Goal: Information Seeking & Learning: Learn about a topic

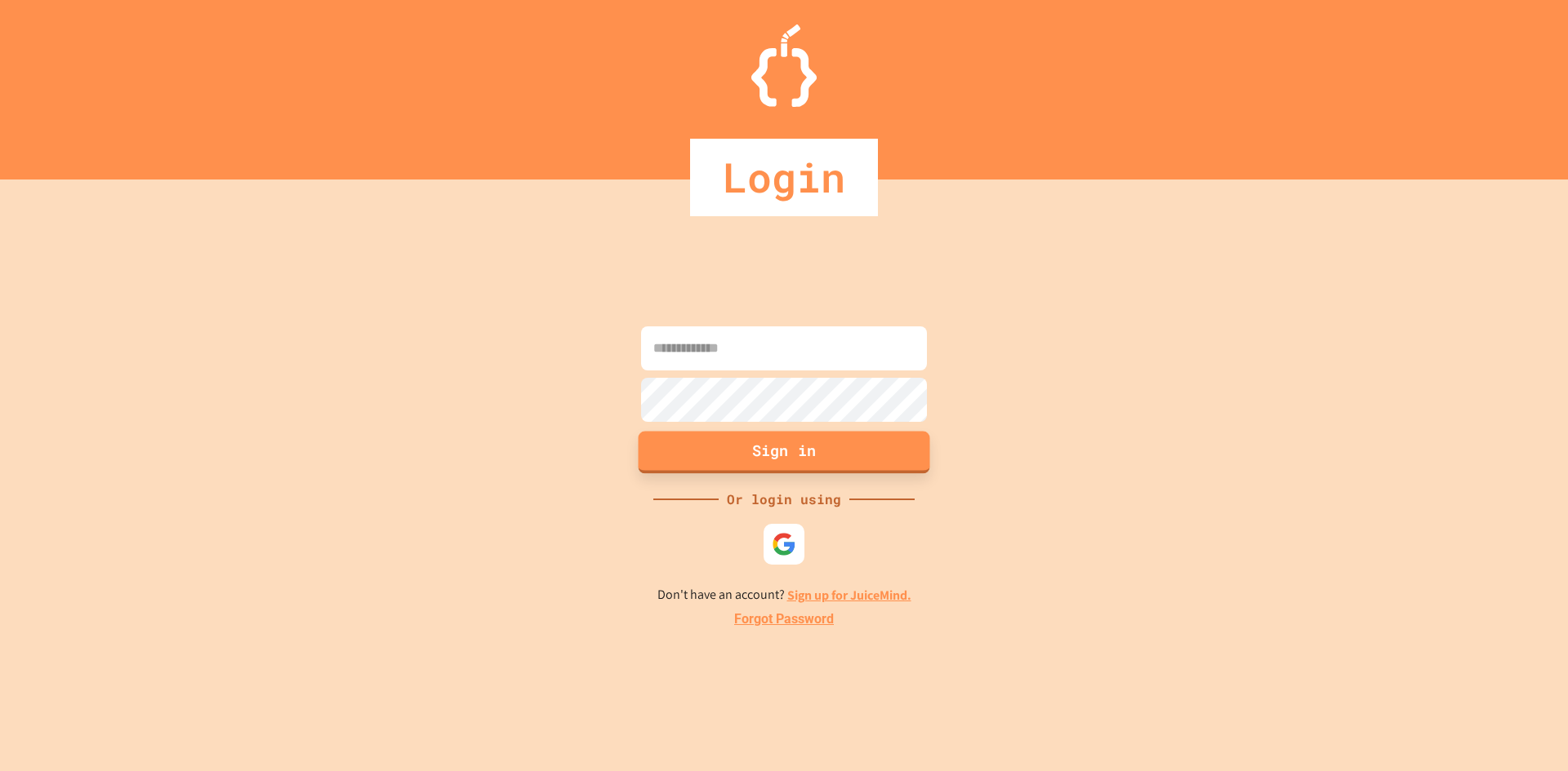
click at [789, 449] on button "Sign in" at bounding box center [784, 452] width 291 height 43
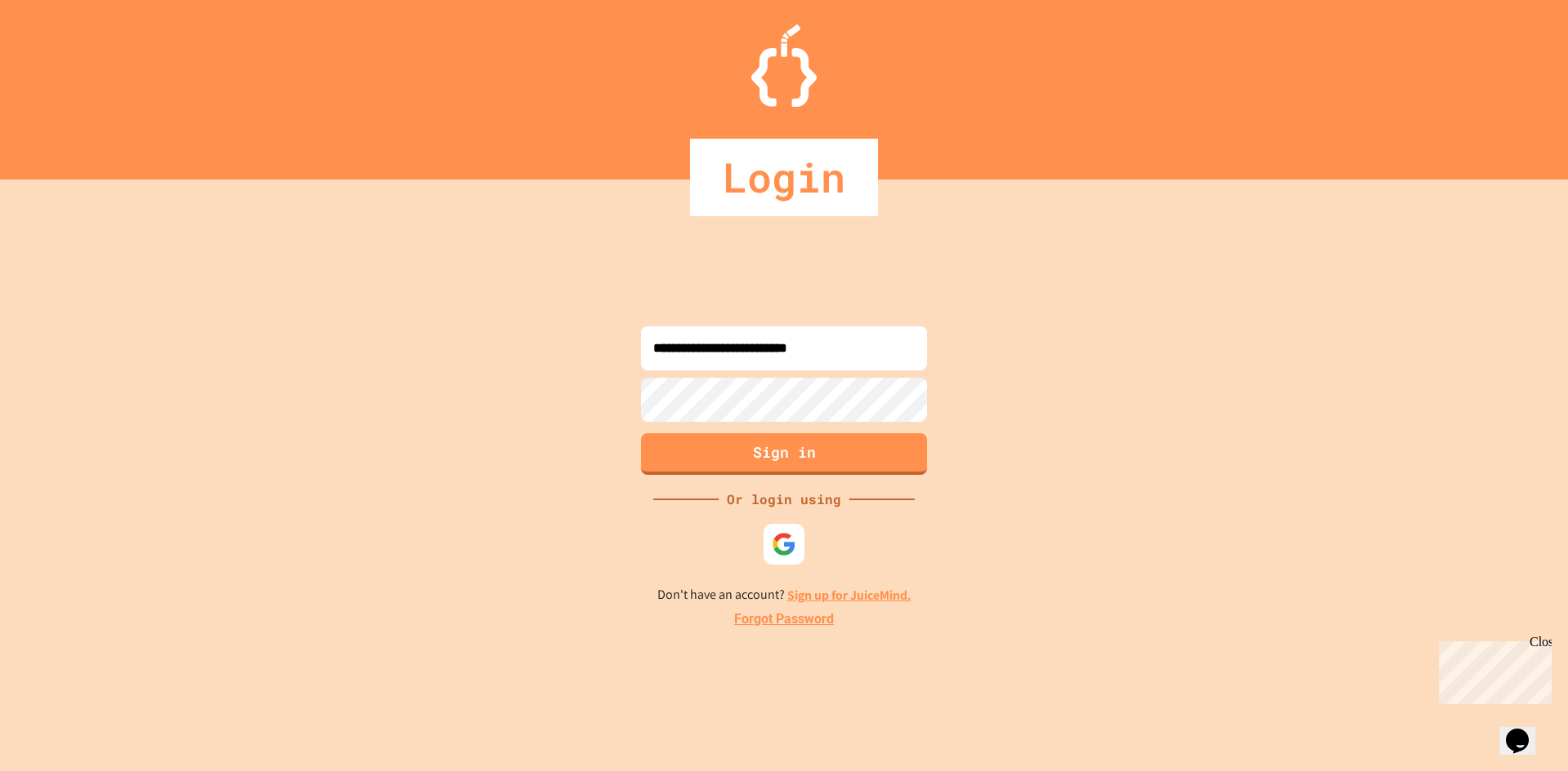
type input "**********"
click at [823, 457] on button "Sign in" at bounding box center [784, 452] width 291 height 43
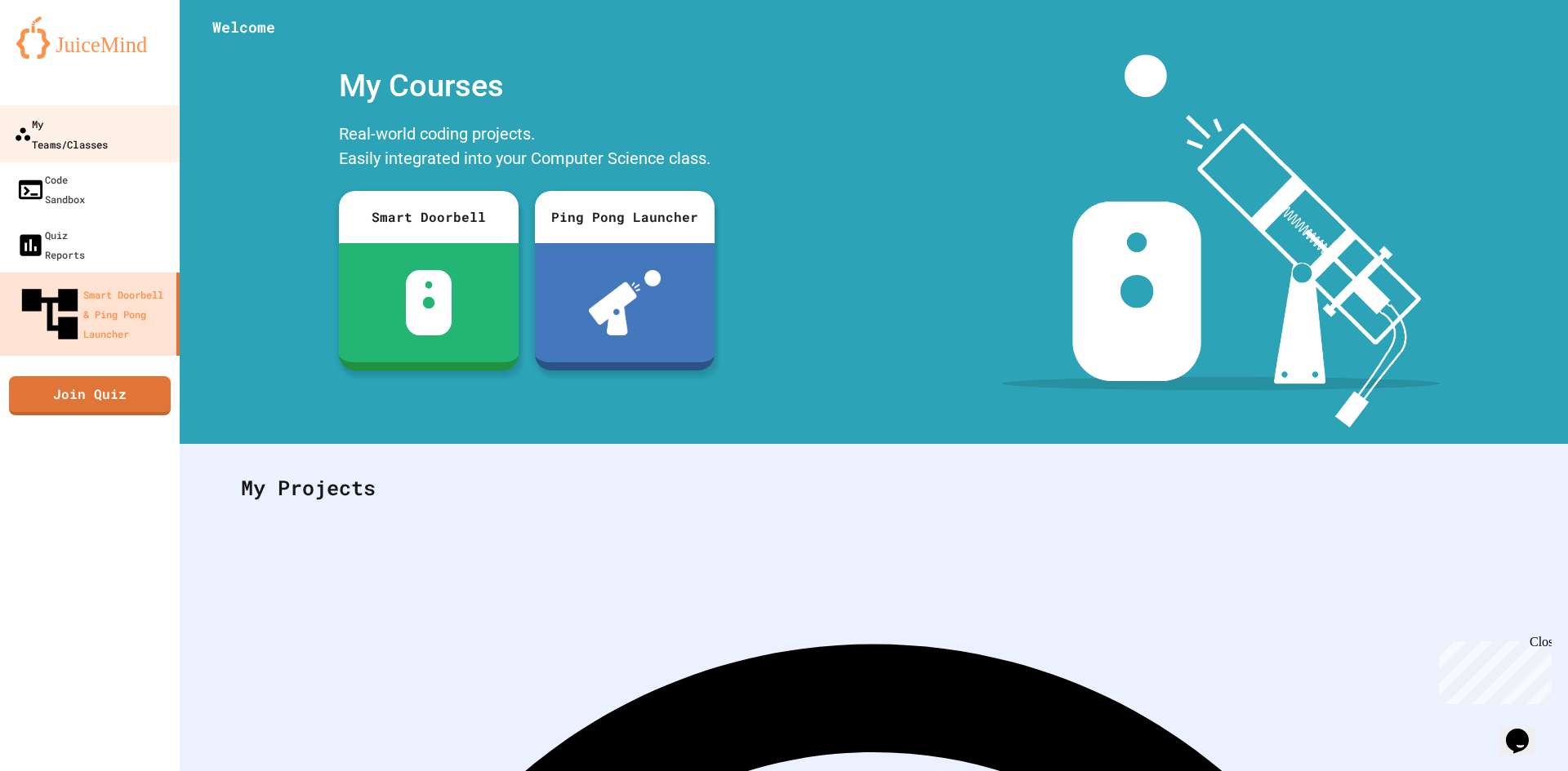
click at [93, 117] on div "My Teams/Classes" at bounding box center [61, 133] width 94 height 40
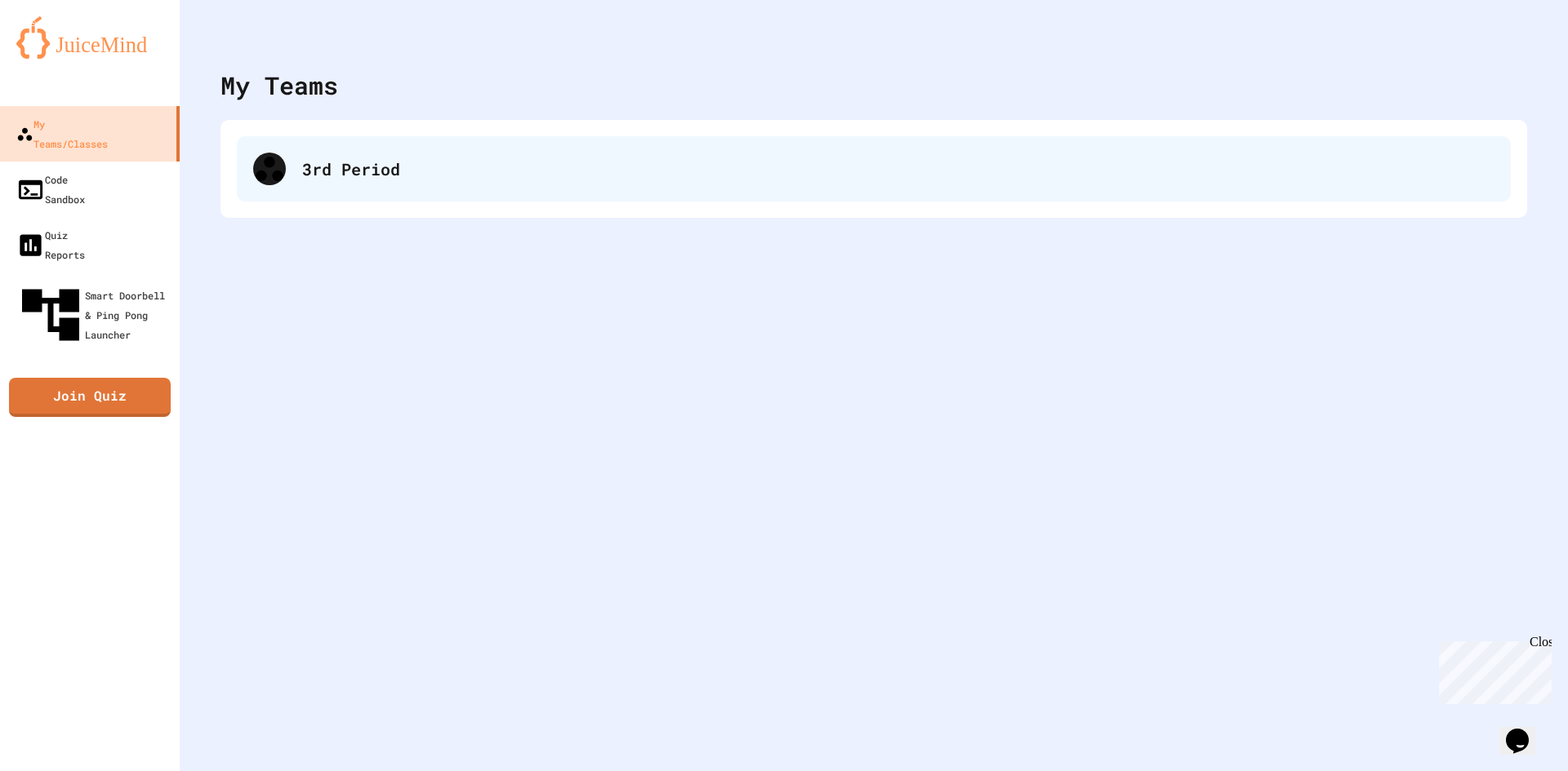
click at [367, 148] on div "3rd Period" at bounding box center [874, 169] width 1274 height 65
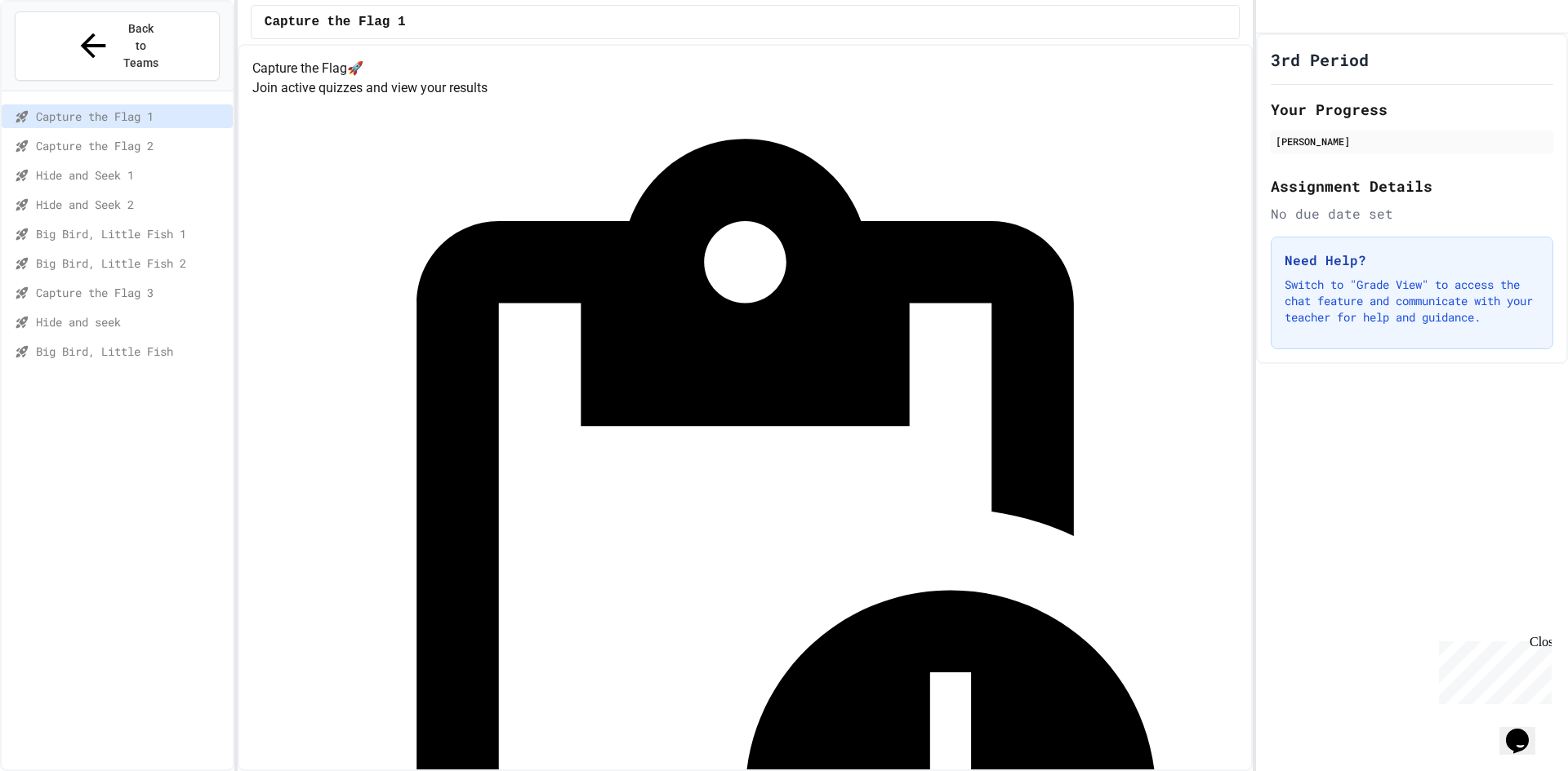
click at [98, 284] on span "Capture the Flag 3" at bounding box center [131, 293] width 191 height 17
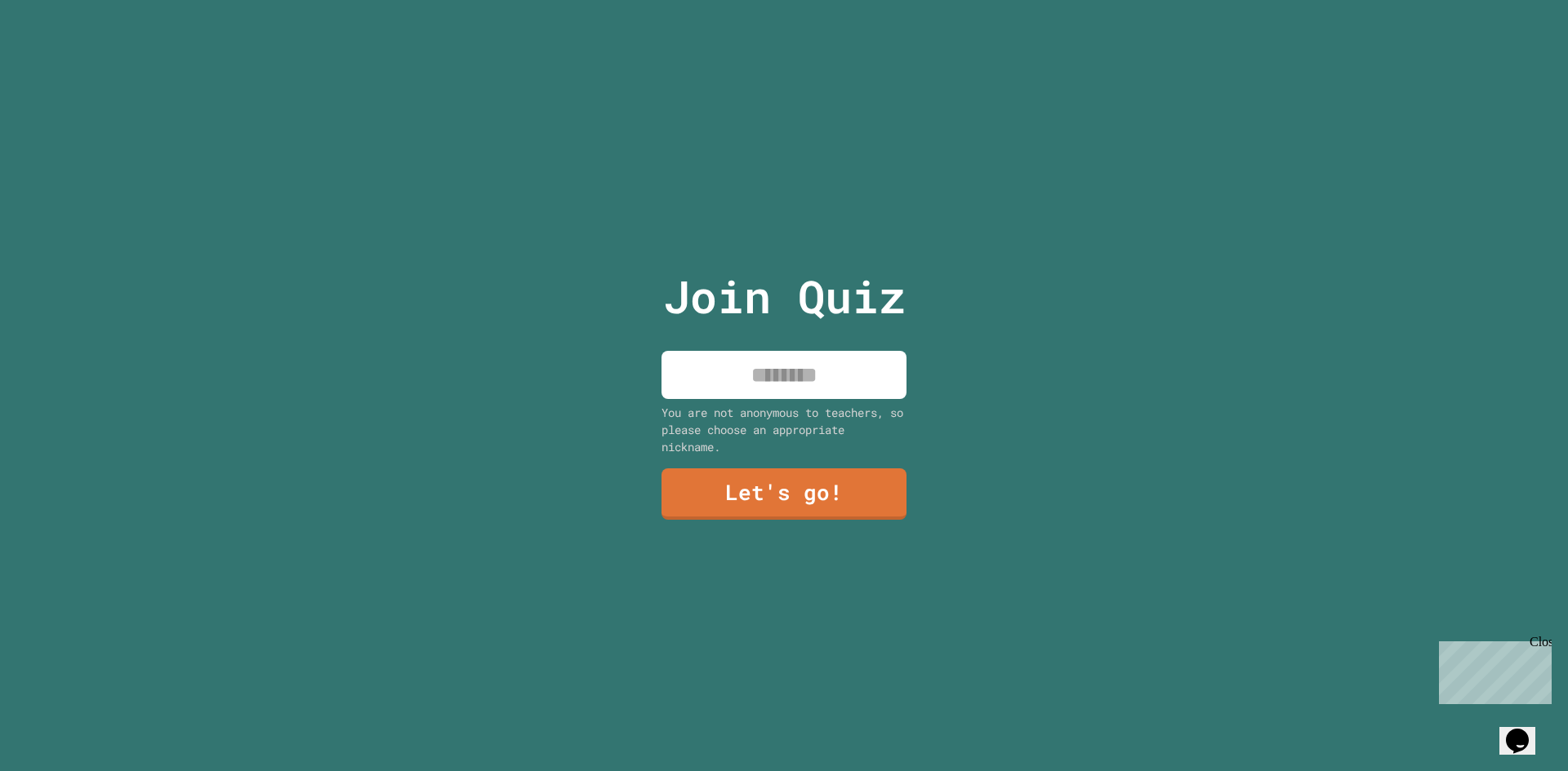
click at [748, 387] on input at bounding box center [784, 374] width 245 height 48
type input "*********"
click at [870, 487] on link "Let's go!" at bounding box center [783, 493] width 248 height 52
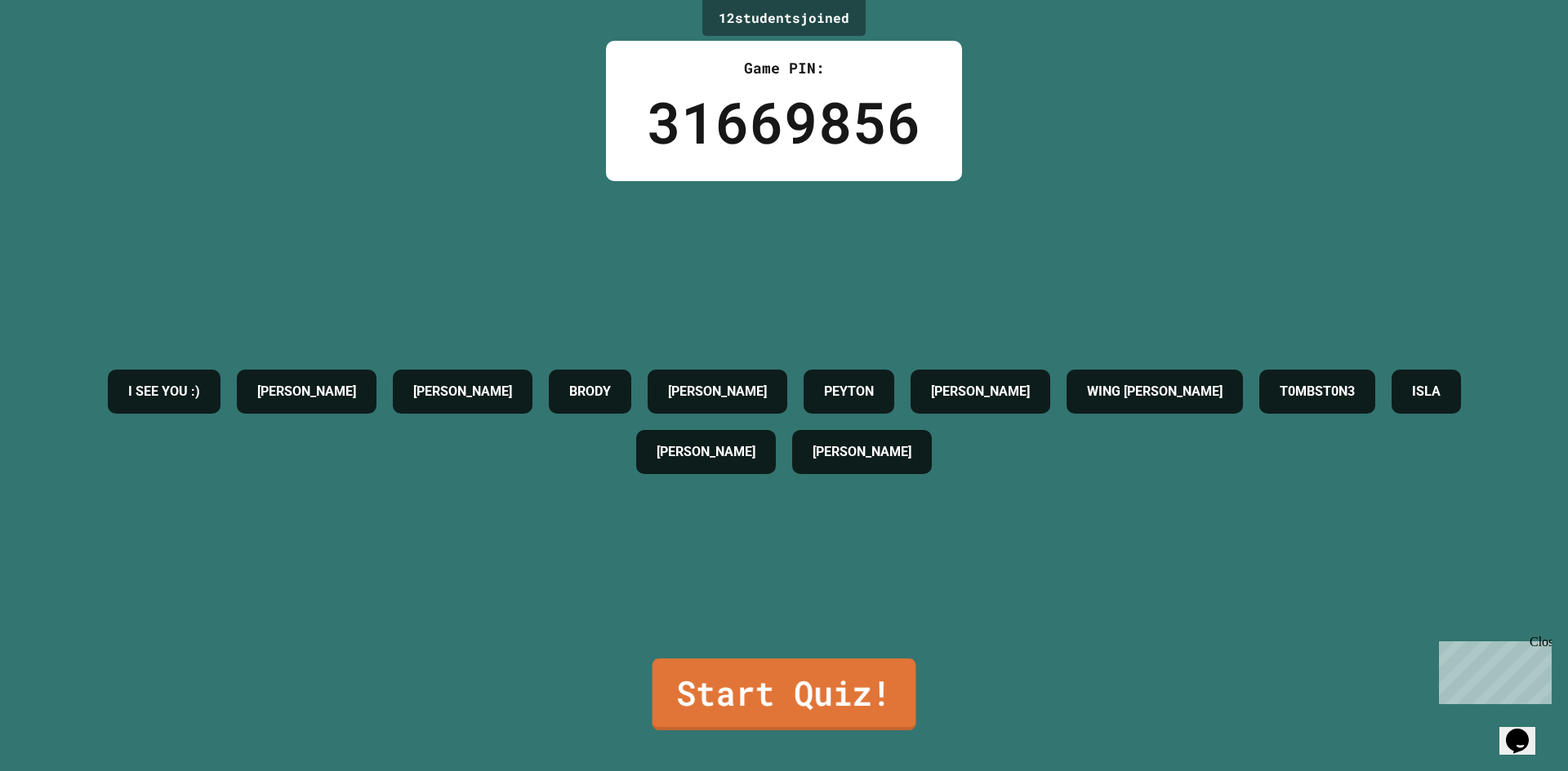
click at [830, 689] on link "Start Quiz!" at bounding box center [784, 695] width 264 height 72
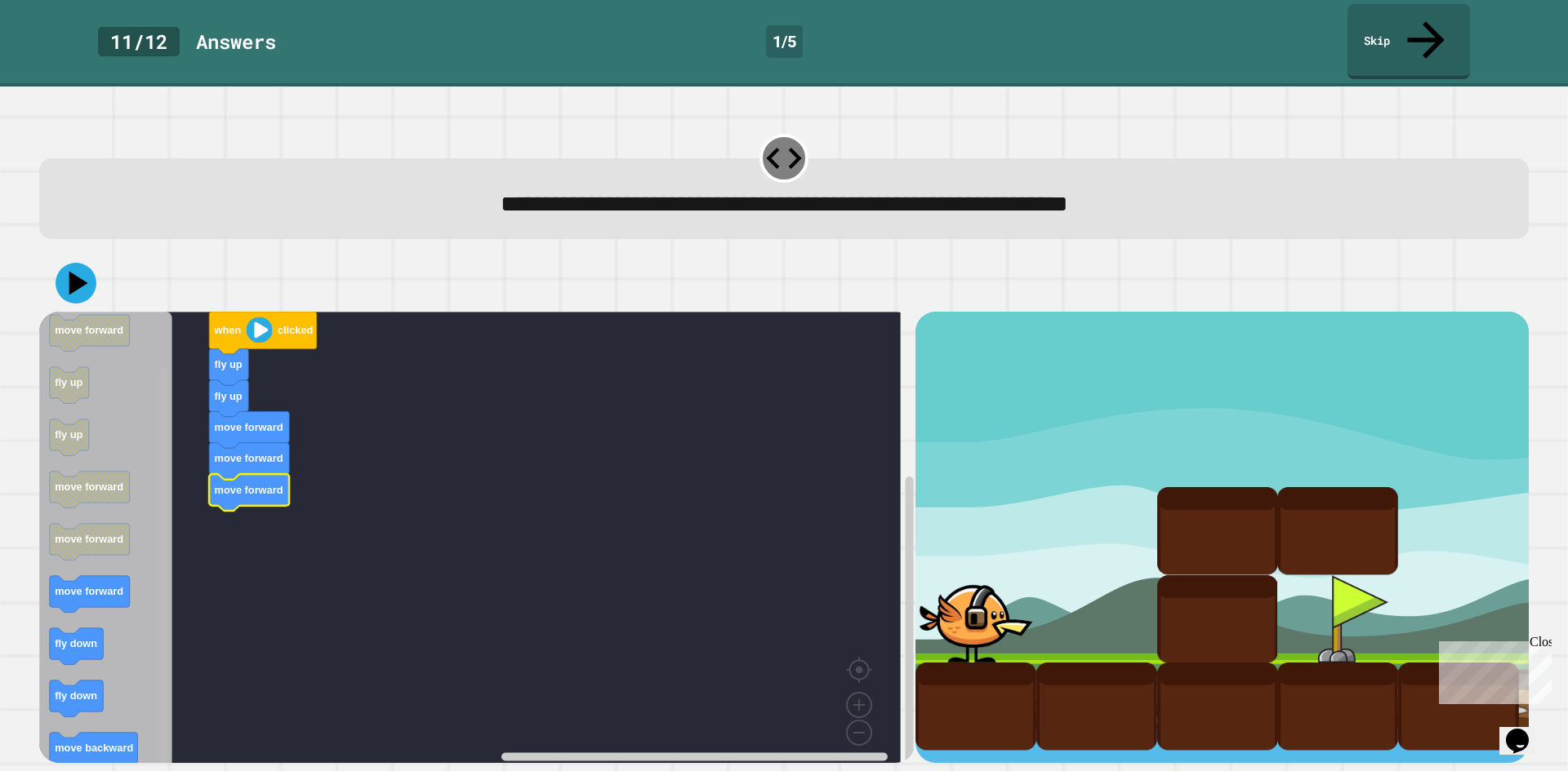
click at [164, 669] on rect "Blockly Workspace" at bounding box center [165, 570] width 8 height 406
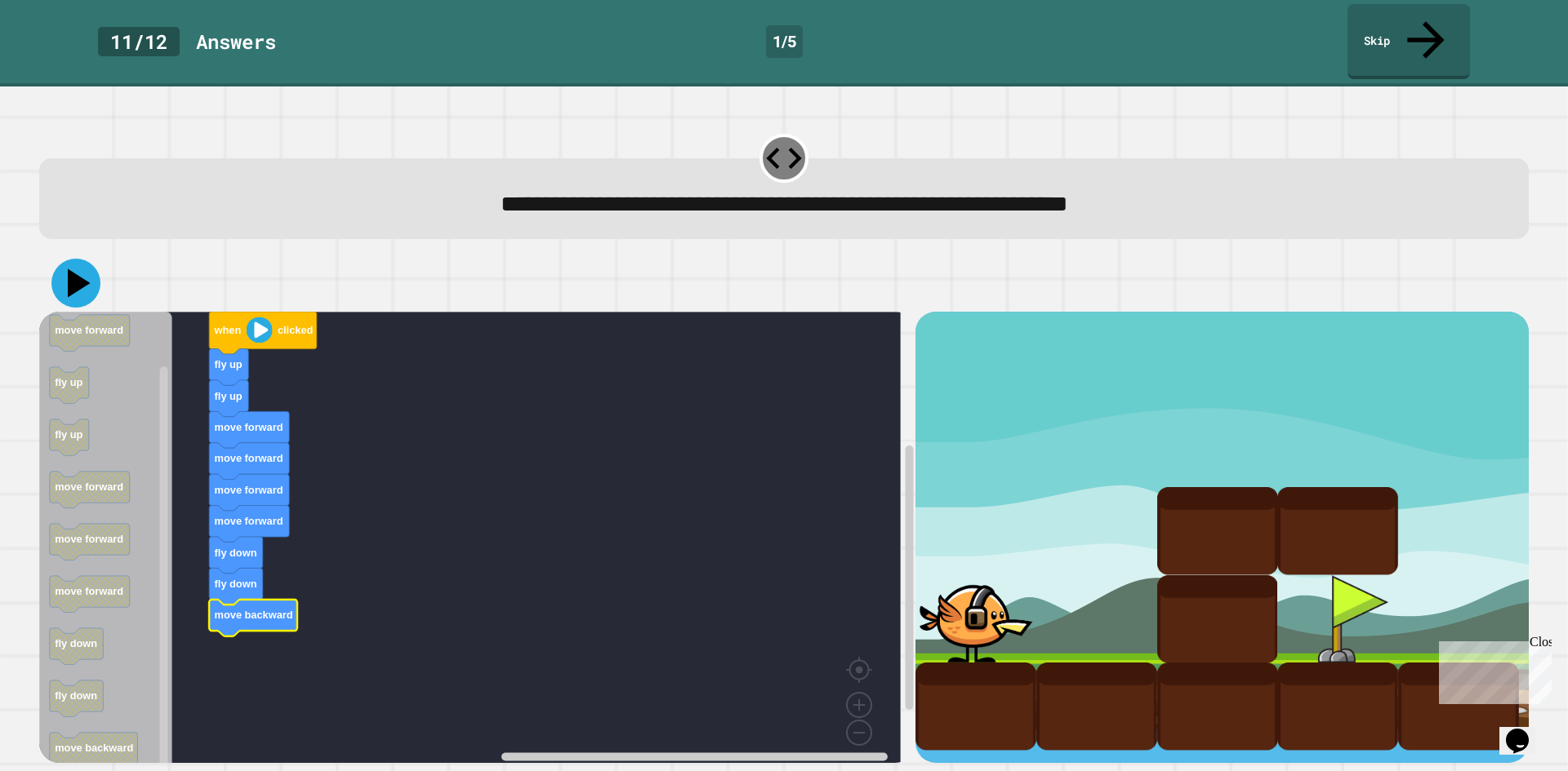
click at [84, 258] on icon at bounding box center [76, 283] width 49 height 49
click at [1372, 10] on link "Skip" at bounding box center [1409, 39] width 119 height 79
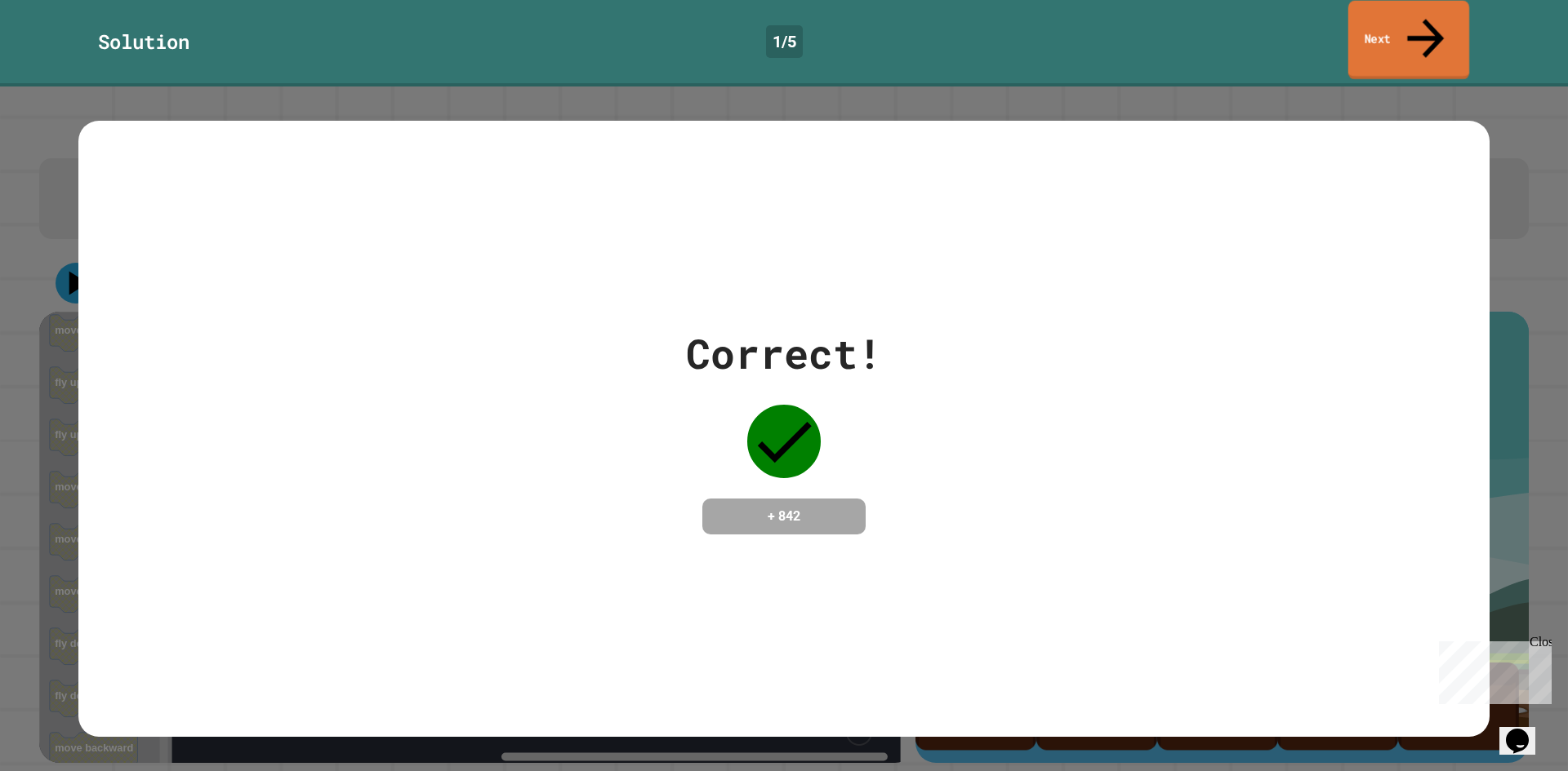
click at [1377, 15] on link "Next" at bounding box center [1409, 40] width 121 height 79
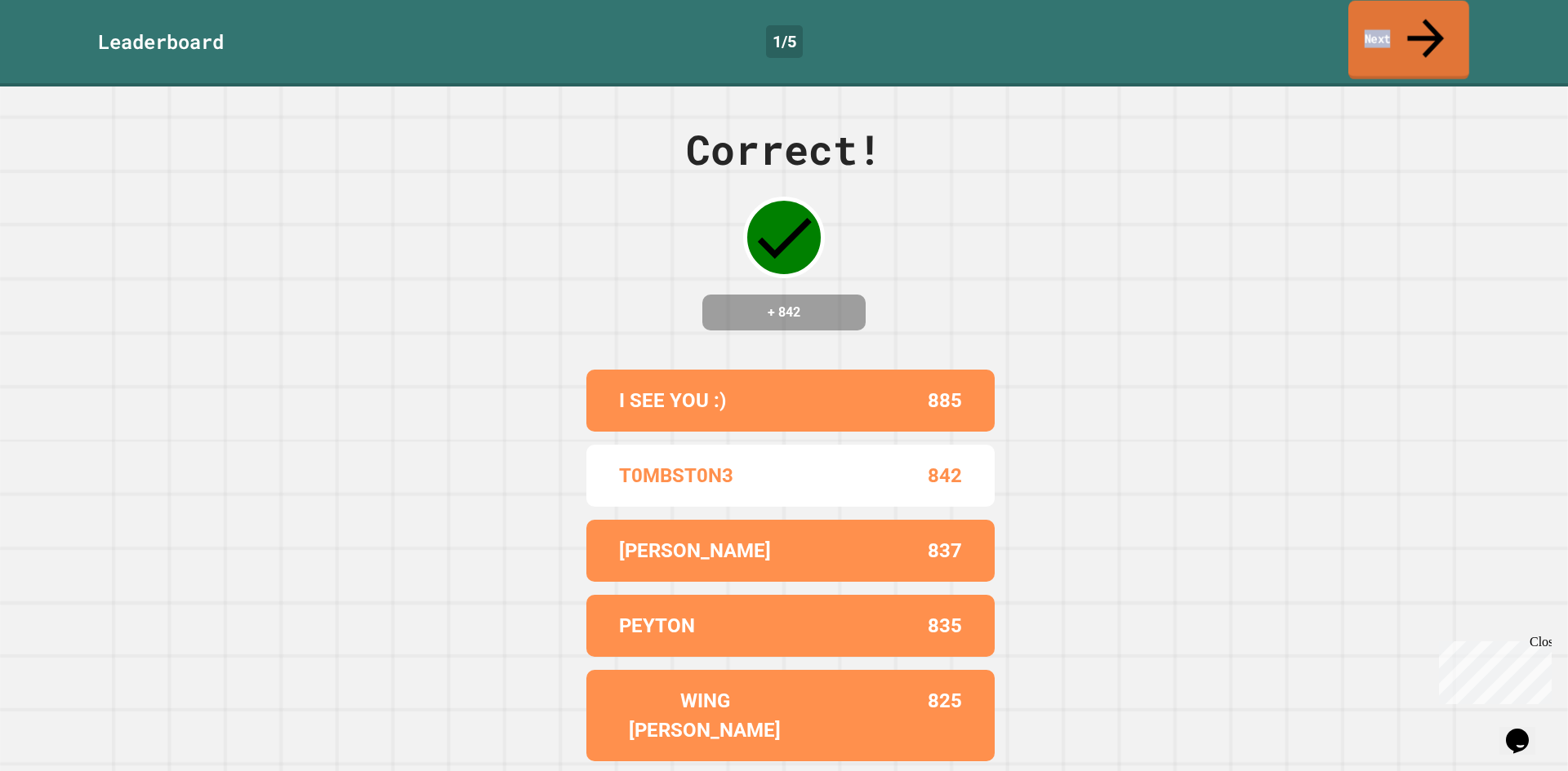
click at [1376, 23] on link "Next" at bounding box center [1409, 40] width 121 height 79
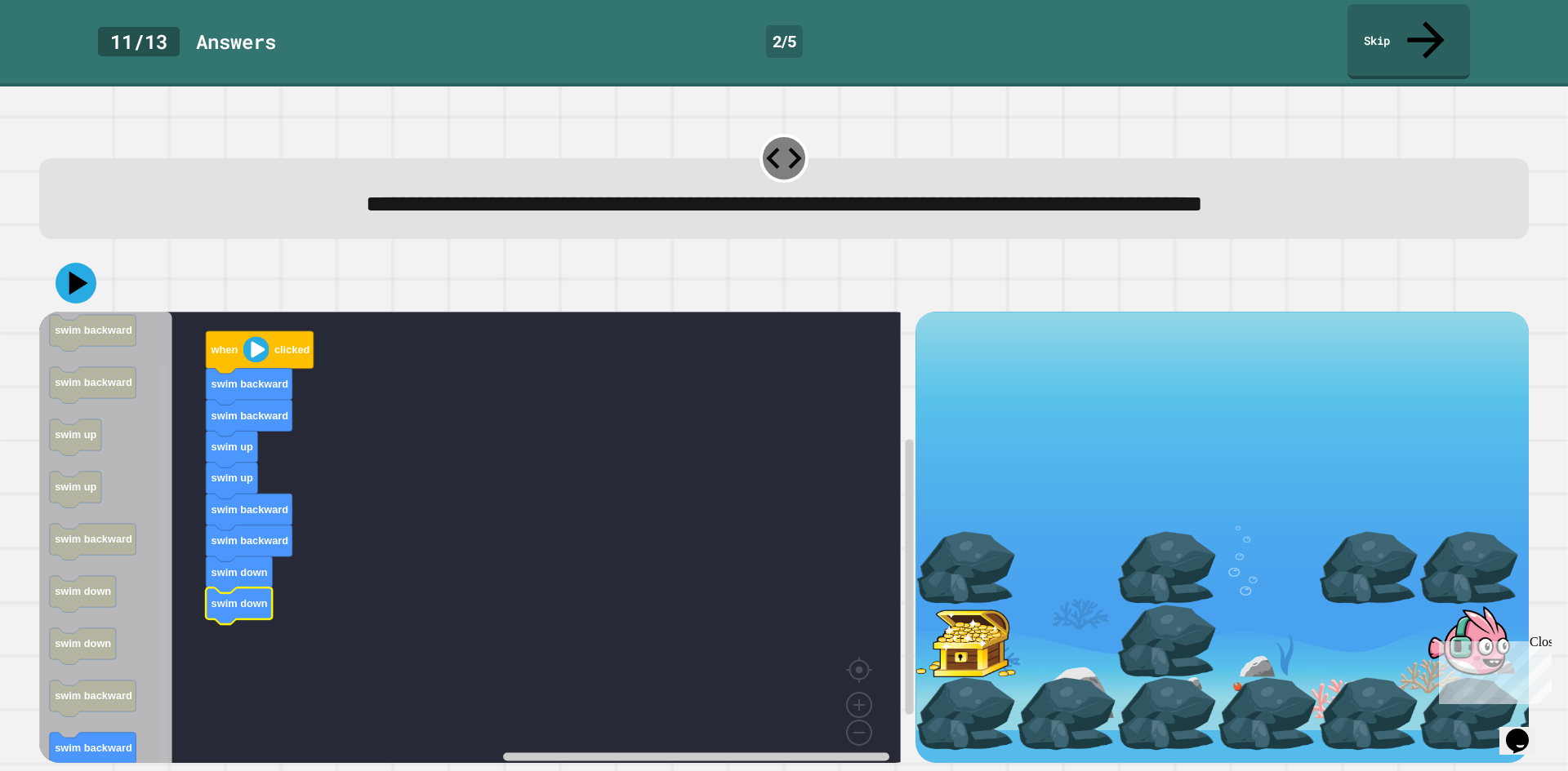
click at [152, 695] on div "when clicked swim backward swim backward swim up swim up swim backward swim bac…" at bounding box center [478, 538] width 876 height 451
click at [68, 258] on icon at bounding box center [76, 283] width 49 height 49
click at [1398, 14] on link "Skip" at bounding box center [1409, 41] width 126 height 77
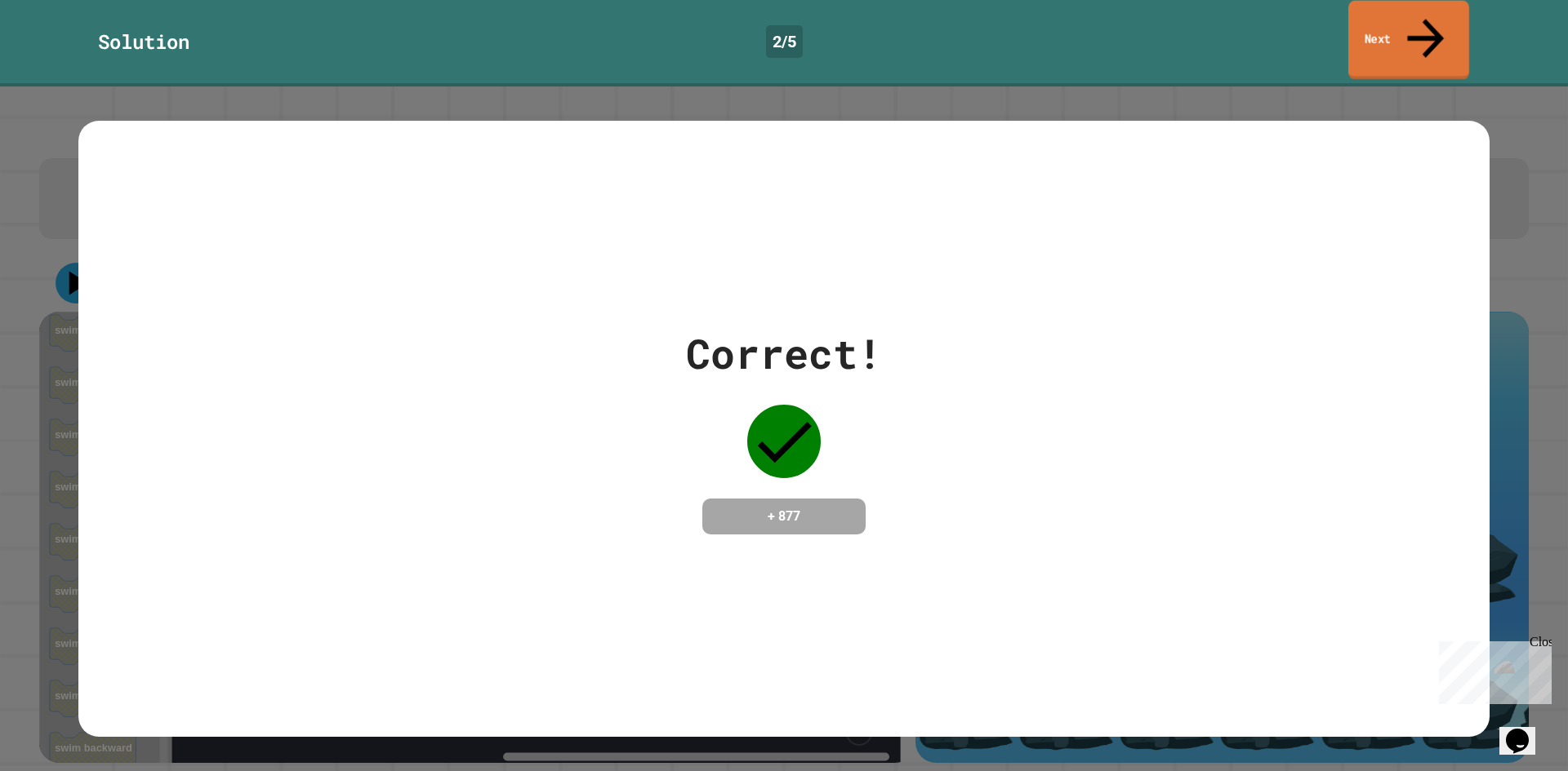
click at [1395, 18] on link "Next" at bounding box center [1409, 40] width 121 height 79
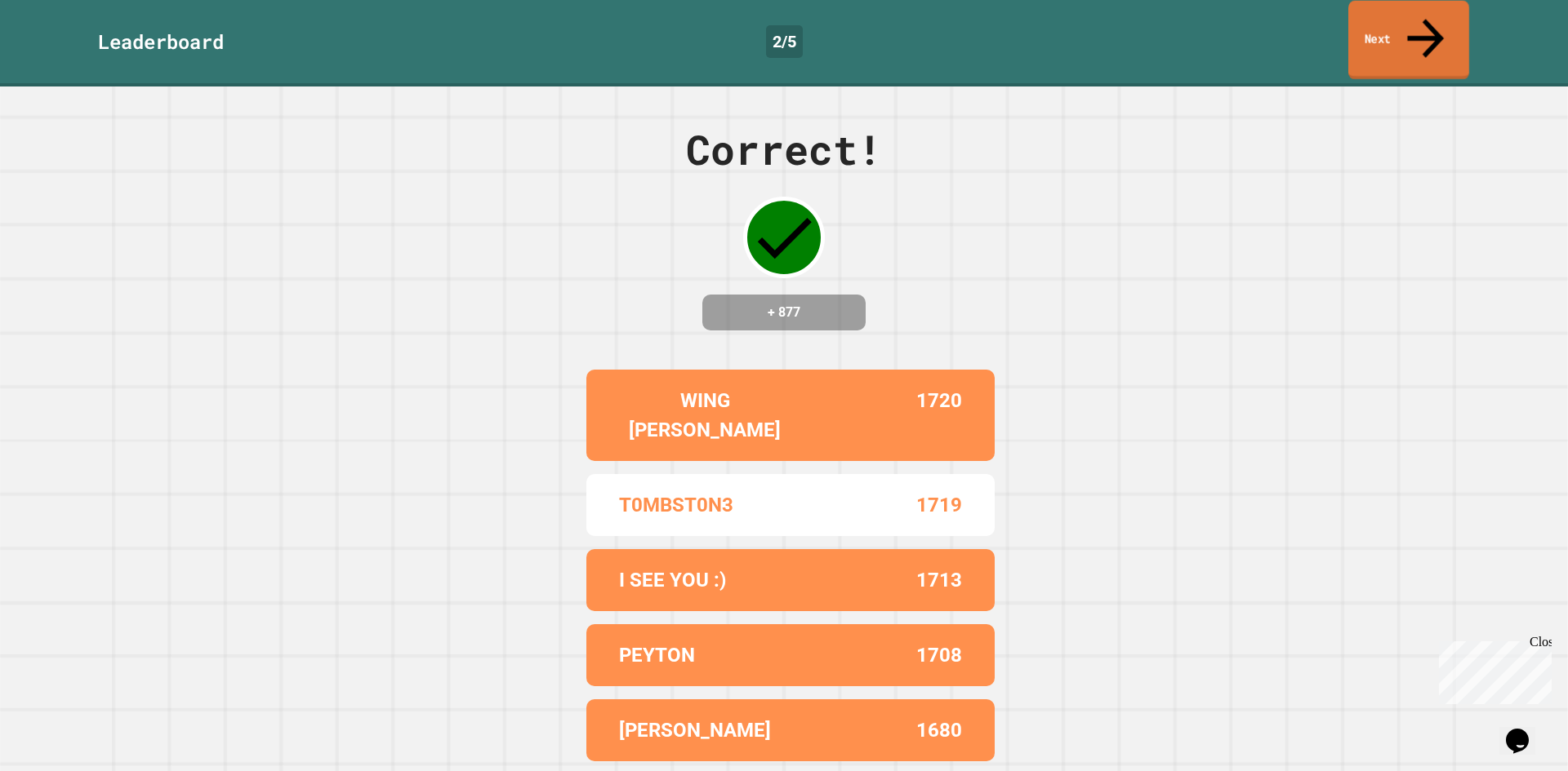
drag, startPoint x: 1374, startPoint y: 15, endPoint x: 1325, endPoint y: 97, distance: 95.5
click at [1374, 15] on link "Next" at bounding box center [1409, 40] width 121 height 79
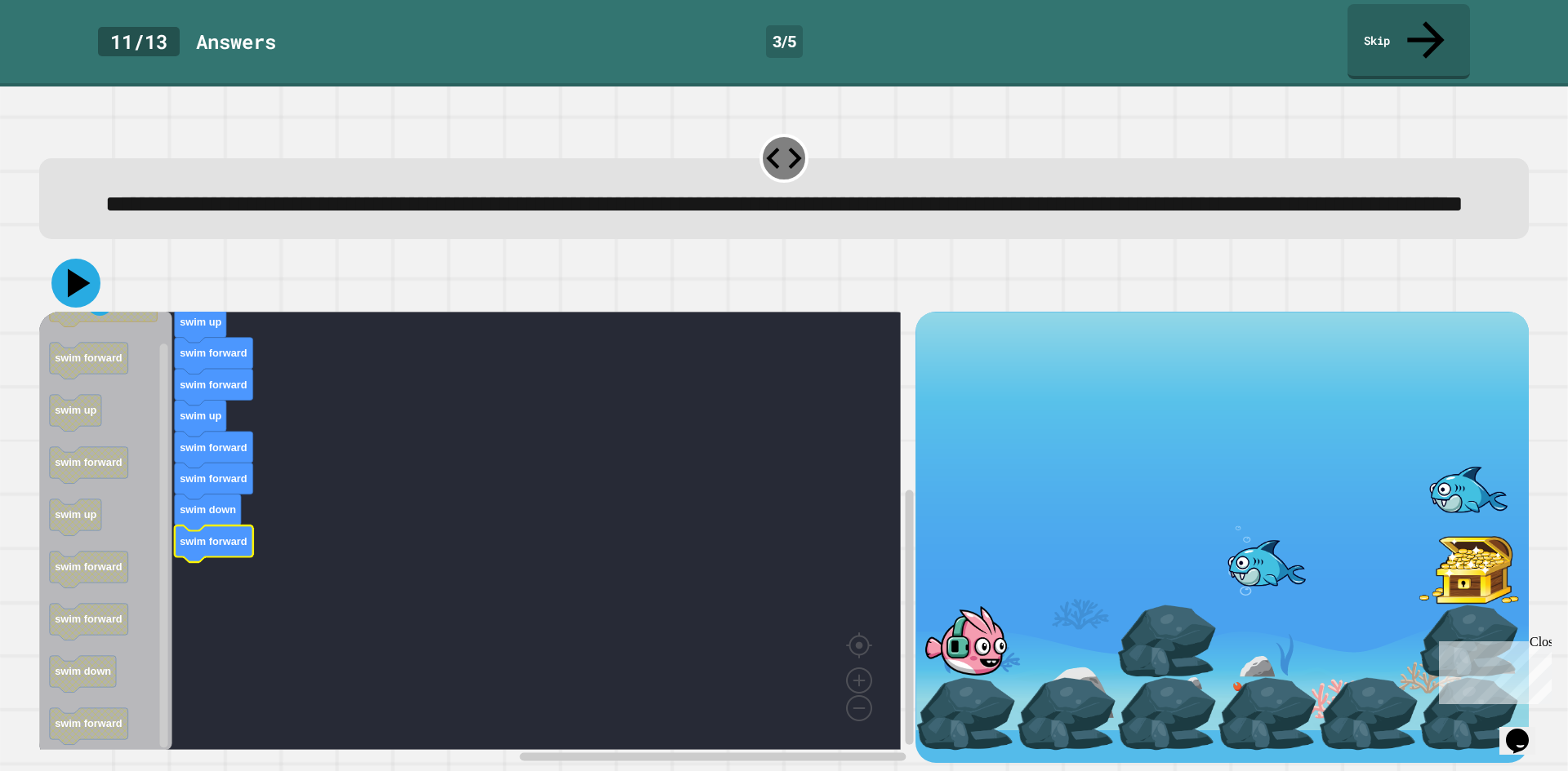
drag, startPoint x: 76, startPoint y: 294, endPoint x: 87, endPoint y: 291, distance: 11.4
click at [81, 292] on icon at bounding box center [76, 283] width 49 height 49
click at [1440, 19] on link "Skip" at bounding box center [1409, 39] width 117 height 79
click at [1438, 19] on link "Skip" at bounding box center [1409, 39] width 117 height 79
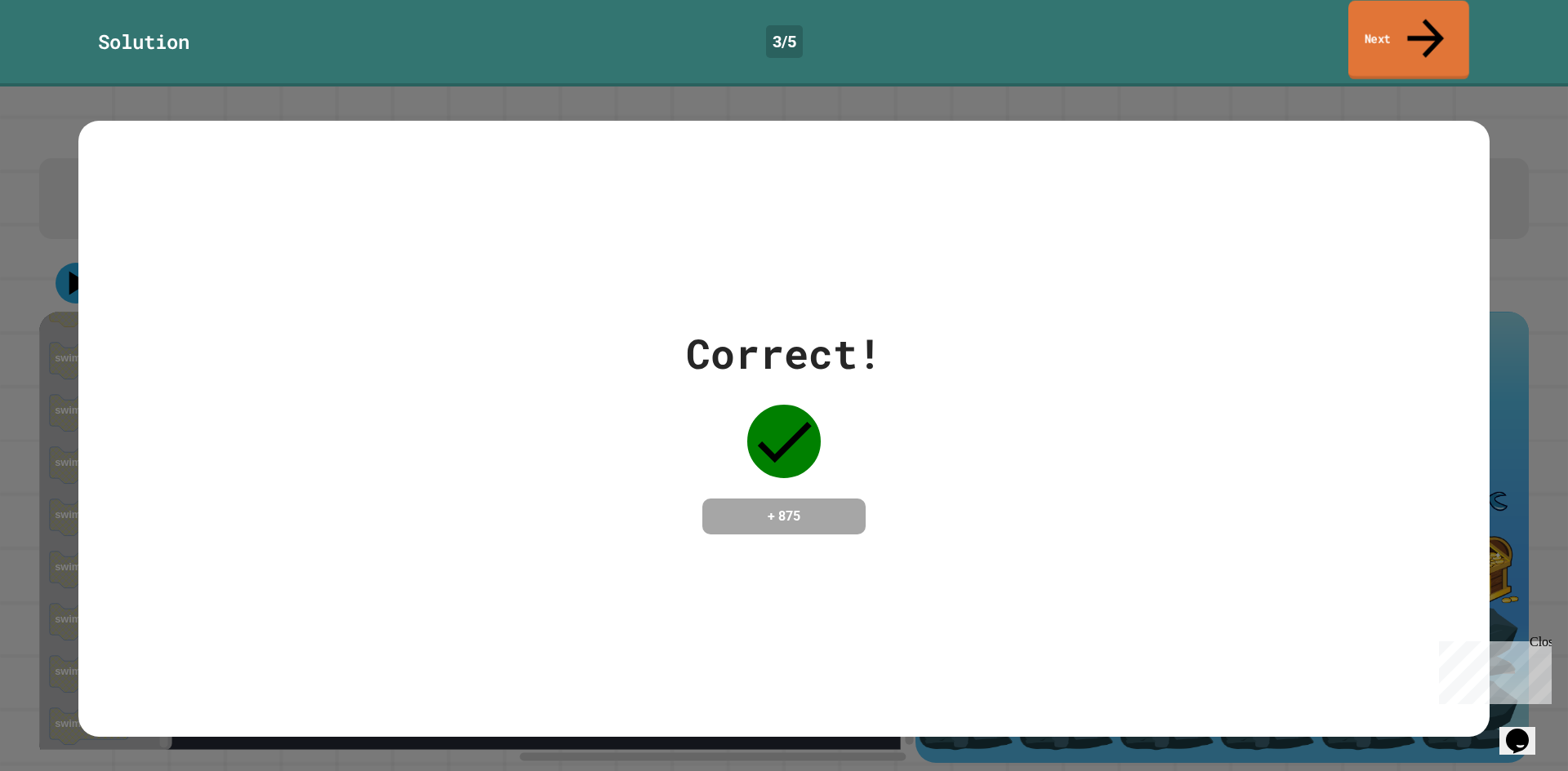
click at [1431, 21] on icon at bounding box center [1425, 38] width 55 height 58
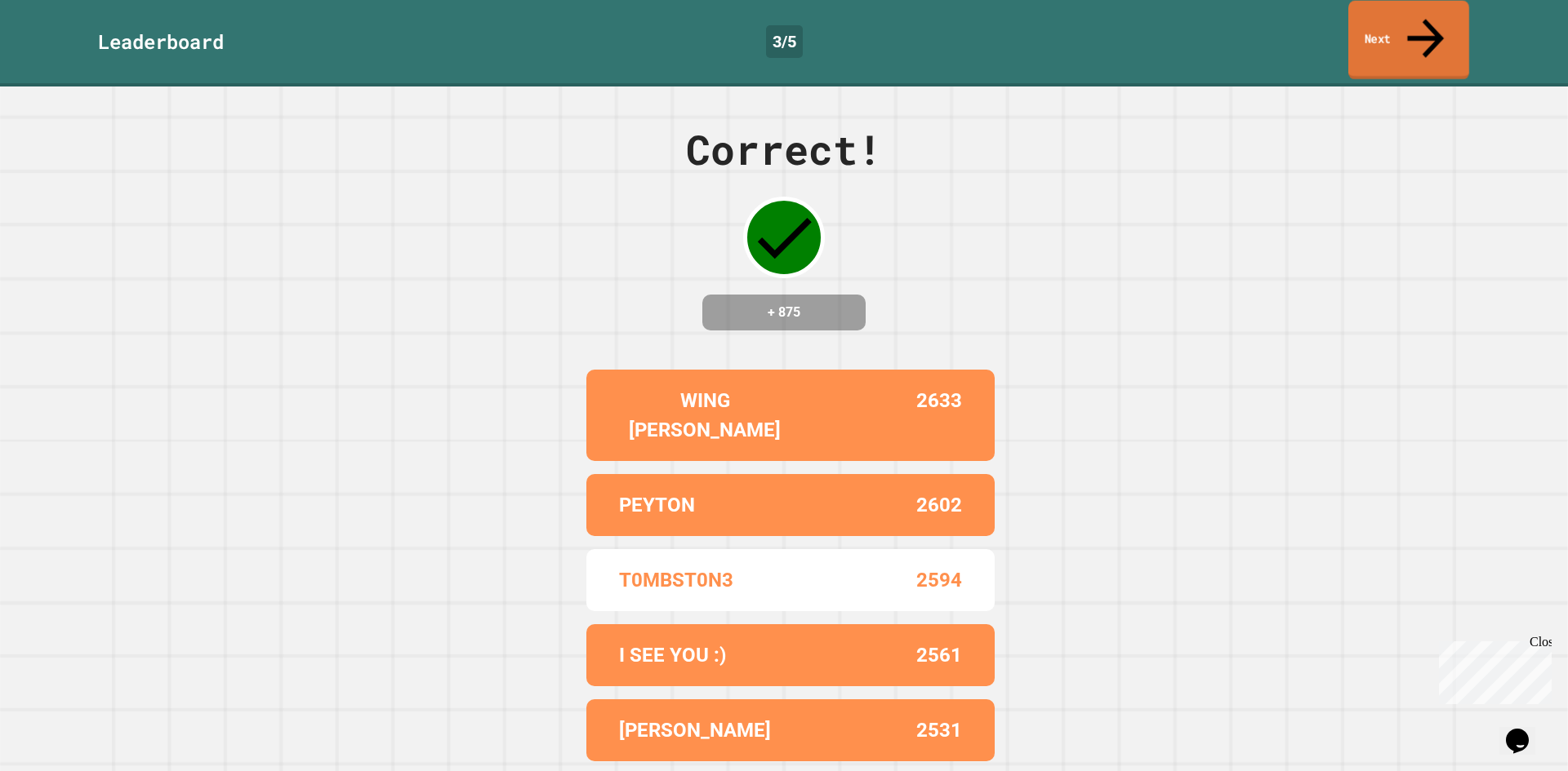
click at [1375, 26] on link "Next" at bounding box center [1409, 40] width 121 height 79
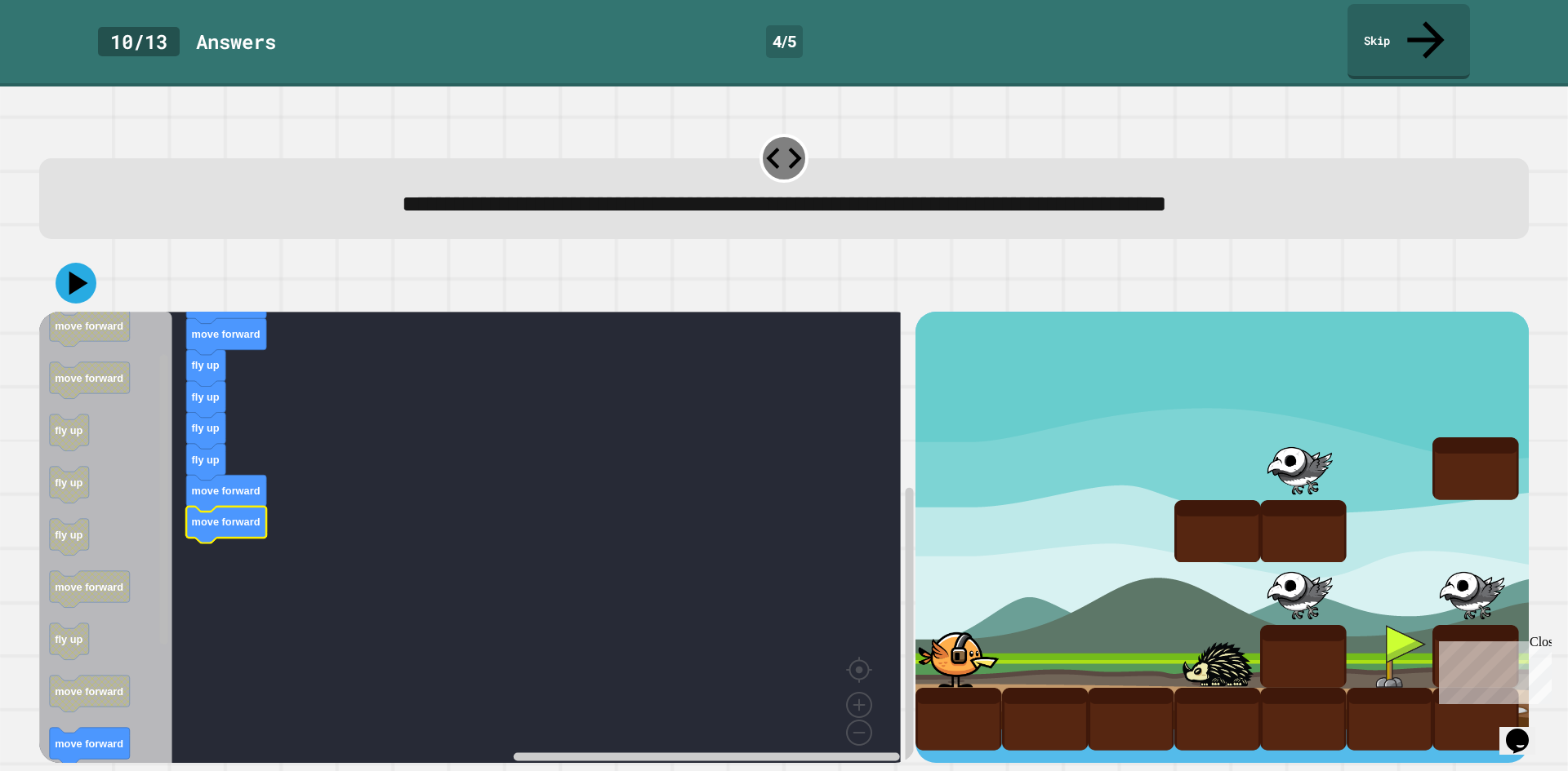
click at [148, 721] on div "when clicked move forward move forward fly up fly up fly up fly up move forward…" at bounding box center [478, 538] width 876 height 451
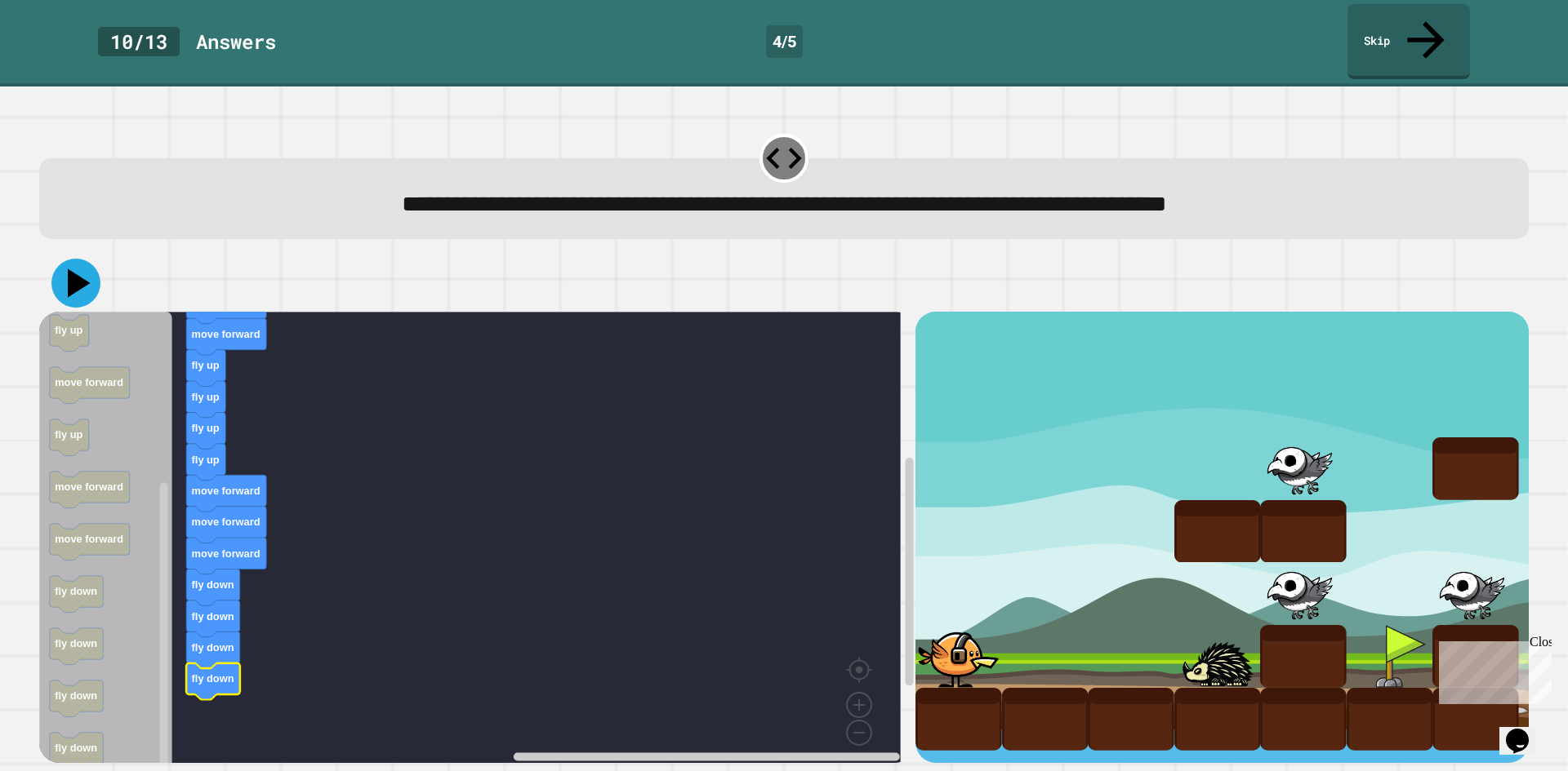
click at [76, 269] on icon at bounding box center [79, 284] width 23 height 29
click at [1375, 23] on link "Skip" at bounding box center [1409, 39] width 117 height 79
click at [1377, 23] on link "Skip" at bounding box center [1409, 39] width 117 height 79
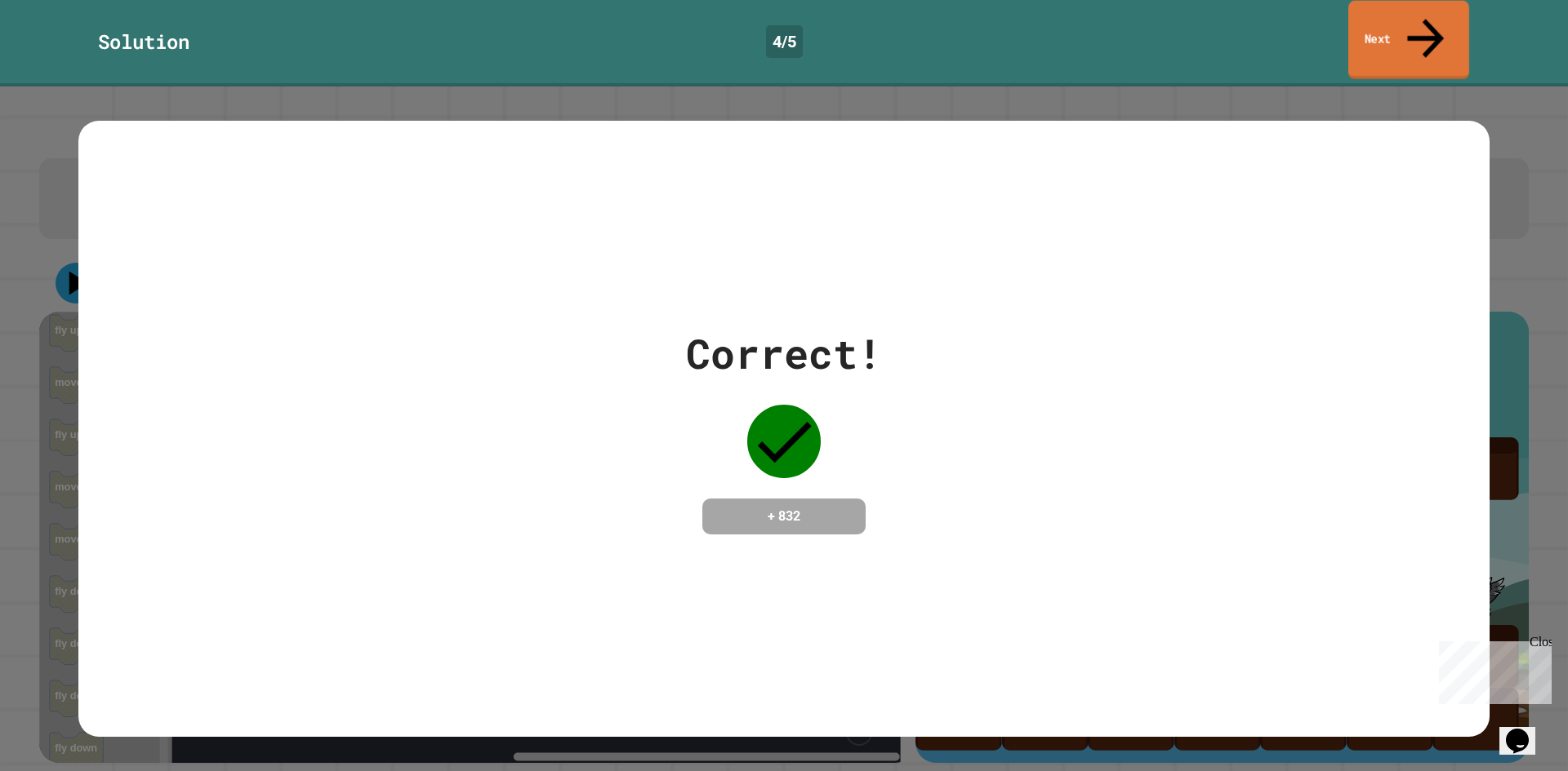
click at [1380, 21] on link "Next" at bounding box center [1409, 40] width 121 height 79
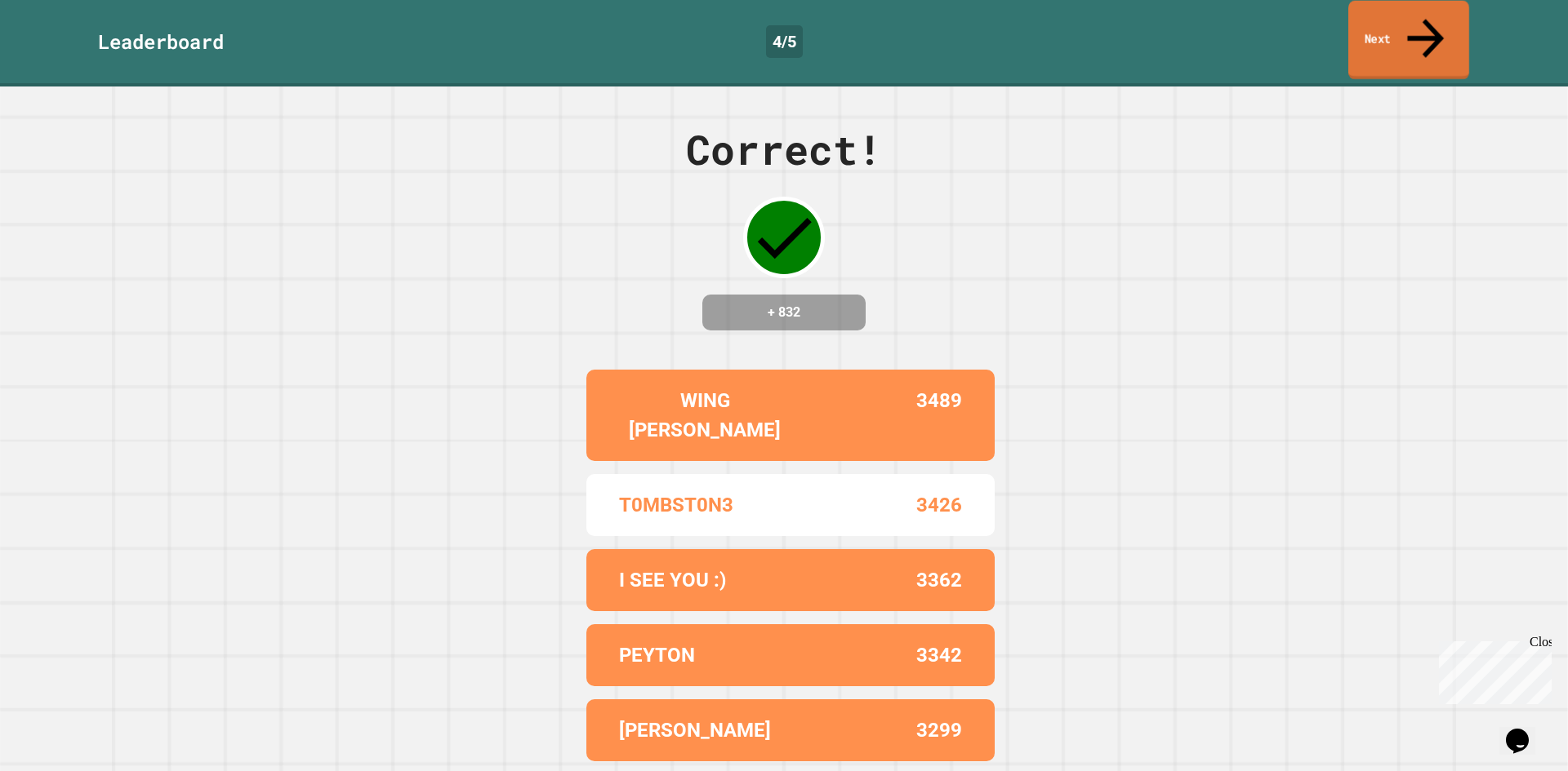
click at [1388, 29] on link "Next" at bounding box center [1409, 40] width 121 height 79
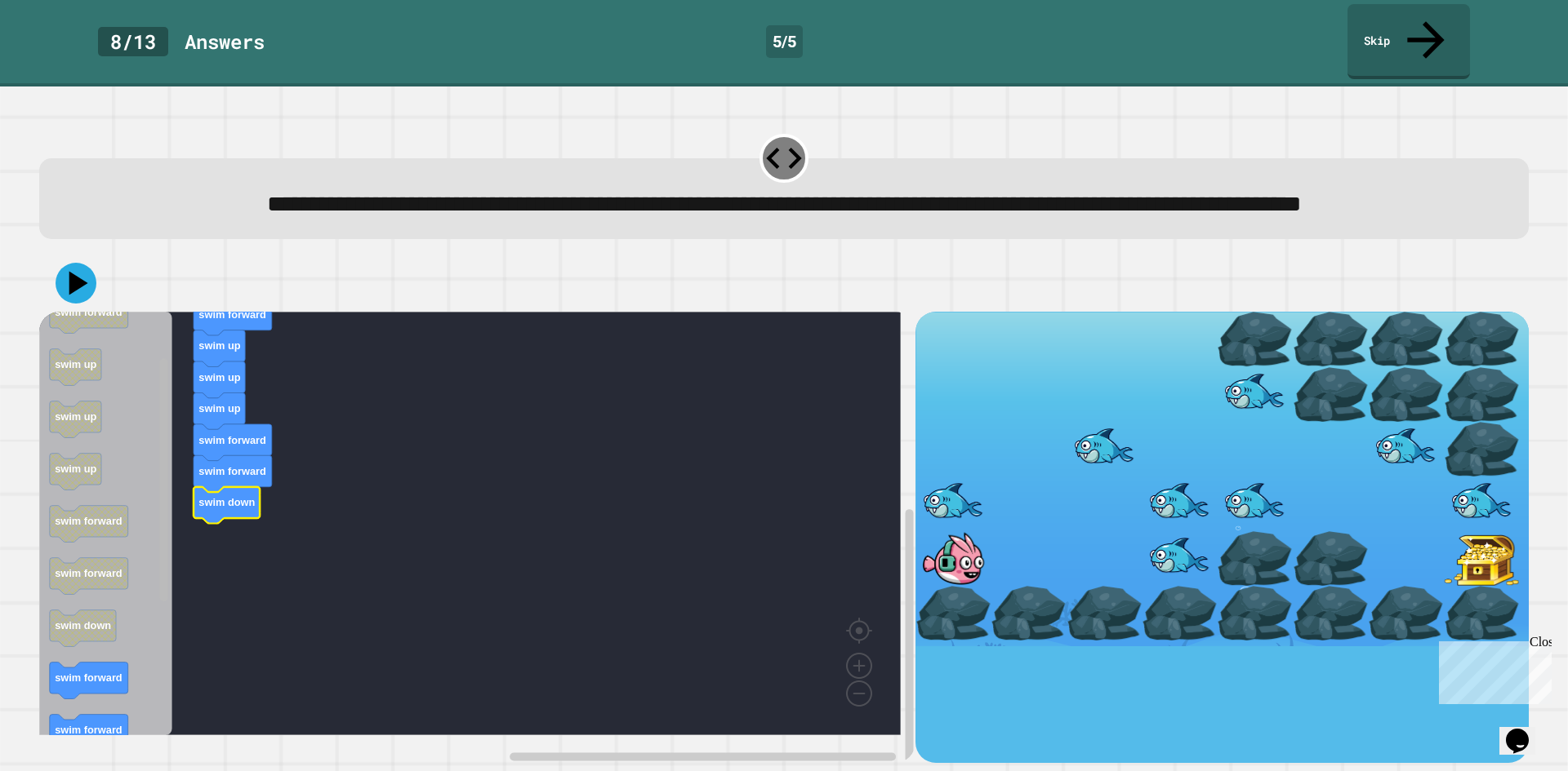
click at [162, 602] on rect "Blockly Workspace" at bounding box center [165, 480] width 8 height 242
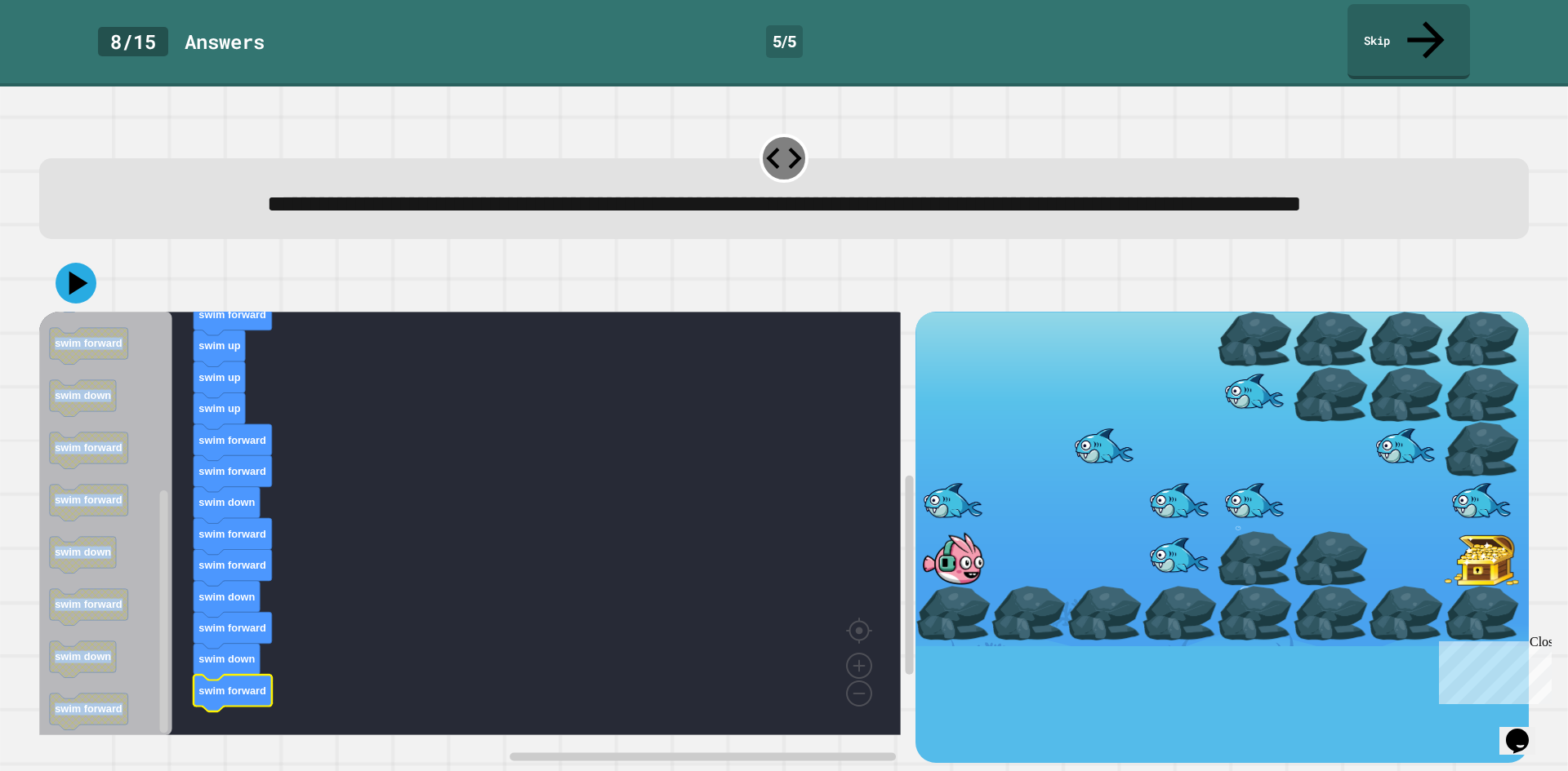
drag, startPoint x: 158, startPoint y: 668, endPoint x: 158, endPoint y: 679, distance: 11.0
click at [156, 679] on div "when clicked swim forward swim up swim up swim up swim forward swim forward swi…" at bounding box center [478, 538] width 876 height 451
click at [186, 480] on div "when clicked swim forward swim up swim up swim up swim forward swim forward swi…" at bounding box center [478, 538] width 876 height 451
click at [165, 660] on rect "Blockly Workspace" at bounding box center [165, 612] width 8 height 242
drag, startPoint x: 81, startPoint y: 287, endPoint x: 1117, endPoint y: 56, distance: 1061.4
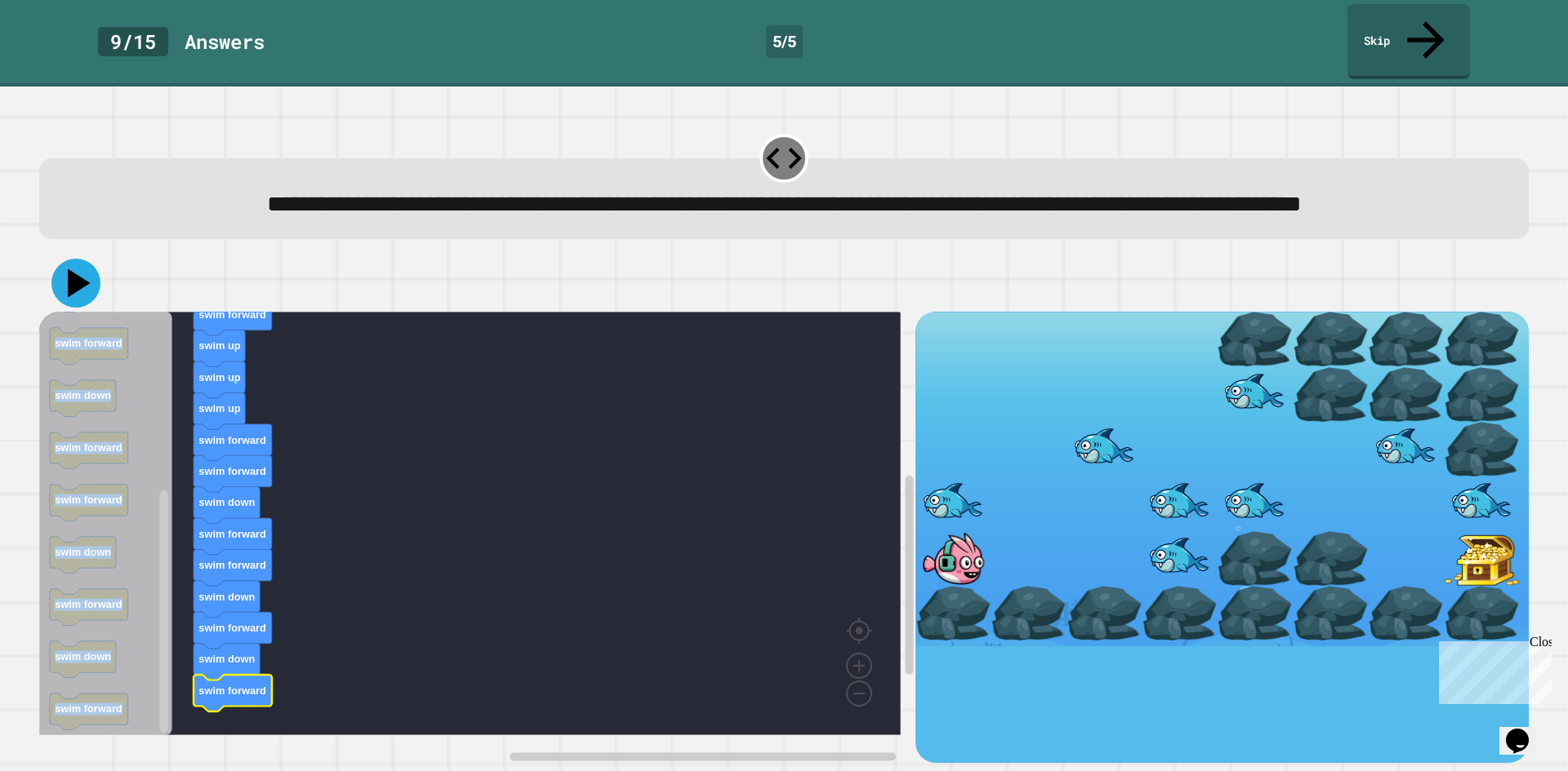
click at [108, 281] on div at bounding box center [784, 284] width 1490 height 57
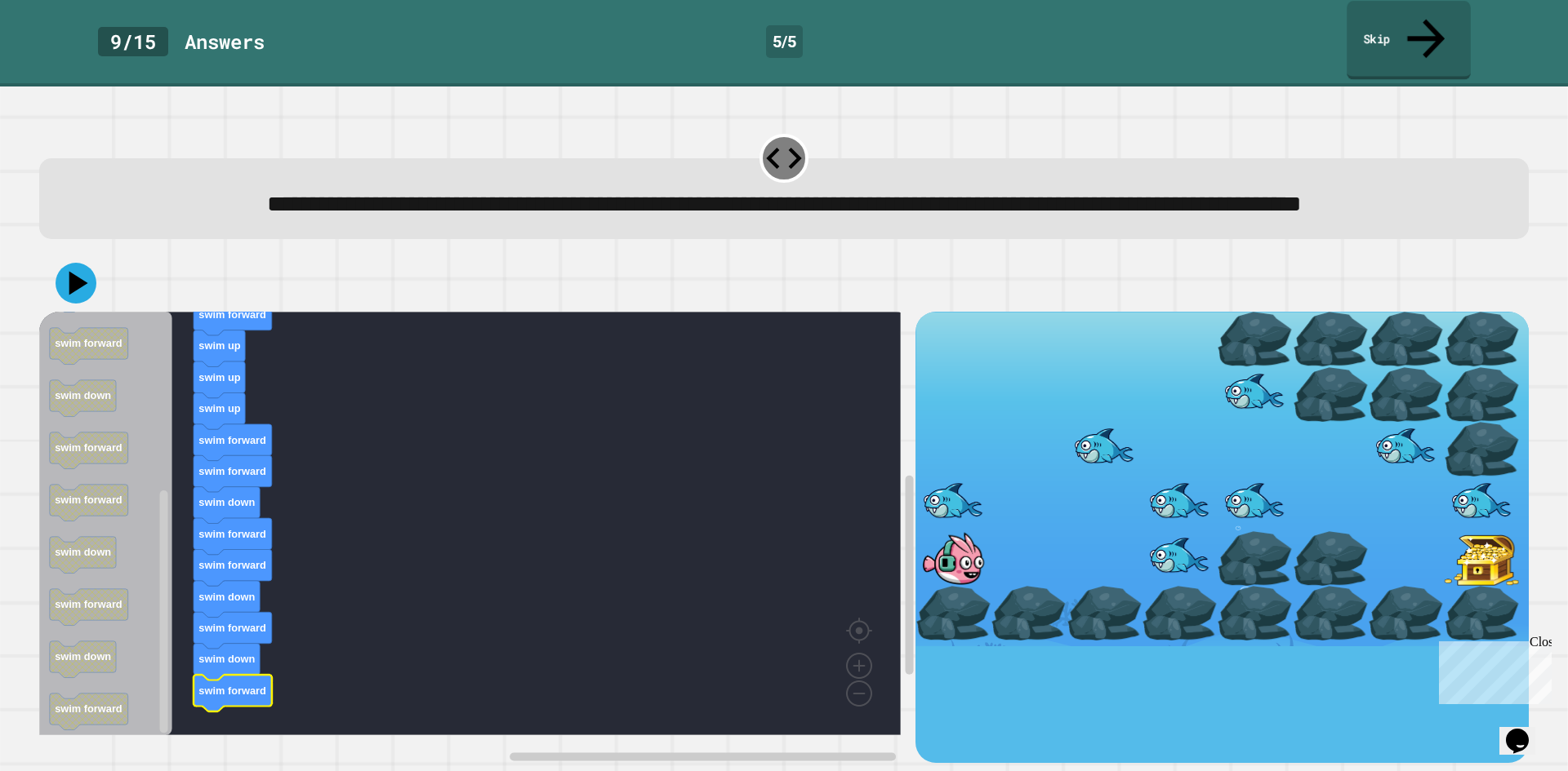
click at [1394, 22] on link "Skip" at bounding box center [1409, 40] width 124 height 79
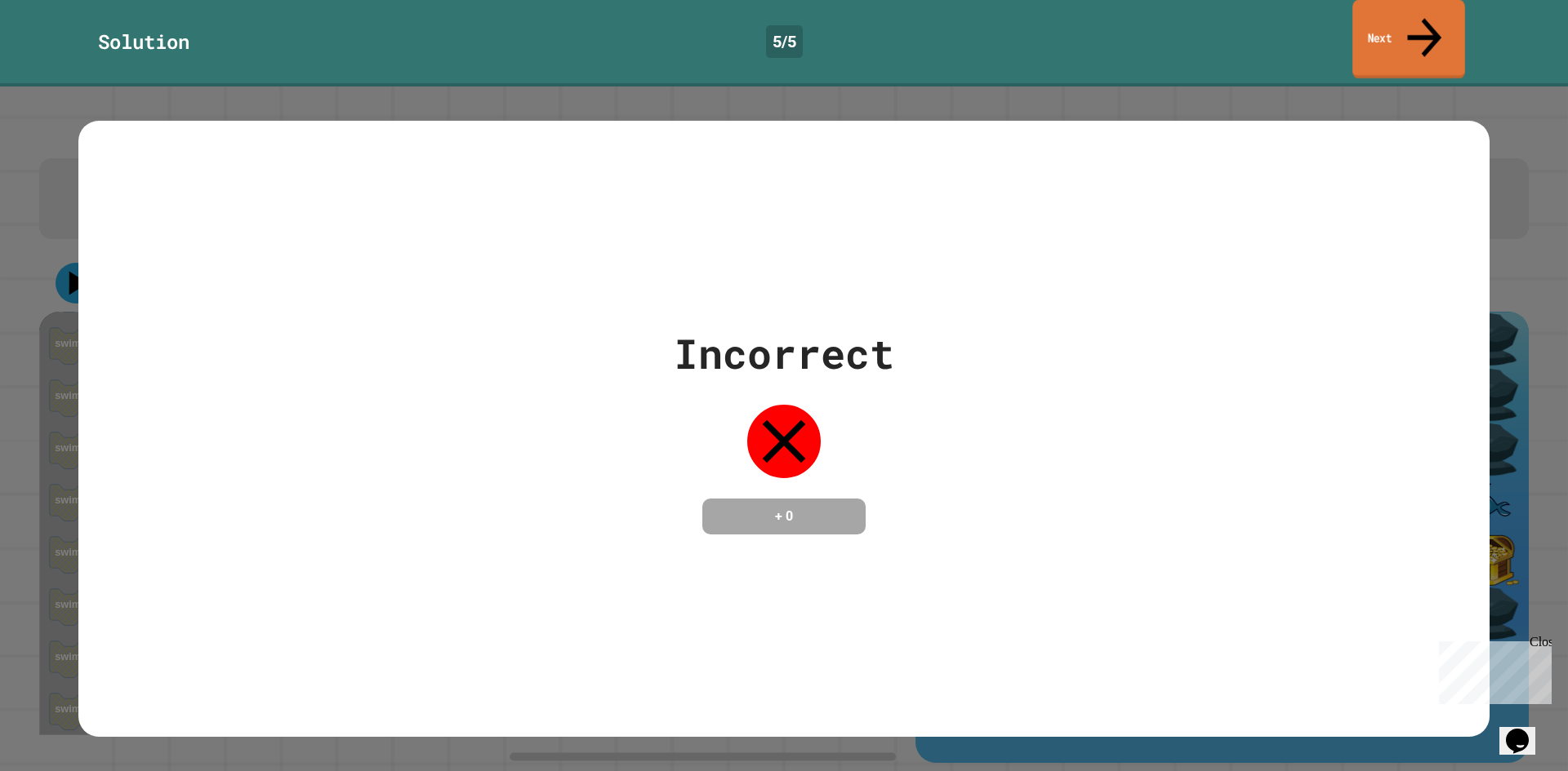
click at [1378, 23] on link "Next" at bounding box center [1409, 39] width 112 height 79
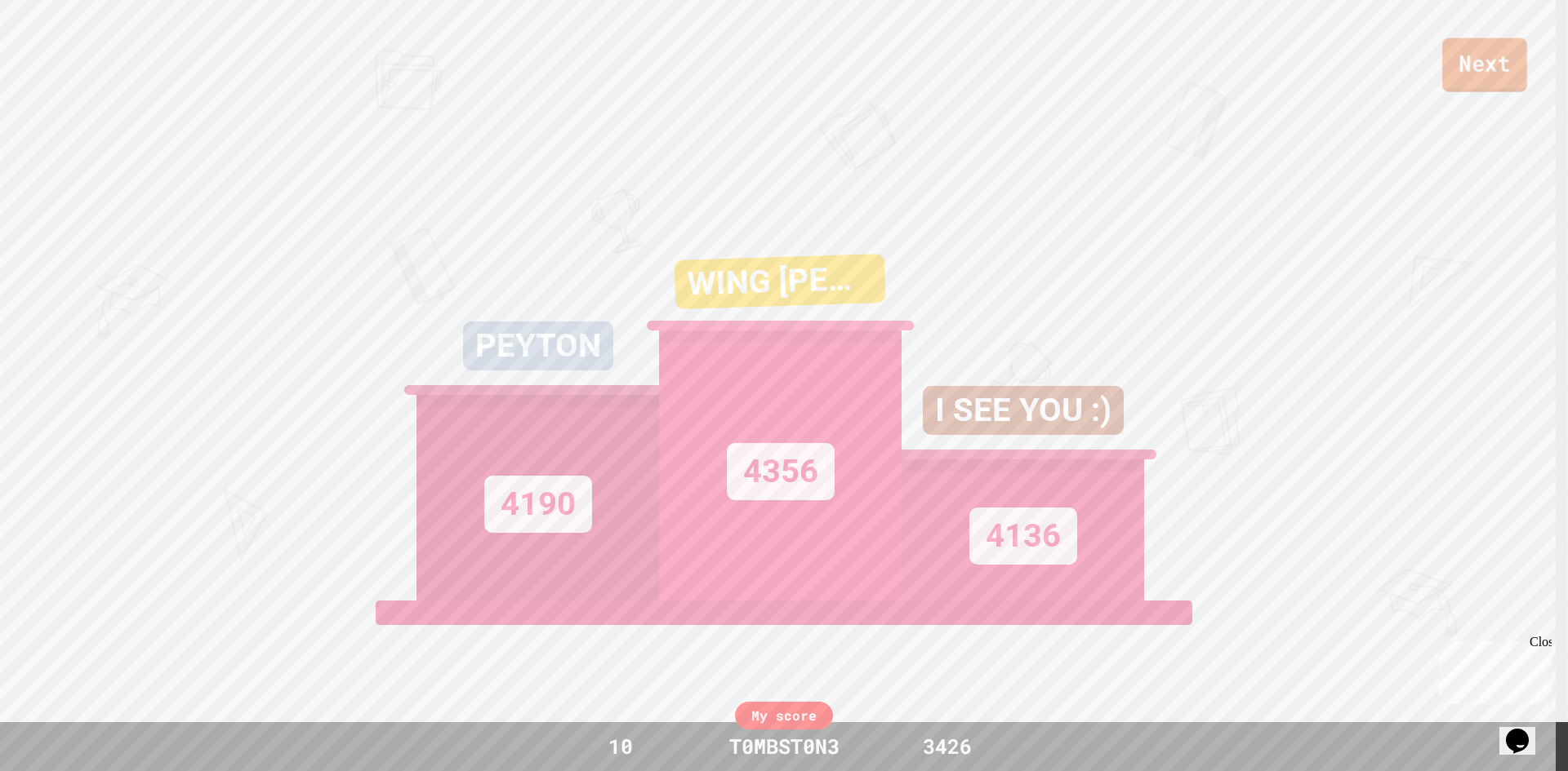
click at [1516, 77] on link "Next" at bounding box center [1484, 65] width 85 height 54
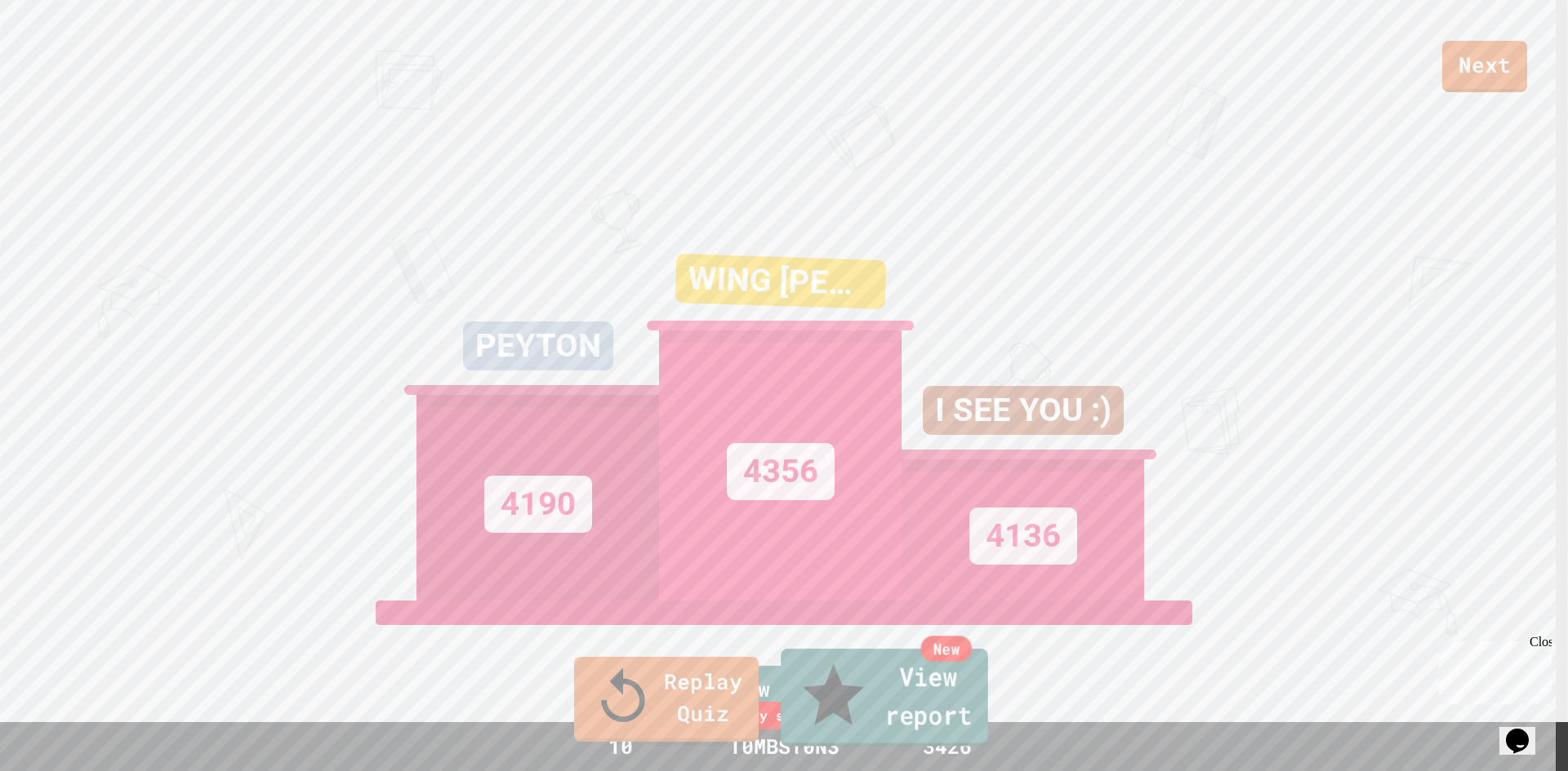
click at [936, 719] on link "New View report" at bounding box center [884, 697] width 207 height 98
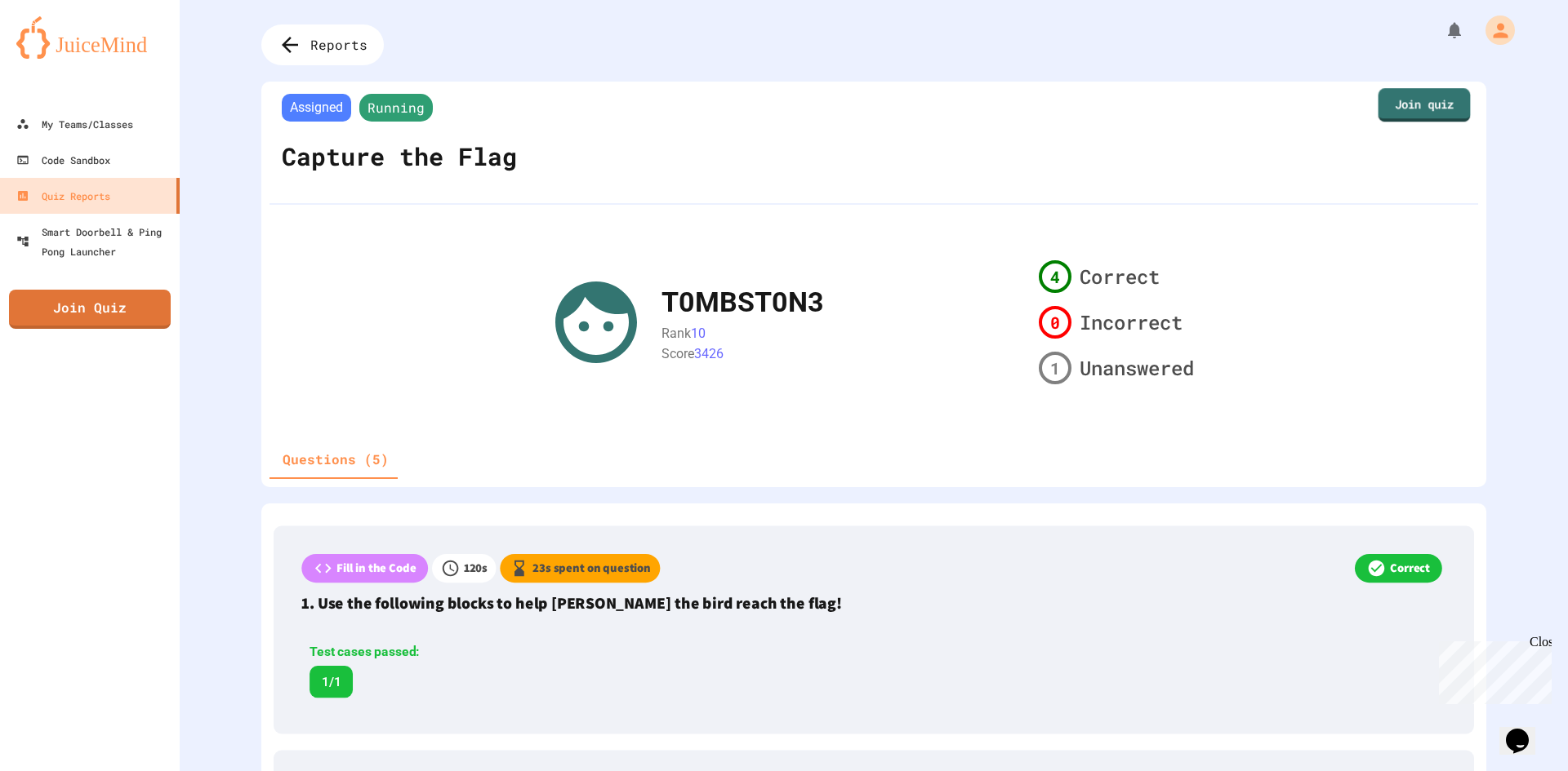
click at [1388, 102] on link "Join quiz" at bounding box center [1424, 105] width 92 height 34
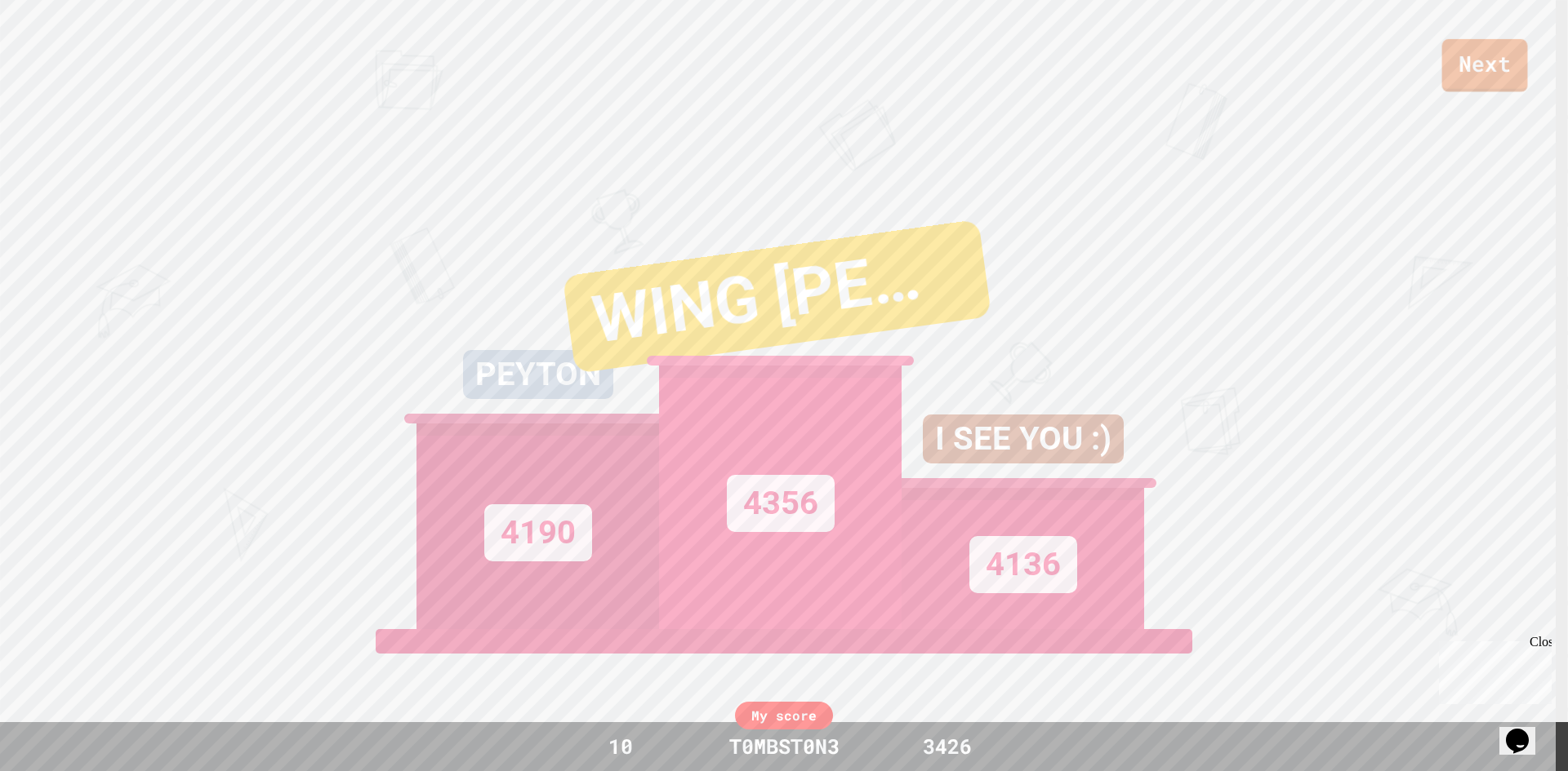
click at [1451, 70] on link "Next" at bounding box center [1485, 65] width 86 height 53
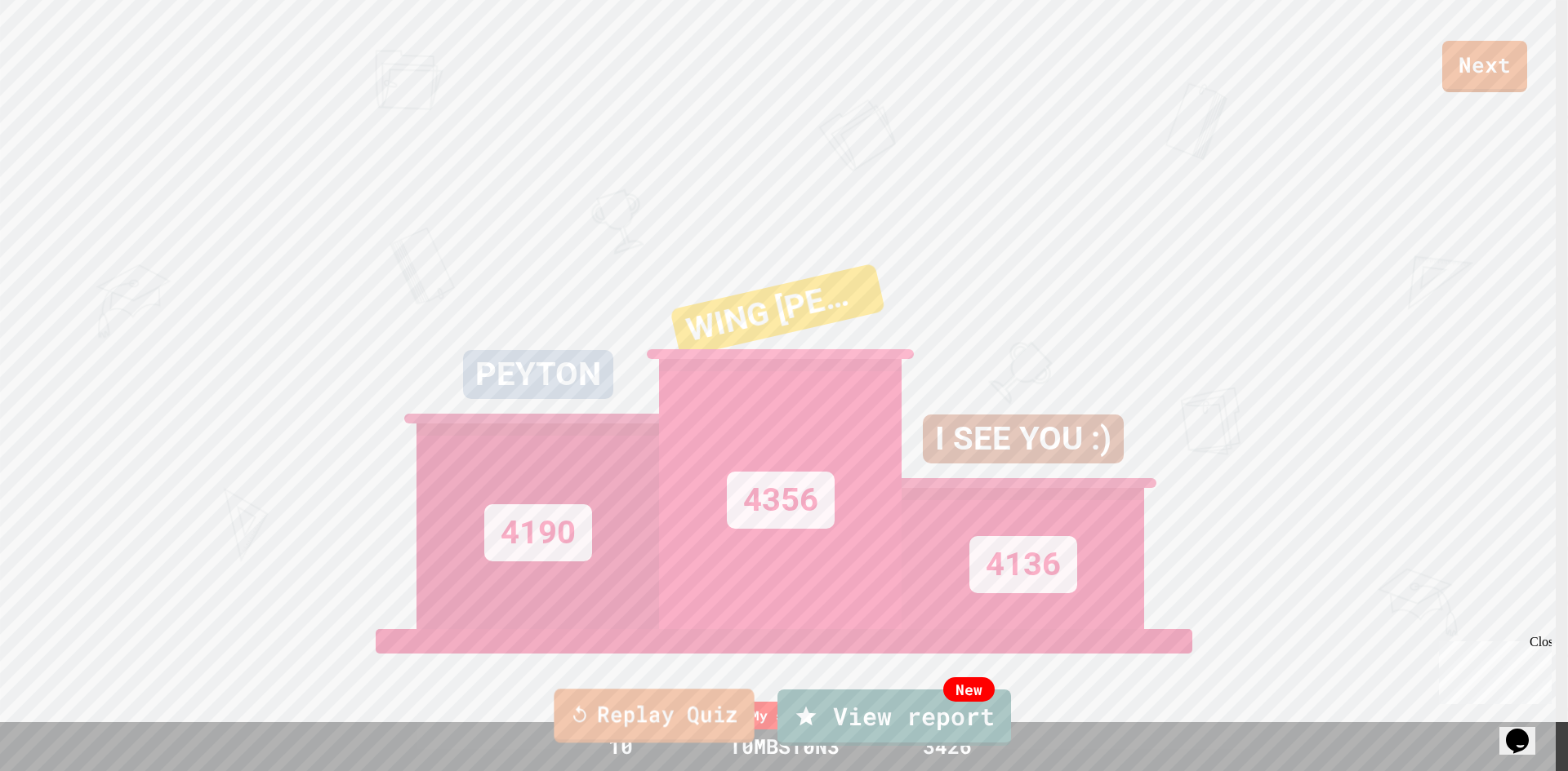
click at [645, 716] on link "Replay Quiz" at bounding box center [654, 716] width 200 height 54
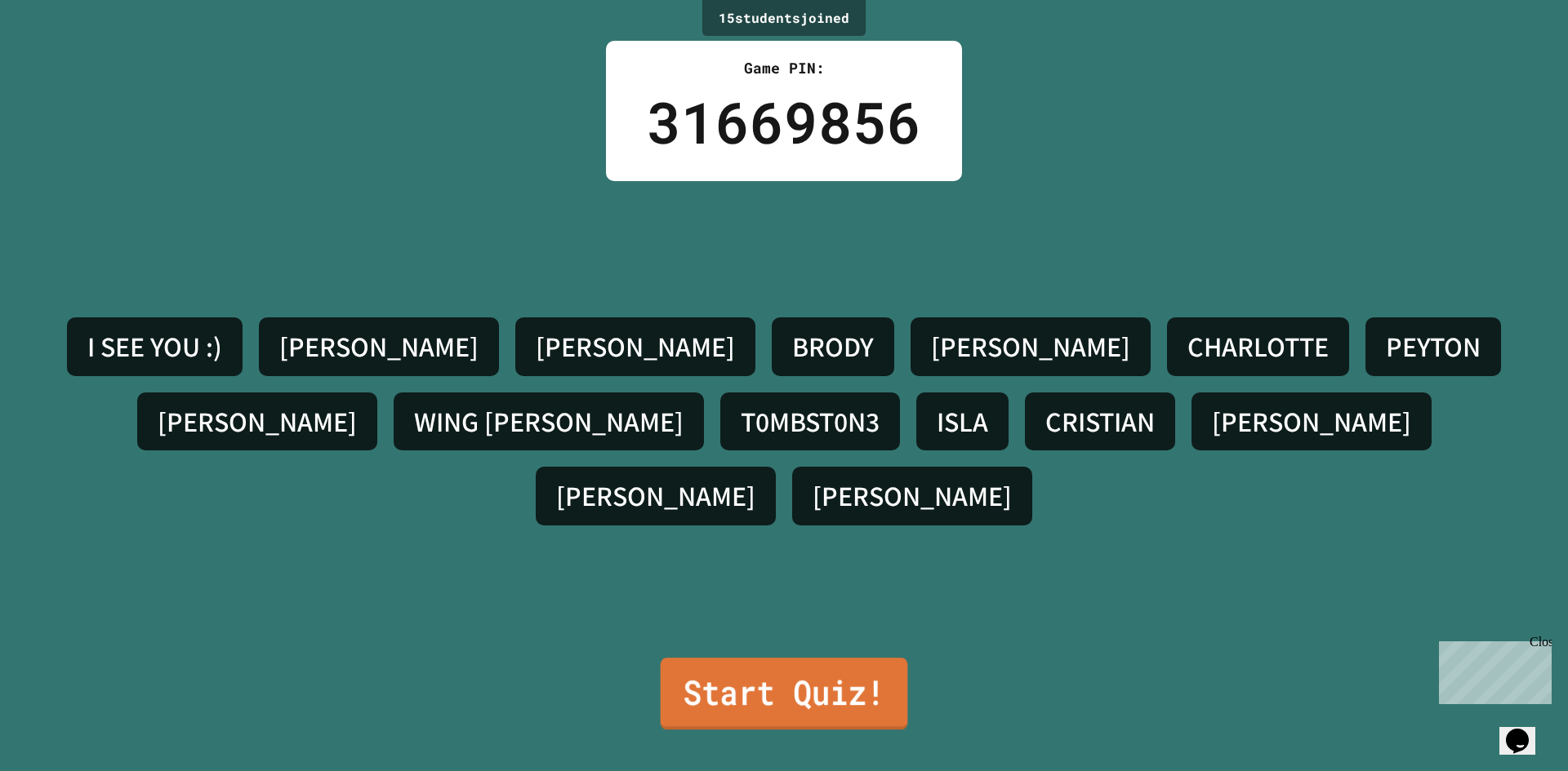
click at [788, 671] on link "Start Quiz!" at bounding box center [784, 694] width 248 height 72
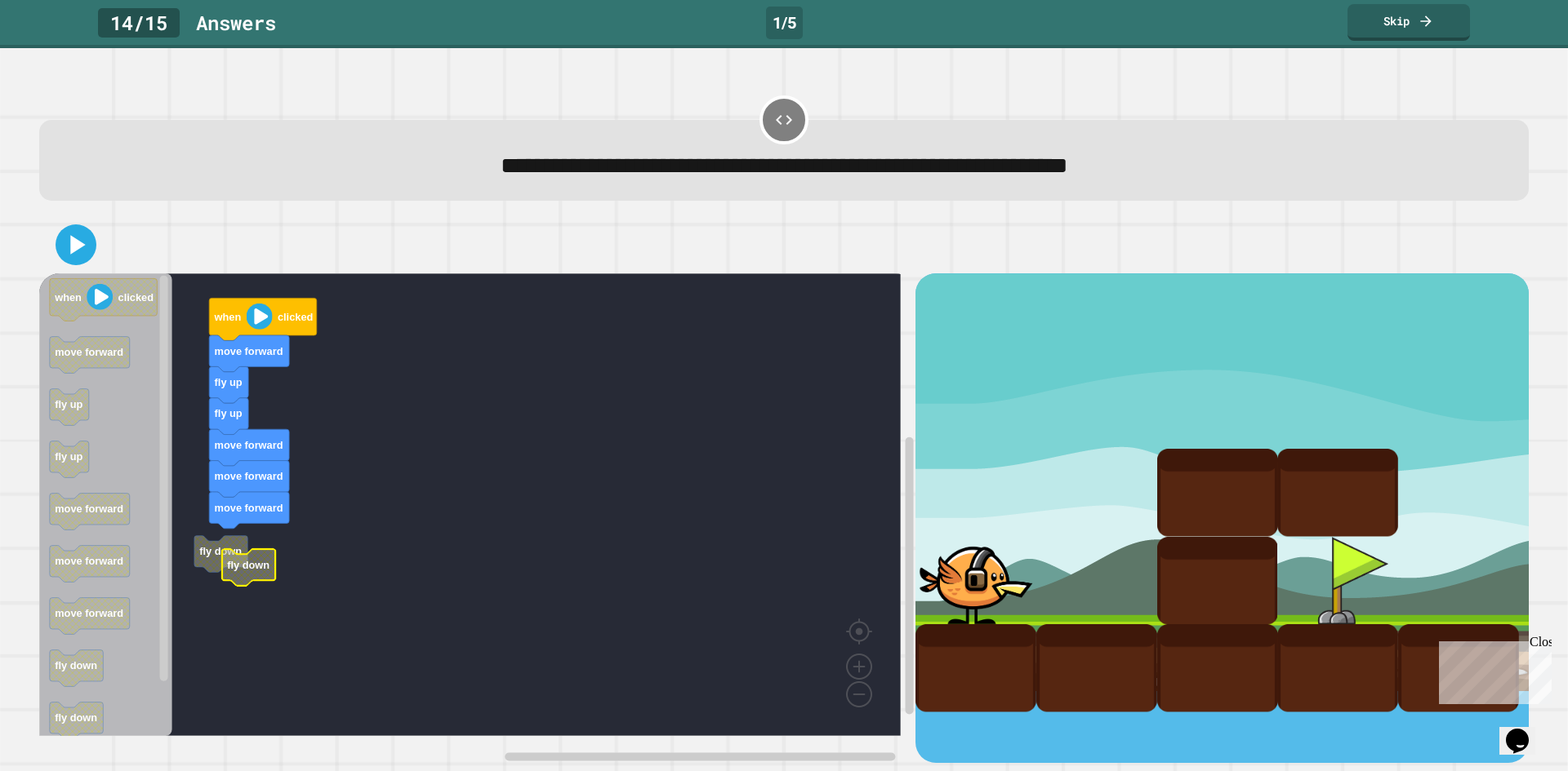
click at [253, 551] on rect "Blockly Workspace" at bounding box center [470, 505] width 861 height 463
click at [237, 572] on rect "Blockly Workspace" at bounding box center [470, 505] width 861 height 463
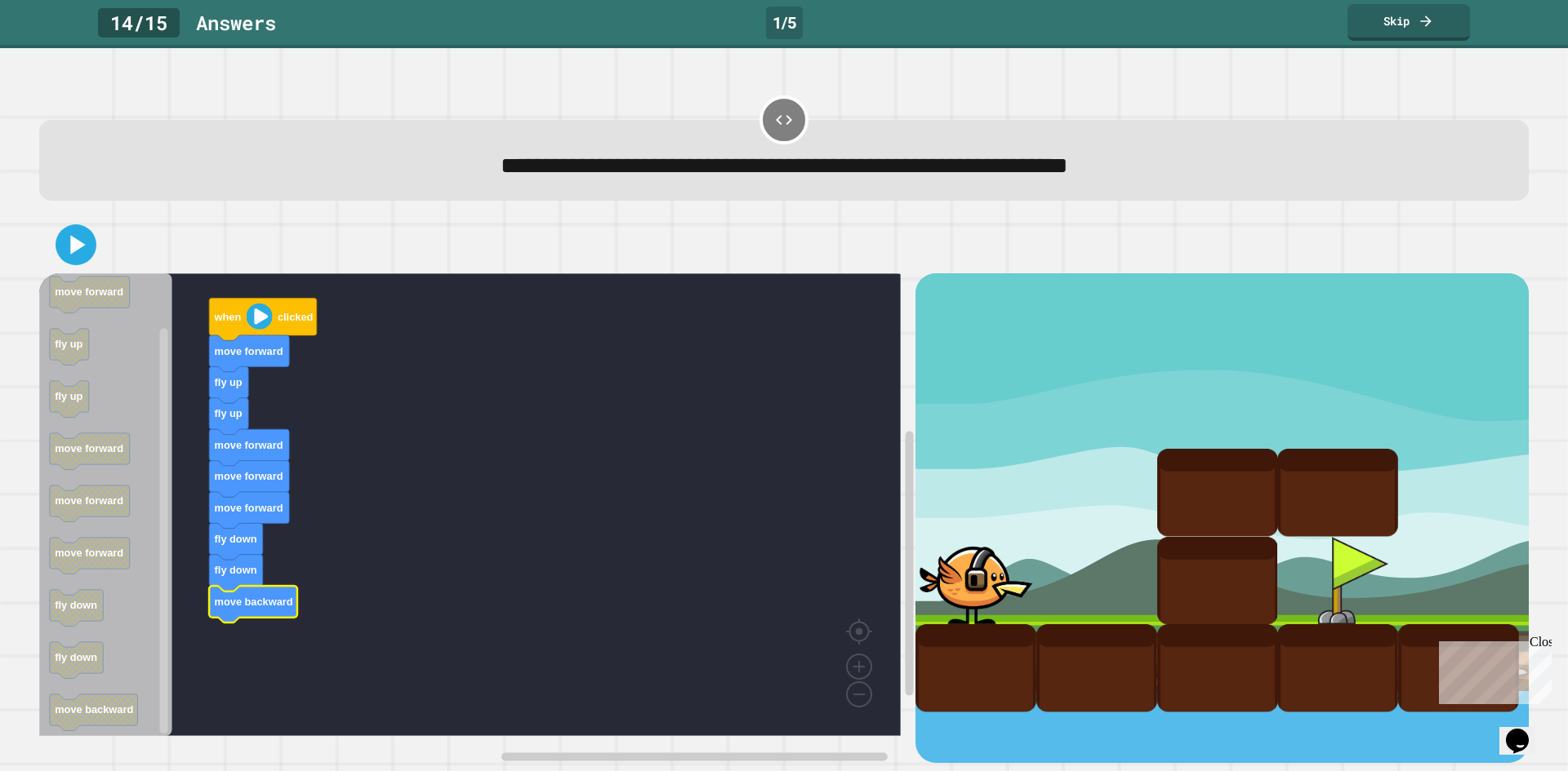
click at [87, 247] on icon at bounding box center [76, 244] width 33 height 33
click at [1391, 10] on link "Skip" at bounding box center [1408, 21] width 120 height 39
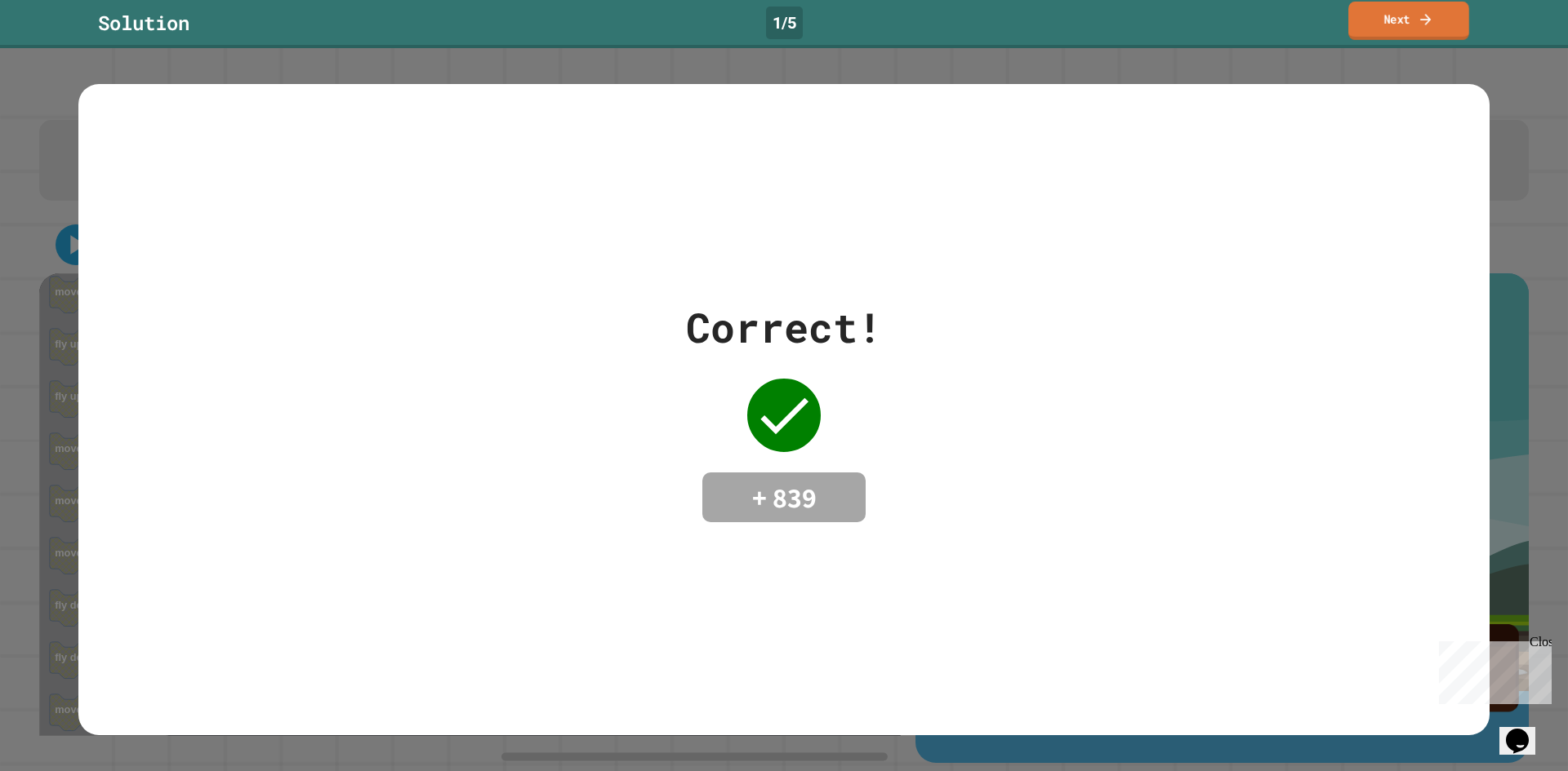
click at [1408, 23] on link "Next" at bounding box center [1409, 21] width 121 height 39
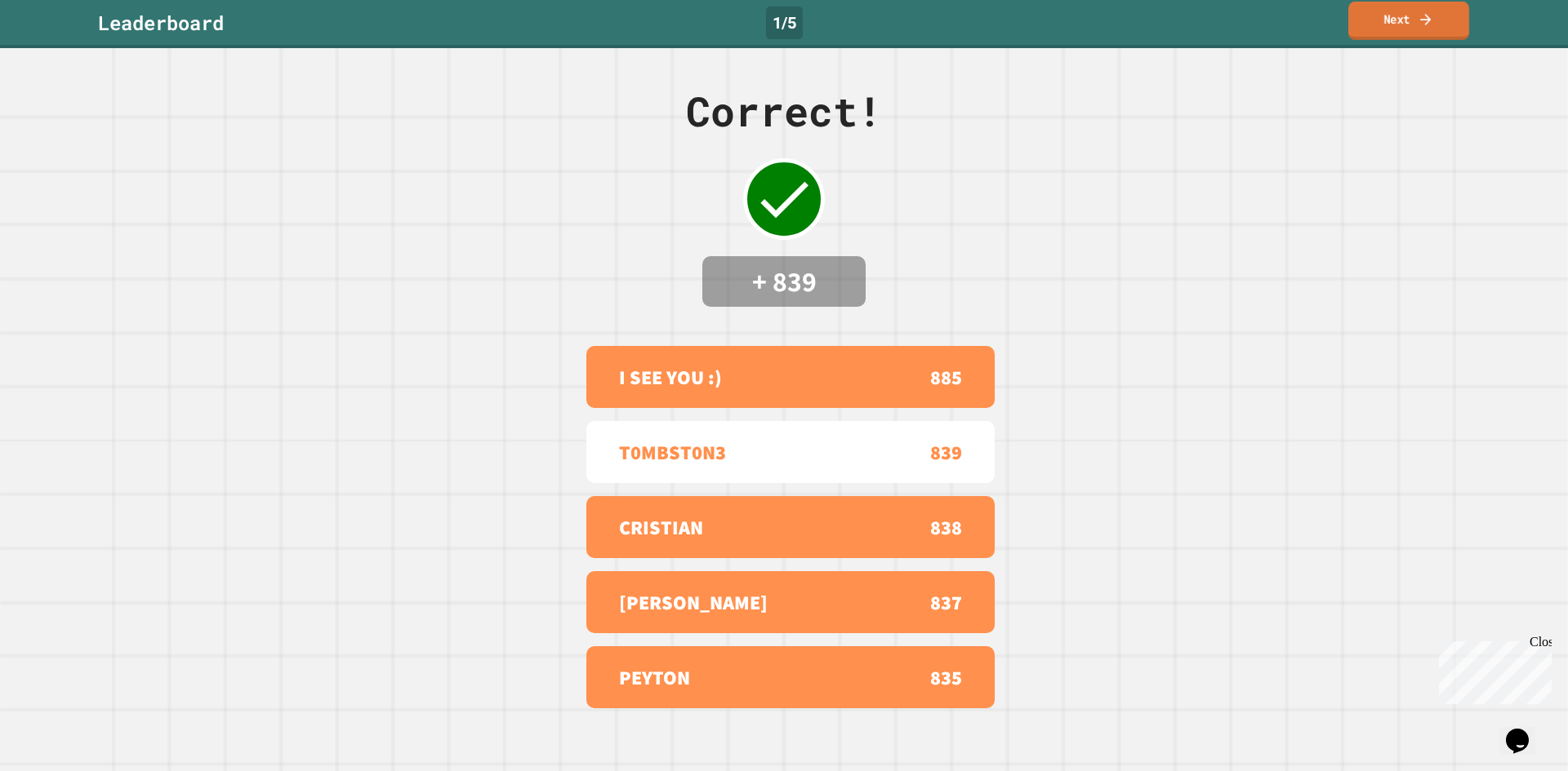
click at [1379, 19] on link "Next" at bounding box center [1409, 21] width 121 height 39
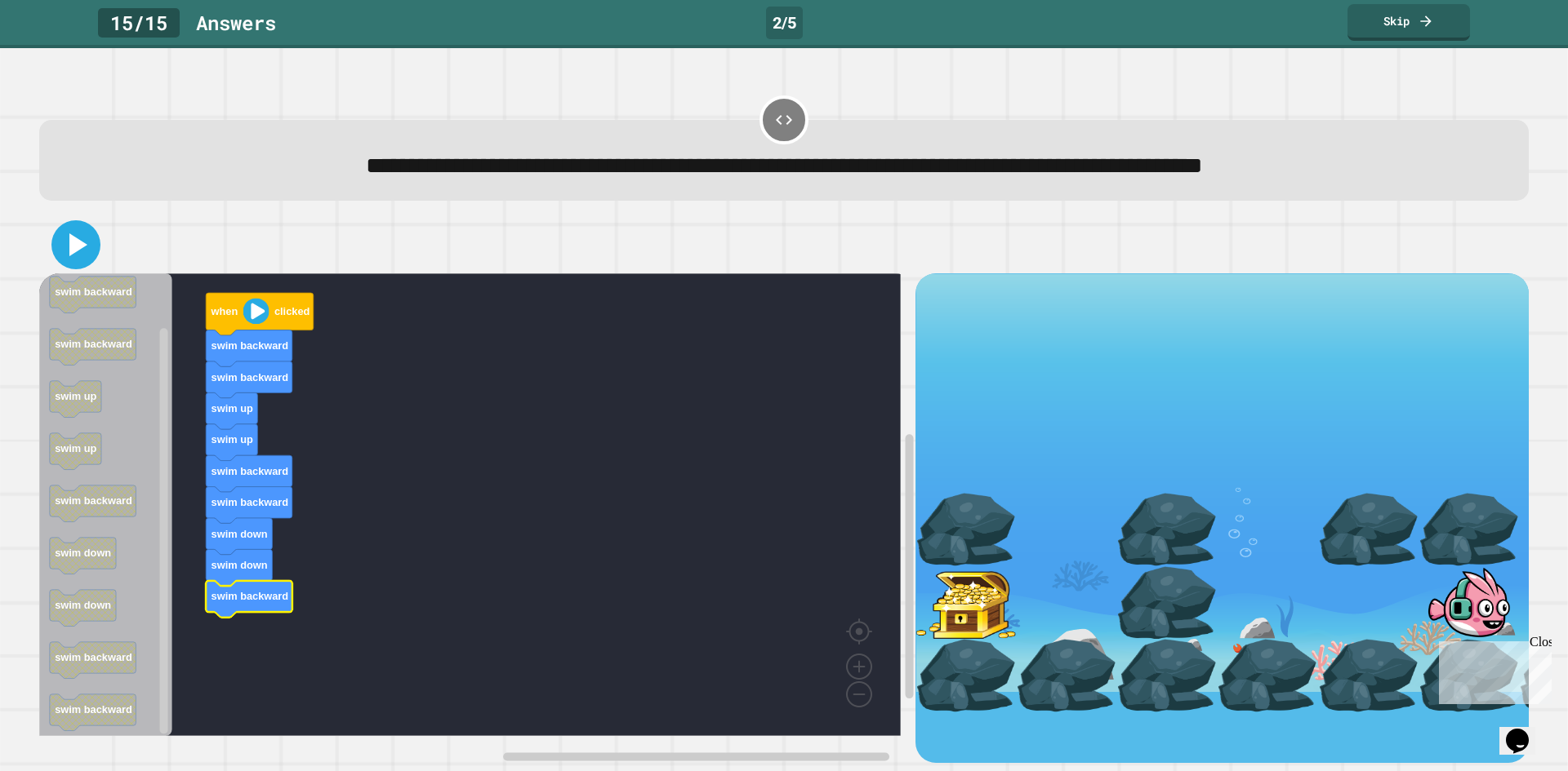
click at [76, 242] on icon at bounding box center [78, 244] width 18 height 23
click at [1455, 20] on link "Skip" at bounding box center [1409, 20] width 117 height 39
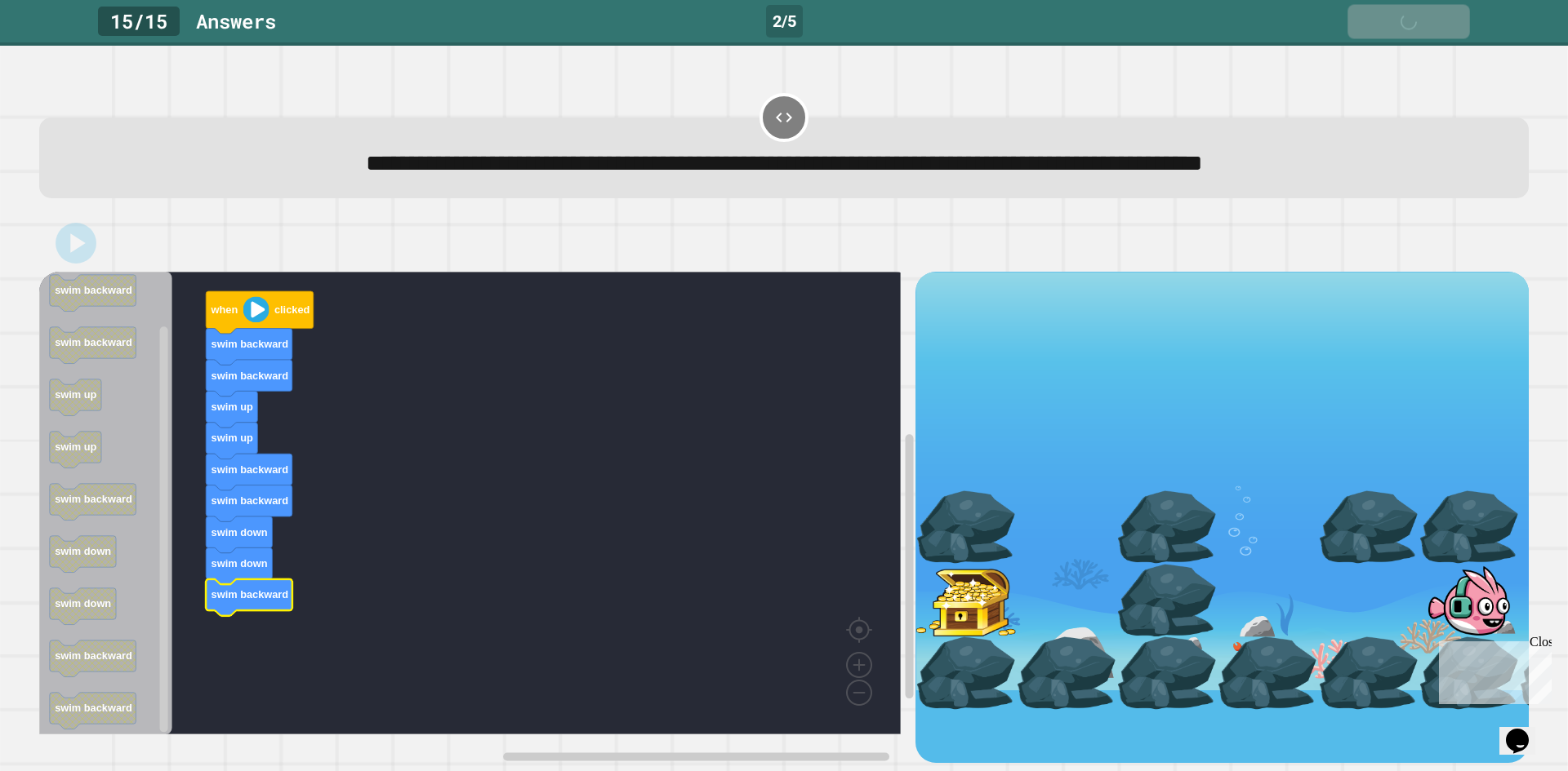
click at [1452, 23] on link "Skip" at bounding box center [1408, 22] width 122 height 34
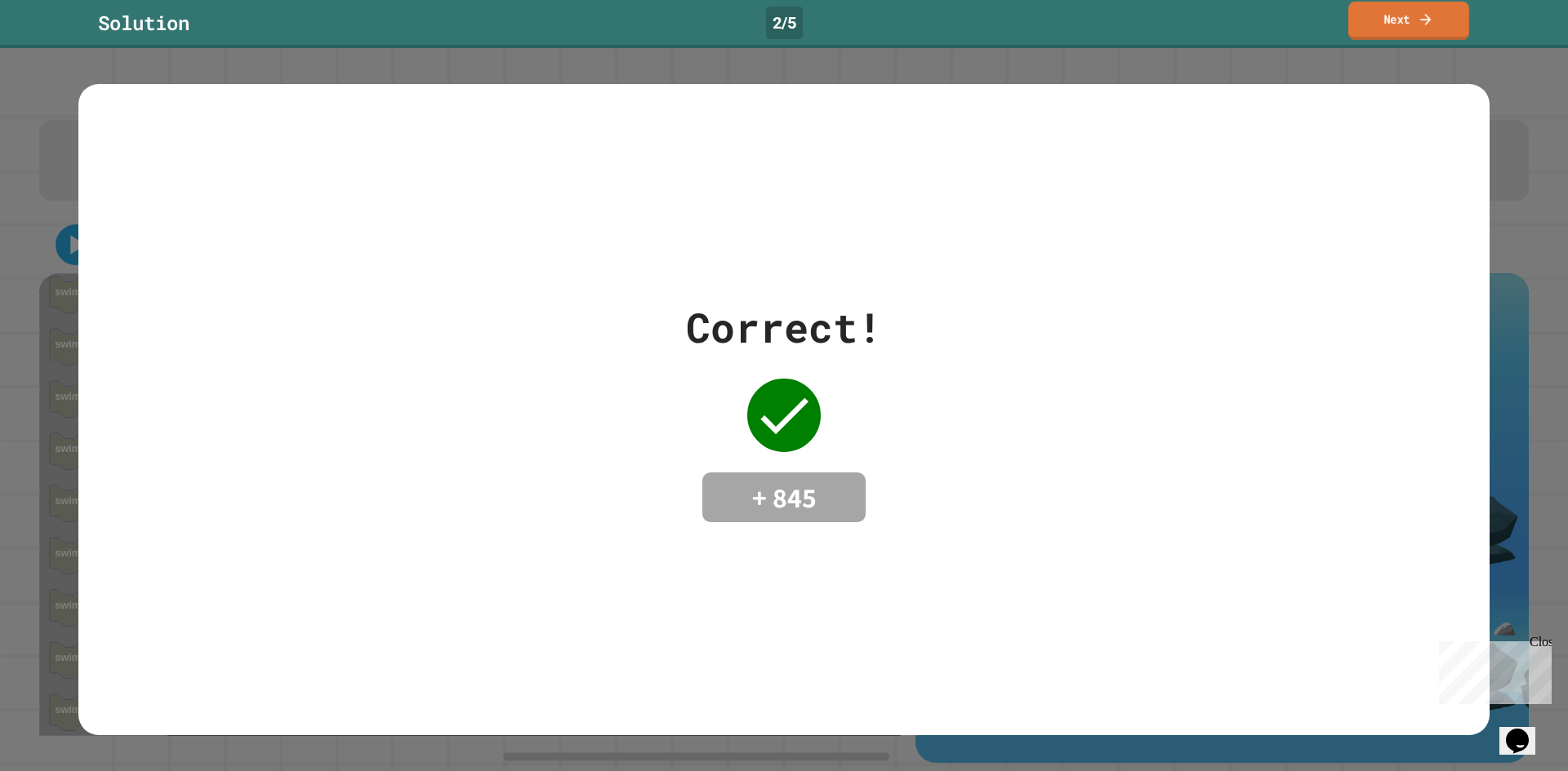
click at [1434, 20] on icon at bounding box center [1425, 19] width 16 height 17
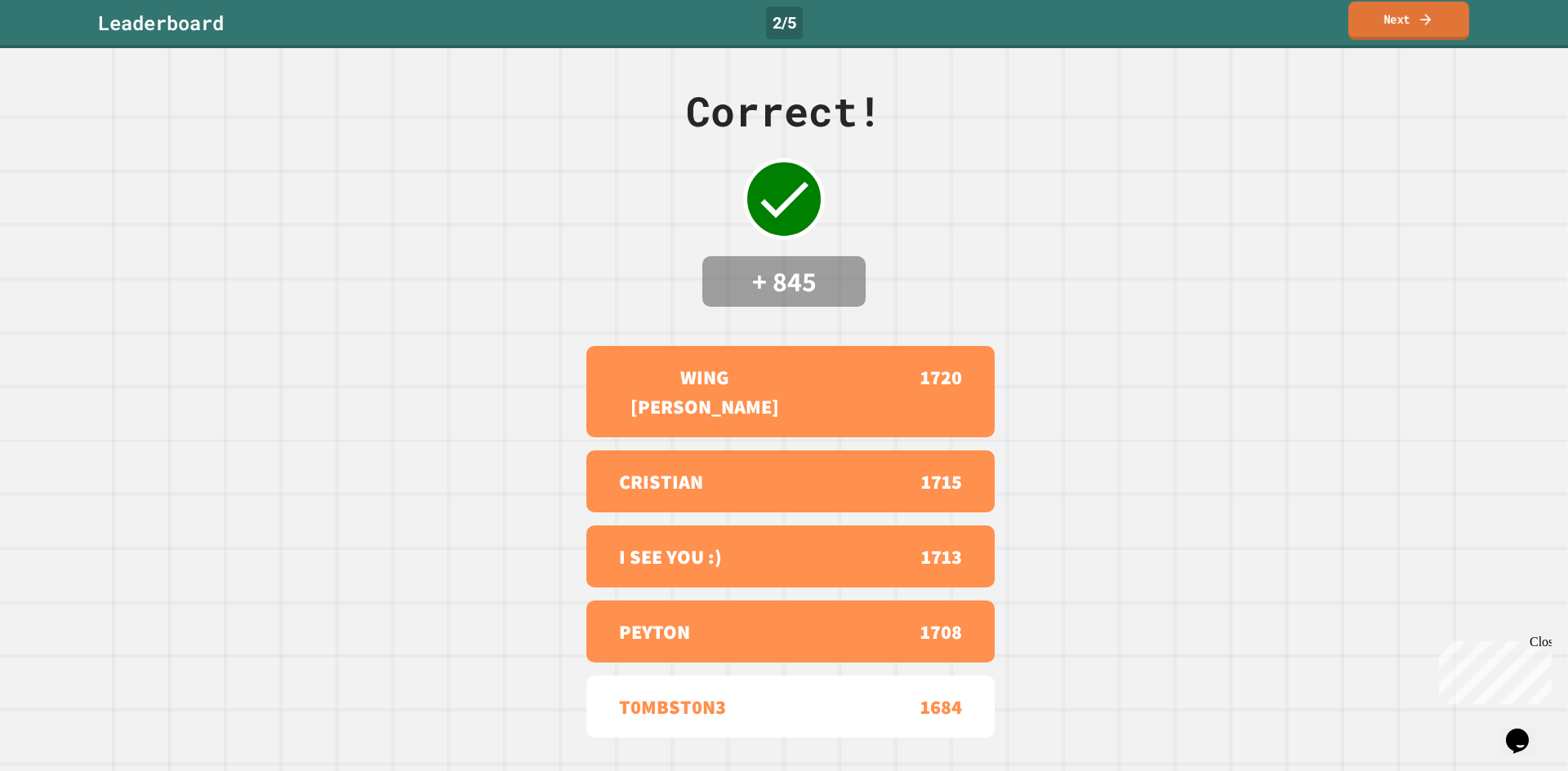
click at [1393, 12] on link "Next" at bounding box center [1409, 21] width 121 height 39
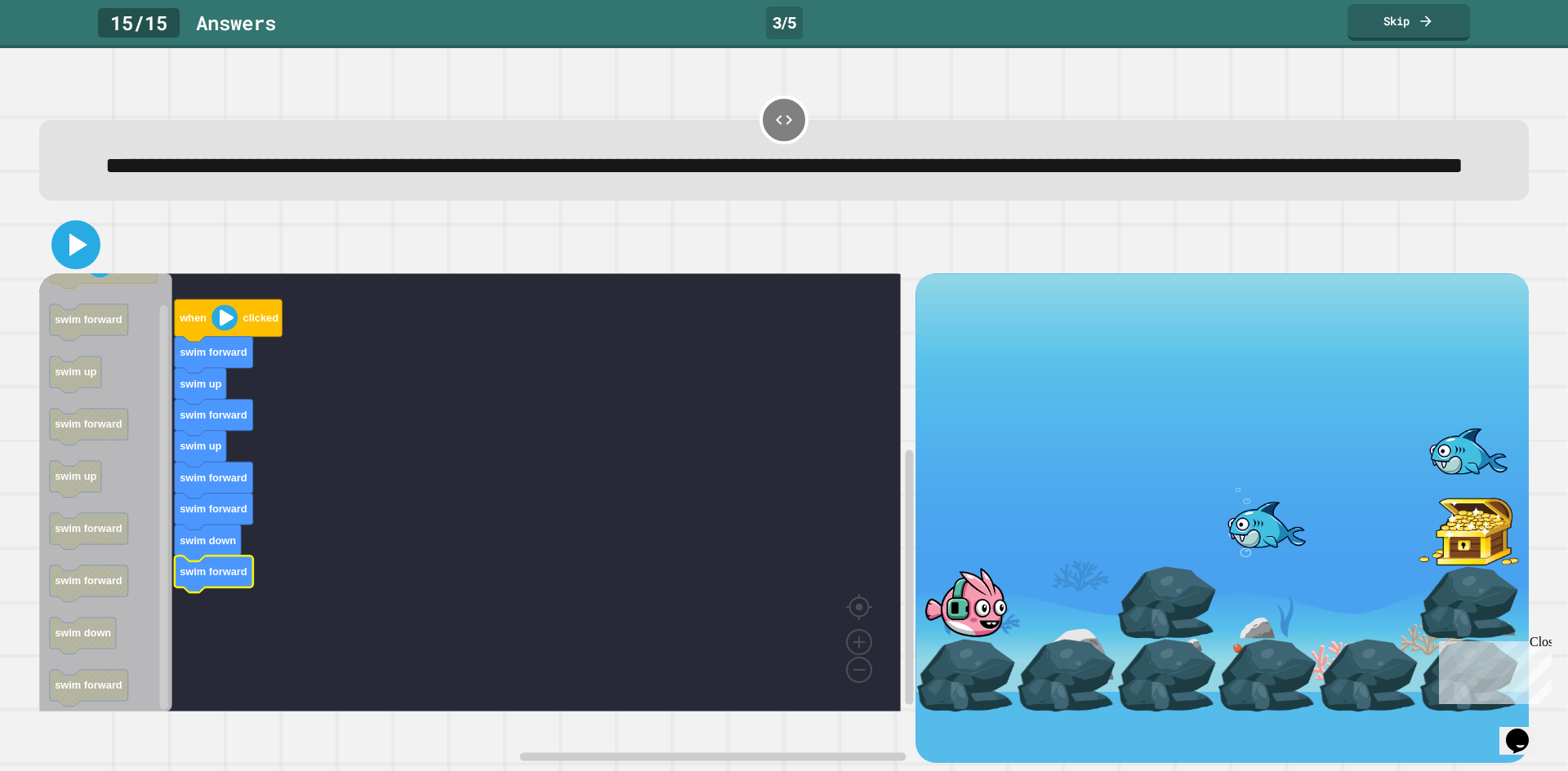
click at [86, 264] on icon at bounding box center [76, 245] width 39 height 39
click at [1388, 23] on link "Skip" at bounding box center [1409, 21] width 124 height 39
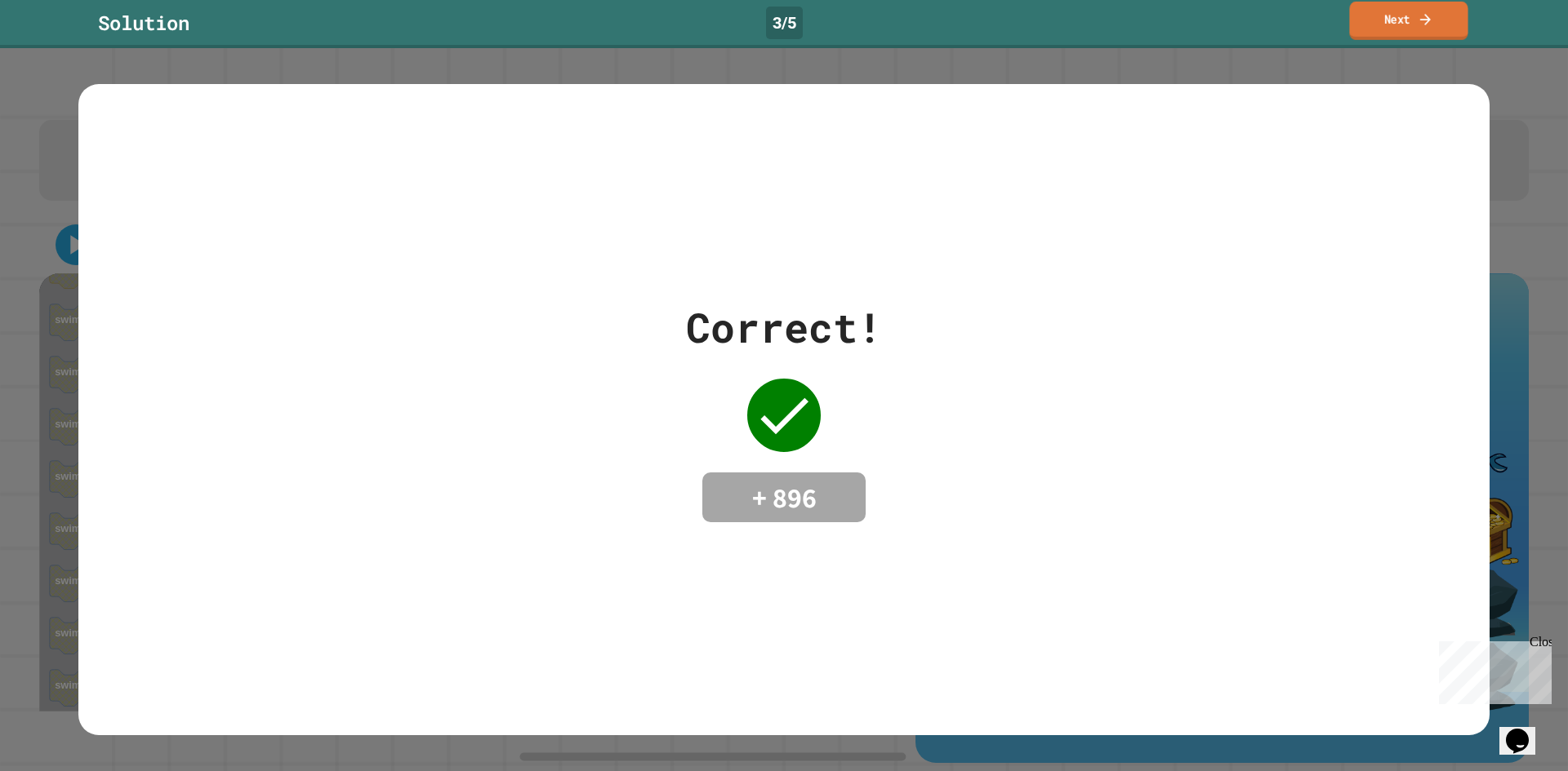
click at [1385, 17] on link "Next" at bounding box center [1408, 21] width 118 height 39
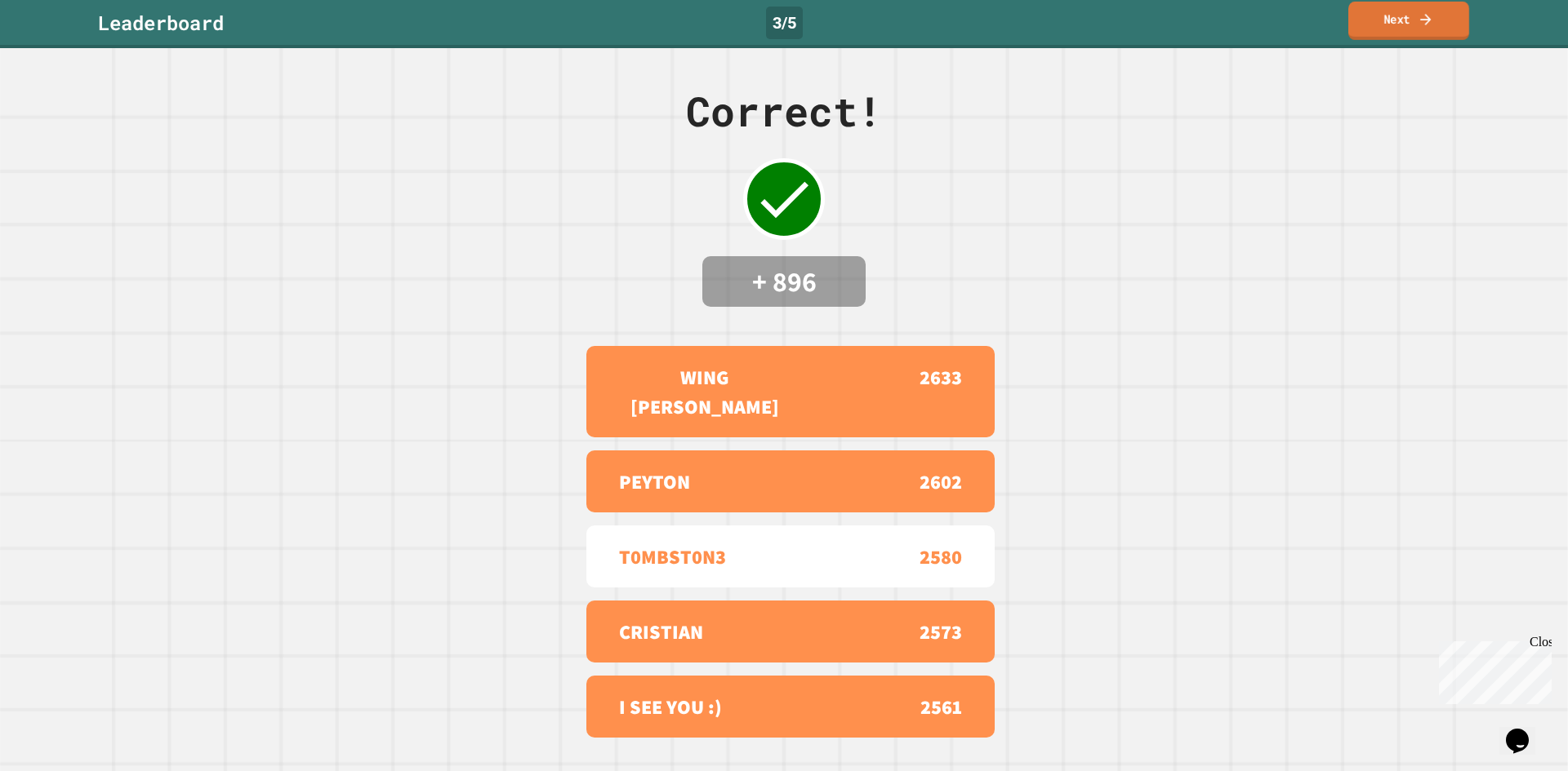
click at [1378, 18] on link "Next" at bounding box center [1409, 21] width 121 height 39
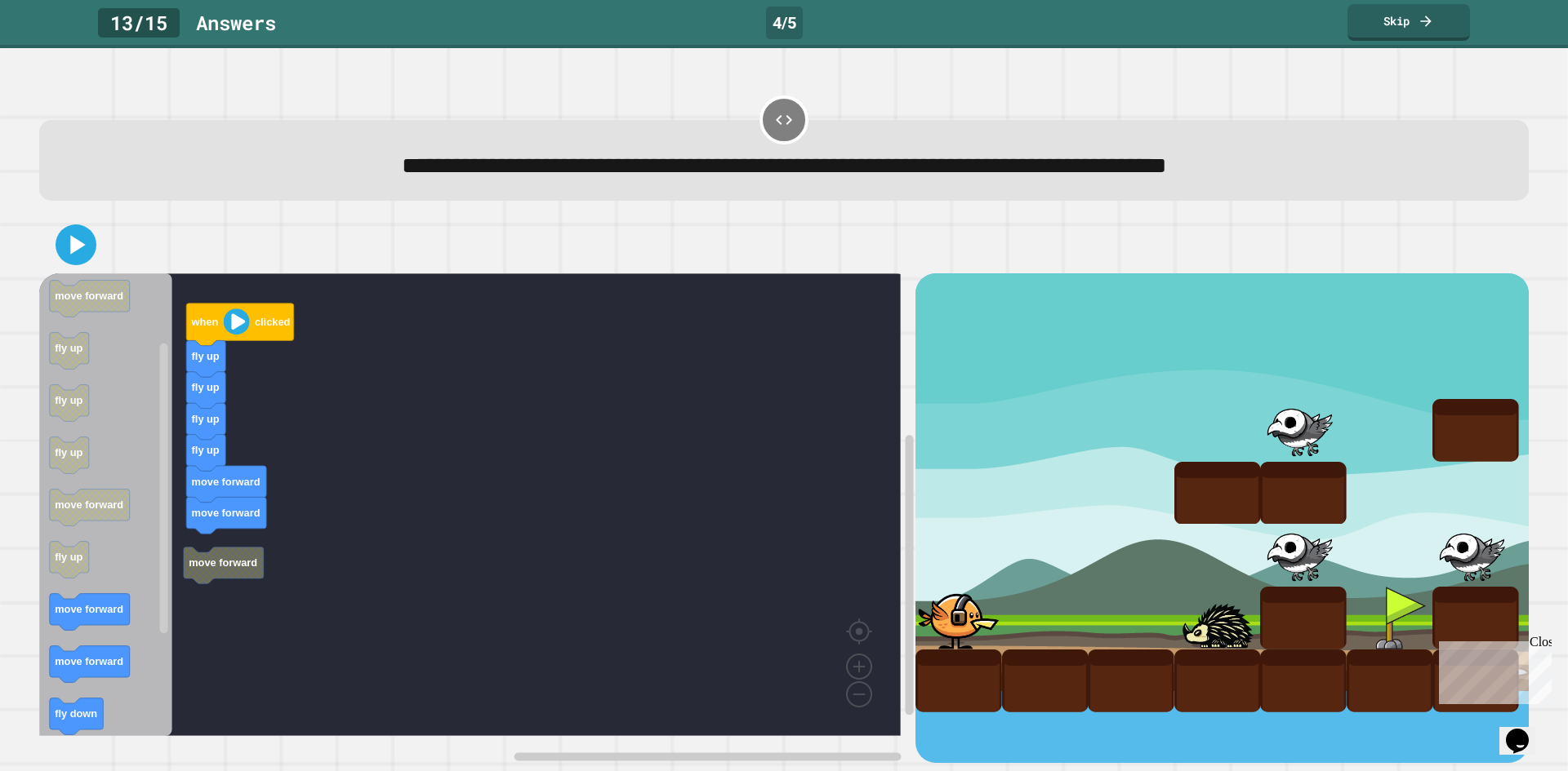
click at [215, 596] on div "when clicked fly up fly up fly up fly up move forward move forward move forward…" at bounding box center [478, 518] width 876 height 490
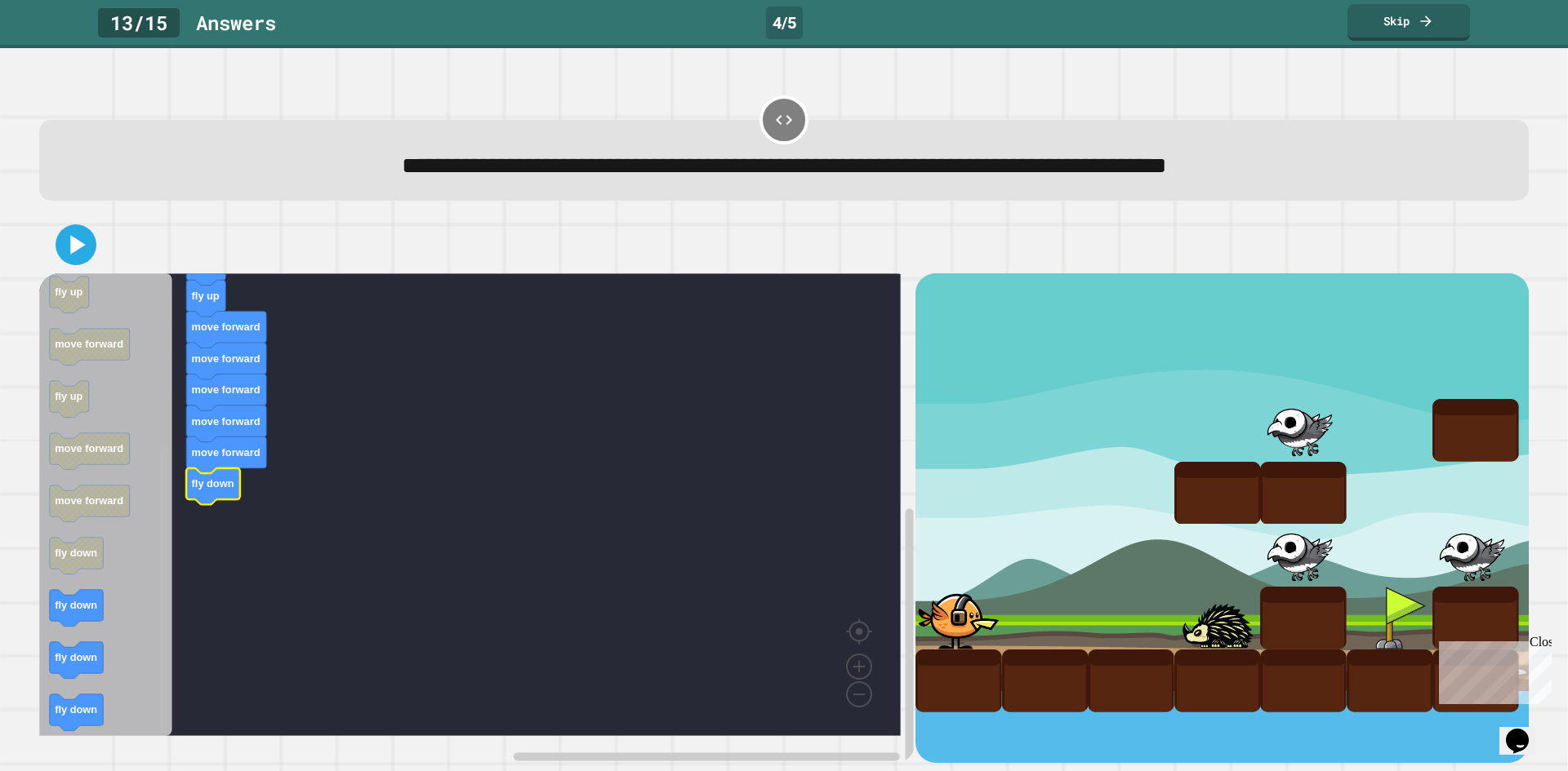
click at [156, 737] on div "when clicked fly up fly up fly up fly up move forward move forward move forward…" at bounding box center [478, 518] width 876 height 490
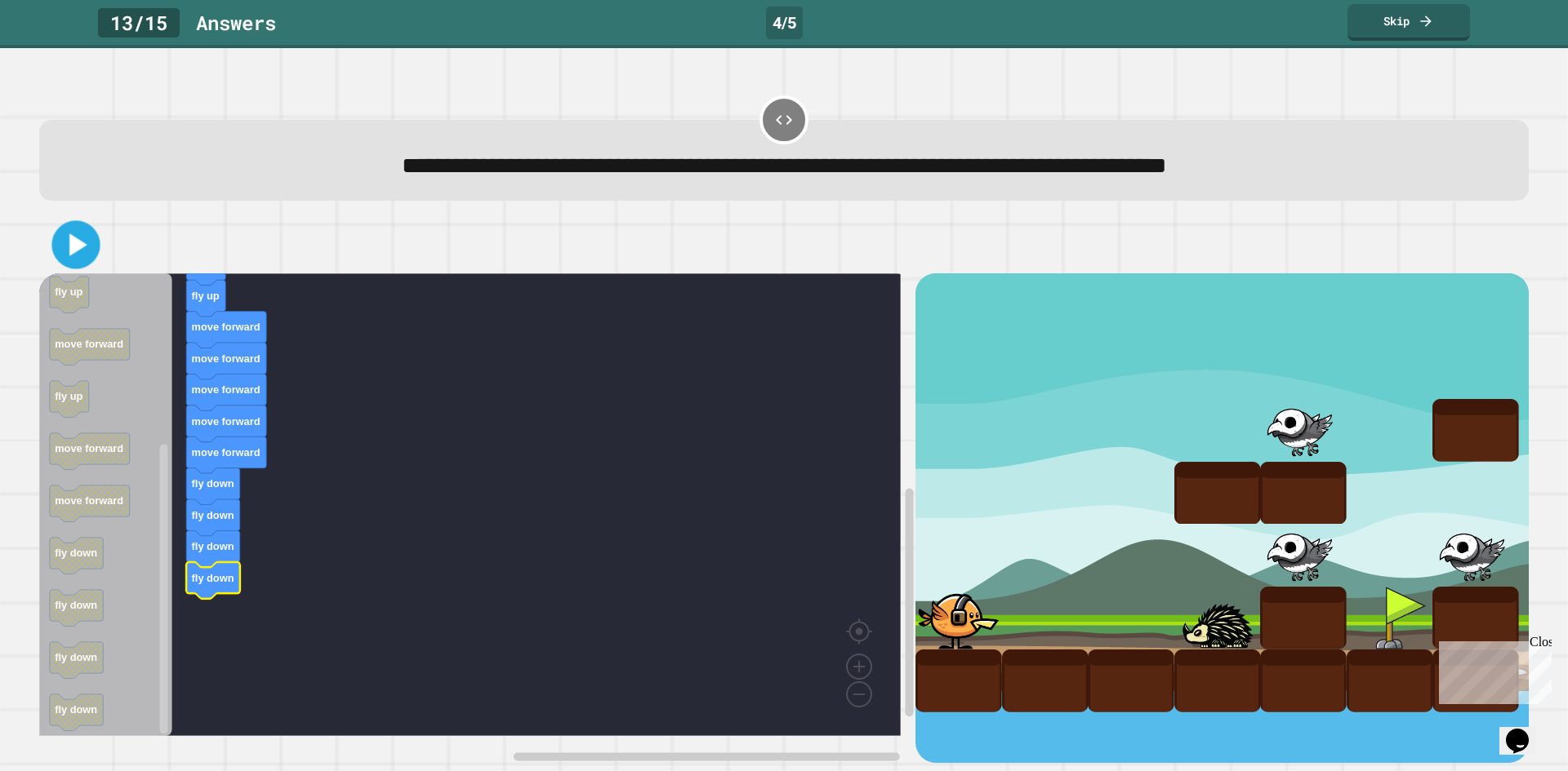
click at [75, 258] on icon at bounding box center [76, 245] width 39 height 39
click at [1409, 30] on link "Skip" at bounding box center [1409, 20] width 112 height 39
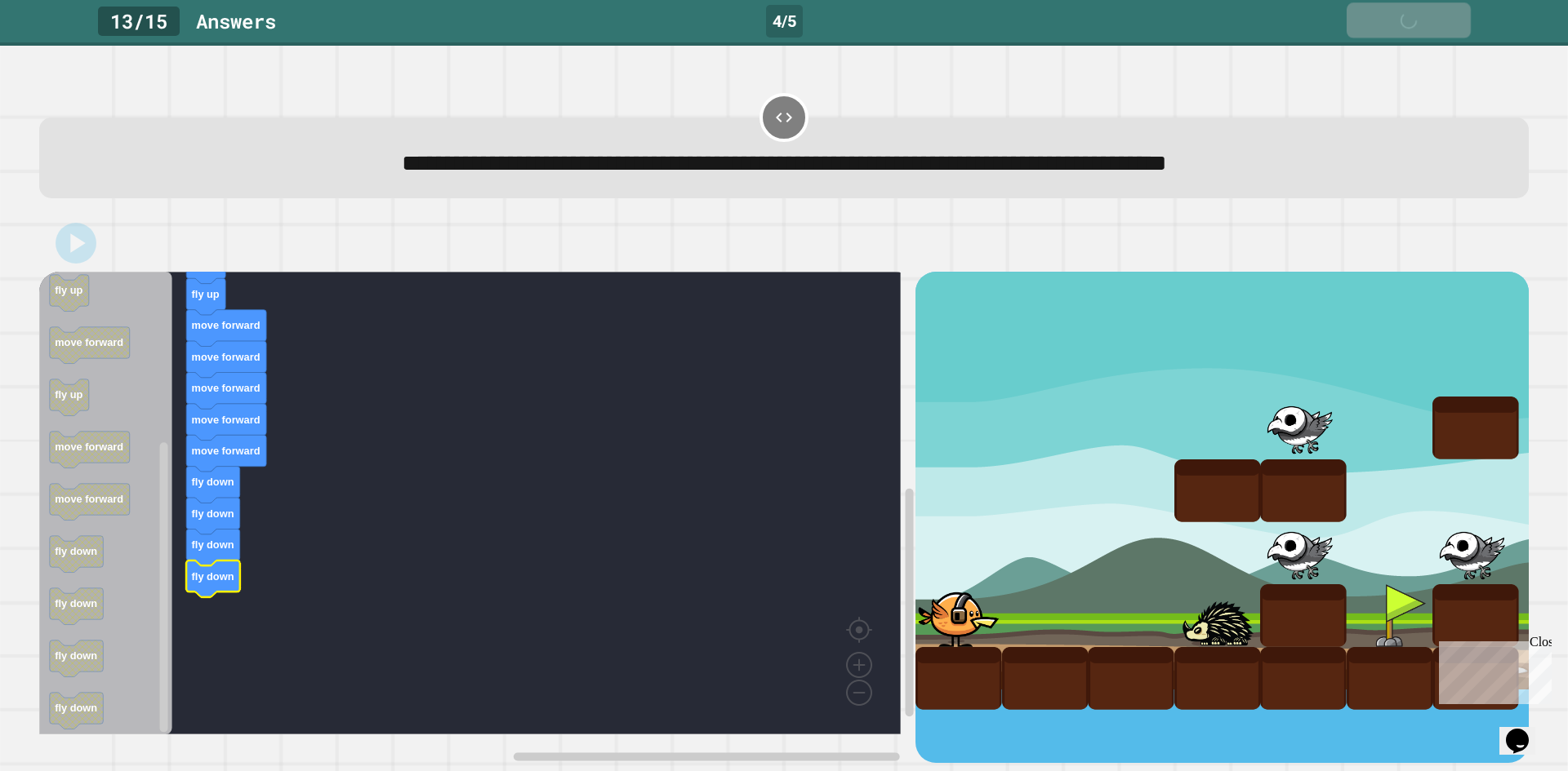
click at [1406, 25] on div "Skip" at bounding box center [1409, 21] width 58 height 18
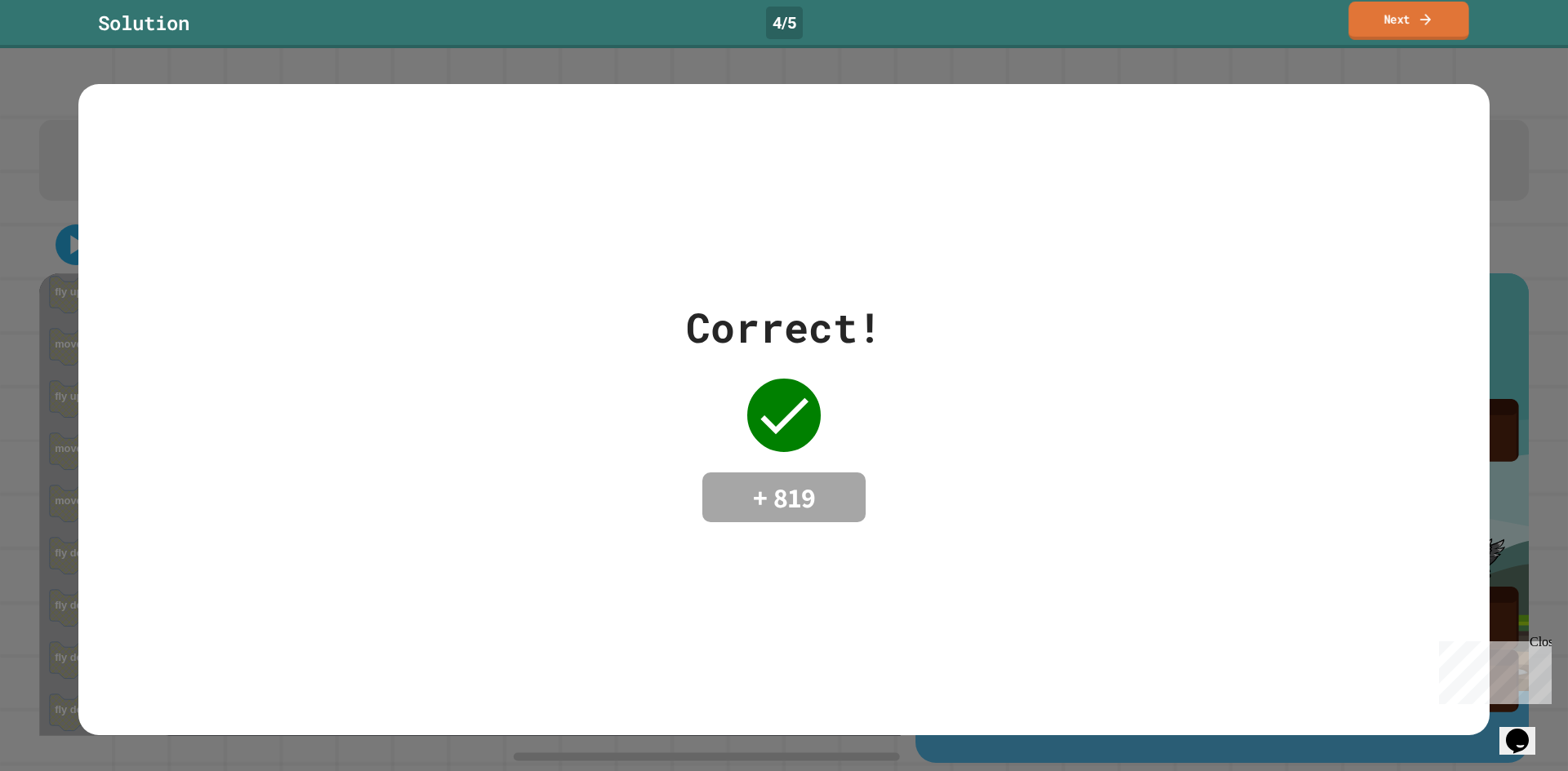
click at [1454, 12] on link "Next" at bounding box center [1408, 21] width 120 height 39
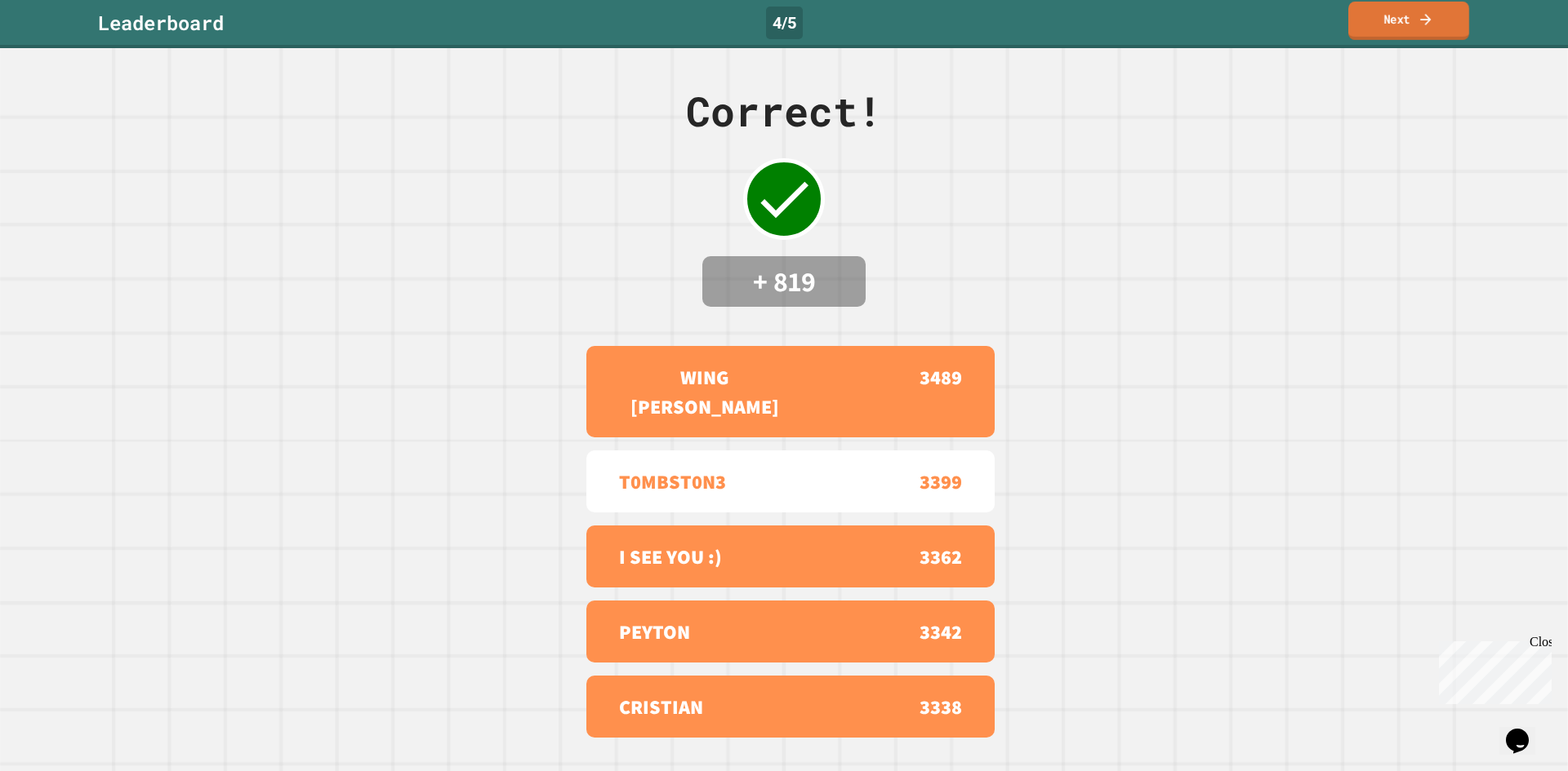
click at [1385, 19] on link "Next" at bounding box center [1409, 21] width 121 height 39
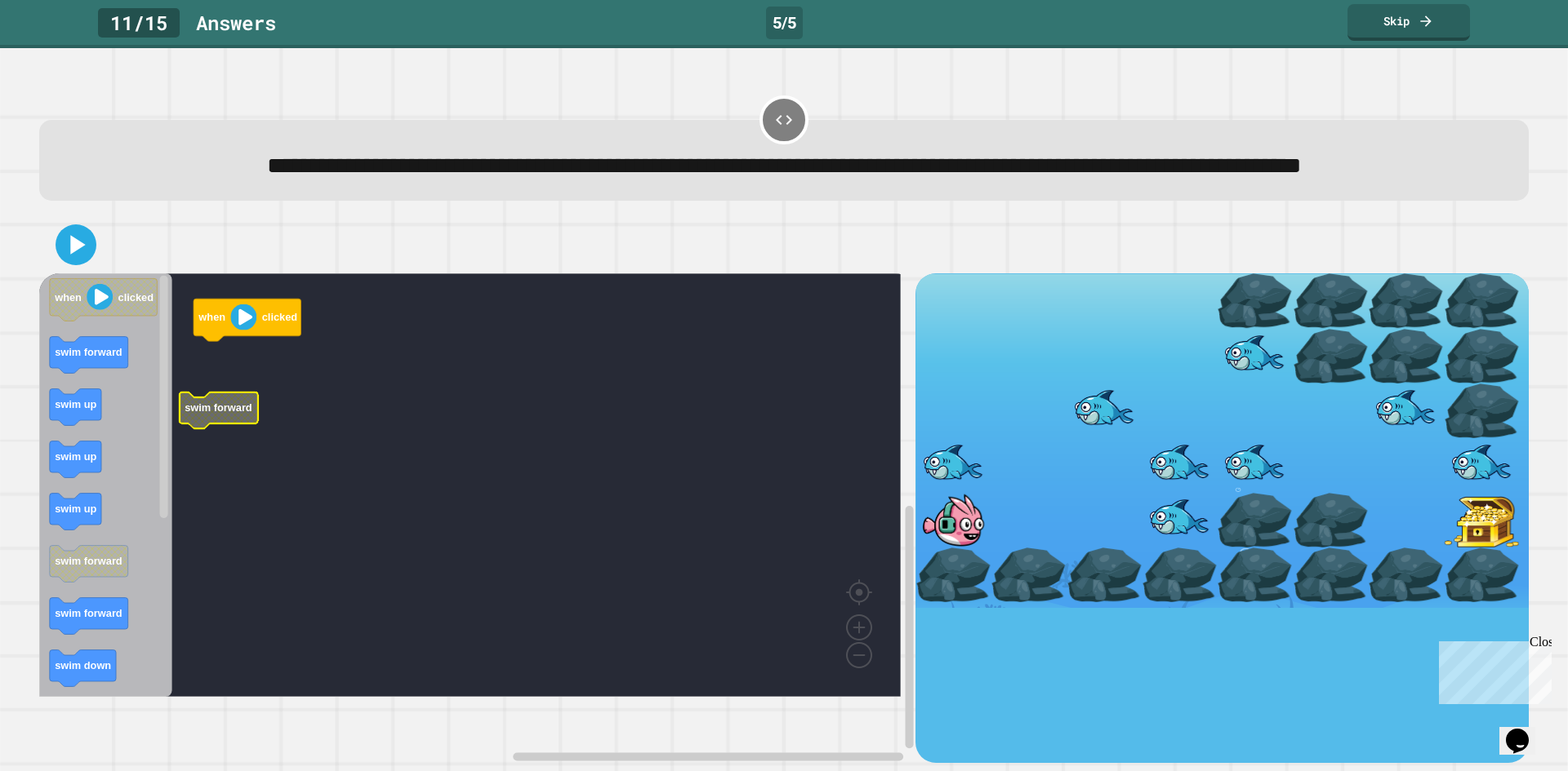
click at [232, 385] on rect "Blockly Workspace" at bounding box center [470, 485] width 861 height 424
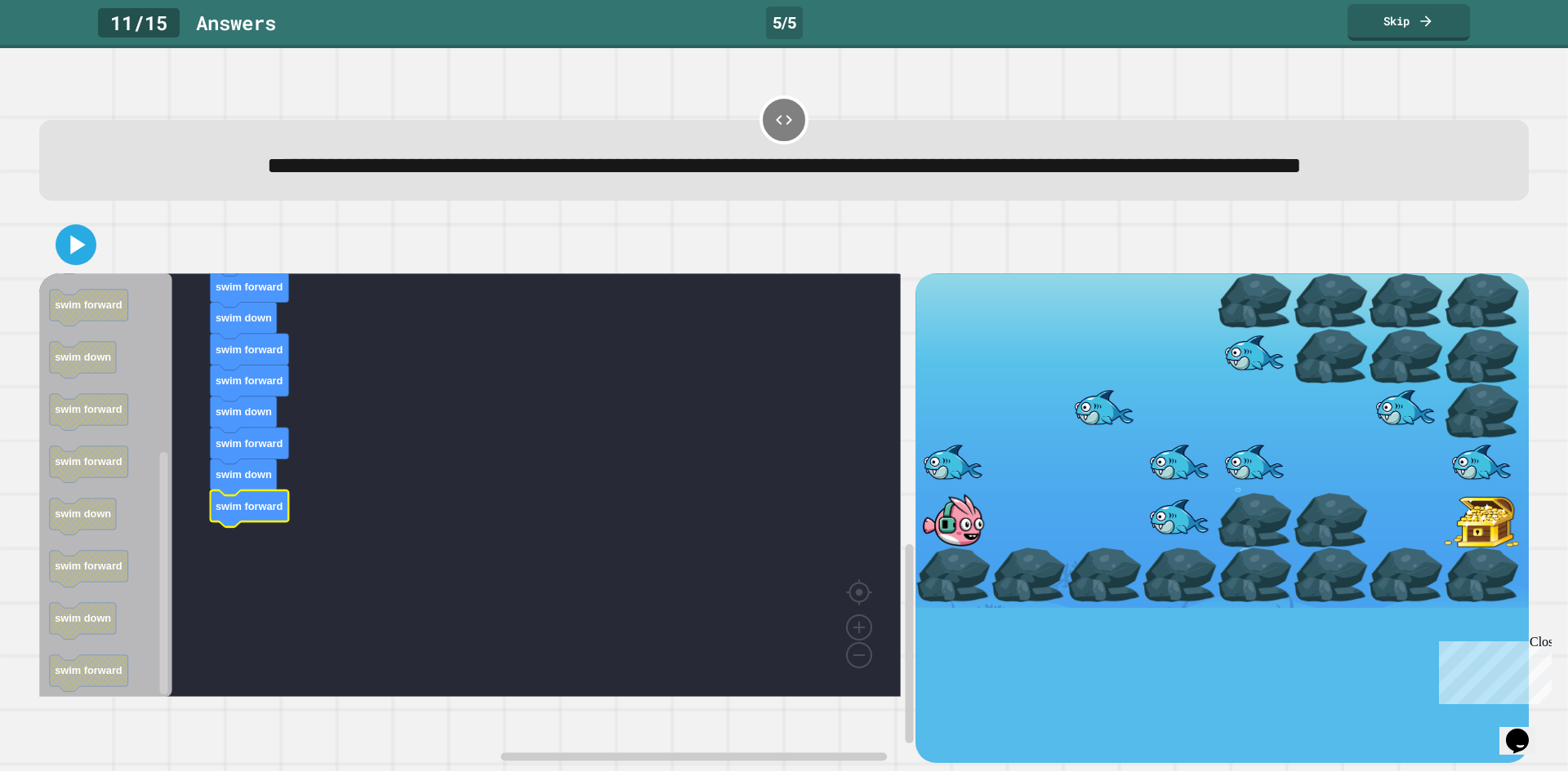
click at [67, 261] on icon at bounding box center [76, 244] width 33 height 33
click at [184, 252] on div "when clicked swim forward swim up swim up swim up swim forward swim forward swi…" at bounding box center [783, 490] width 1505 height 562
click at [1413, 18] on link "Skip" at bounding box center [1409, 20] width 112 height 39
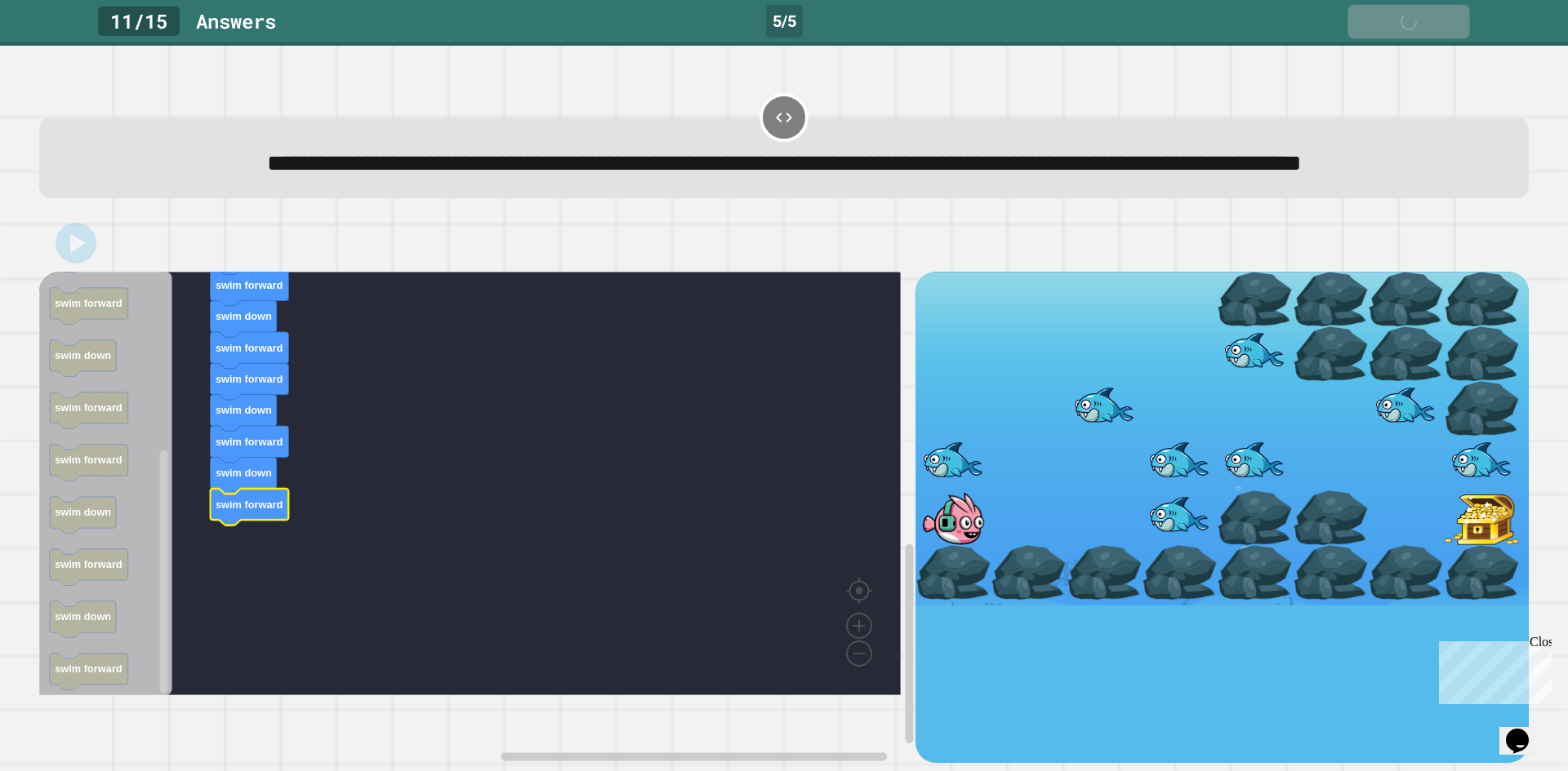
click at [1413, 18] on div "Skip" at bounding box center [1409, 22] width 57 height 18
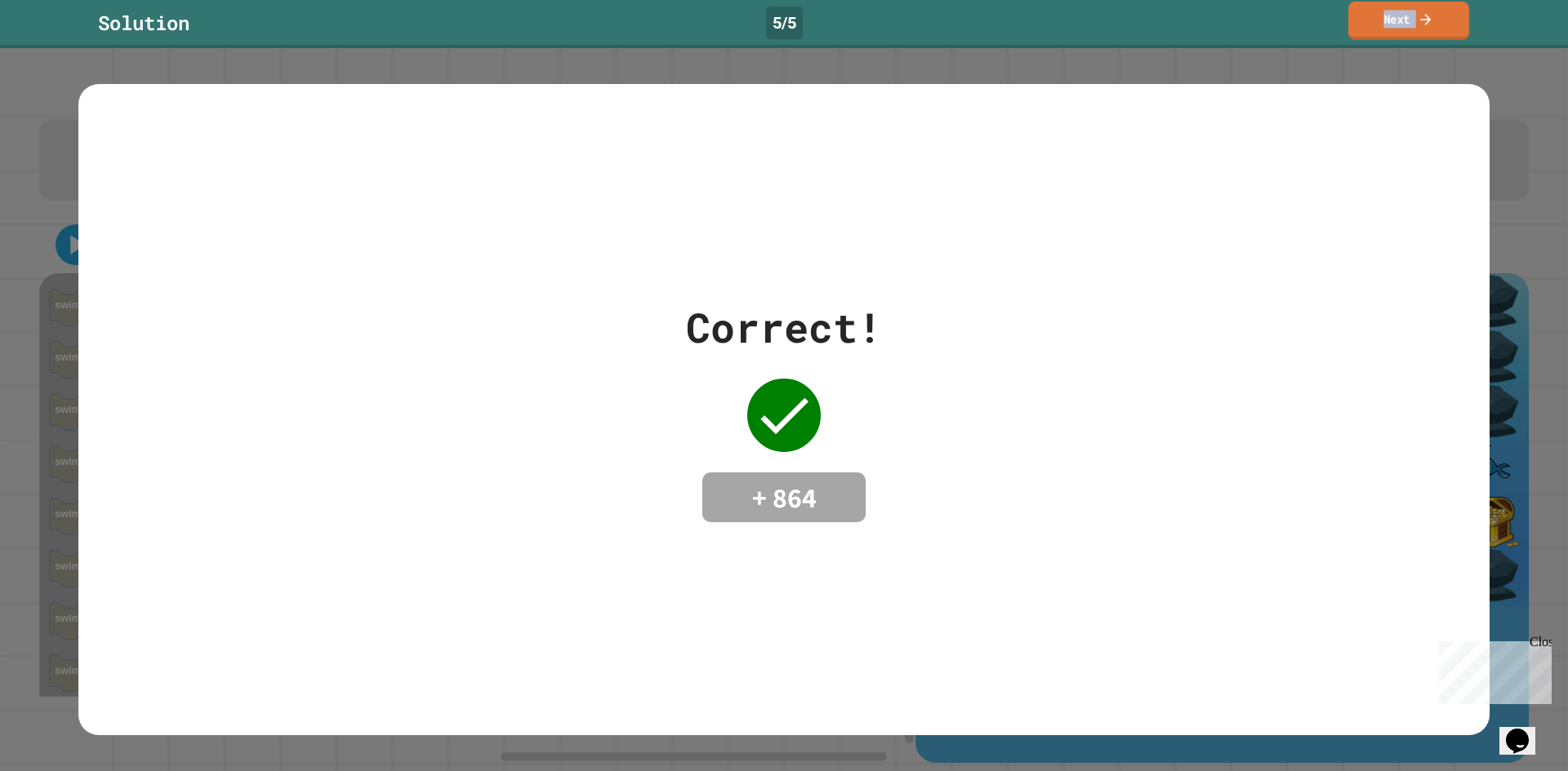
click at [1423, 17] on icon at bounding box center [1425, 19] width 16 height 17
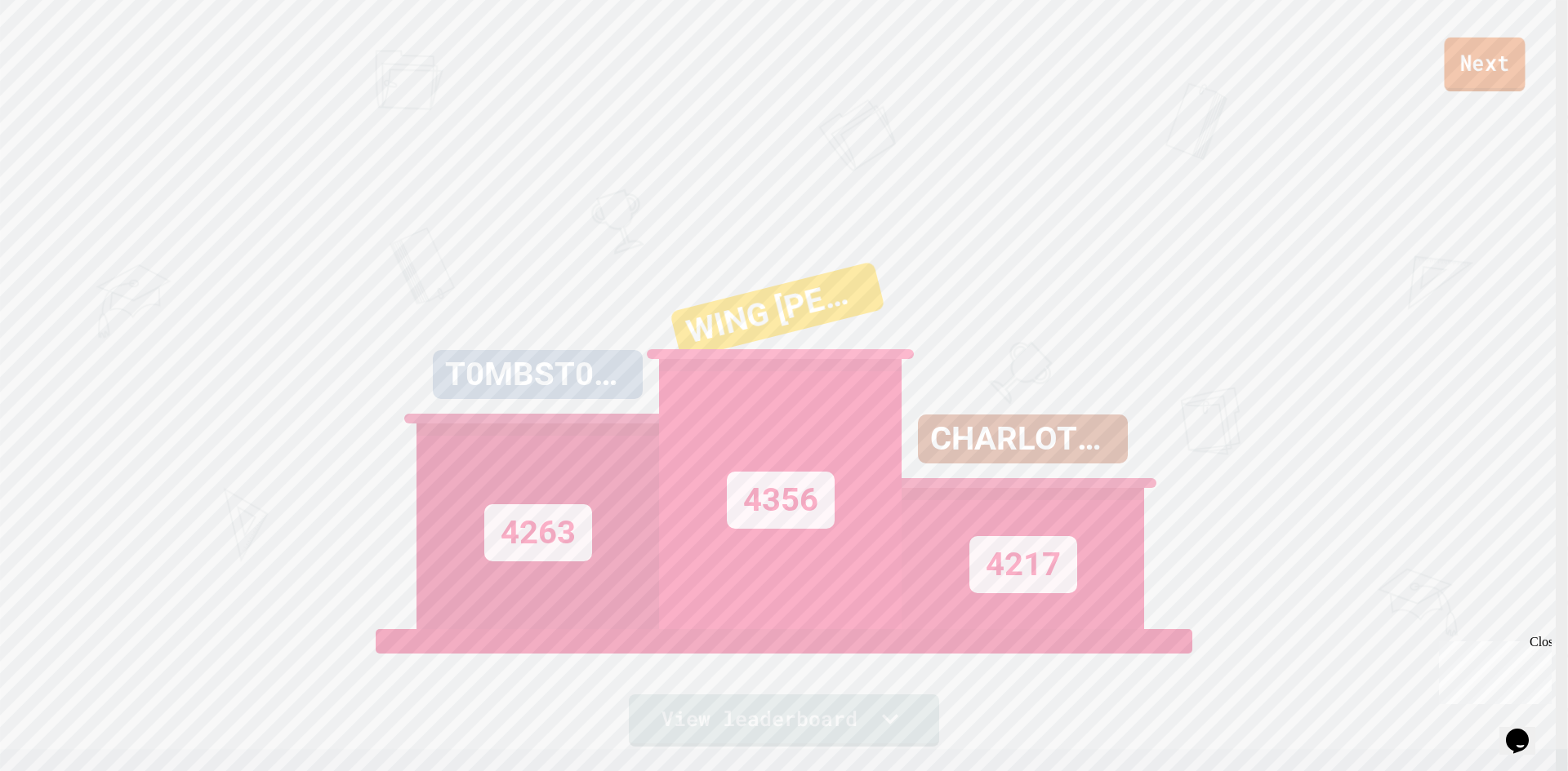
click at [1482, 52] on link "Next" at bounding box center [1485, 65] width 81 height 54
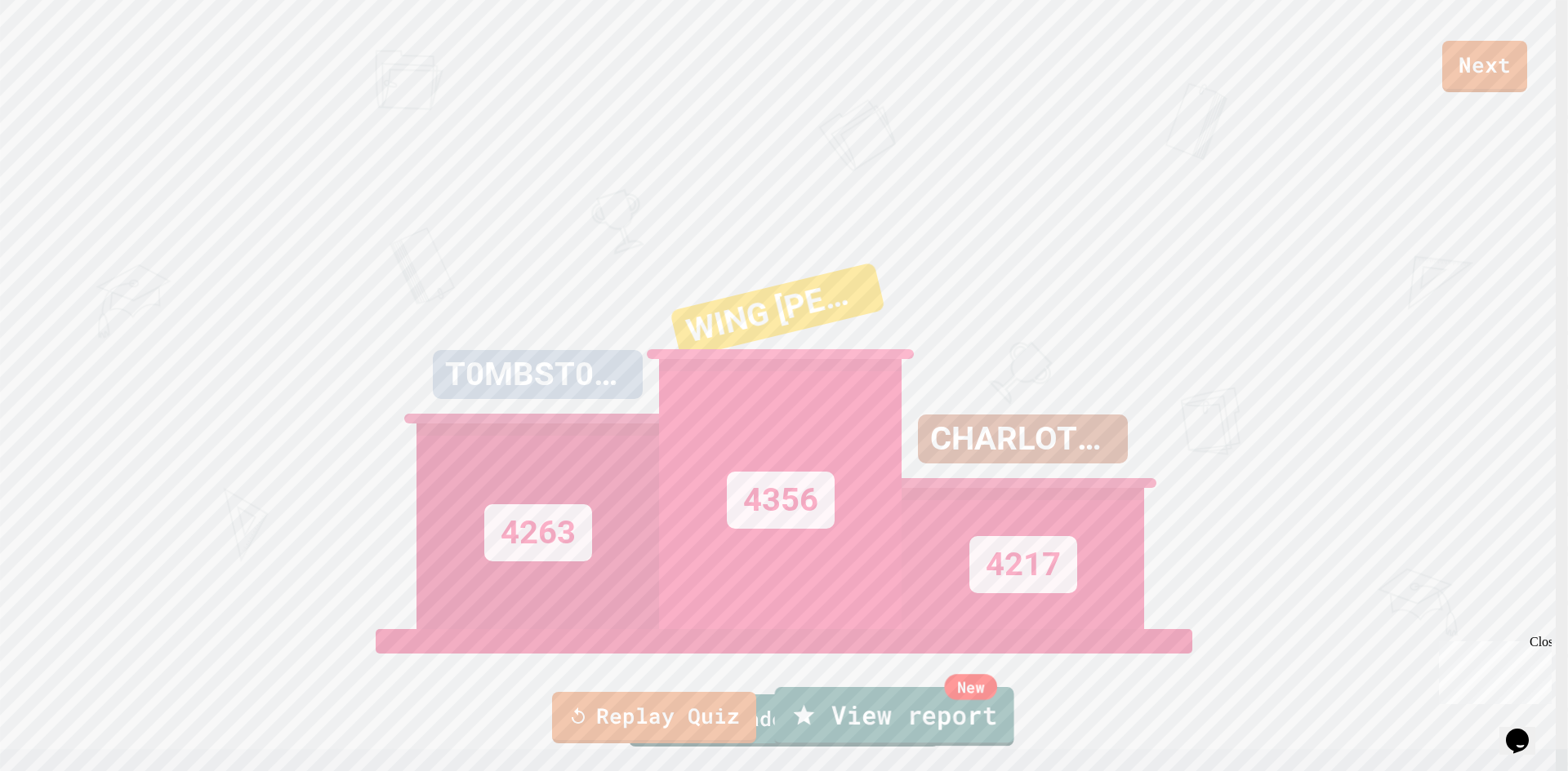
click at [917, 727] on link "New View report" at bounding box center [894, 716] width 239 height 59
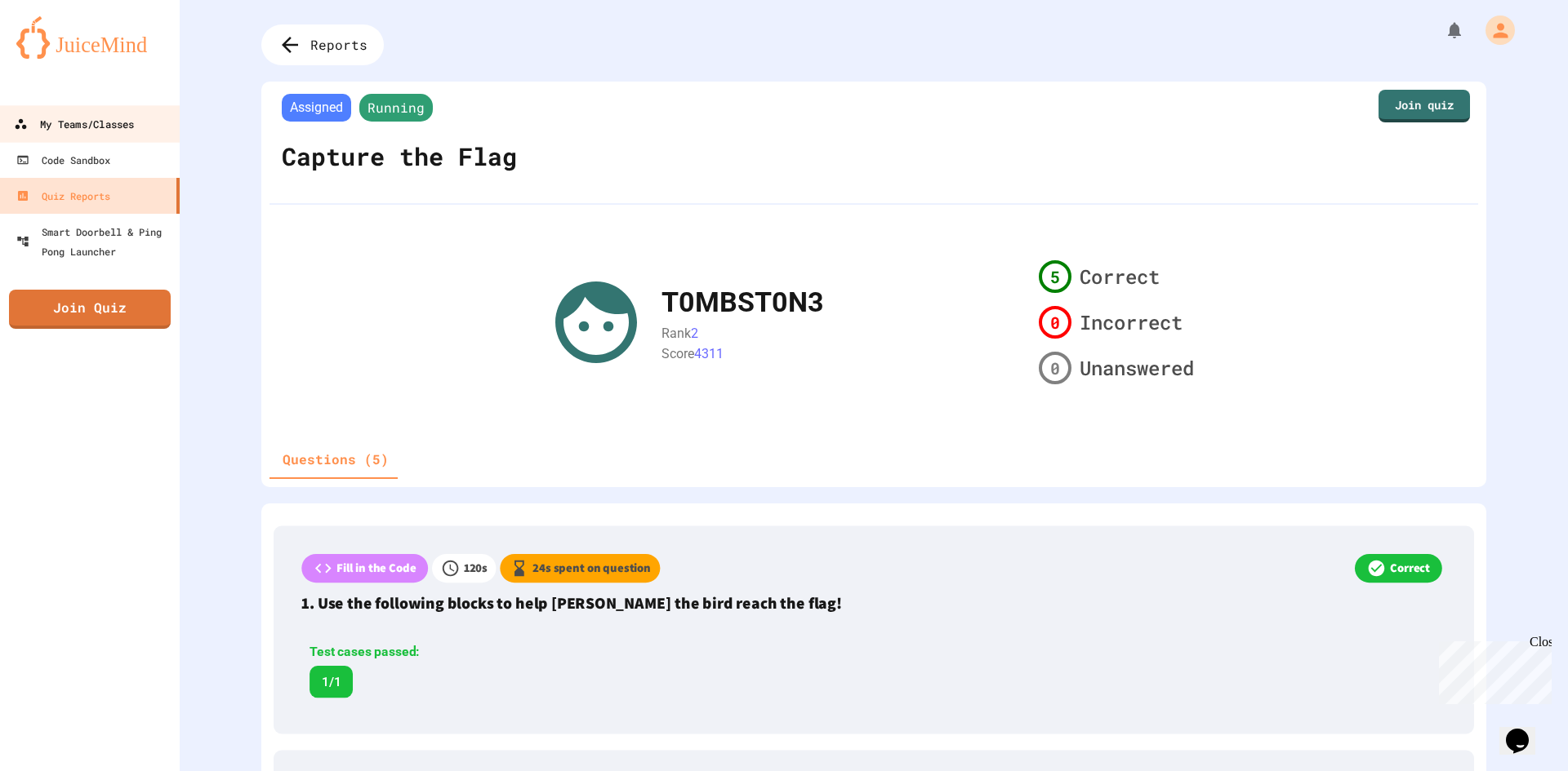
click at [104, 130] on div "My Teams/Classes" at bounding box center [74, 124] width 120 height 20
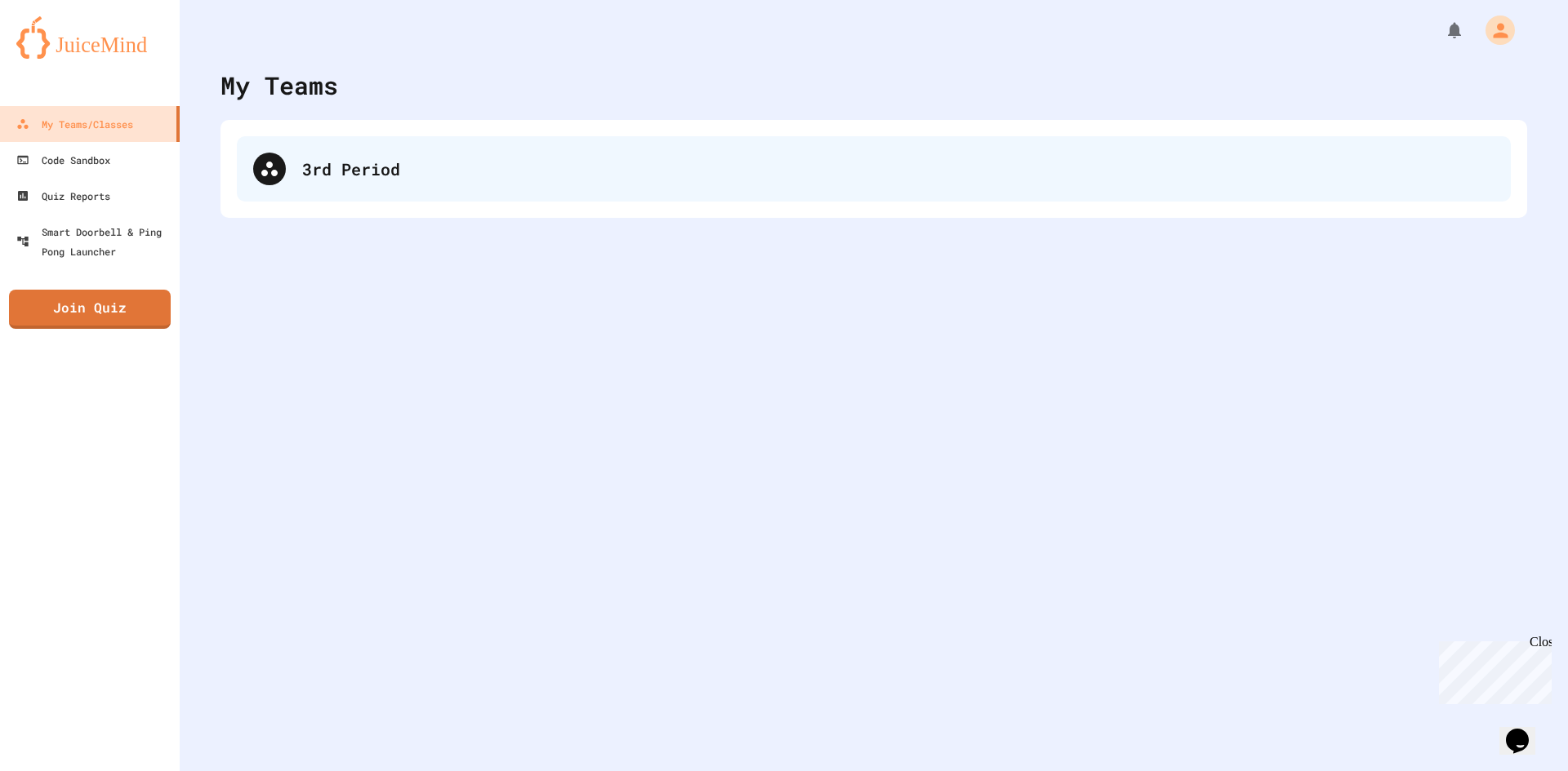
click at [320, 168] on div "3rd Period" at bounding box center [898, 169] width 1192 height 24
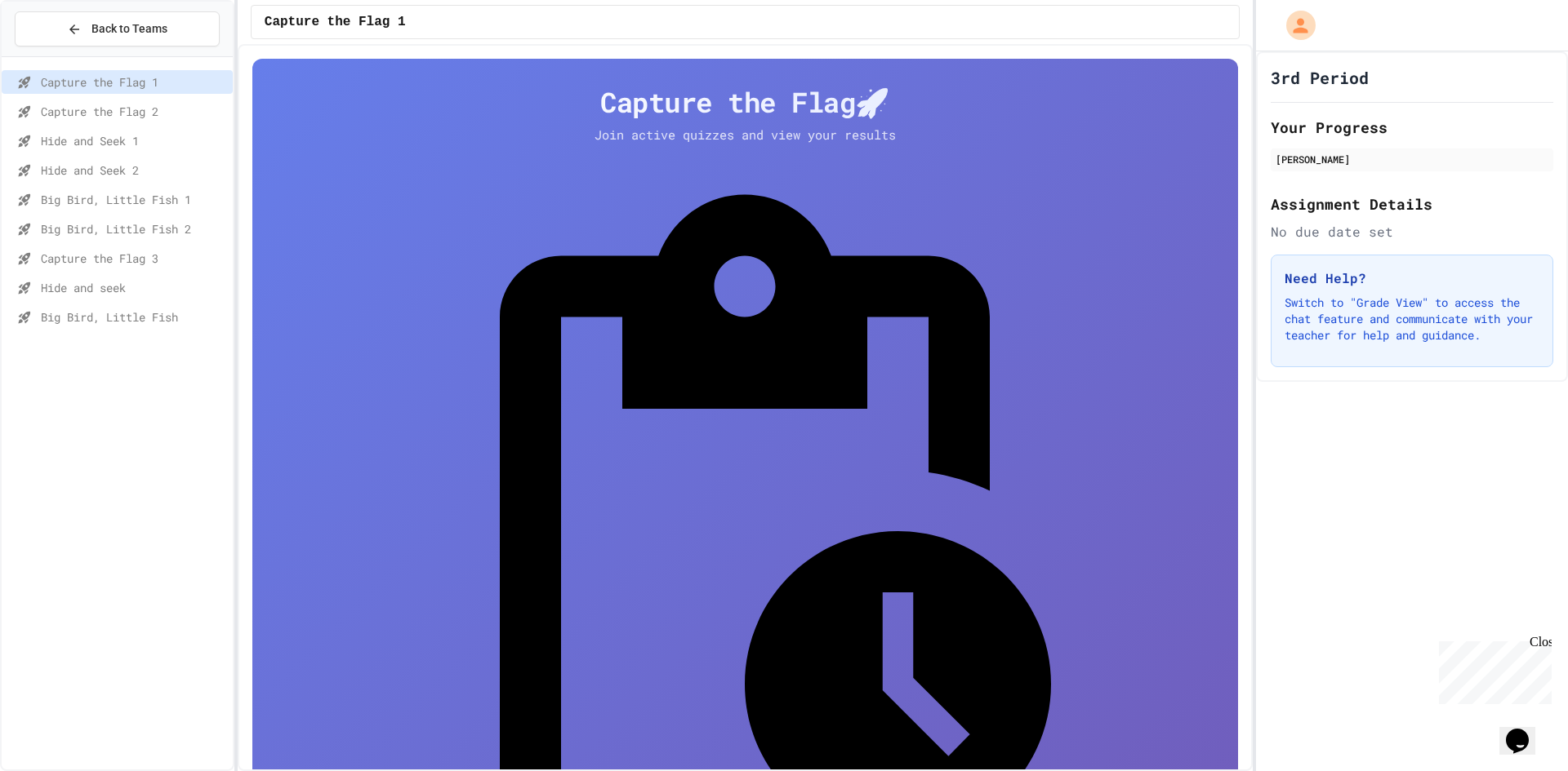
click at [128, 268] on div "Capture the Flag 3" at bounding box center [117, 258] width 231 height 23
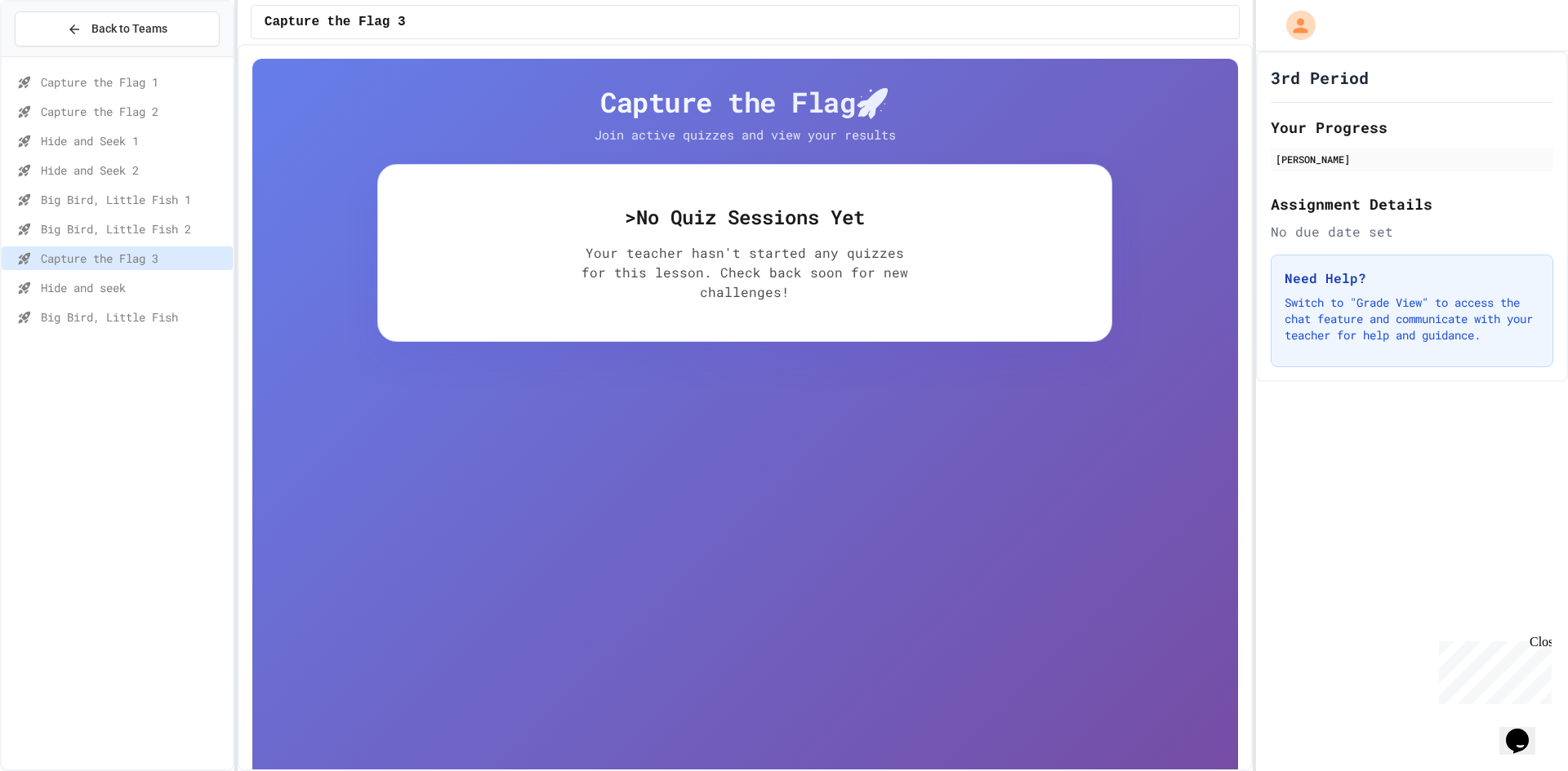
click at [123, 279] on span "Hide and seek" at bounding box center [133, 288] width 186 height 17
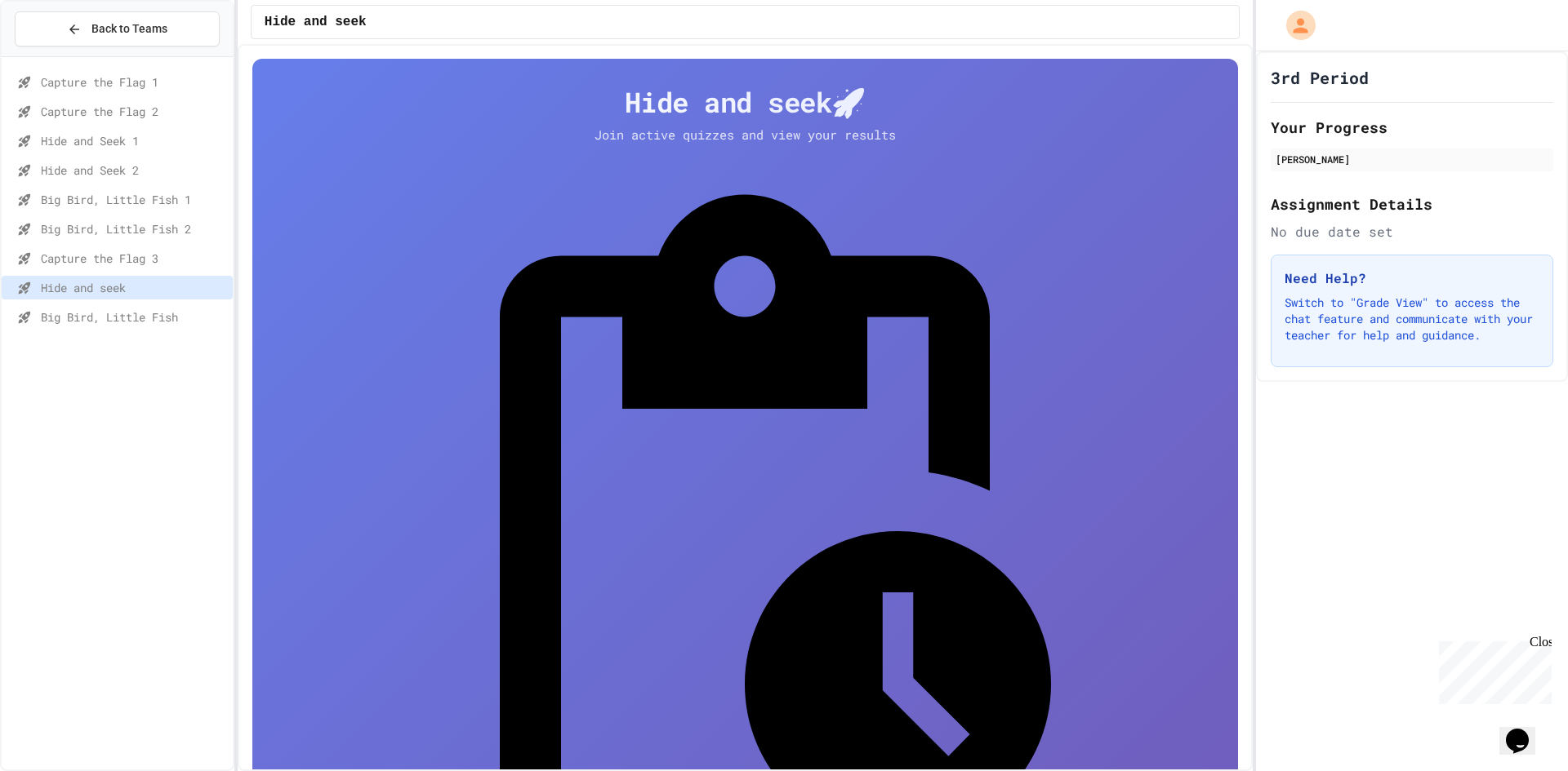
click at [136, 323] on span "Big Bird, Little Fish" at bounding box center [133, 317] width 186 height 17
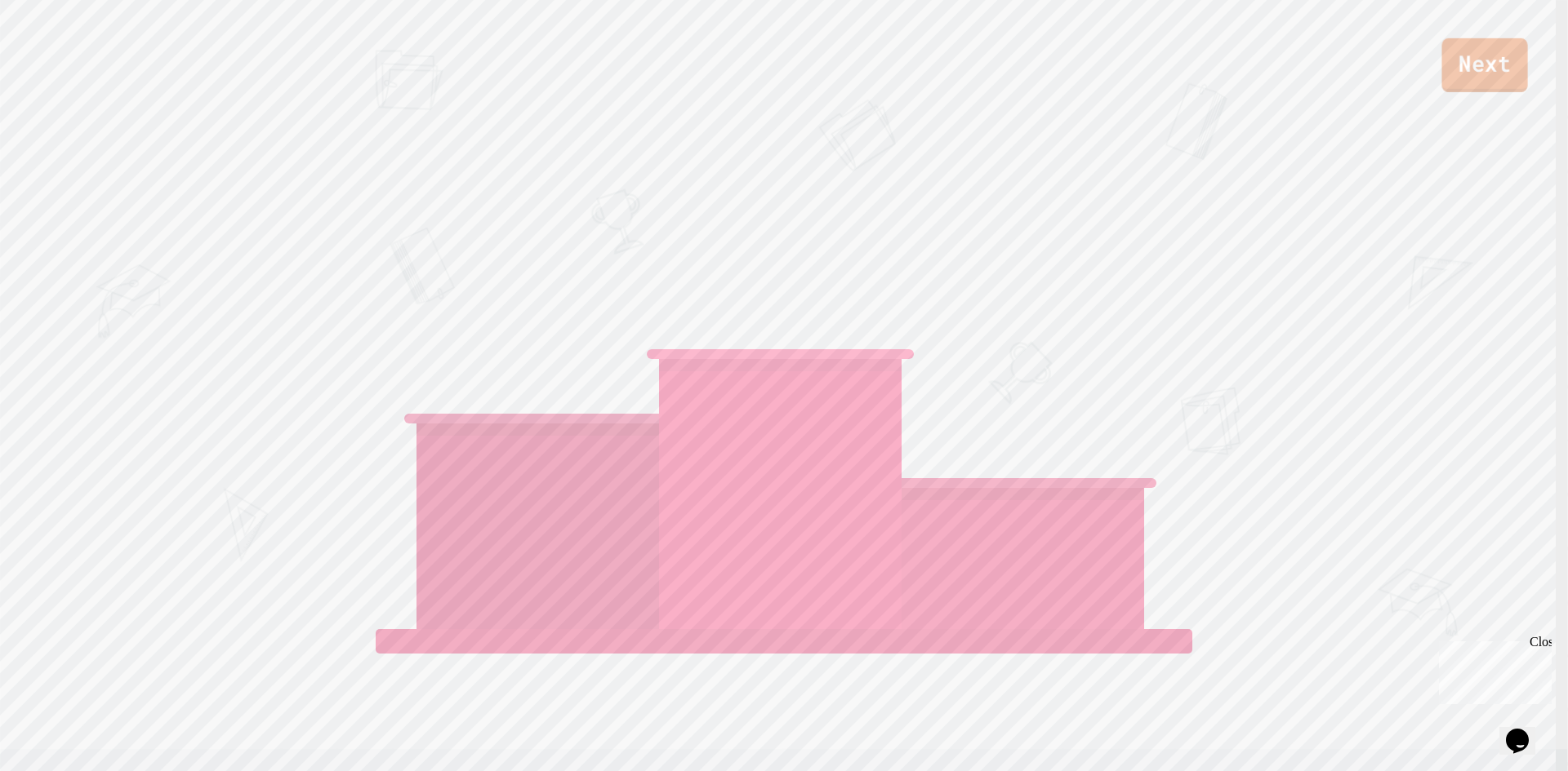
click at [1452, 73] on link "Next" at bounding box center [1484, 65] width 86 height 54
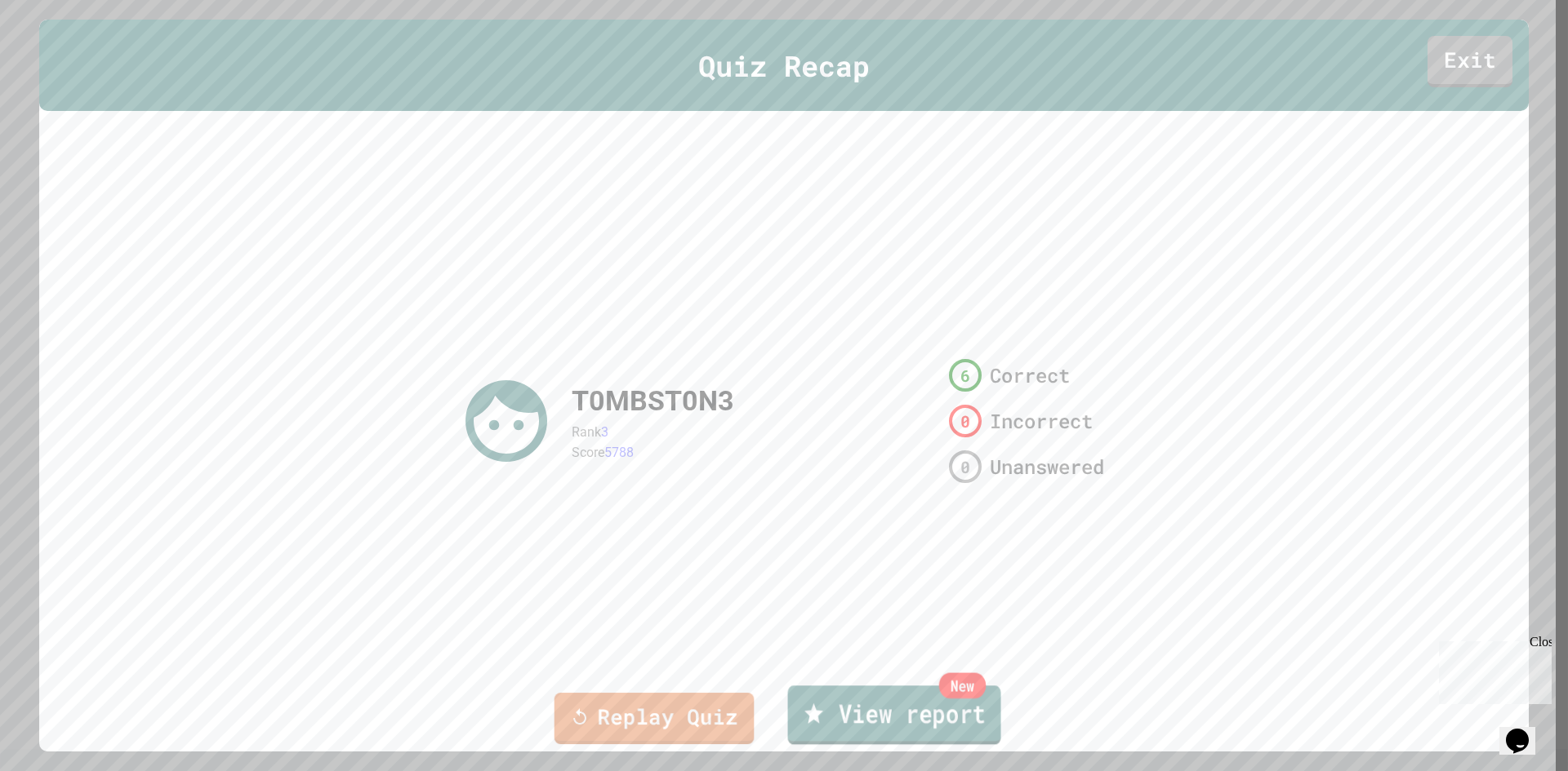
click at [812, 699] on link "New View report" at bounding box center [895, 715] width 213 height 59
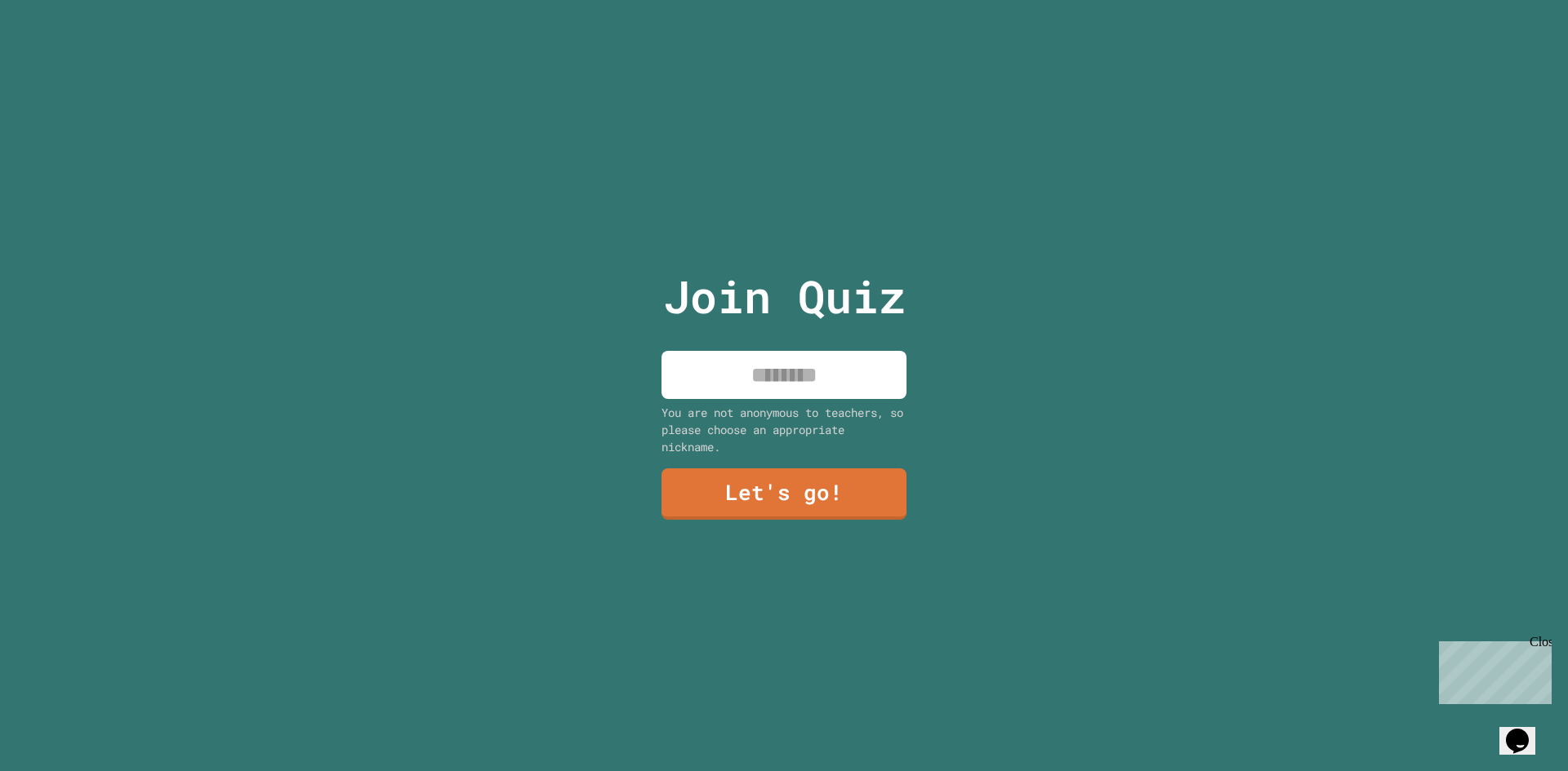
click at [713, 383] on input at bounding box center [784, 374] width 245 height 48
type input "*********"
click at [776, 485] on link "Let's go!" at bounding box center [784, 493] width 251 height 54
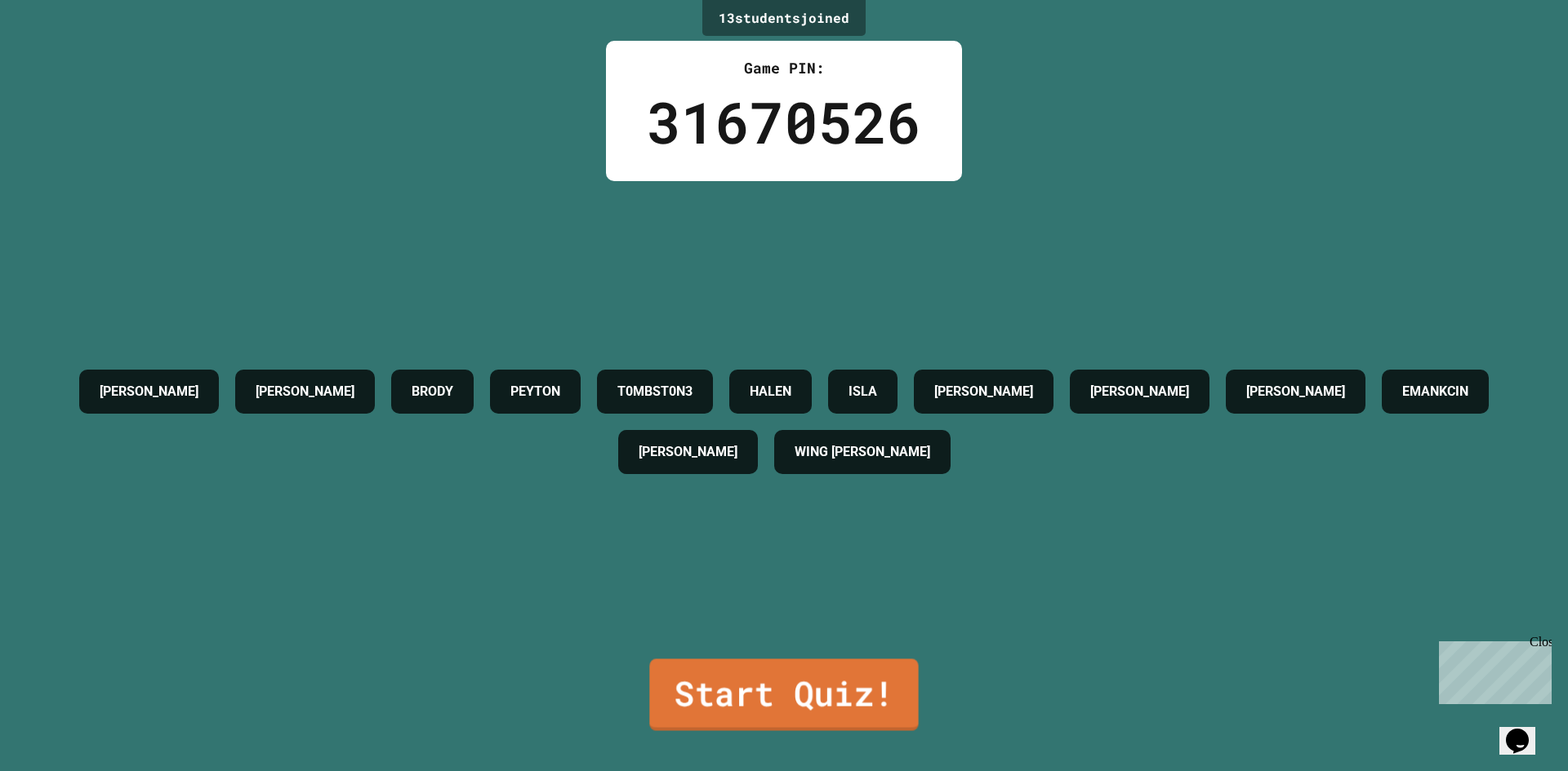
drag, startPoint x: 854, startPoint y: 692, endPoint x: 907, endPoint y: 623, distance: 87.0
click at [860, 687] on link "Start Quiz!" at bounding box center [783, 695] width 269 height 72
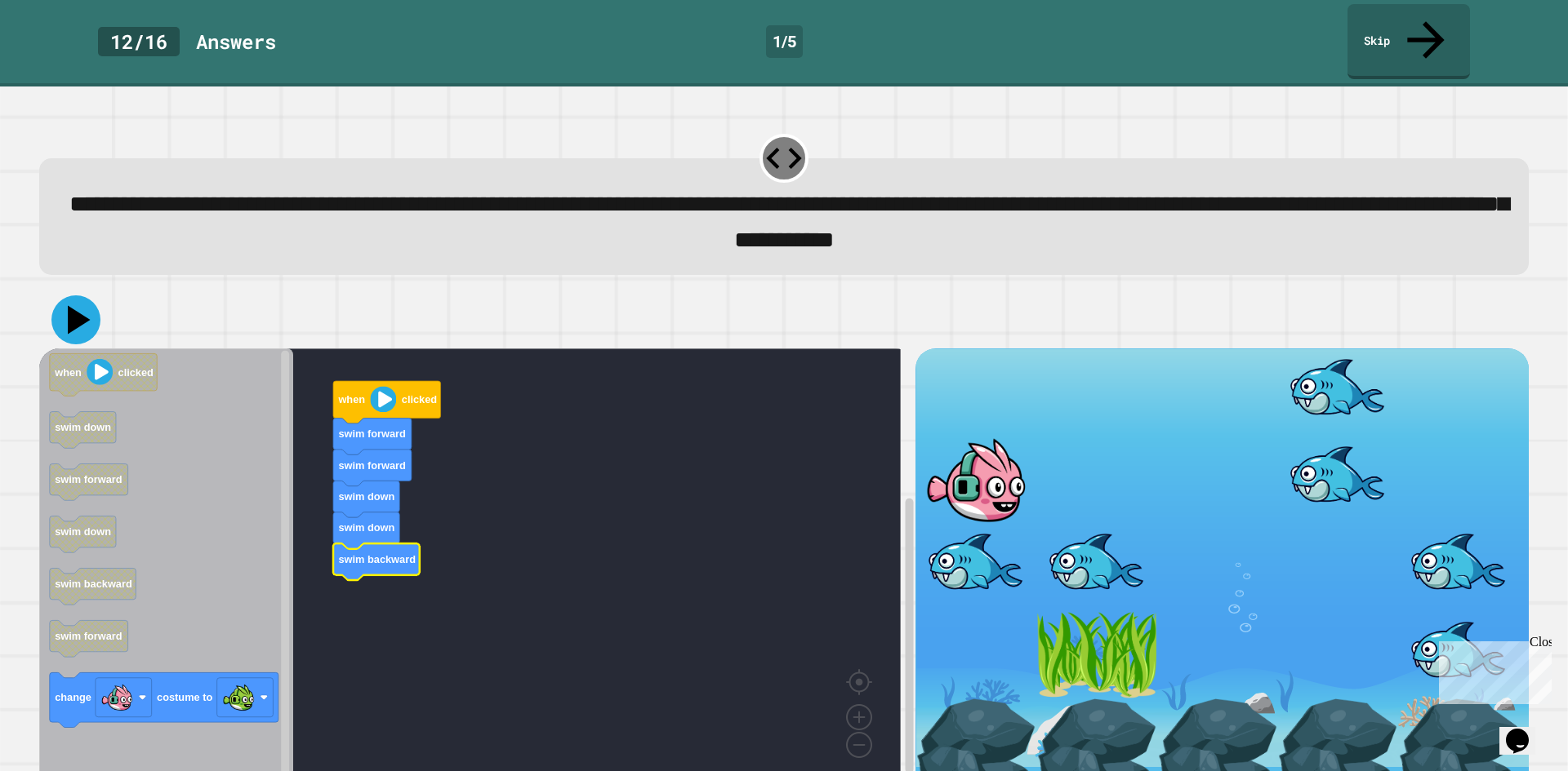
click at [76, 305] on icon at bounding box center [79, 320] width 23 height 29
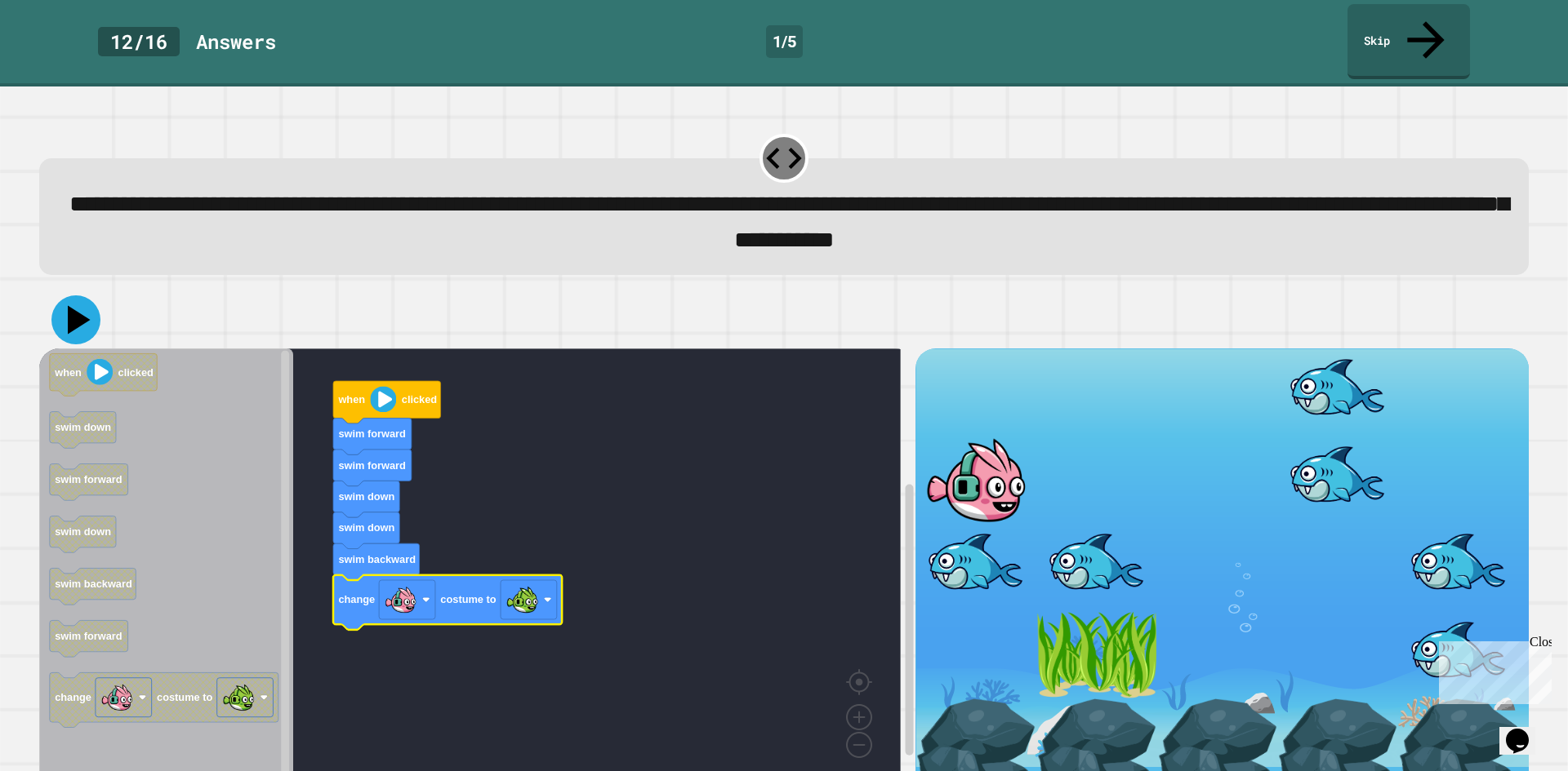
click at [86, 295] on icon at bounding box center [76, 320] width 49 height 49
click at [1434, 16] on link "Skip" at bounding box center [1409, 39] width 118 height 79
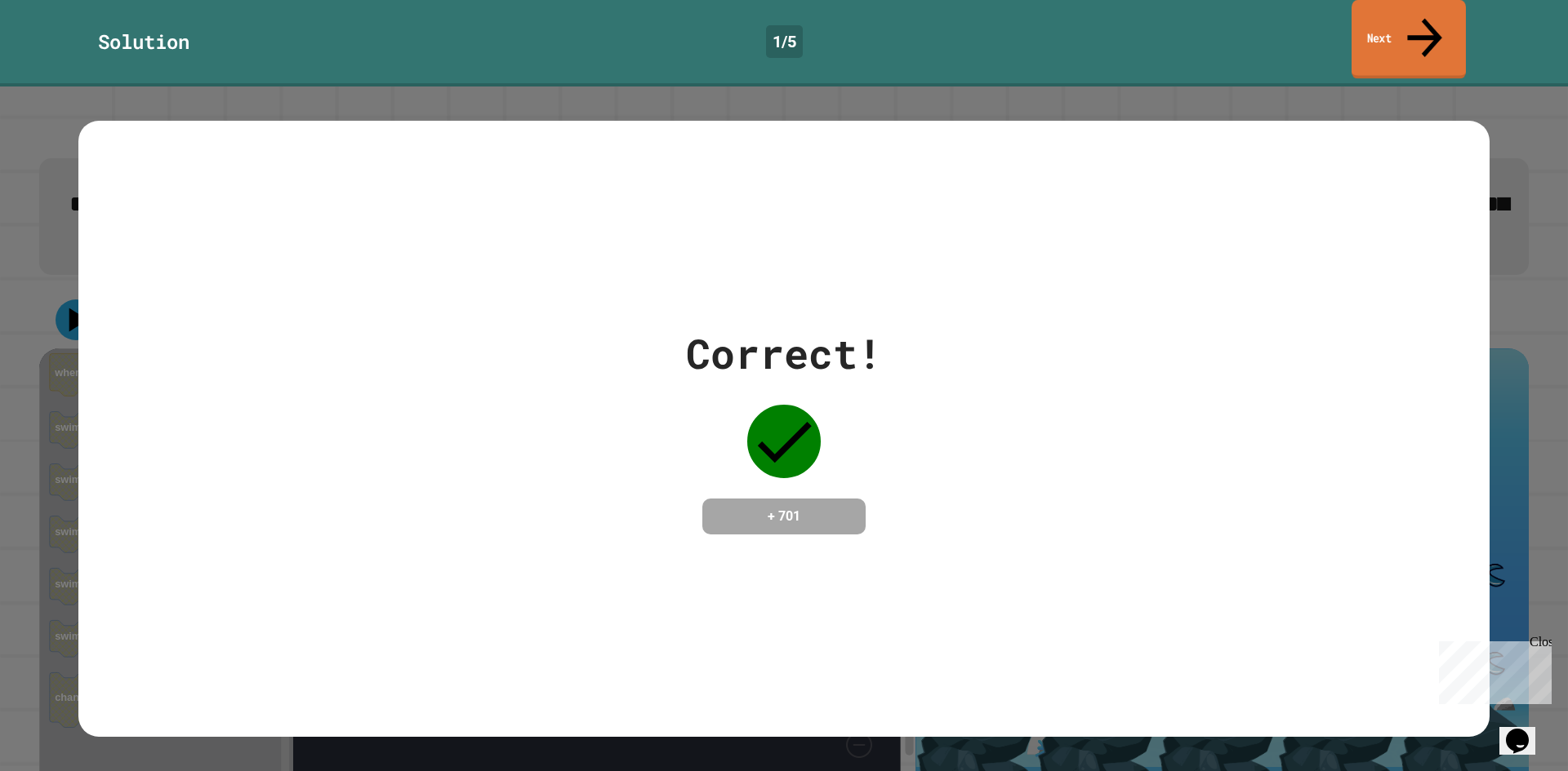
drag, startPoint x: 1368, startPoint y: 25, endPoint x: 1288, endPoint y: 77, distance: 95.4
click at [1367, 26] on link "Next" at bounding box center [1409, 39] width 114 height 79
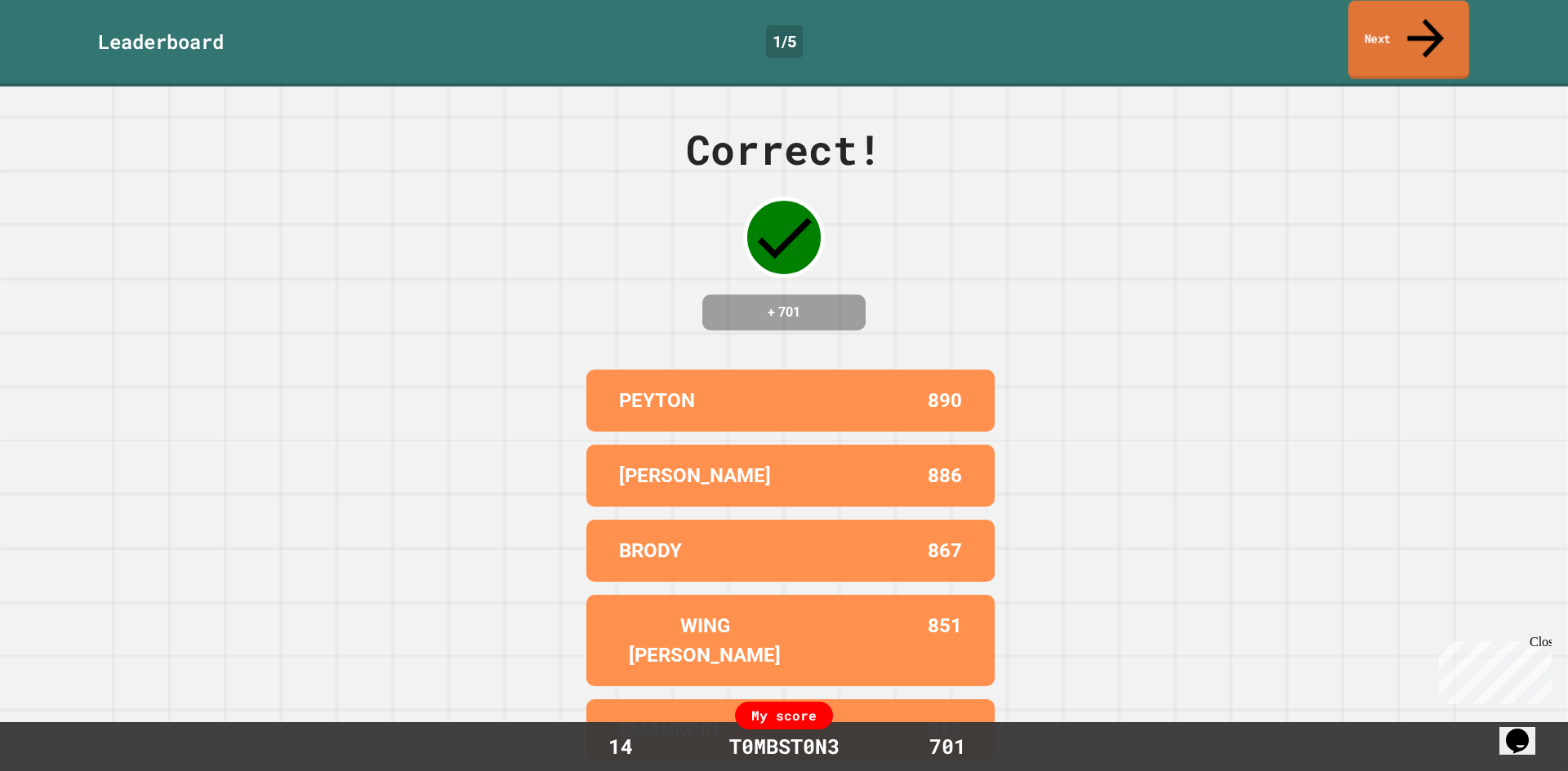
drag, startPoint x: 1393, startPoint y: 29, endPoint x: 1154, endPoint y: 154, distance: 269.7
click at [1389, 31] on link "Next" at bounding box center [1409, 40] width 121 height 79
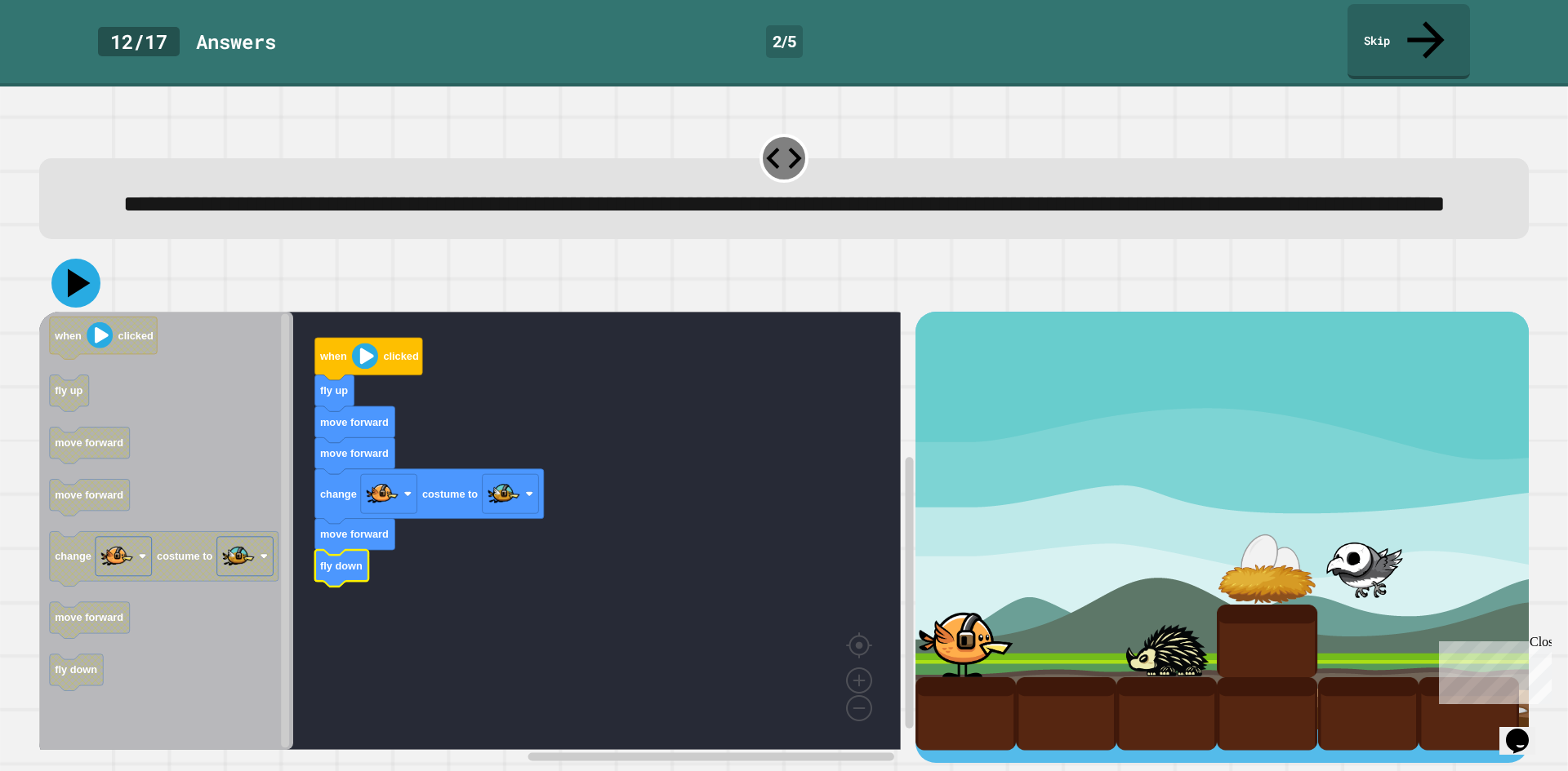
click at [82, 295] on icon at bounding box center [76, 283] width 49 height 49
click at [1397, 33] on link "Skip" at bounding box center [1409, 40] width 124 height 76
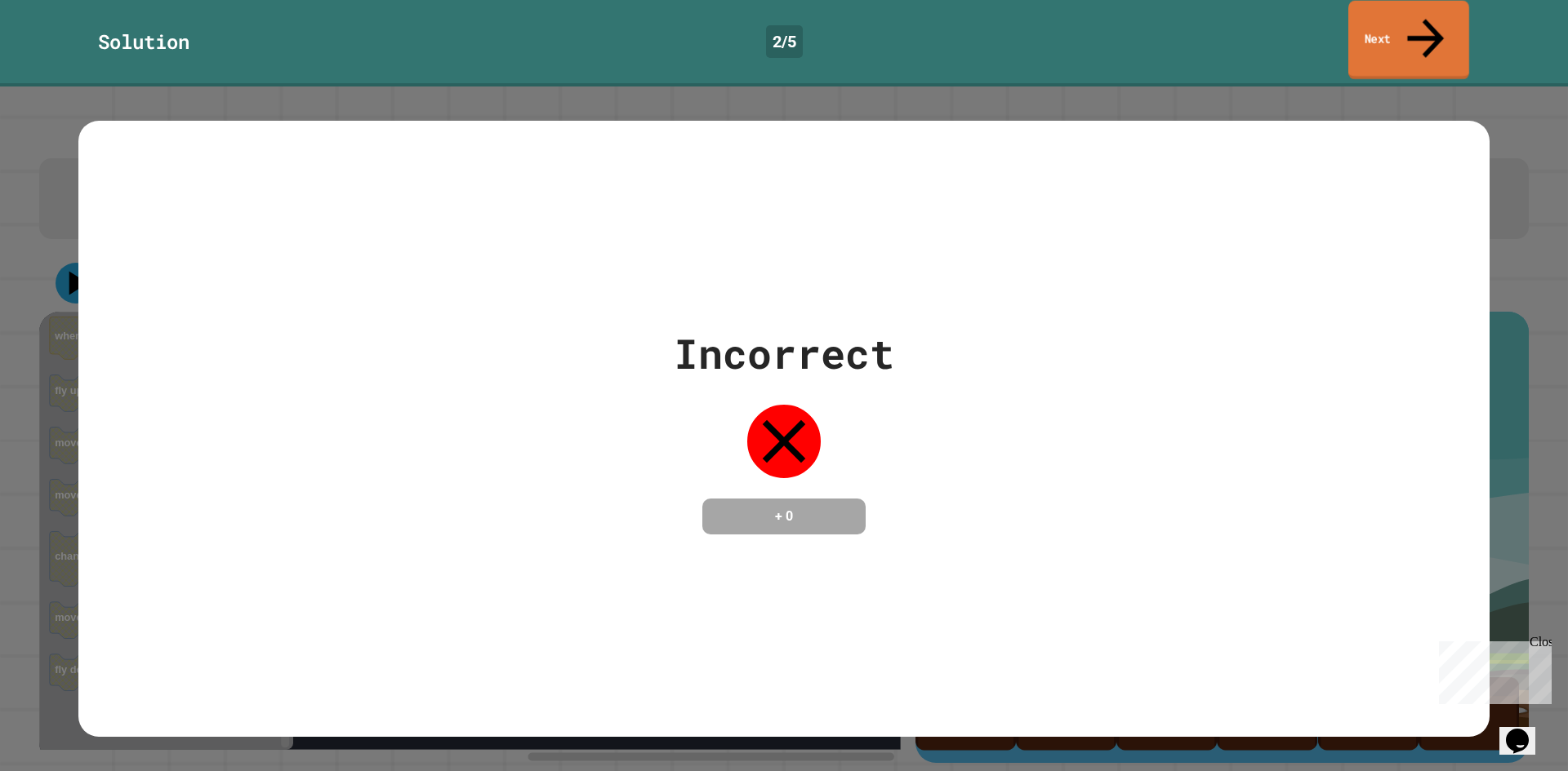
click at [1400, 20] on link "Next" at bounding box center [1409, 40] width 121 height 79
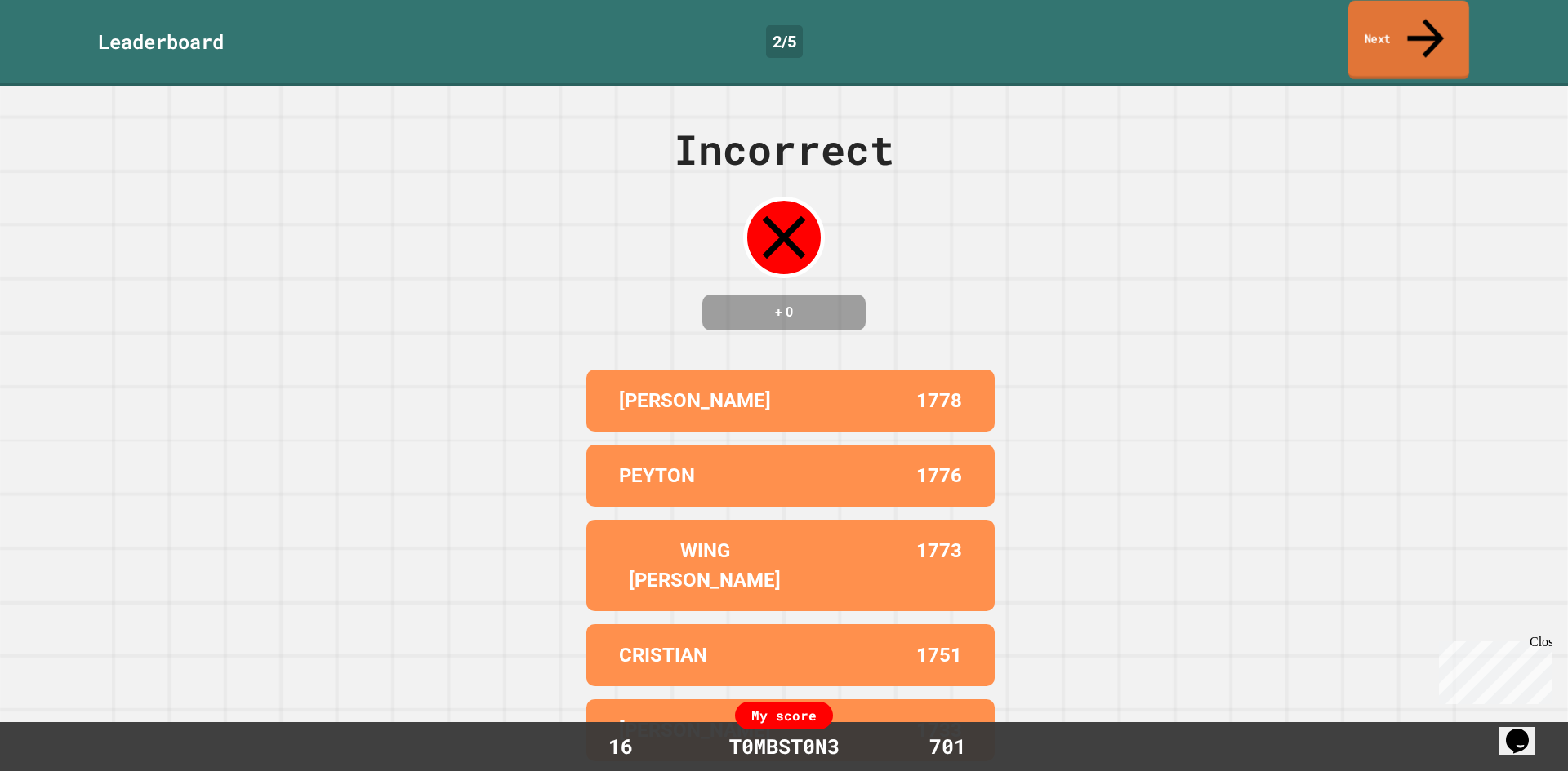
click at [1442, 13] on link "Next" at bounding box center [1409, 40] width 121 height 79
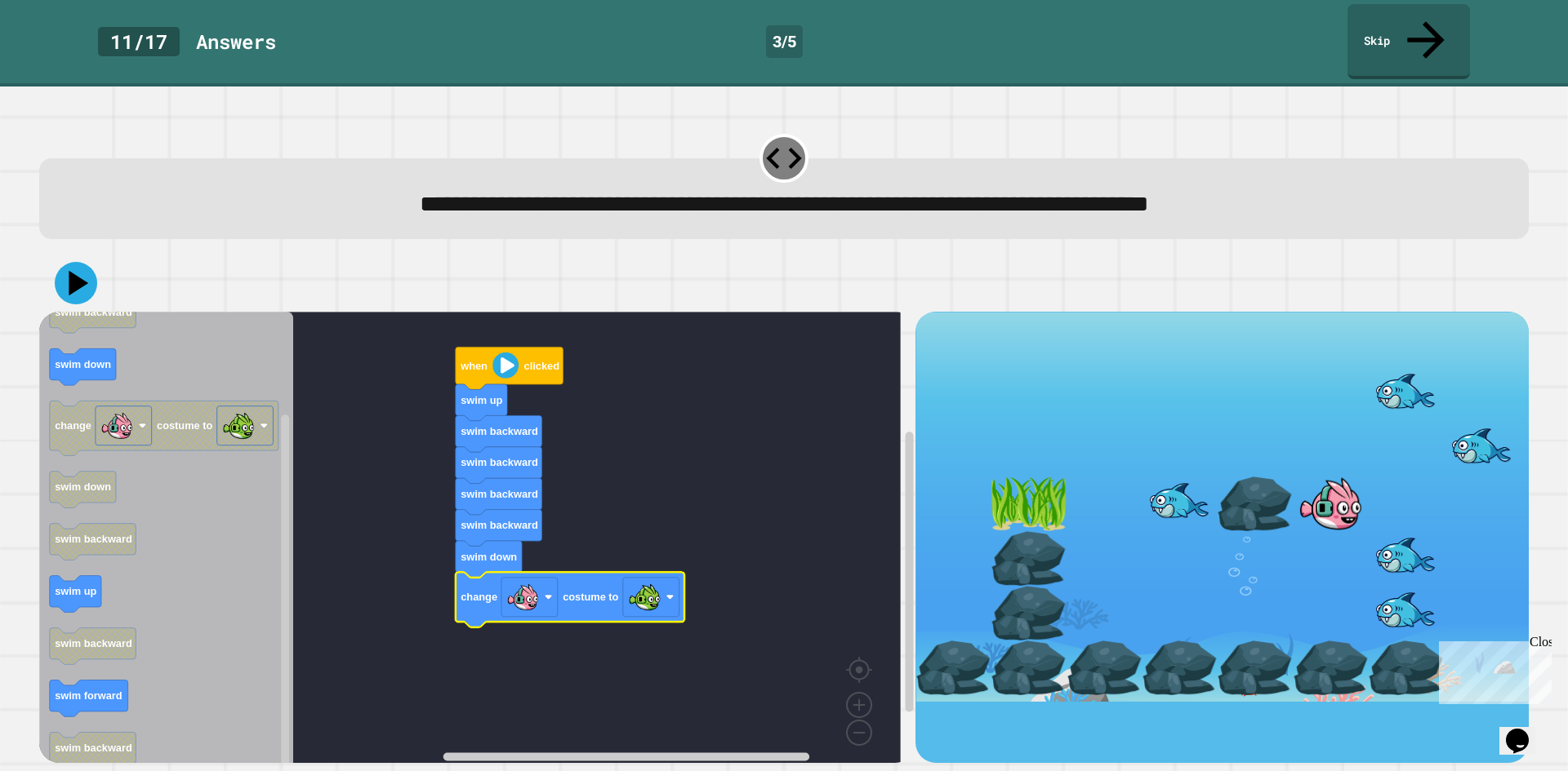
click at [79, 271] on icon at bounding box center [78, 283] width 19 height 24
click at [1417, 11] on link "Skip" at bounding box center [1409, 39] width 111 height 79
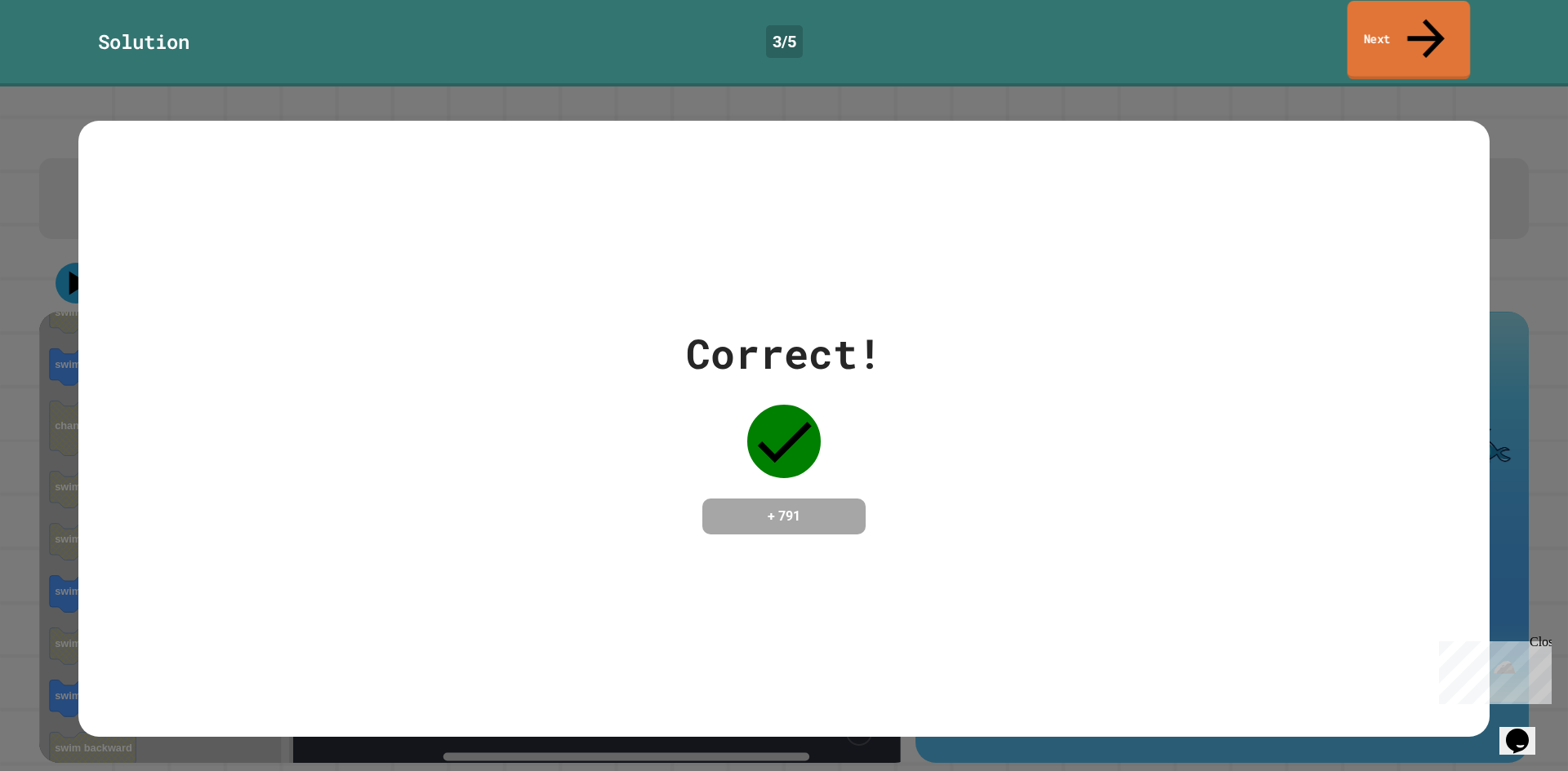
click at [1398, 13] on link "Next" at bounding box center [1409, 40] width 123 height 79
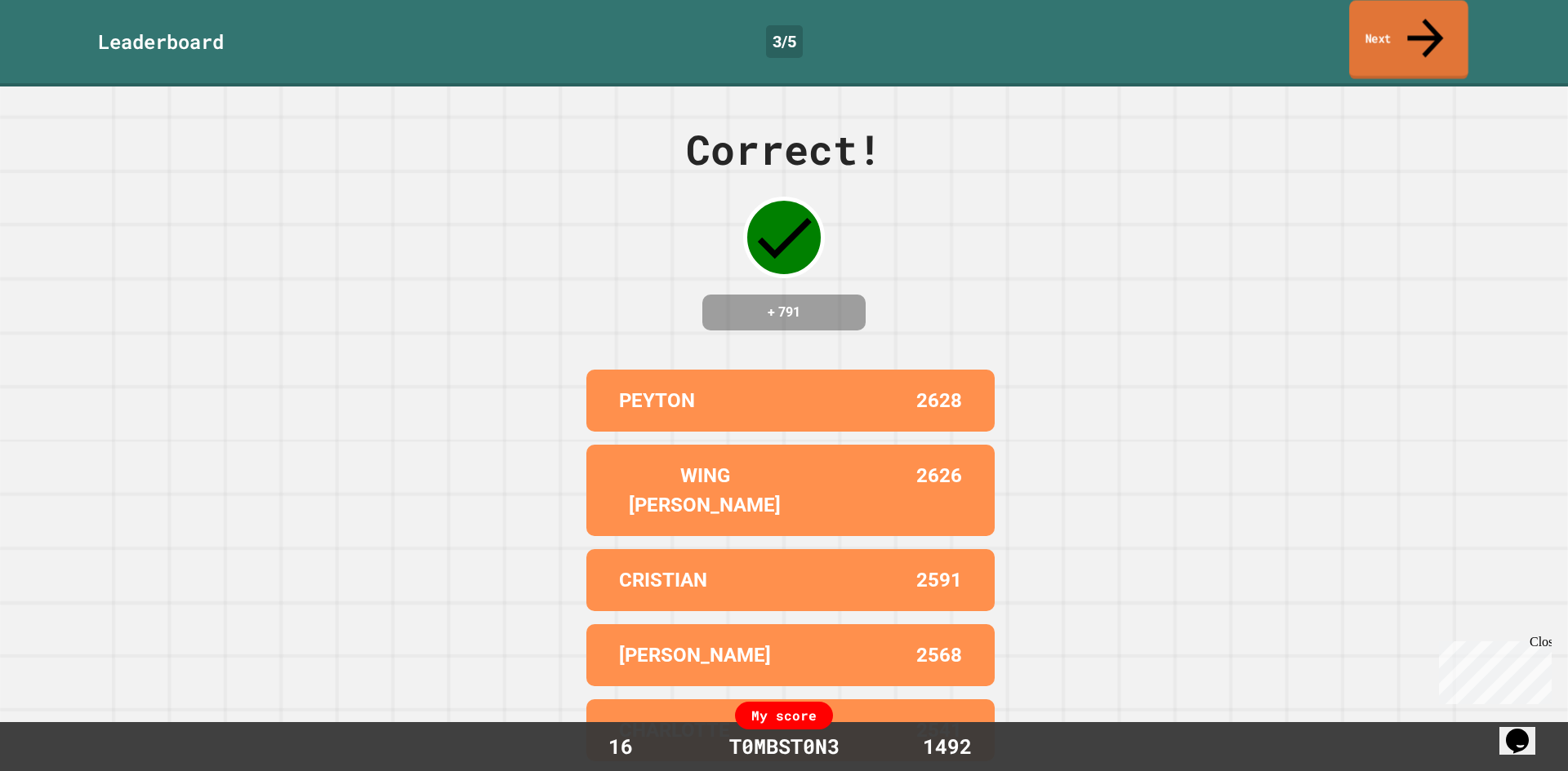
click at [1406, 29] on link "Next" at bounding box center [1409, 39] width 119 height 79
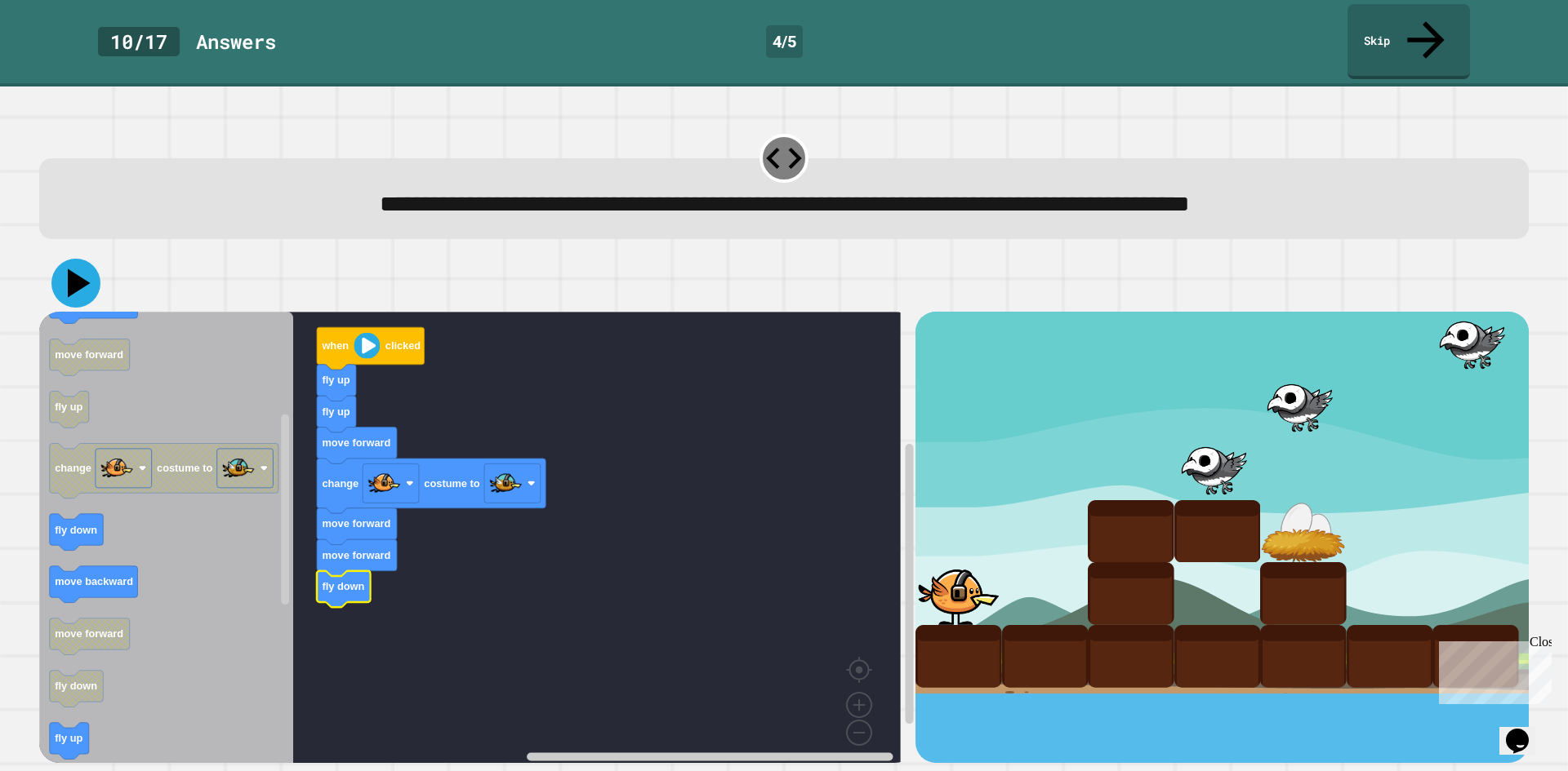
click at [76, 269] on icon at bounding box center [79, 284] width 23 height 29
click at [1362, 18] on link "Skip" at bounding box center [1408, 39] width 113 height 79
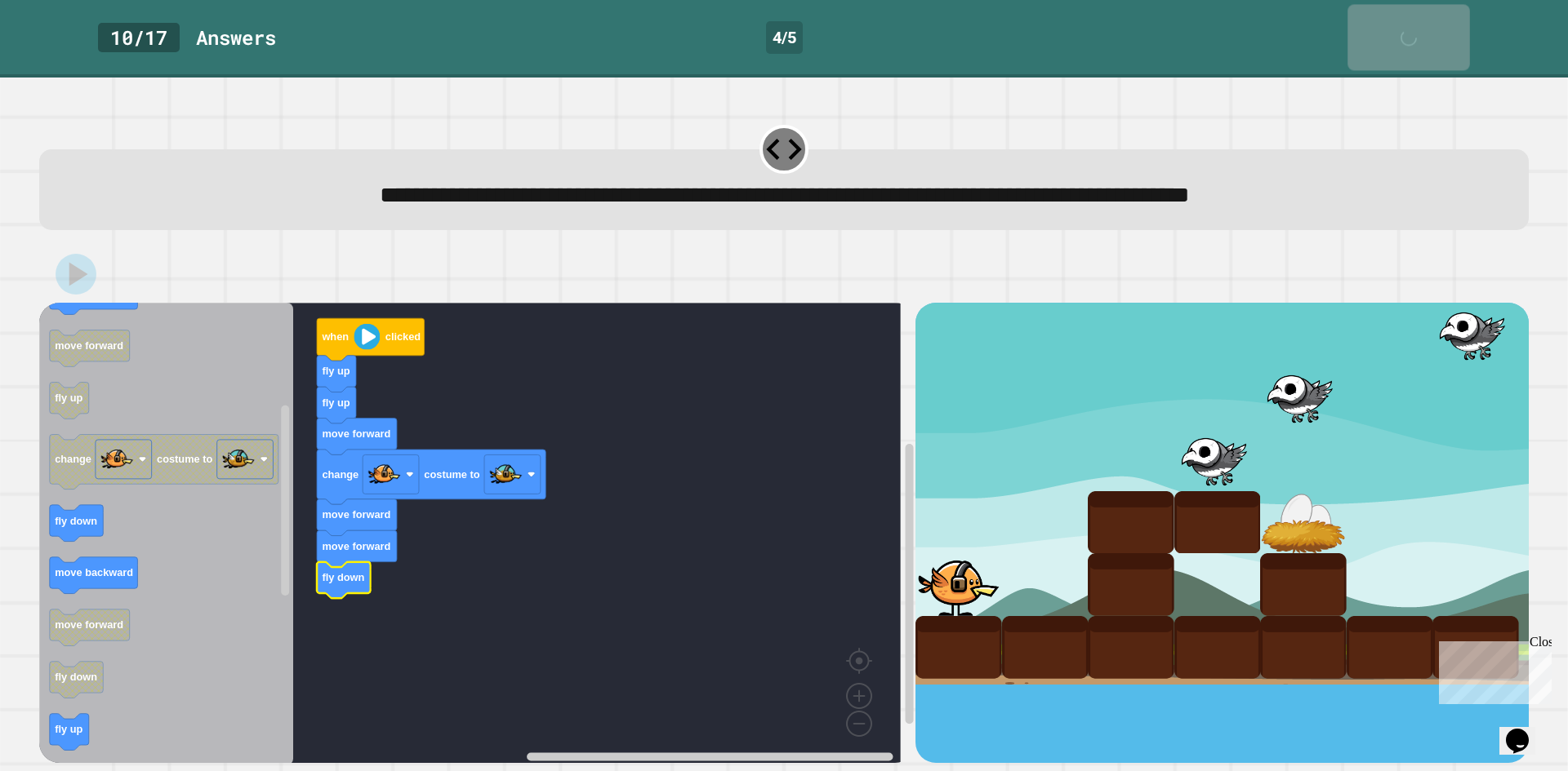
click at [1362, 18] on link "Skip" at bounding box center [1409, 37] width 123 height 66
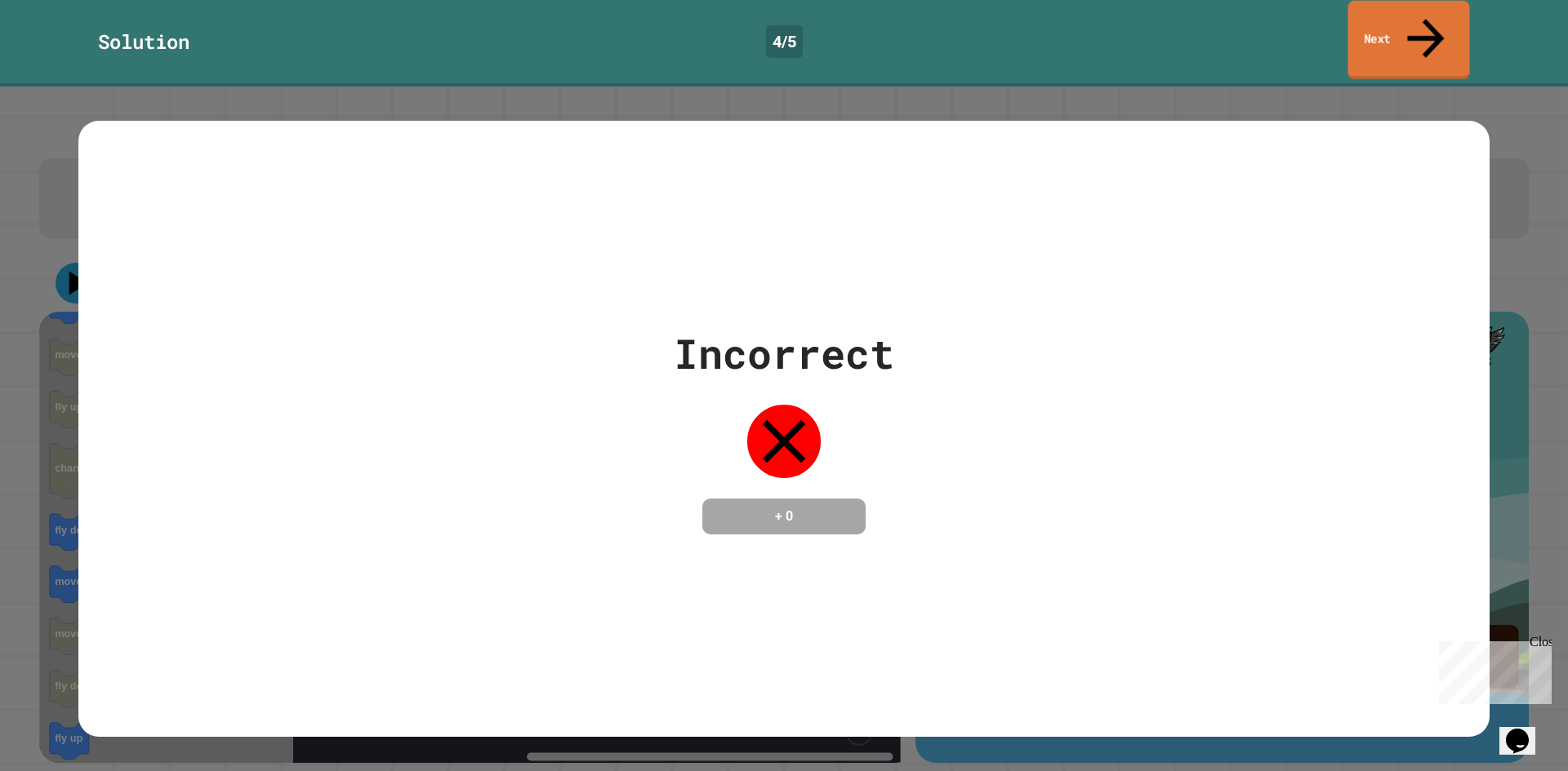
click at [1372, 15] on link "Next" at bounding box center [1408, 40] width 122 height 79
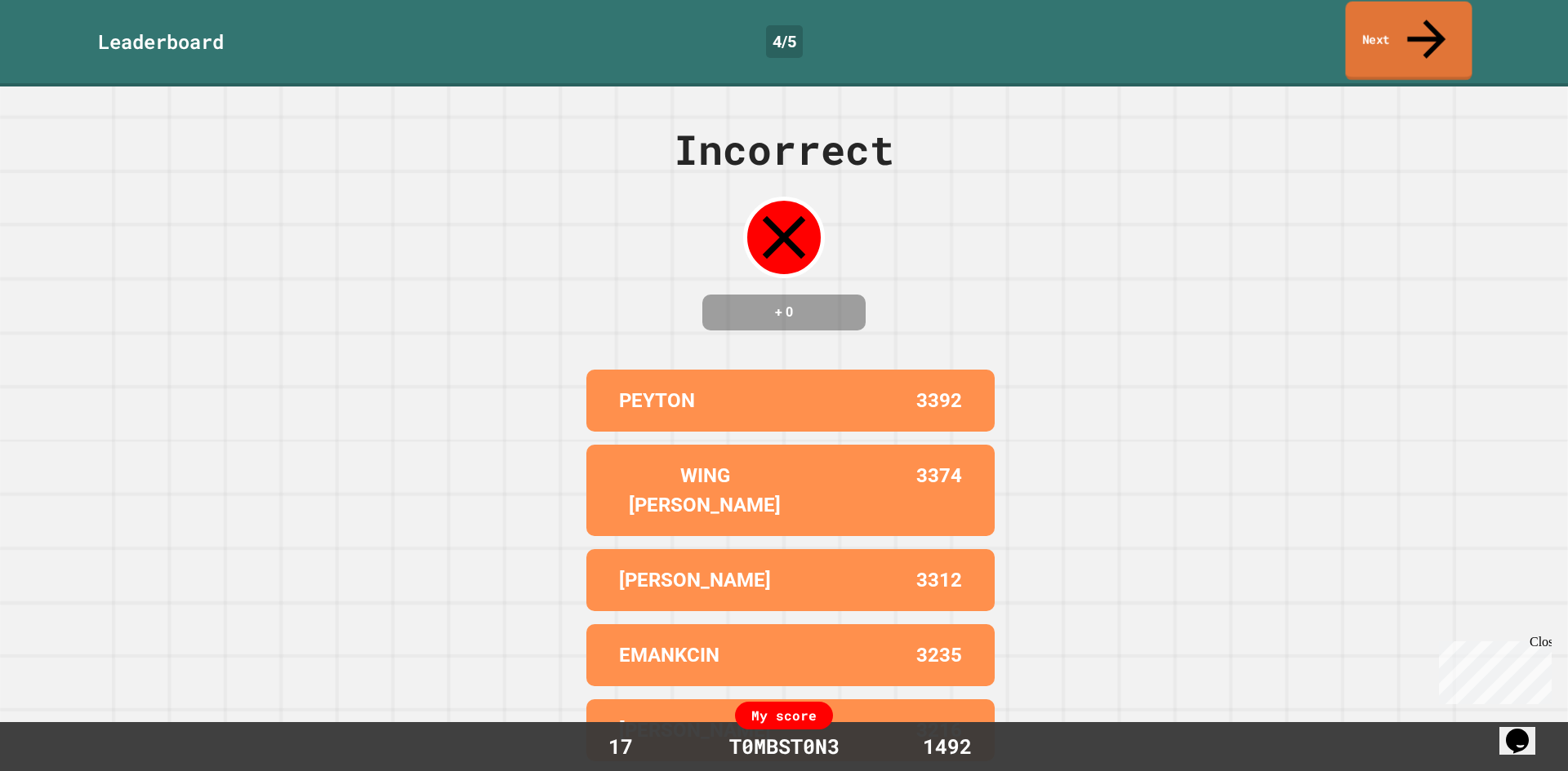
click at [1390, 21] on link "Next" at bounding box center [1408, 41] width 127 height 79
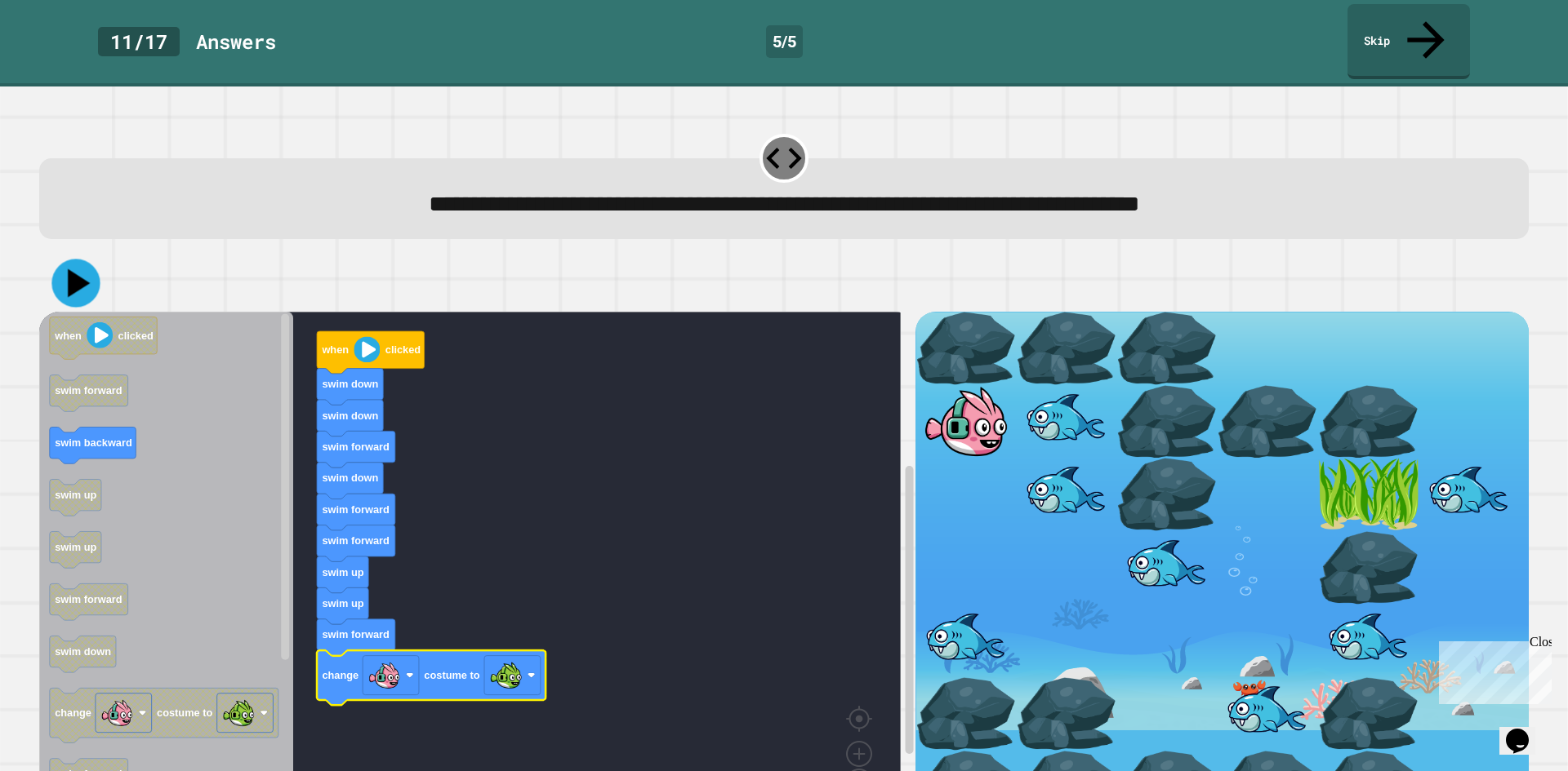
click at [66, 259] on icon at bounding box center [75, 283] width 48 height 48
click at [1416, 21] on link "Skip" at bounding box center [1409, 39] width 117 height 79
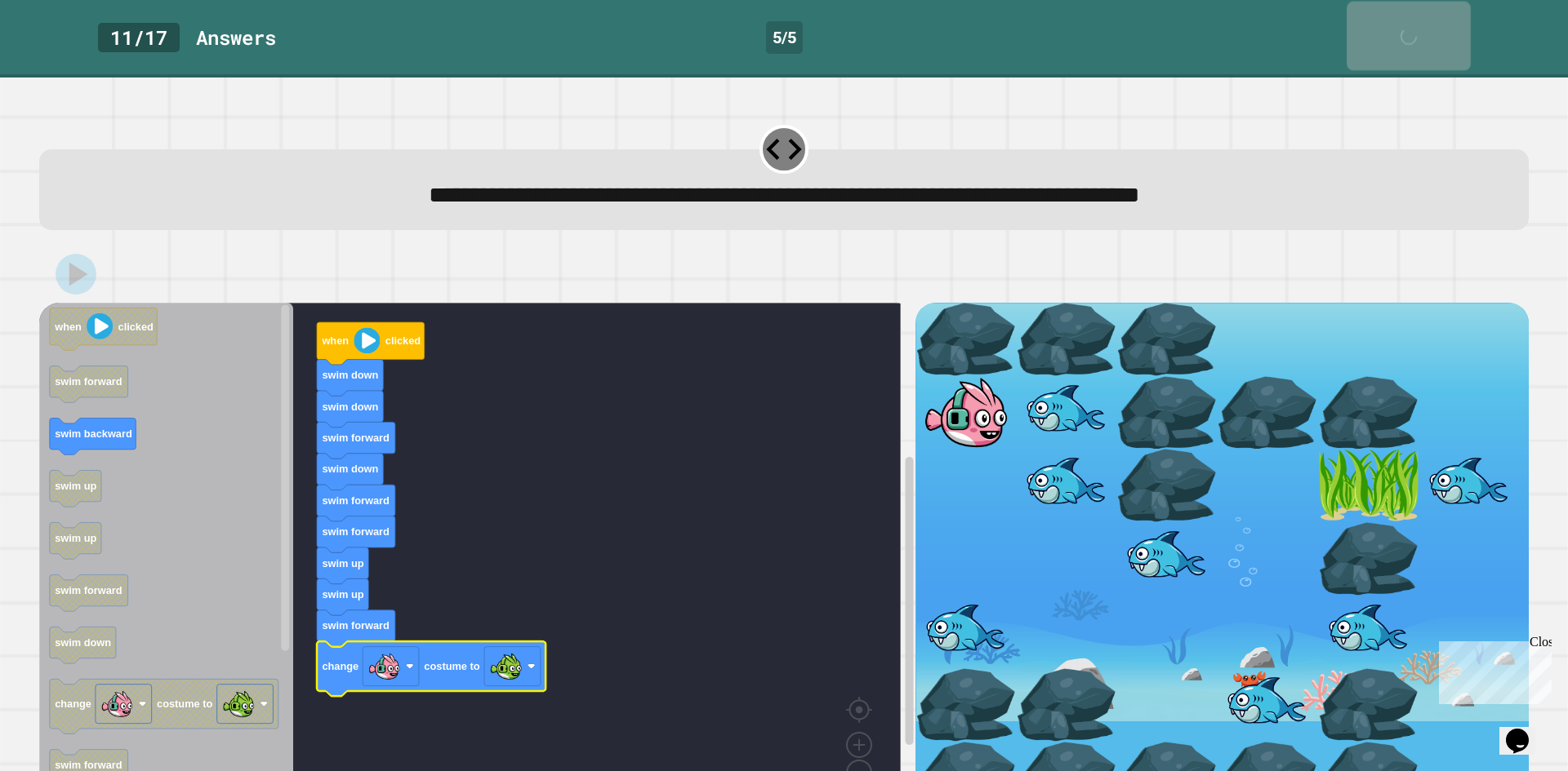
click at [1416, 21] on div "Skip" at bounding box center [1409, 36] width 42 height 52
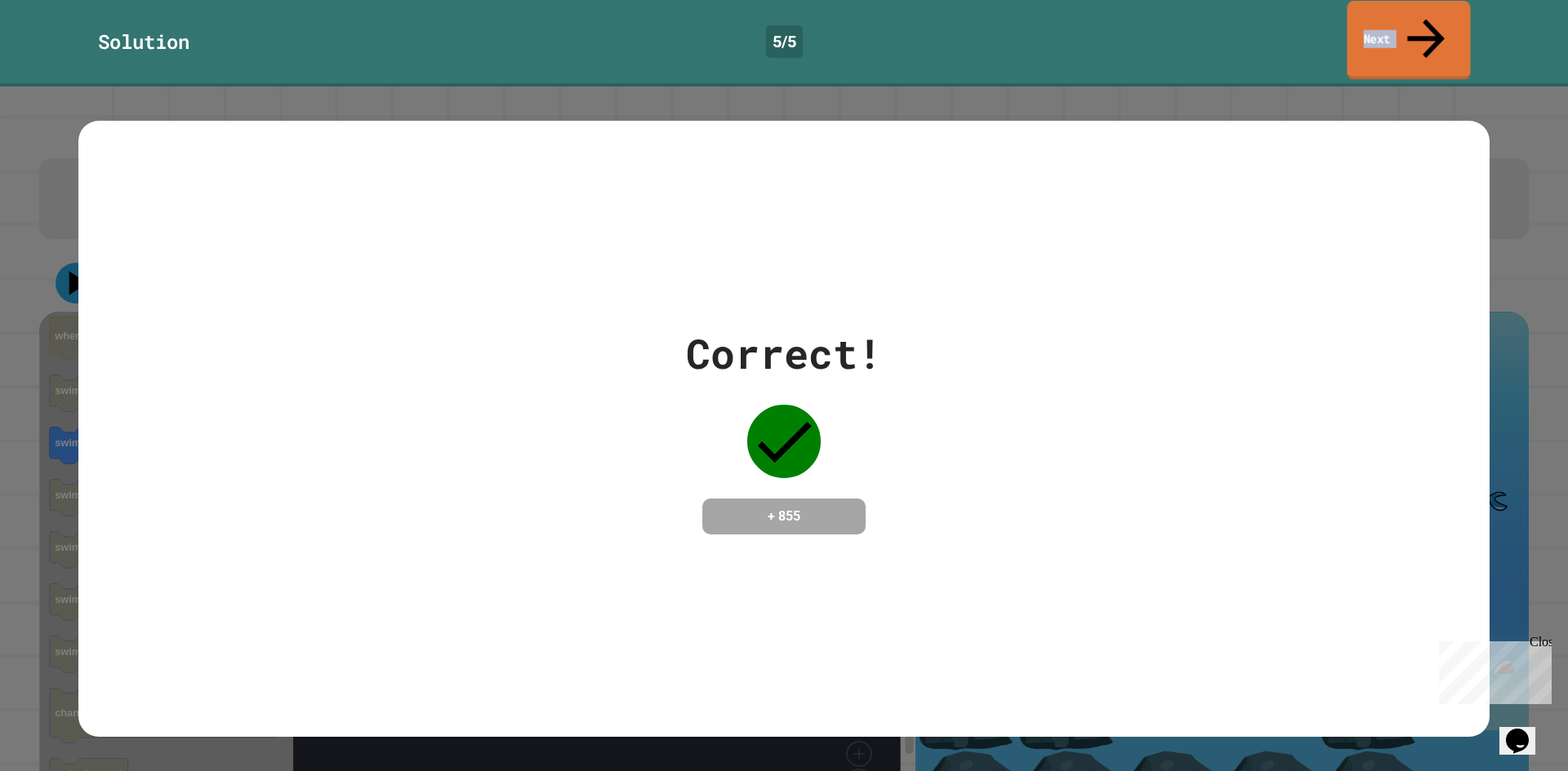
click at [1388, 38] on link "Next" at bounding box center [1408, 40] width 123 height 79
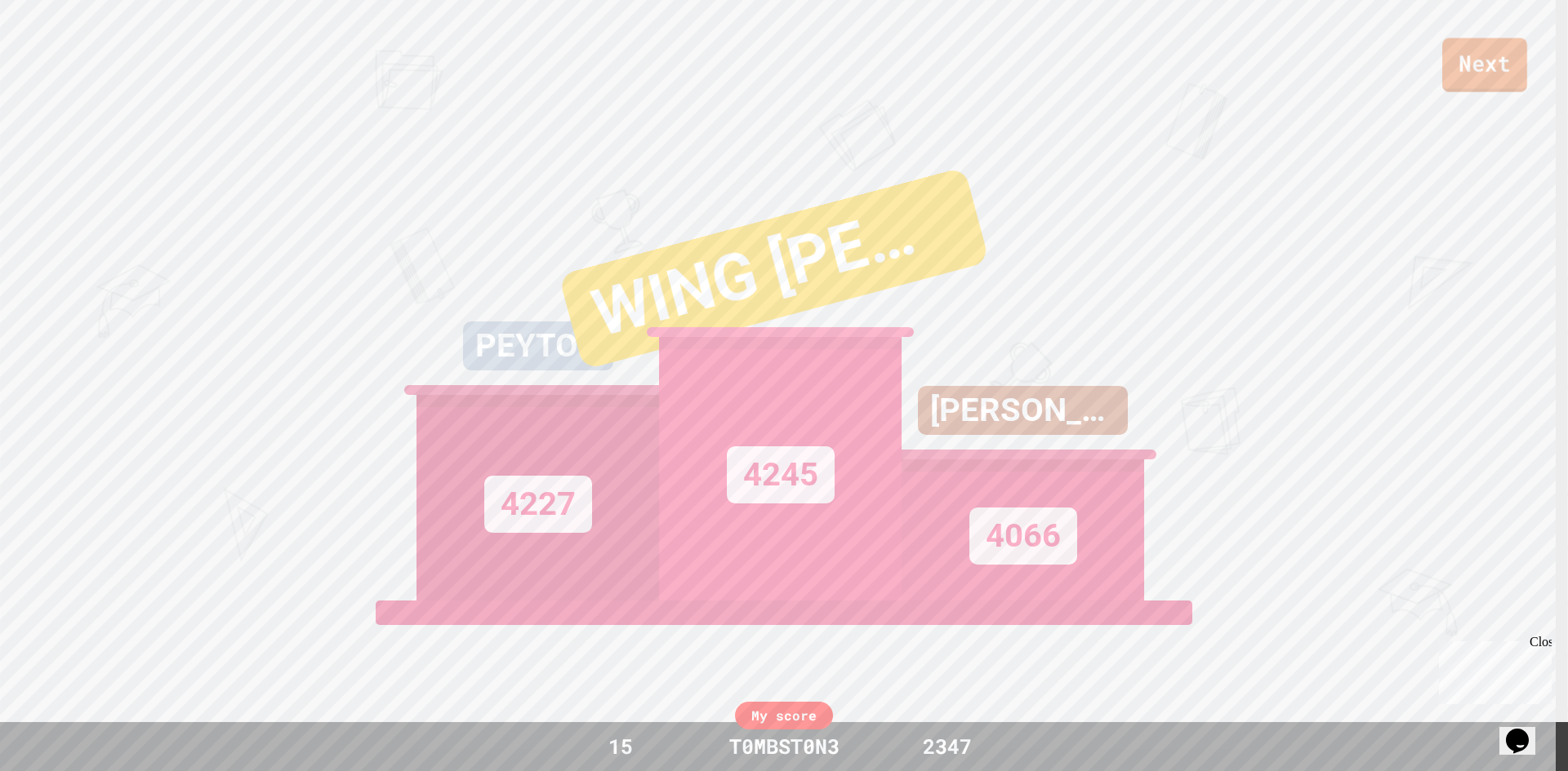
click at [1495, 87] on link "Next" at bounding box center [1484, 65] width 85 height 54
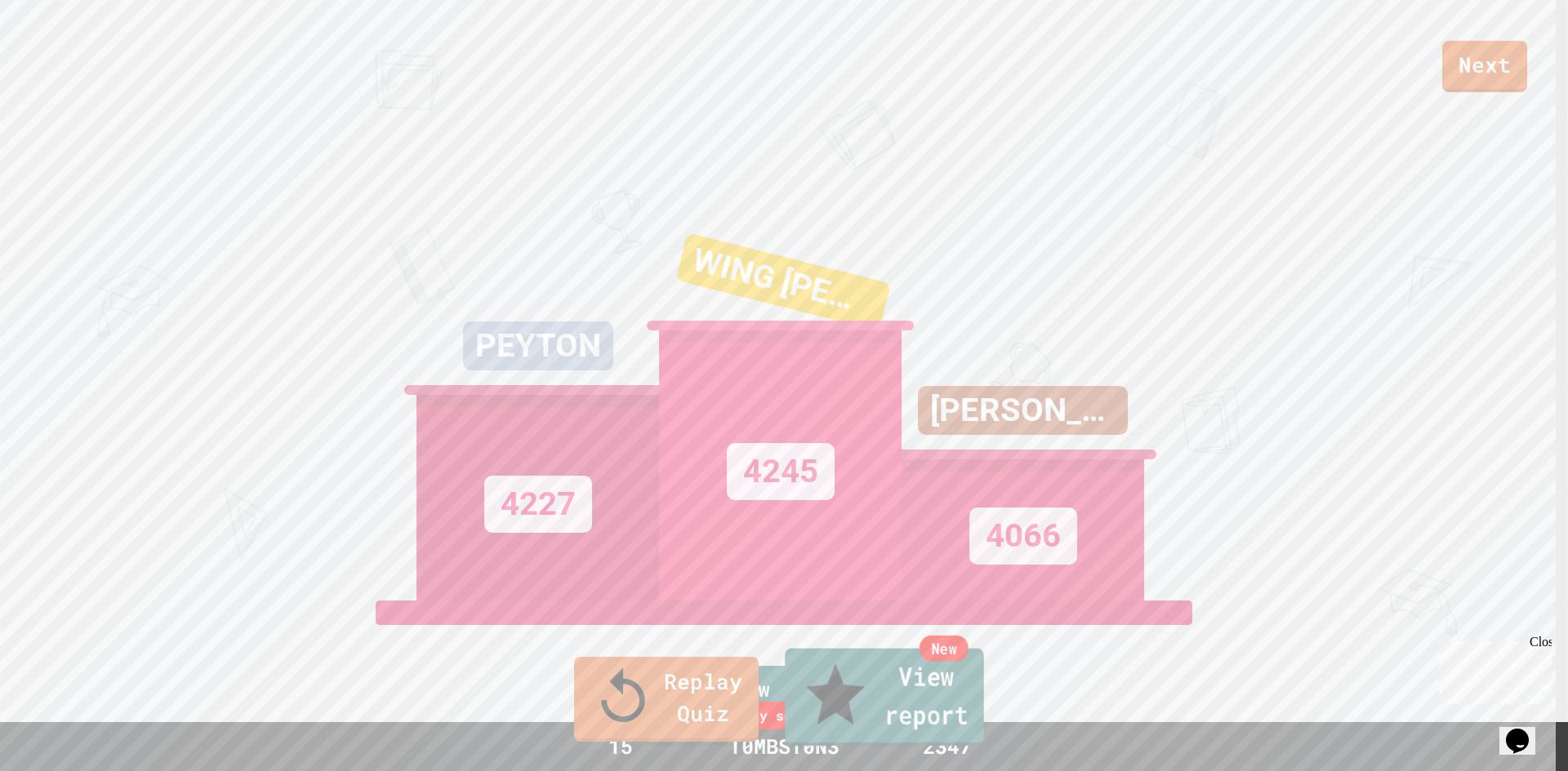
click at [849, 709] on link "New View report" at bounding box center [884, 697] width 199 height 98
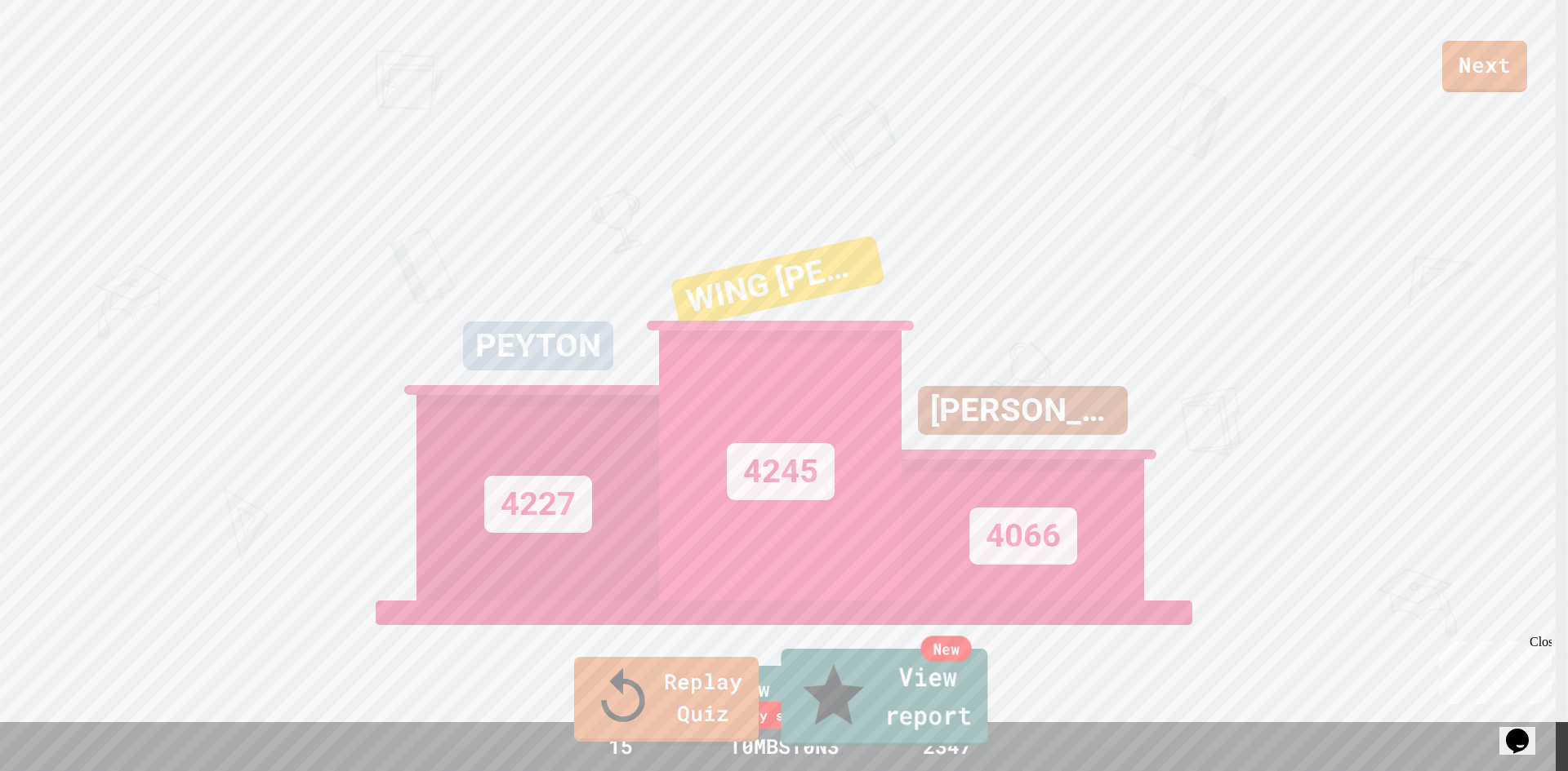
click at [900, 720] on link "New View report" at bounding box center [884, 697] width 206 height 98
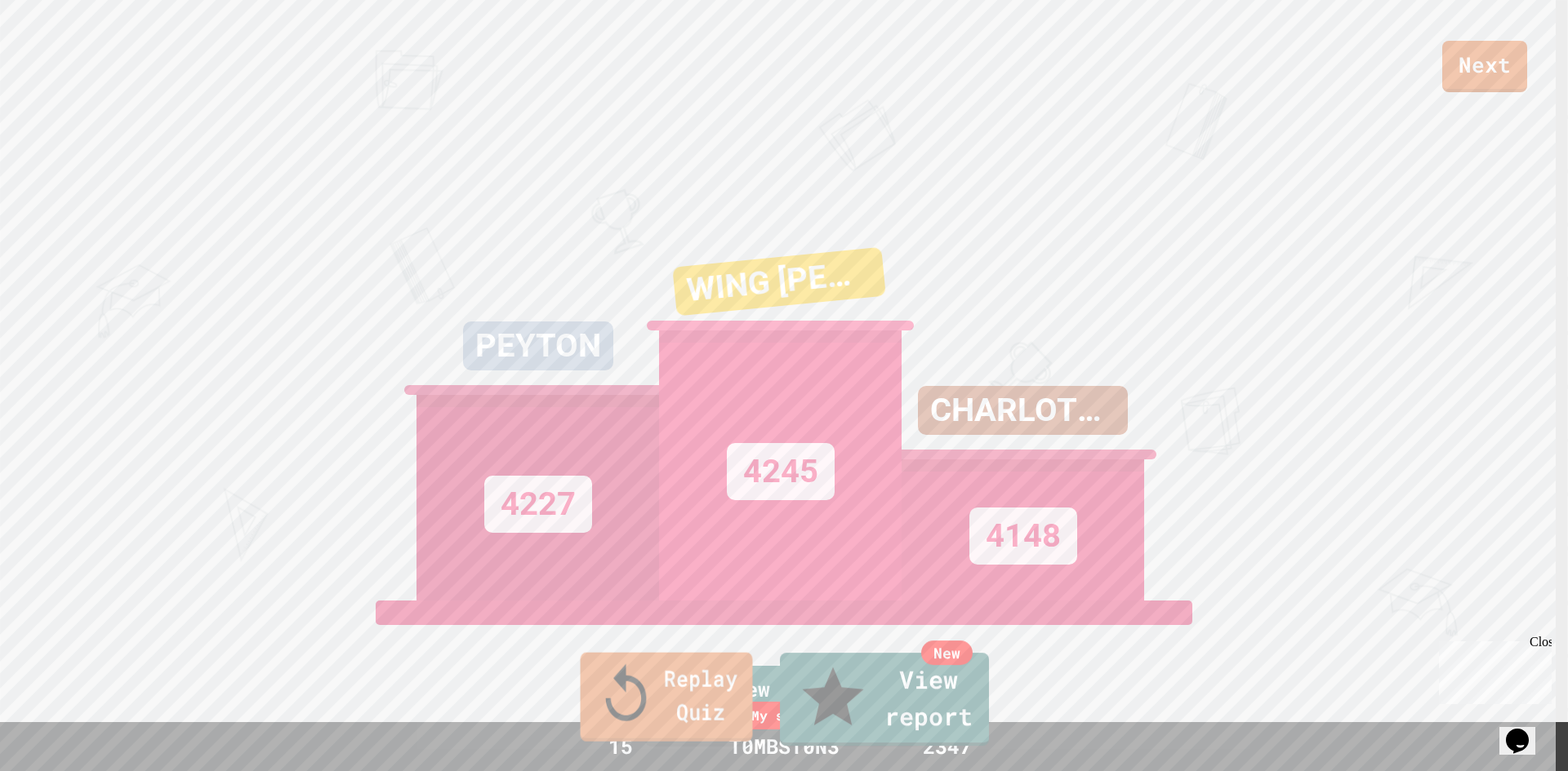
click at [685, 719] on link "Replay Quiz" at bounding box center [666, 697] width 172 height 89
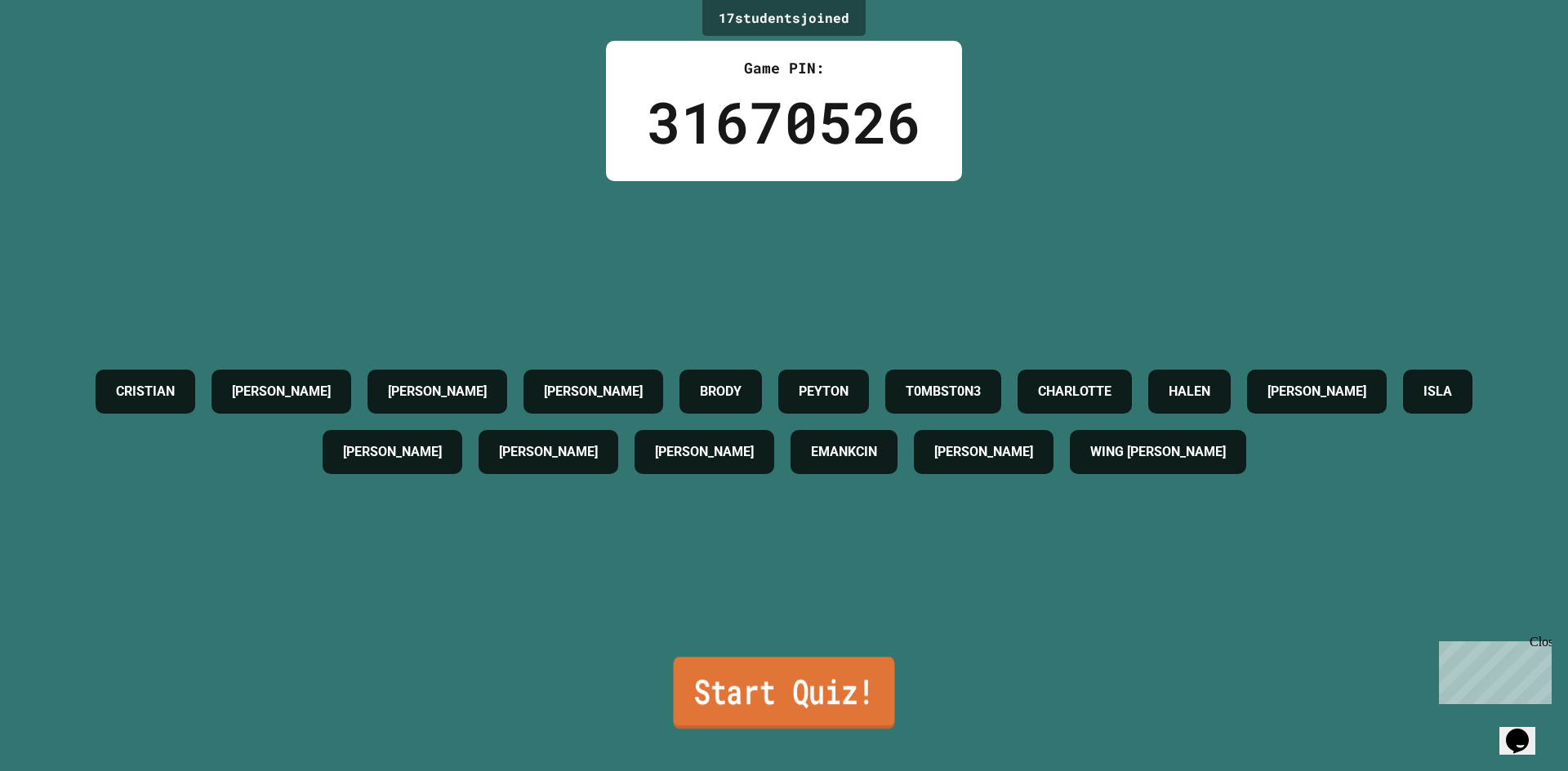
click at [842, 701] on link "Start Quiz!" at bounding box center [785, 693] width 222 height 72
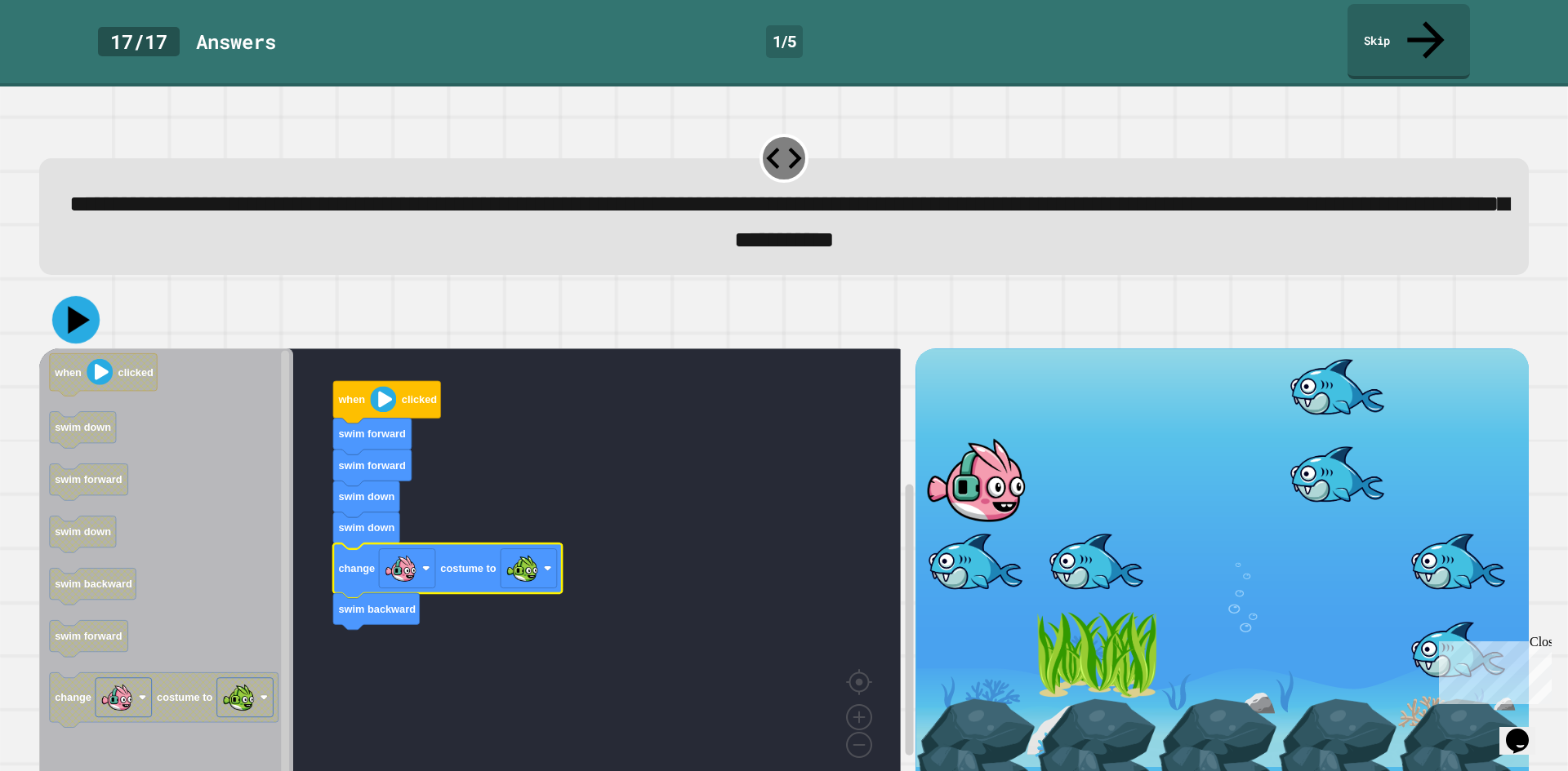
drag, startPoint x: 70, startPoint y: 279, endPoint x: 83, endPoint y: 285, distance: 14.3
click at [75, 295] on icon at bounding box center [76, 319] width 47 height 47
click at [1375, 18] on link "Skip" at bounding box center [1408, 39] width 113 height 79
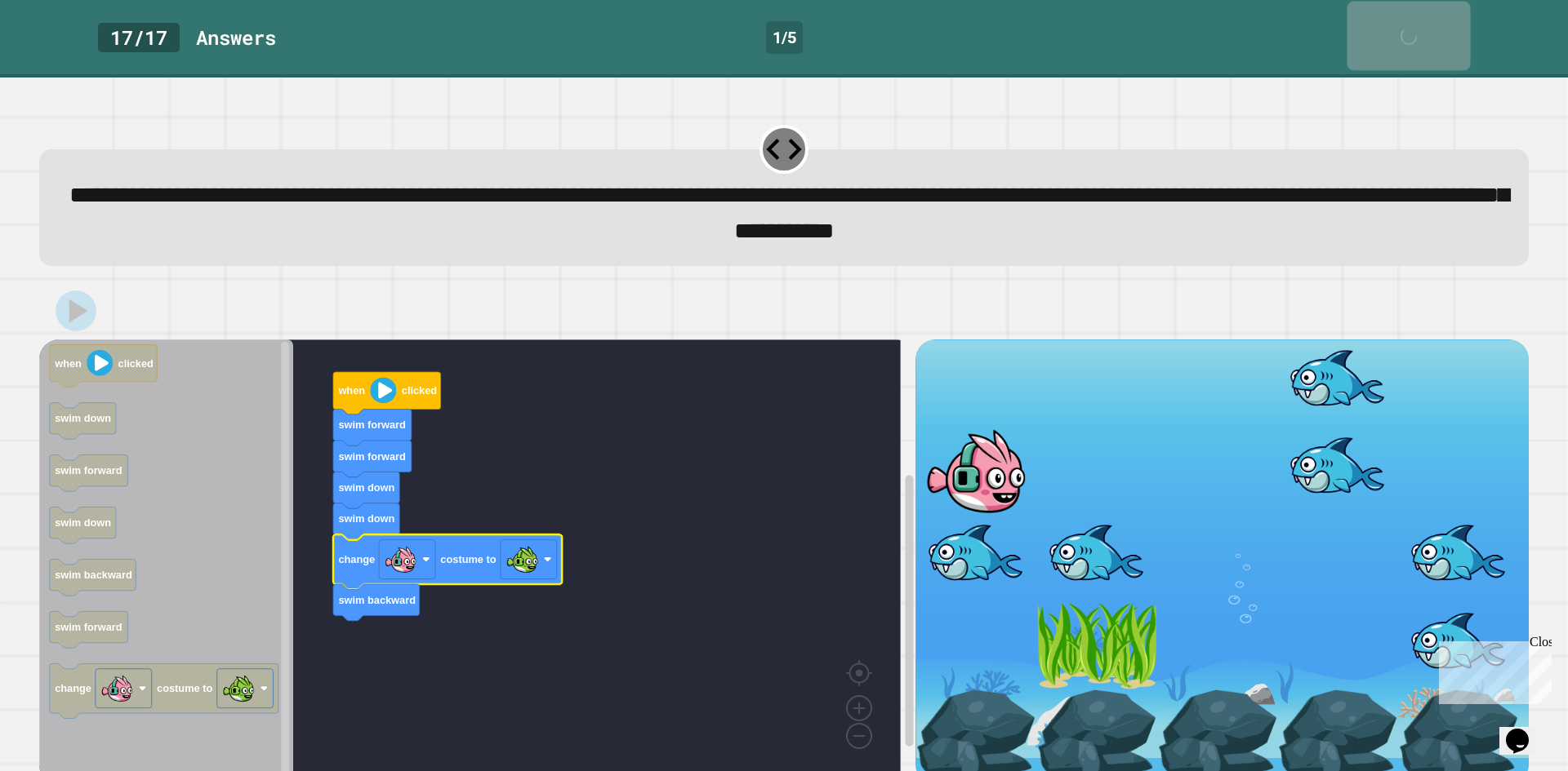
click at [1375, 18] on link "Skip" at bounding box center [1408, 35] width 123 height 70
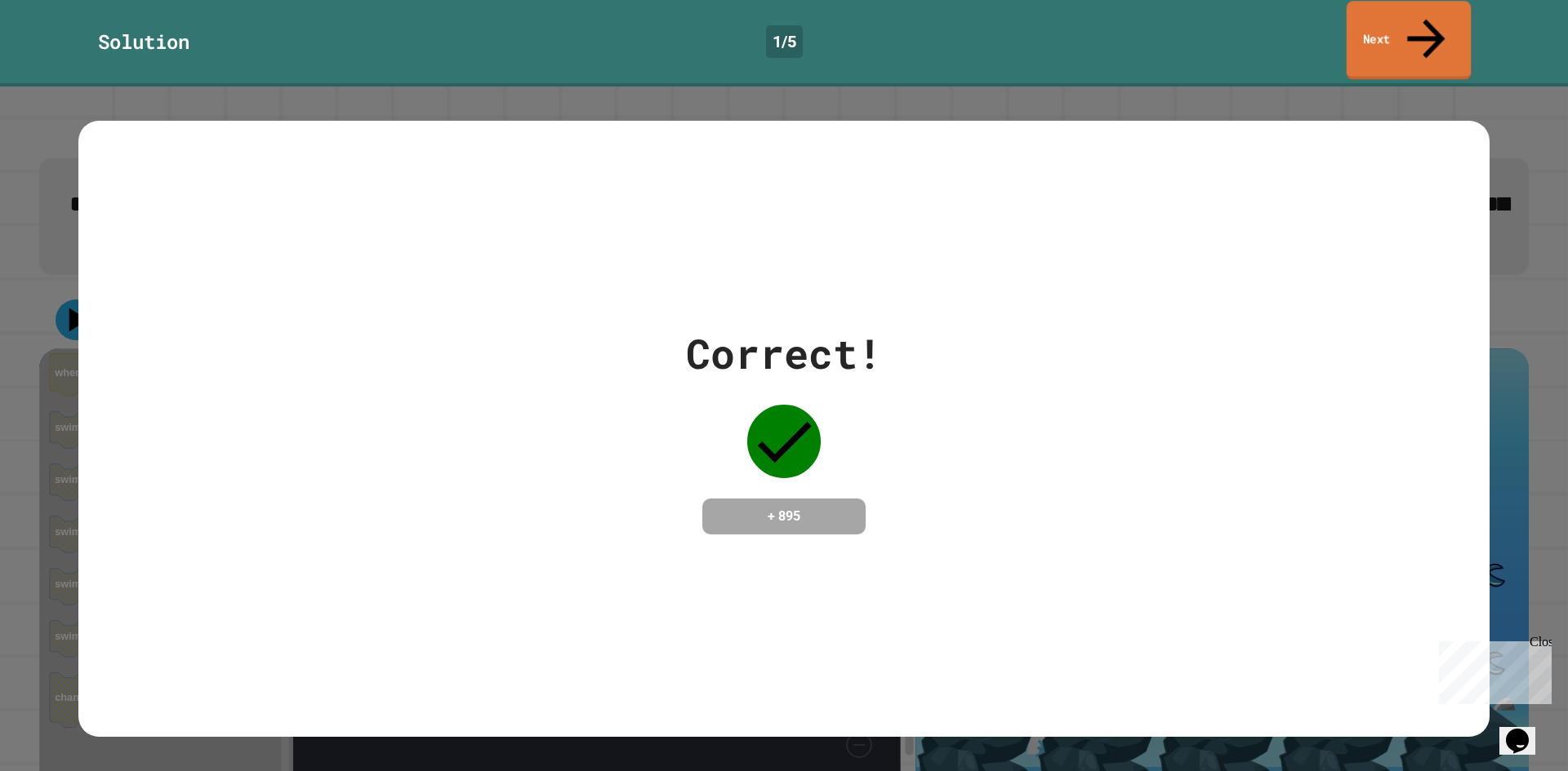
click at [1419, 19] on icon at bounding box center [1426, 39] width 56 height 58
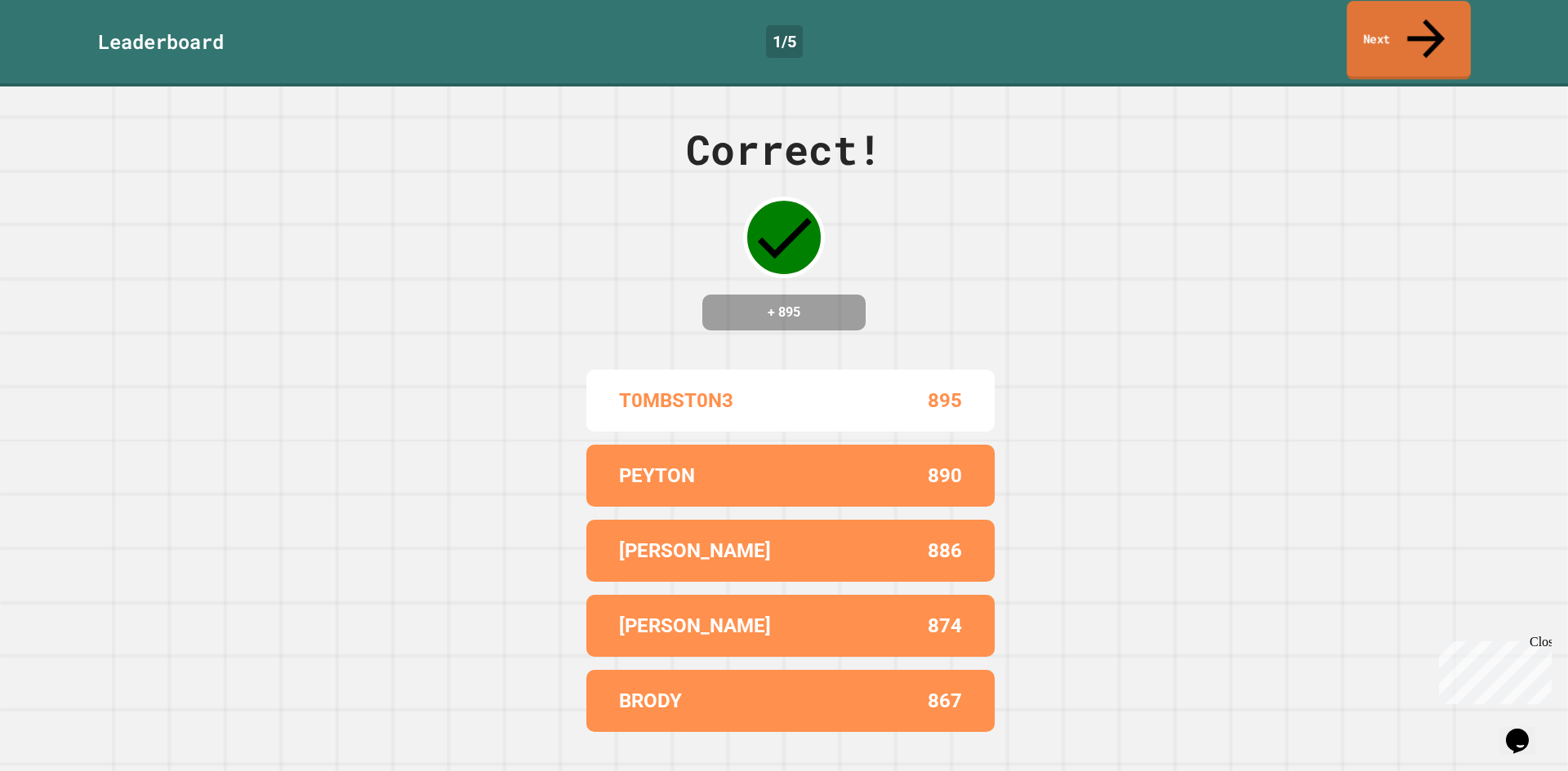
drag, startPoint x: 1445, startPoint y: 24, endPoint x: 1479, endPoint y: 50, distance: 42.8
click at [1449, 20] on link "Next" at bounding box center [1409, 40] width 124 height 79
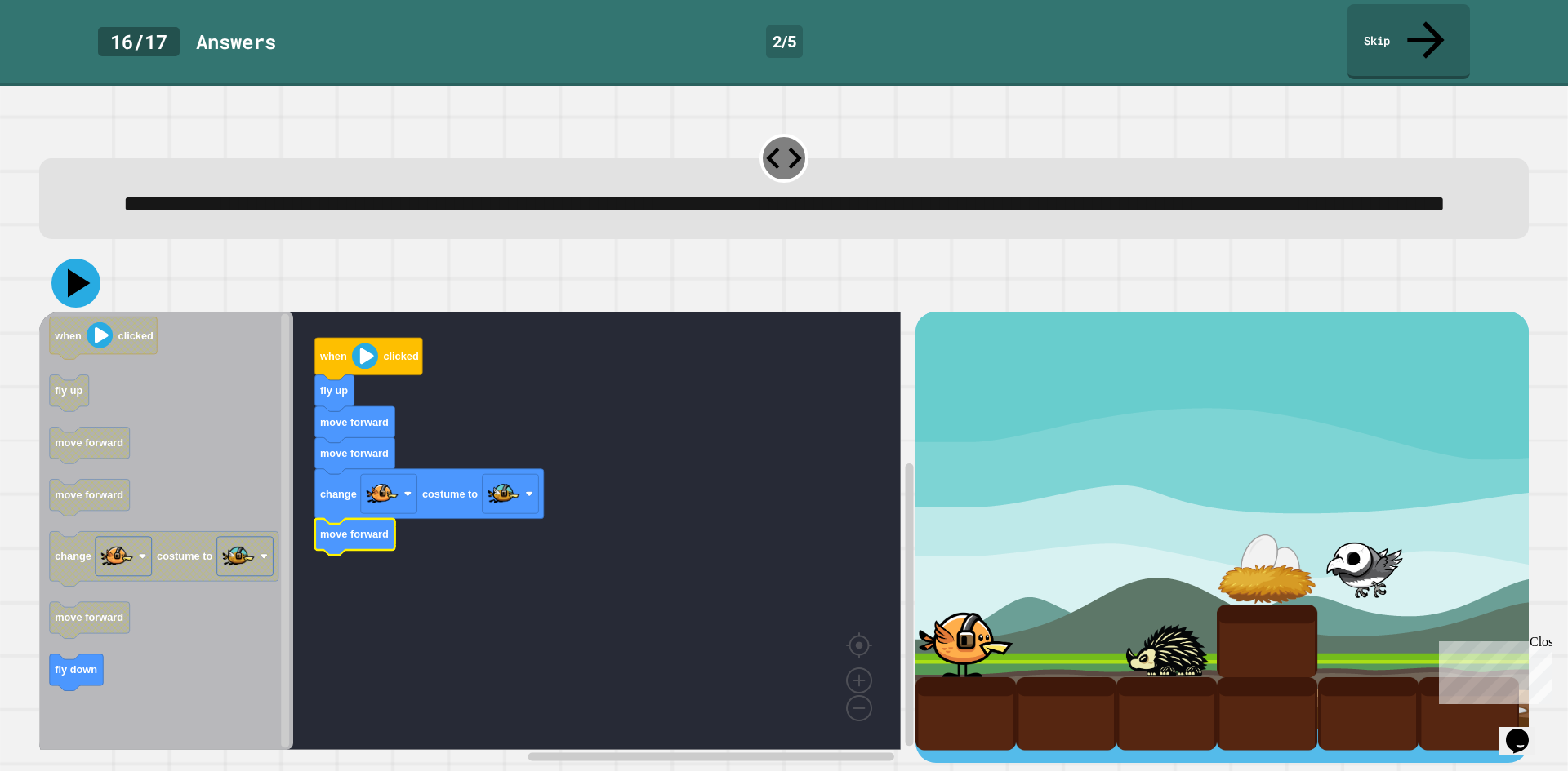
click at [81, 296] on icon at bounding box center [76, 283] width 49 height 49
click at [1401, 13] on link "Skip" at bounding box center [1409, 40] width 121 height 79
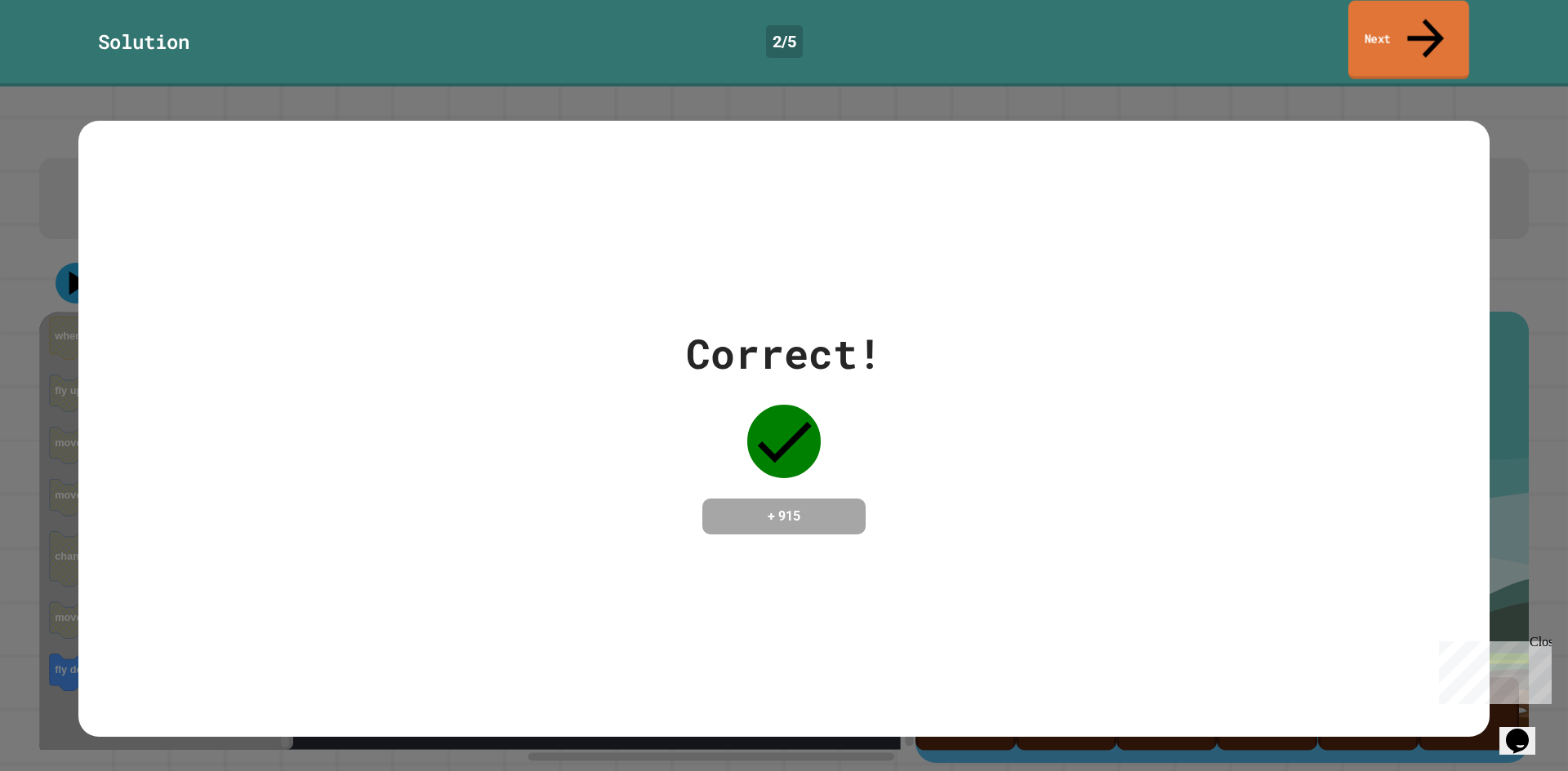
click at [1388, 34] on link "Next" at bounding box center [1409, 40] width 121 height 79
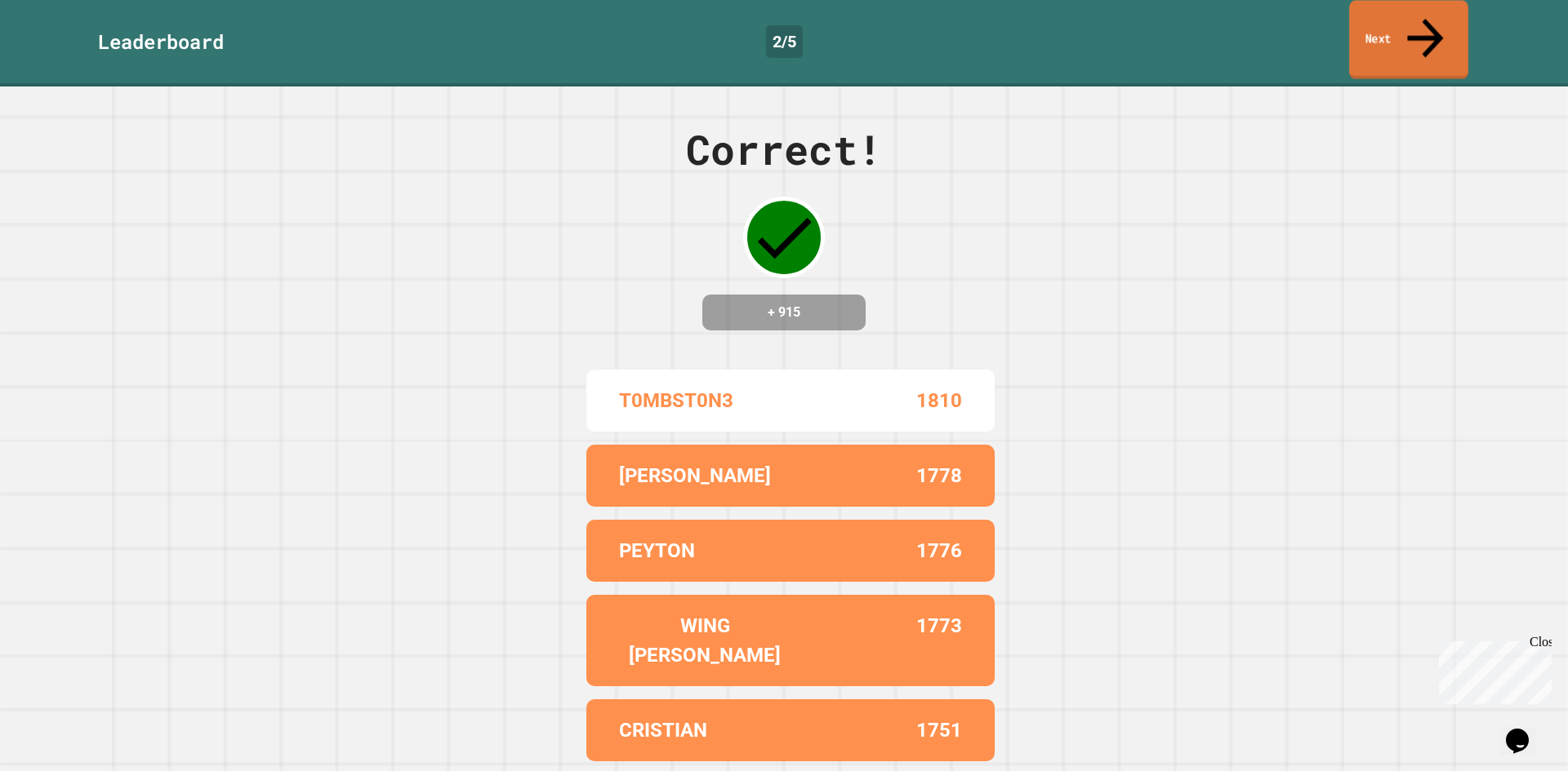
click at [1376, 13] on link "Next" at bounding box center [1409, 39] width 119 height 79
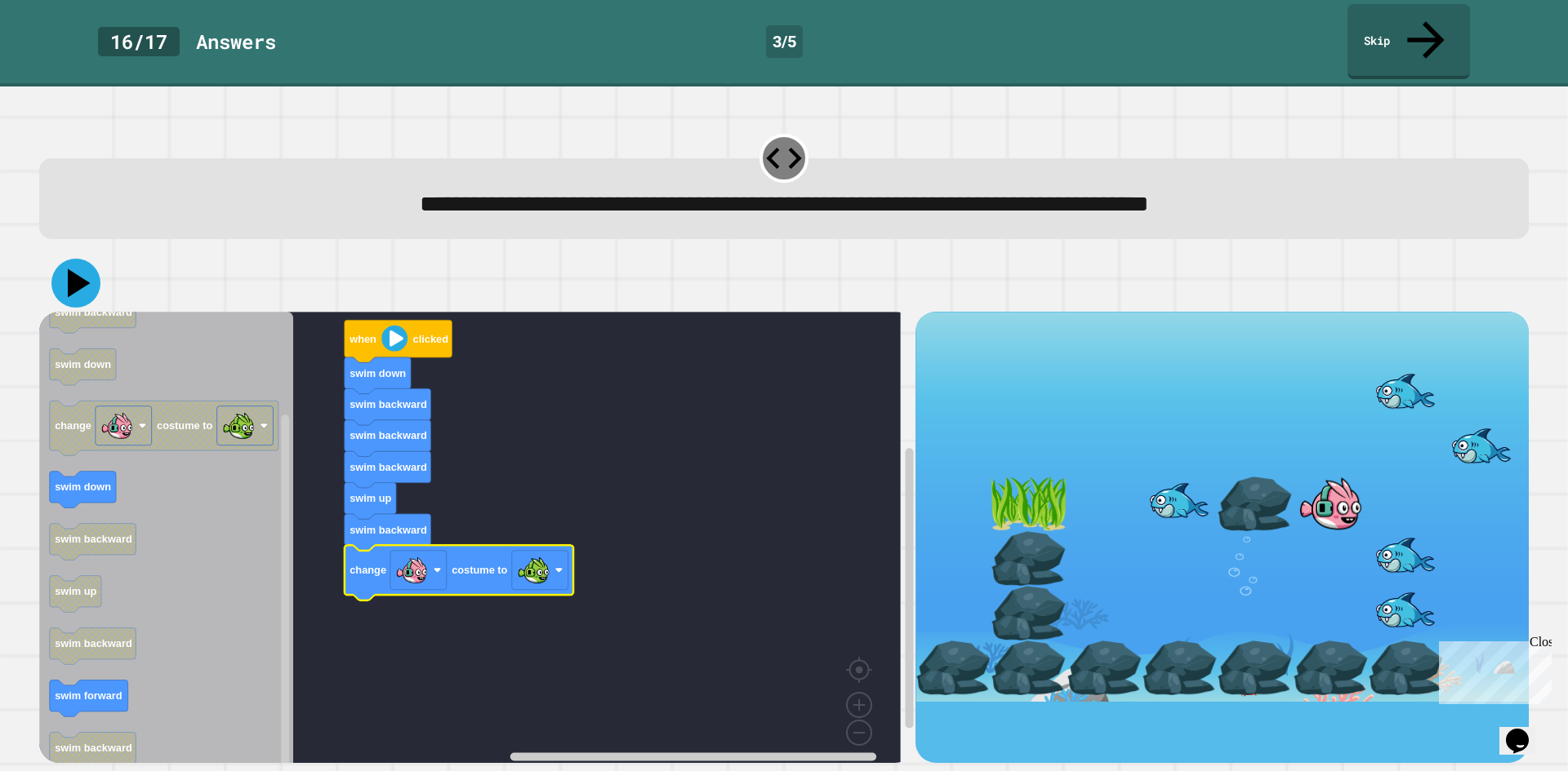
drag, startPoint x: 76, startPoint y: 242, endPoint x: 88, endPoint y: 243, distance: 12.0
click at [80, 258] on icon at bounding box center [76, 283] width 49 height 49
click at [1409, 30] on link "Skip" at bounding box center [1409, 39] width 112 height 79
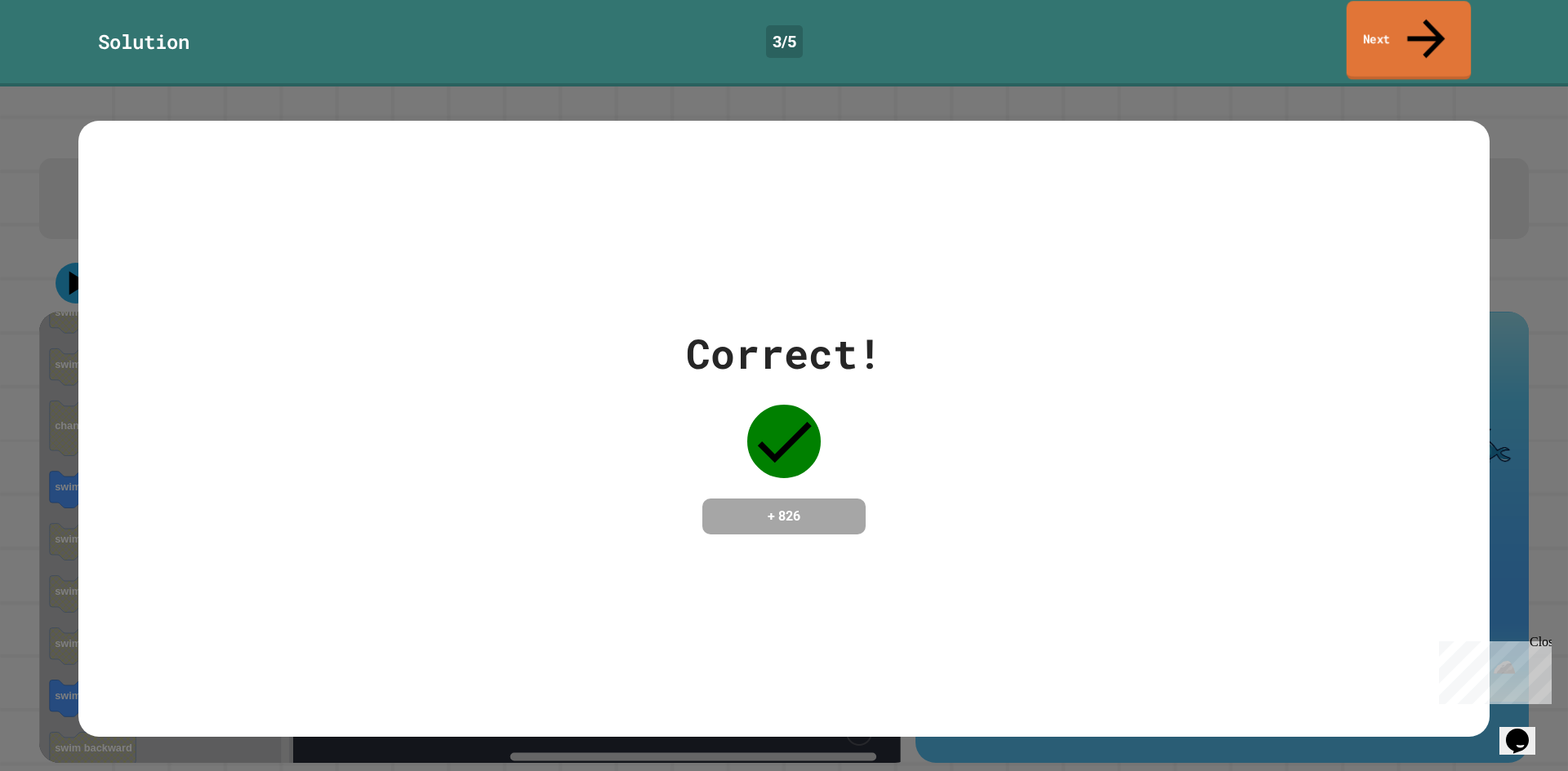
click at [1403, 13] on link "Next" at bounding box center [1409, 40] width 125 height 79
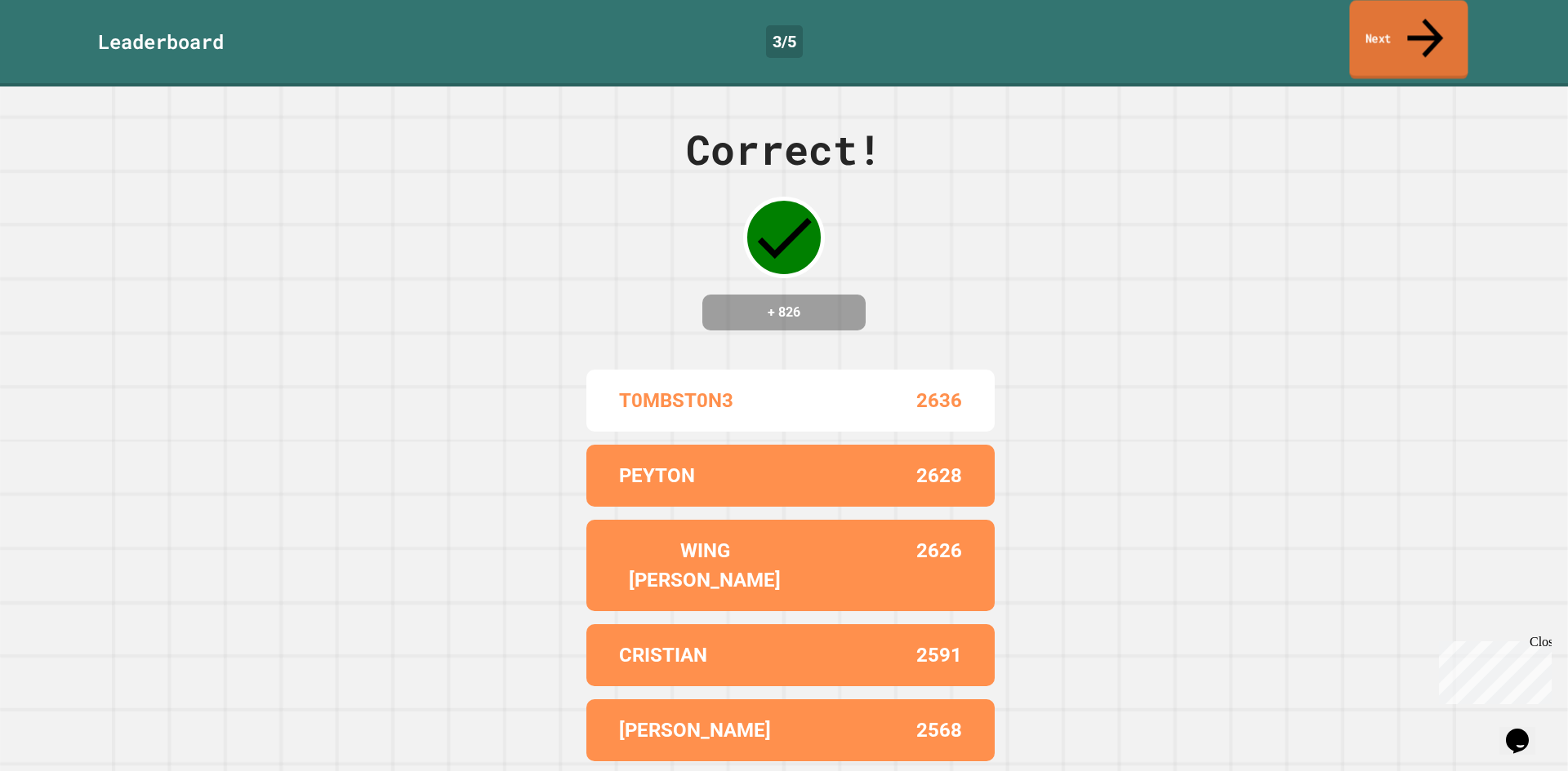
click at [1391, 18] on link "Next" at bounding box center [1408, 39] width 118 height 79
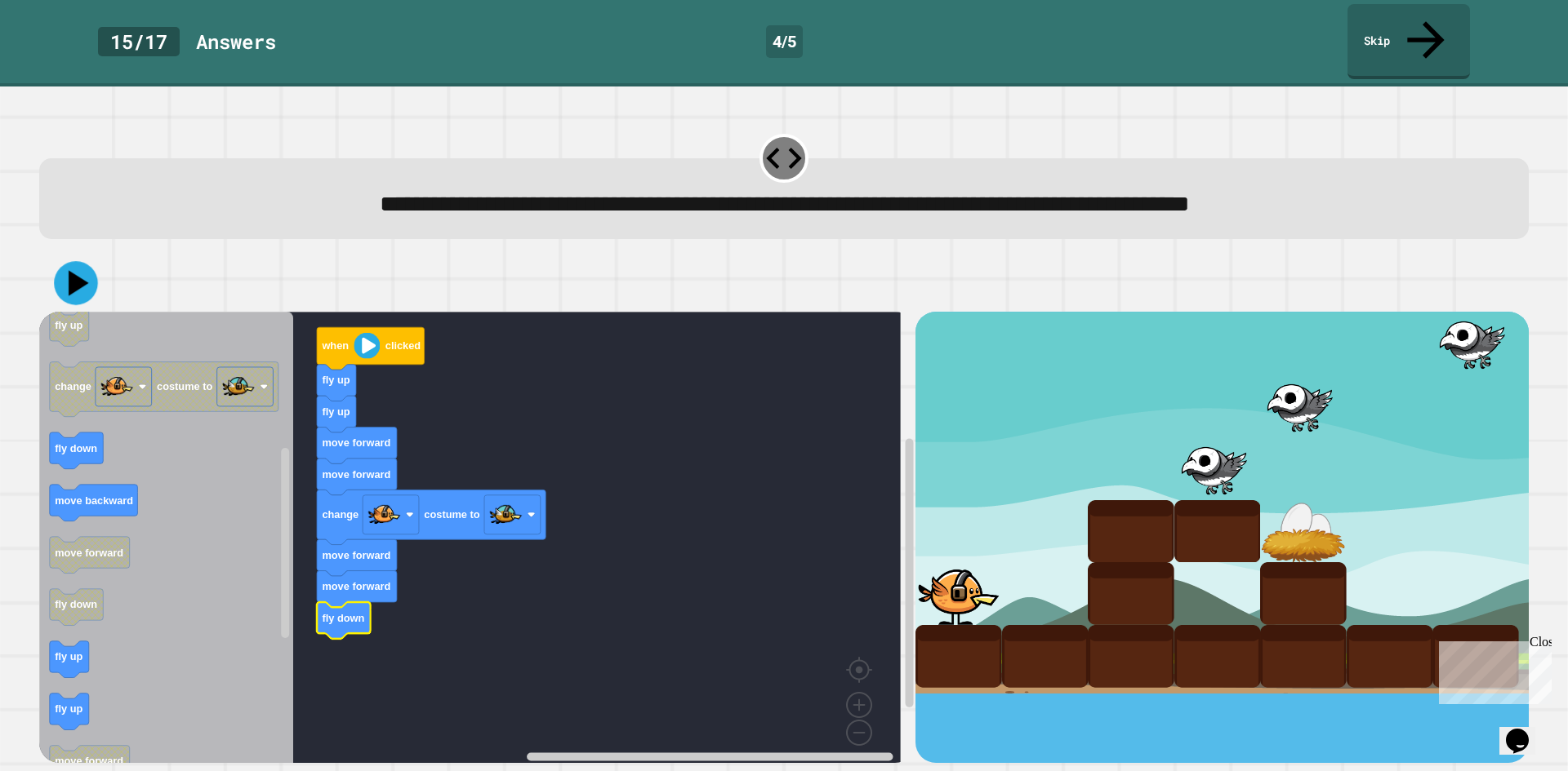
click at [80, 263] on icon at bounding box center [76, 284] width 44 height 44
click at [1418, 24] on icon at bounding box center [1424, 37] width 50 height 58
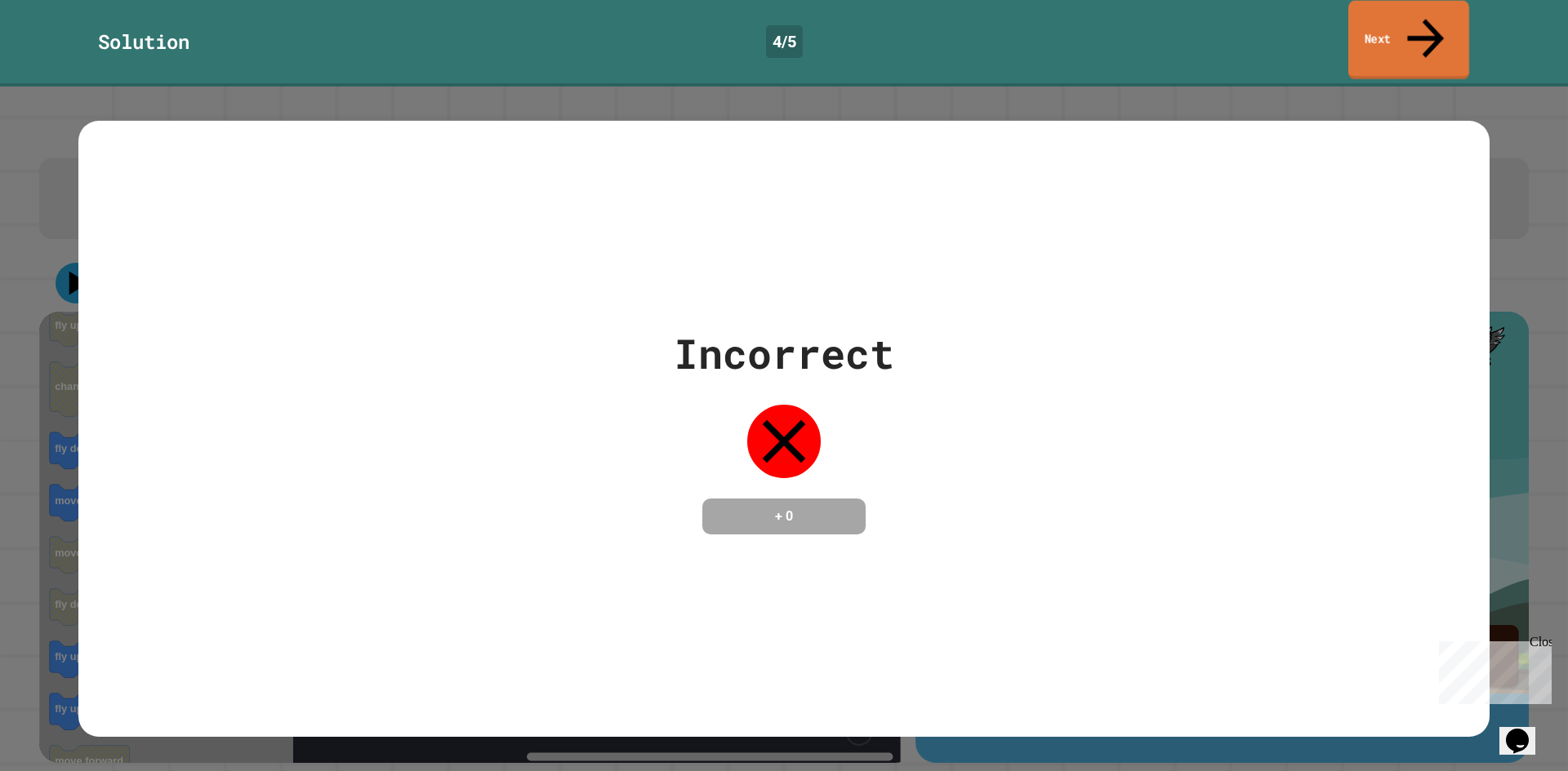
click at [1418, 24] on icon at bounding box center [1425, 38] width 55 height 58
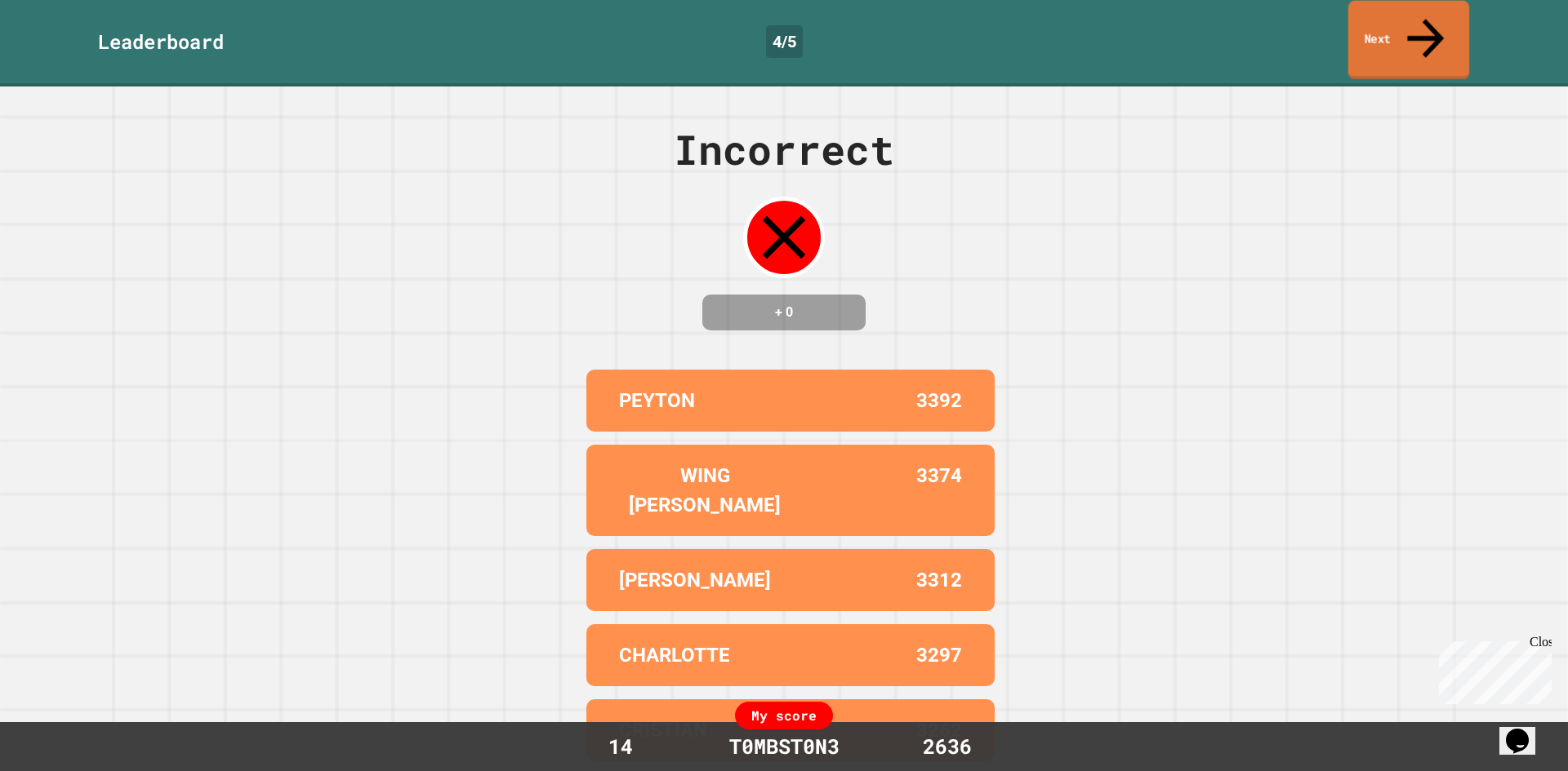
click at [1414, 27] on link "Next" at bounding box center [1409, 40] width 121 height 79
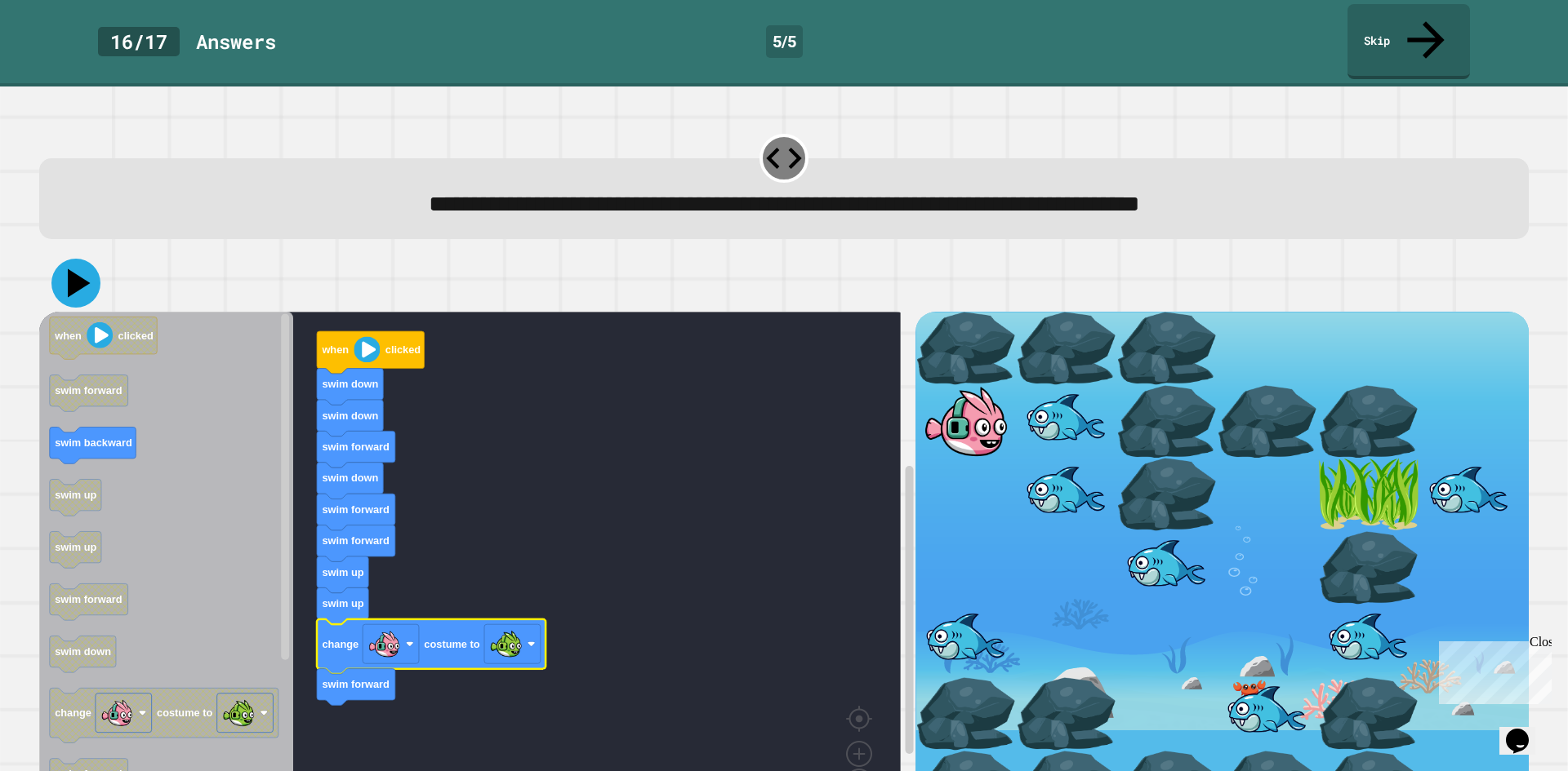
click at [68, 258] on icon at bounding box center [76, 283] width 49 height 49
click at [1445, 22] on link "Skip" at bounding box center [1409, 39] width 111 height 79
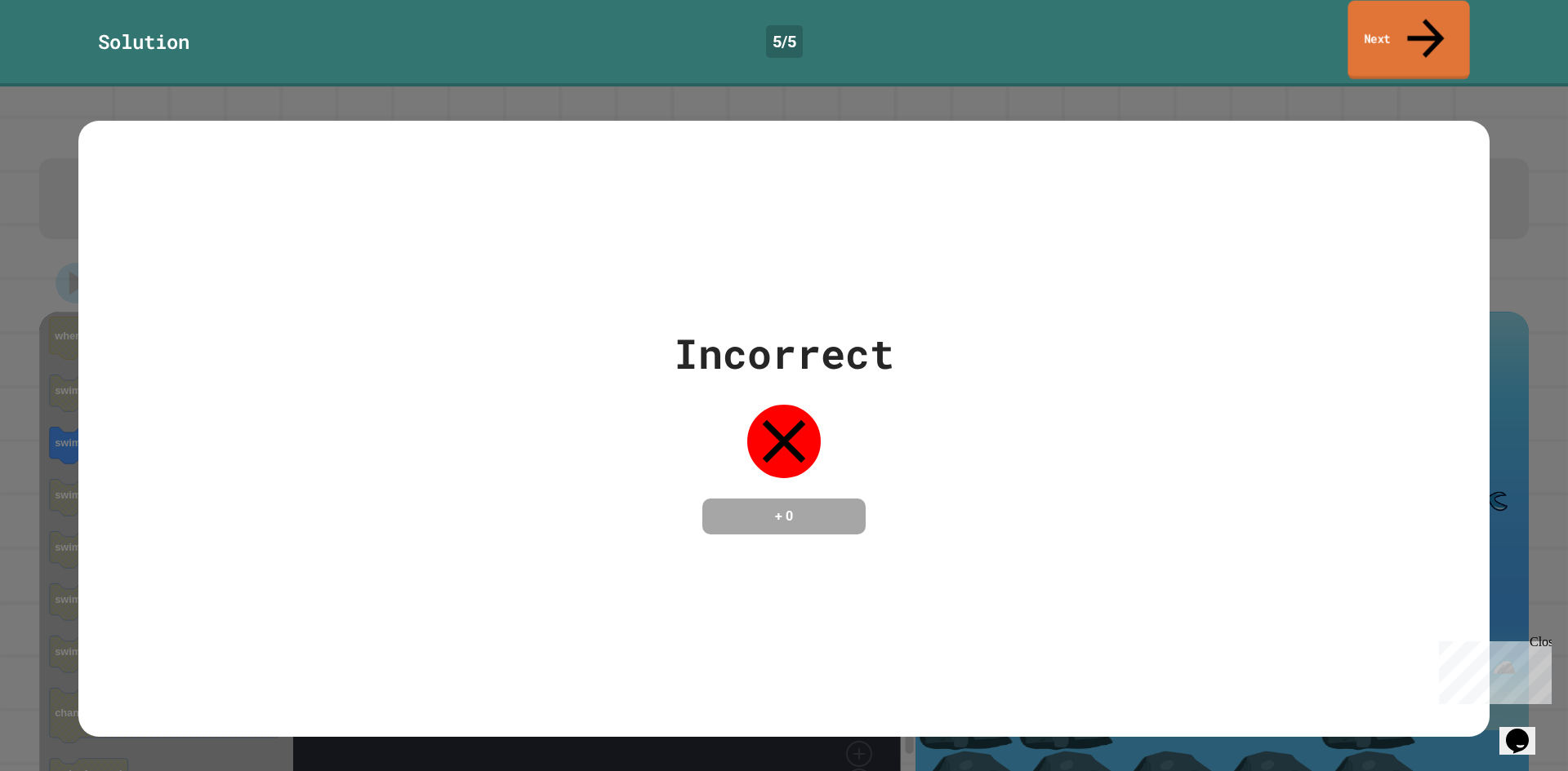
click at [1439, 18] on link "Next" at bounding box center [1408, 40] width 122 height 79
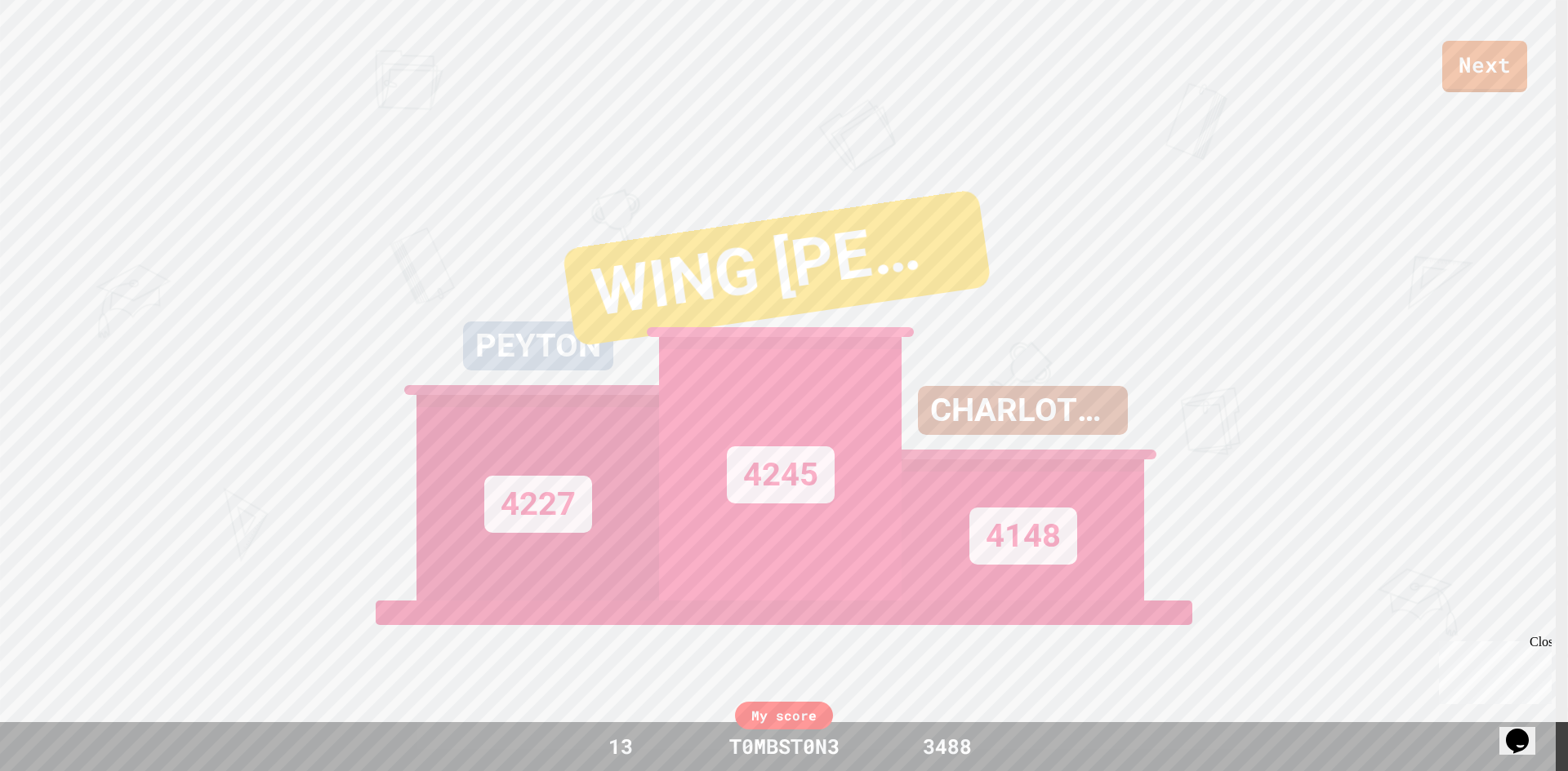
click at [1483, 76] on link "Next" at bounding box center [1484, 66] width 85 height 51
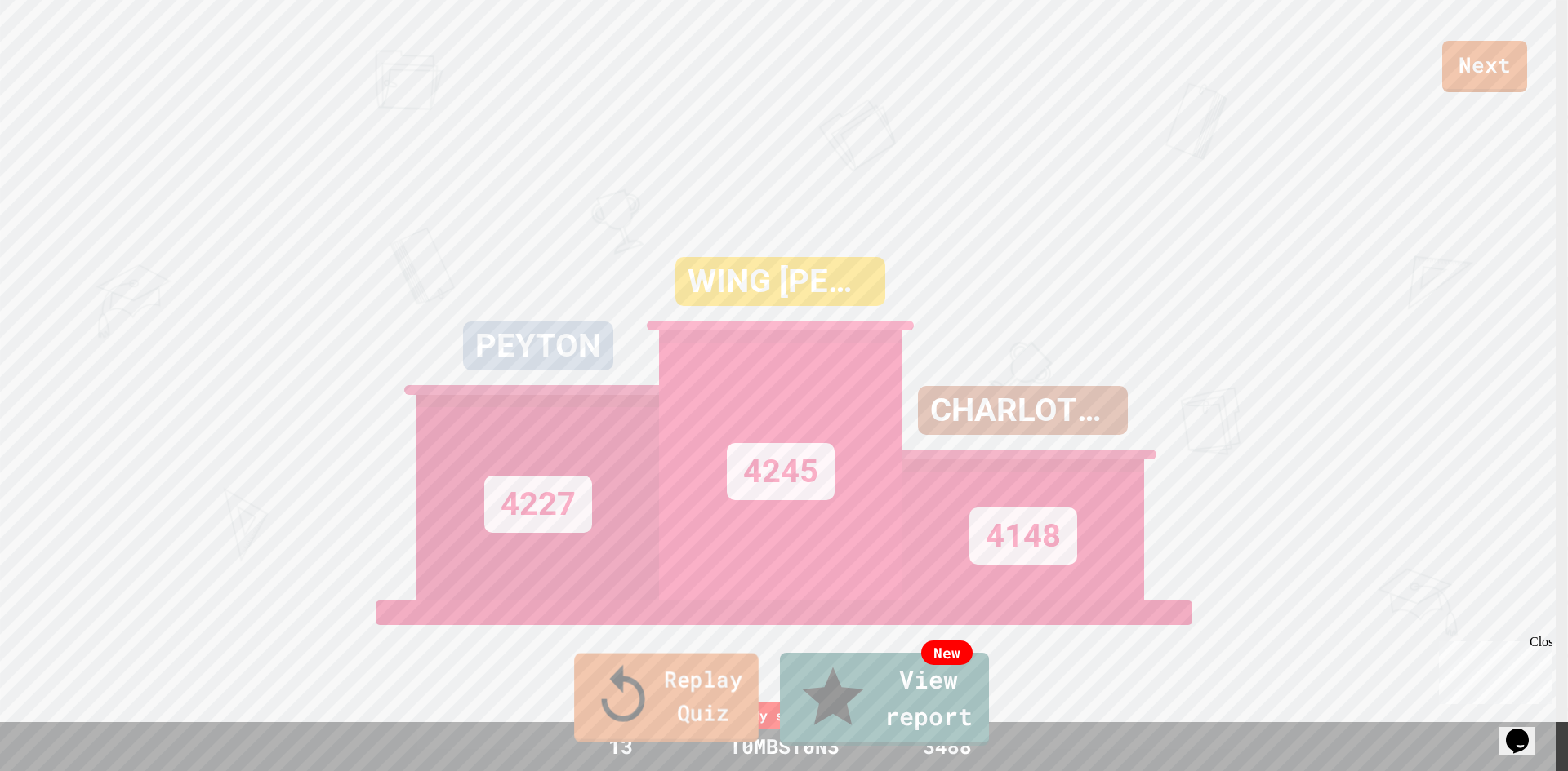
click at [601, 711] on link "Replay Quiz" at bounding box center [666, 698] width 185 height 89
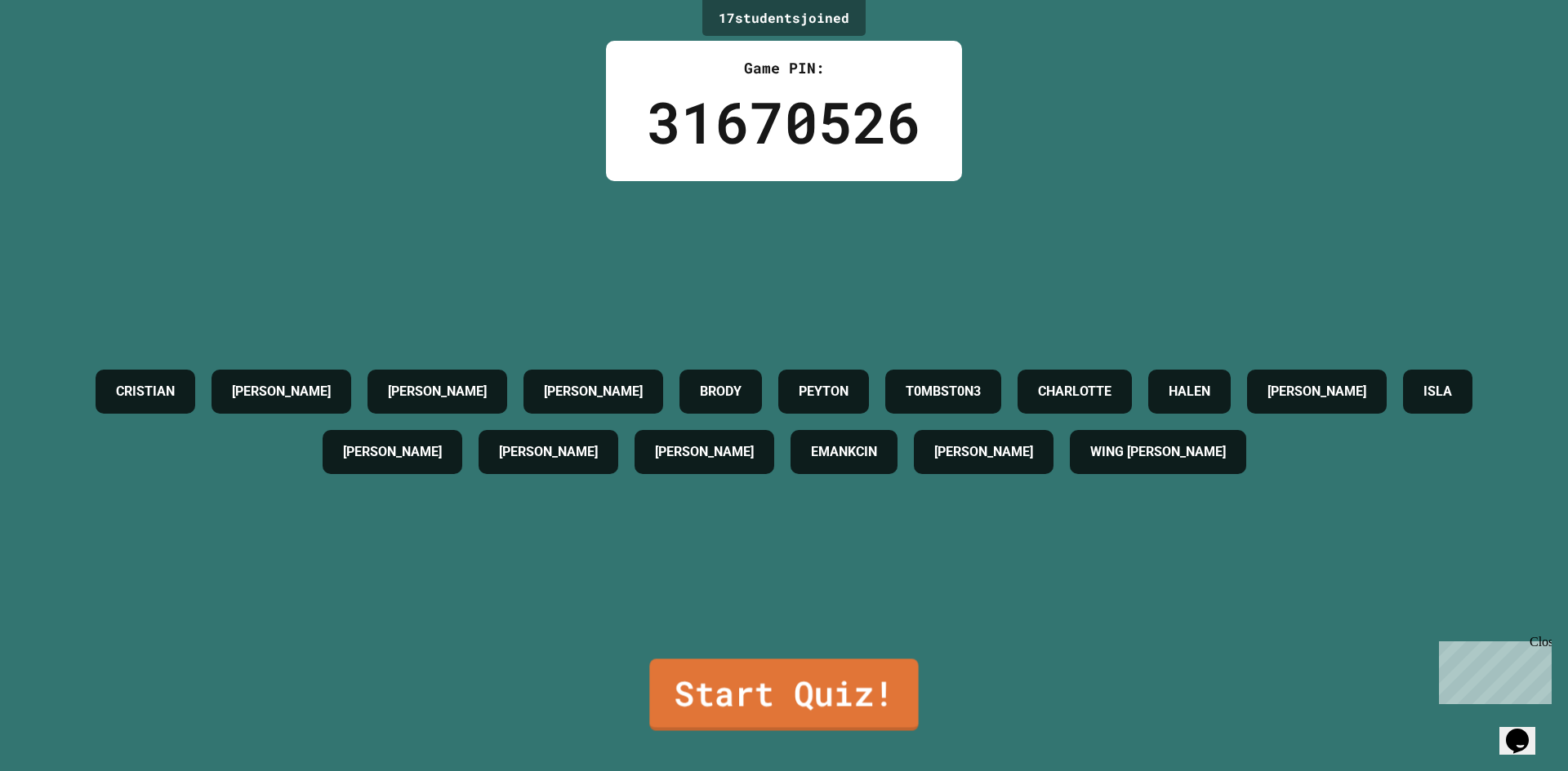
drag, startPoint x: 753, startPoint y: 679, endPoint x: 684, endPoint y: 656, distance: 72.7
click at [753, 669] on link "Start Quiz!" at bounding box center [783, 695] width 269 height 72
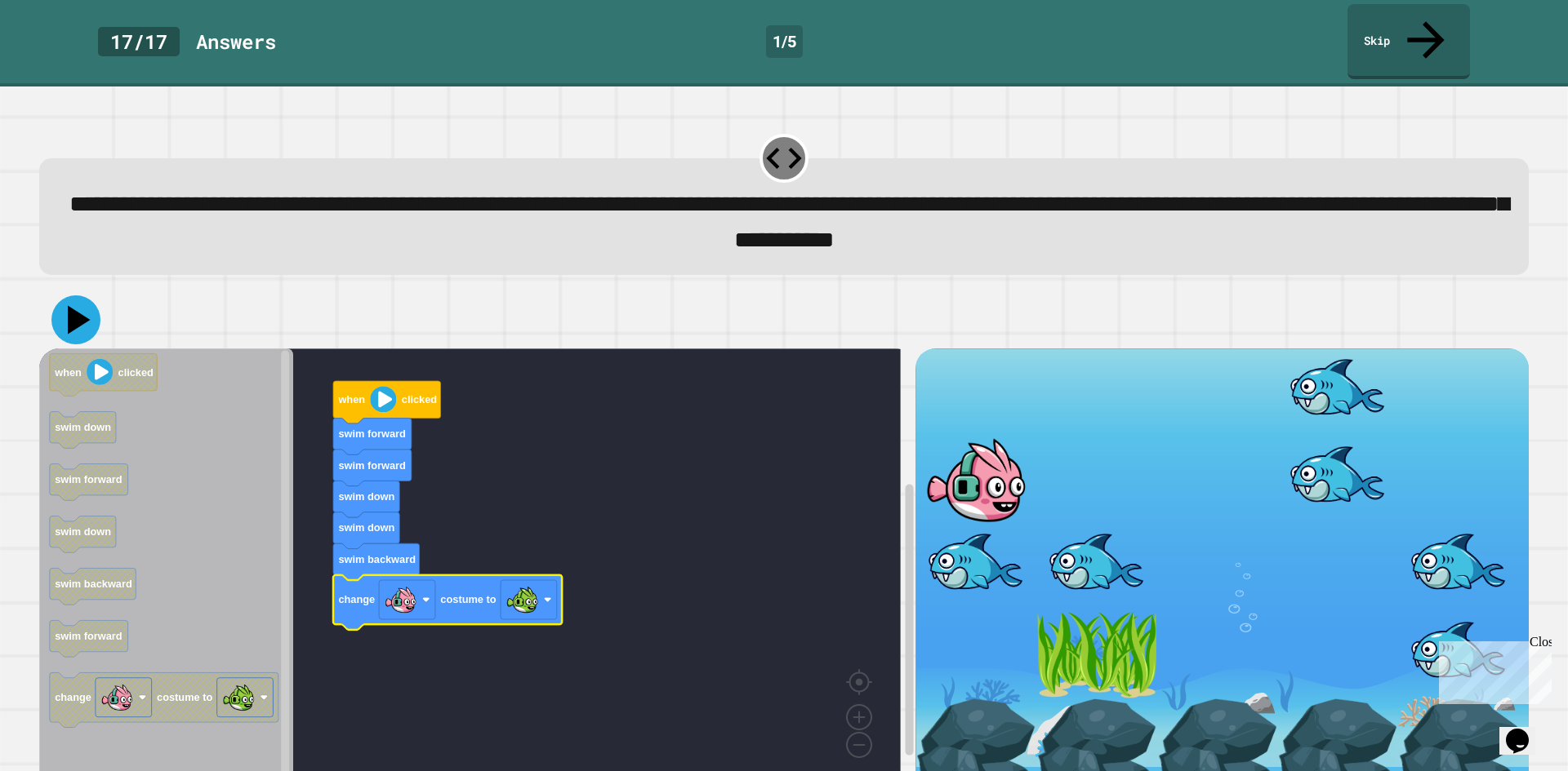
click at [71, 305] on icon at bounding box center [79, 320] width 23 height 29
click at [1431, 18] on icon at bounding box center [1424, 37] width 50 height 58
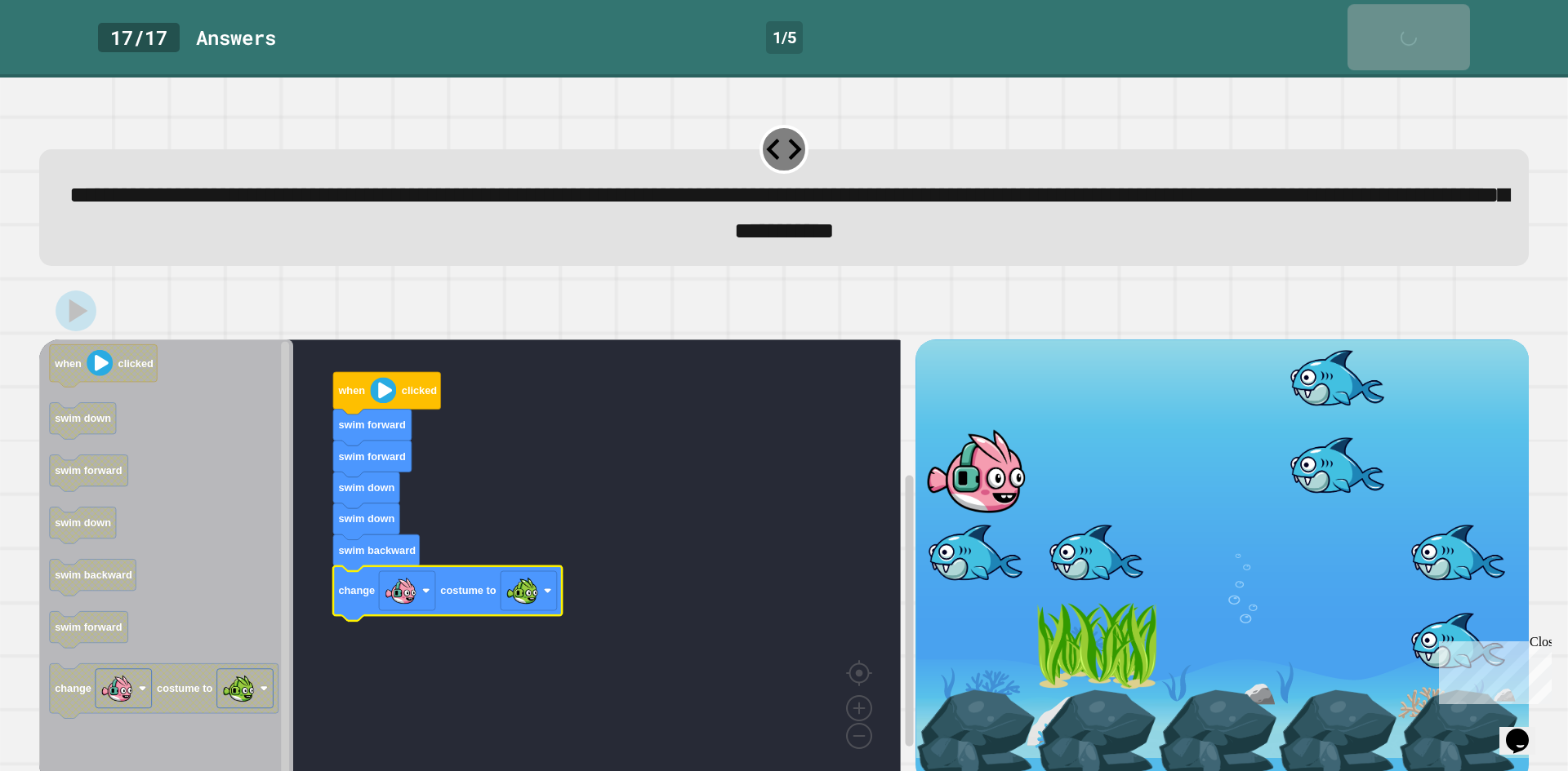
click at [1429, 29] on icon at bounding box center [1413, 45] width 33 height 33
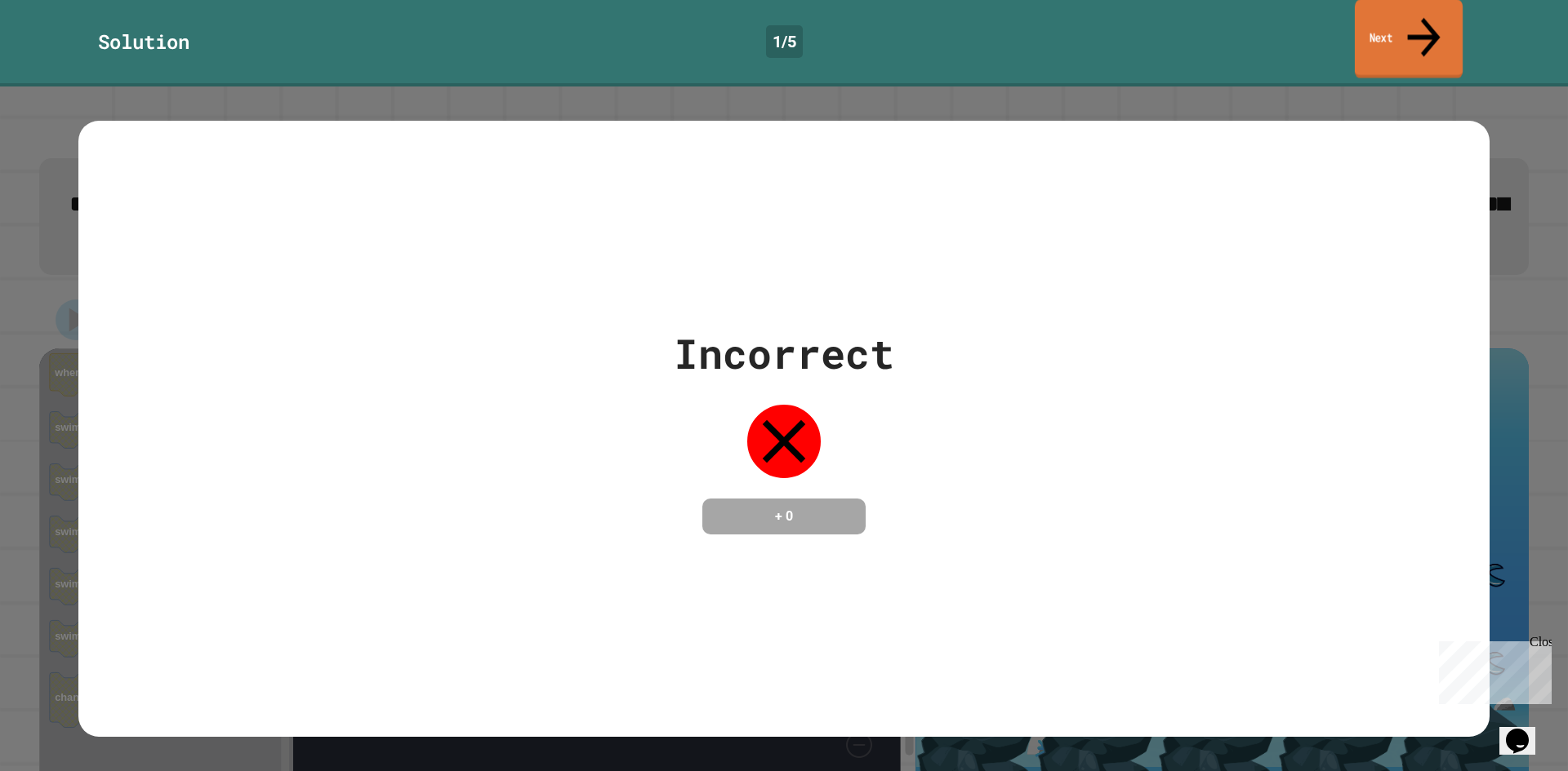
click at [1426, 18] on icon at bounding box center [1424, 37] width 33 height 39
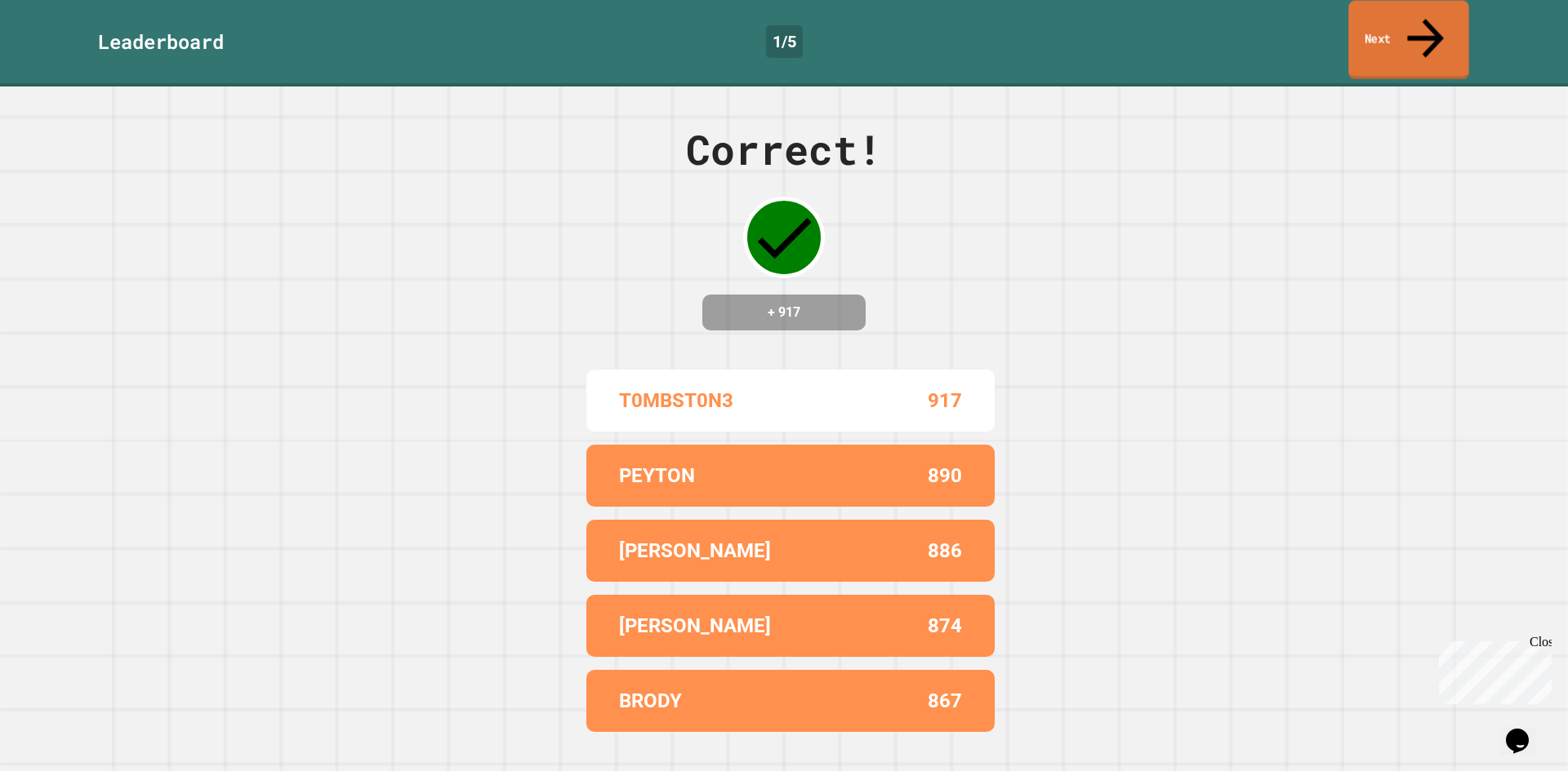
click at [1395, 30] on link "Next" at bounding box center [1408, 40] width 120 height 79
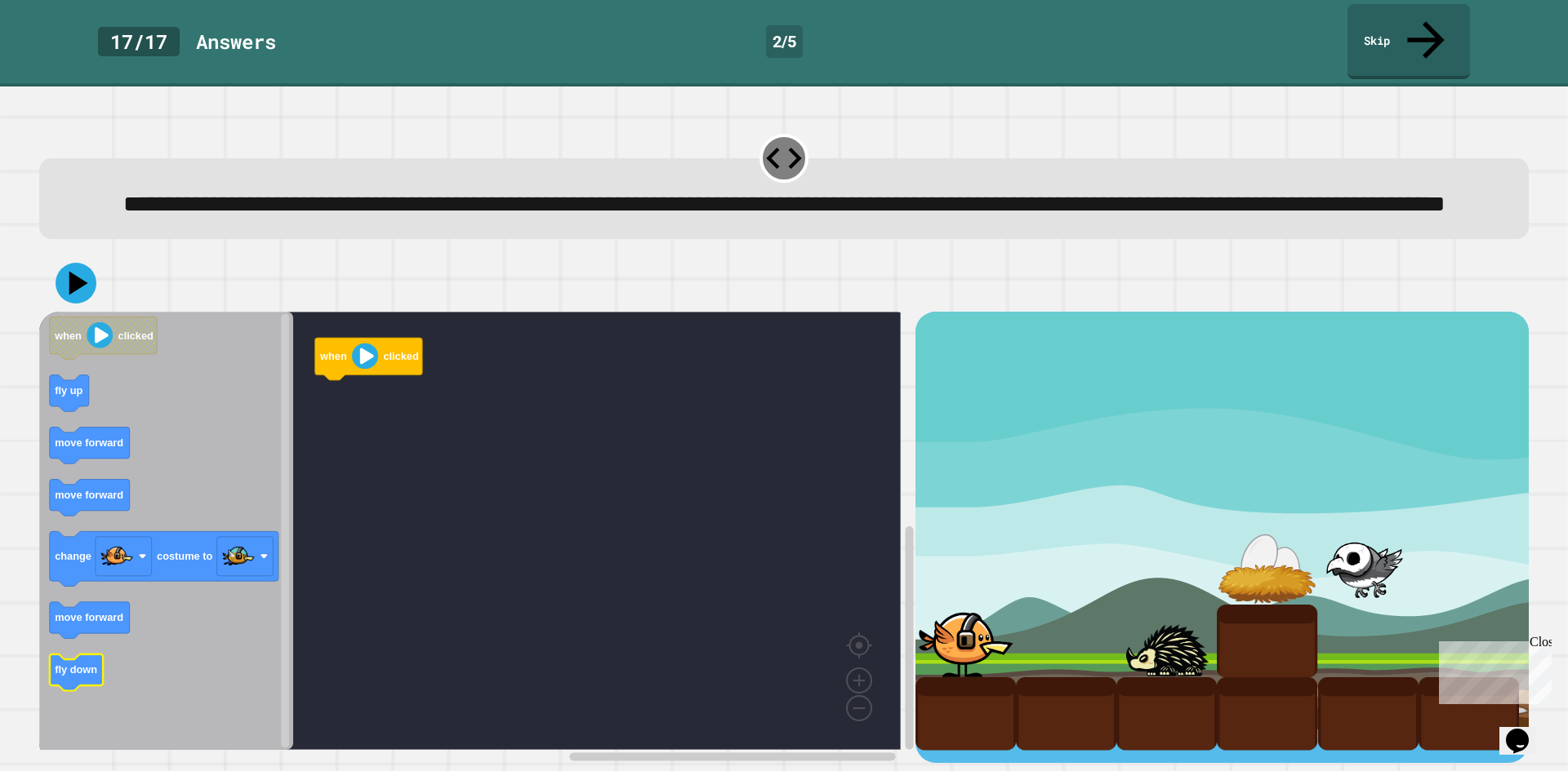
click at [88, 686] on icon "Blockly Workspace" at bounding box center [76, 673] width 54 height 37
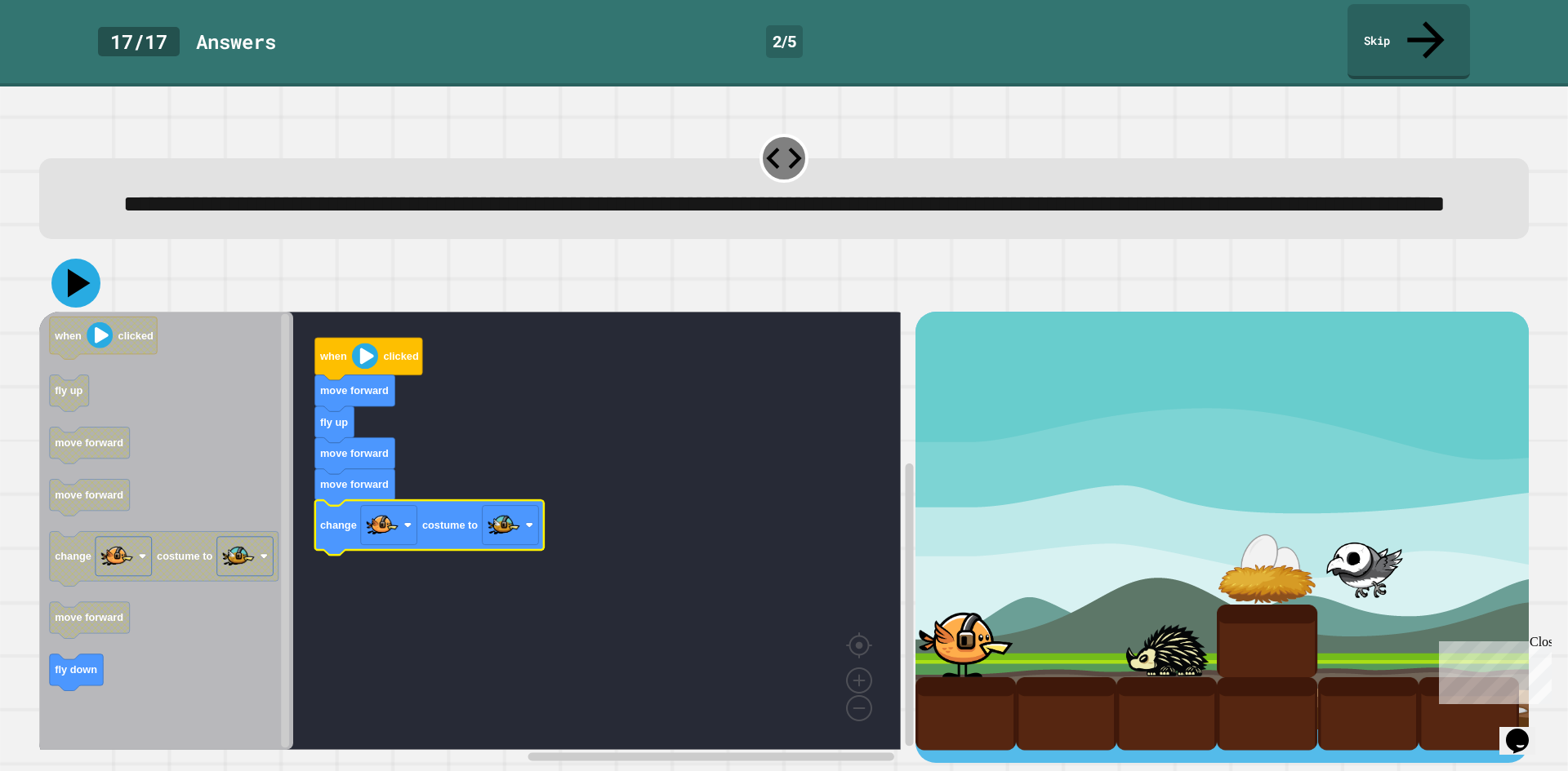
click at [78, 301] on icon at bounding box center [76, 283] width 49 height 49
click at [1414, 14] on link "Skip" at bounding box center [1409, 39] width 115 height 79
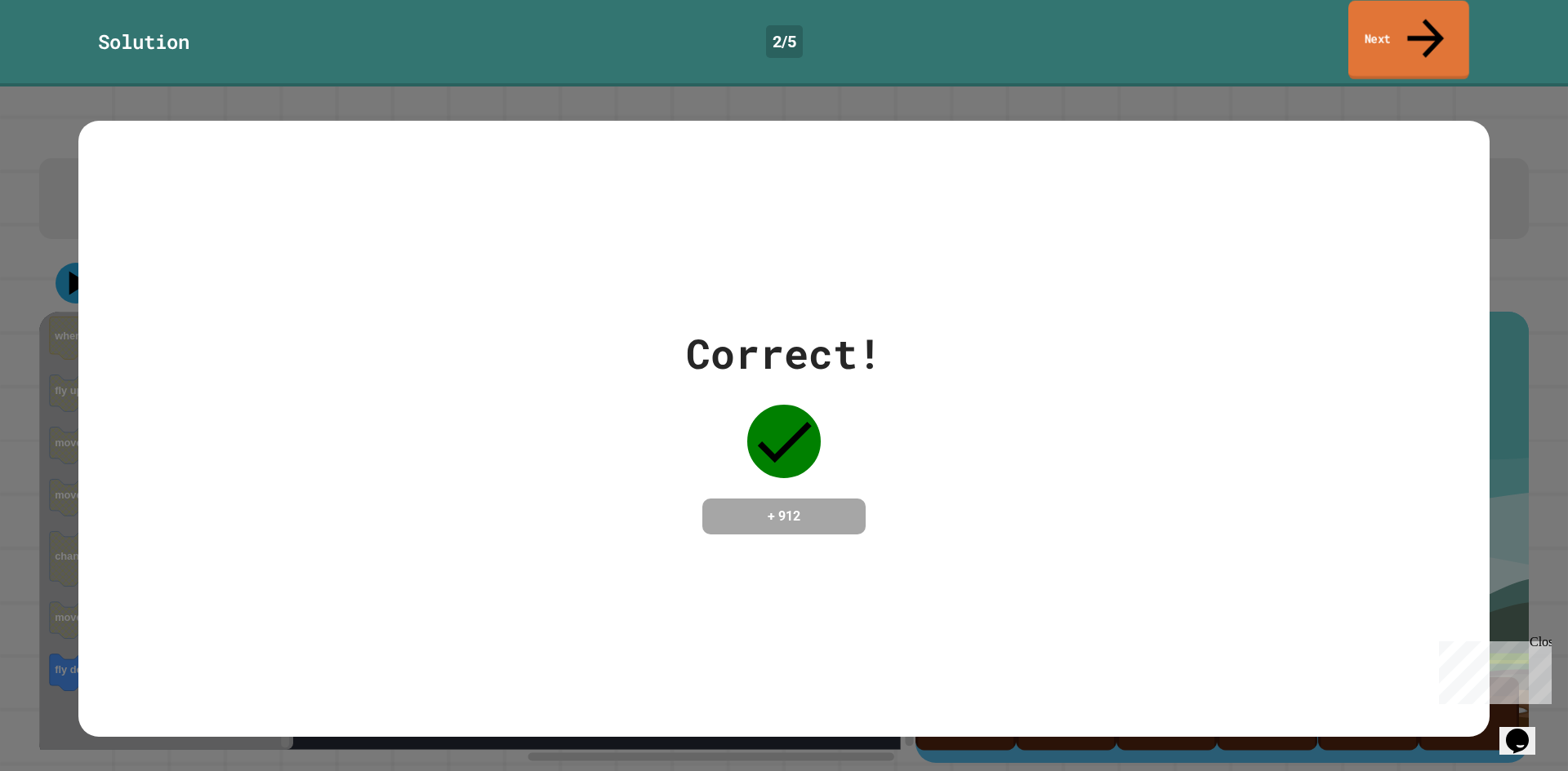
drag, startPoint x: 1407, startPoint y: 18, endPoint x: 1378, endPoint y: 104, distance: 90.8
click at [1407, 22] on link "Next" at bounding box center [1409, 40] width 121 height 79
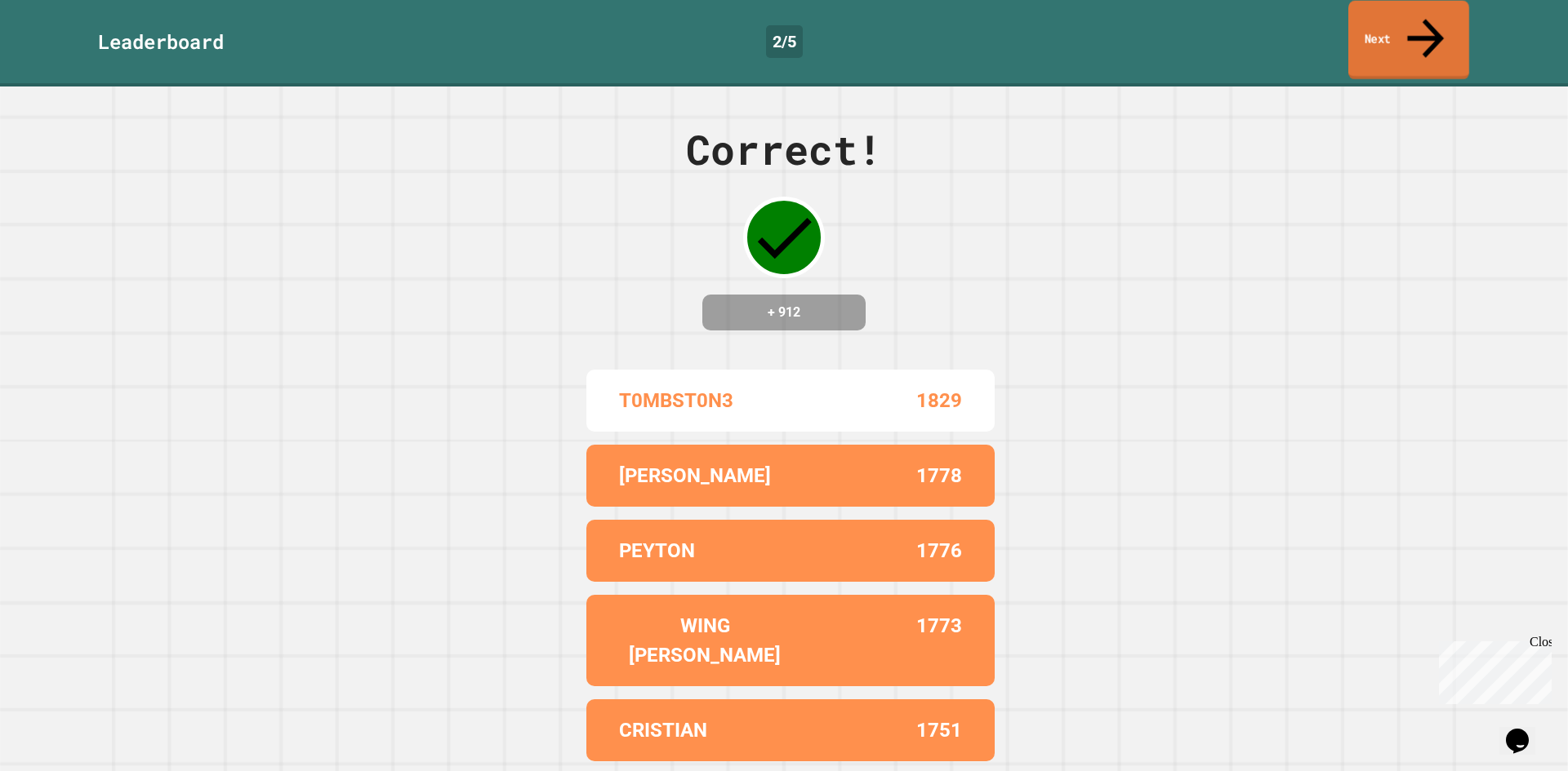
click at [1395, 19] on link "Next" at bounding box center [1409, 40] width 121 height 79
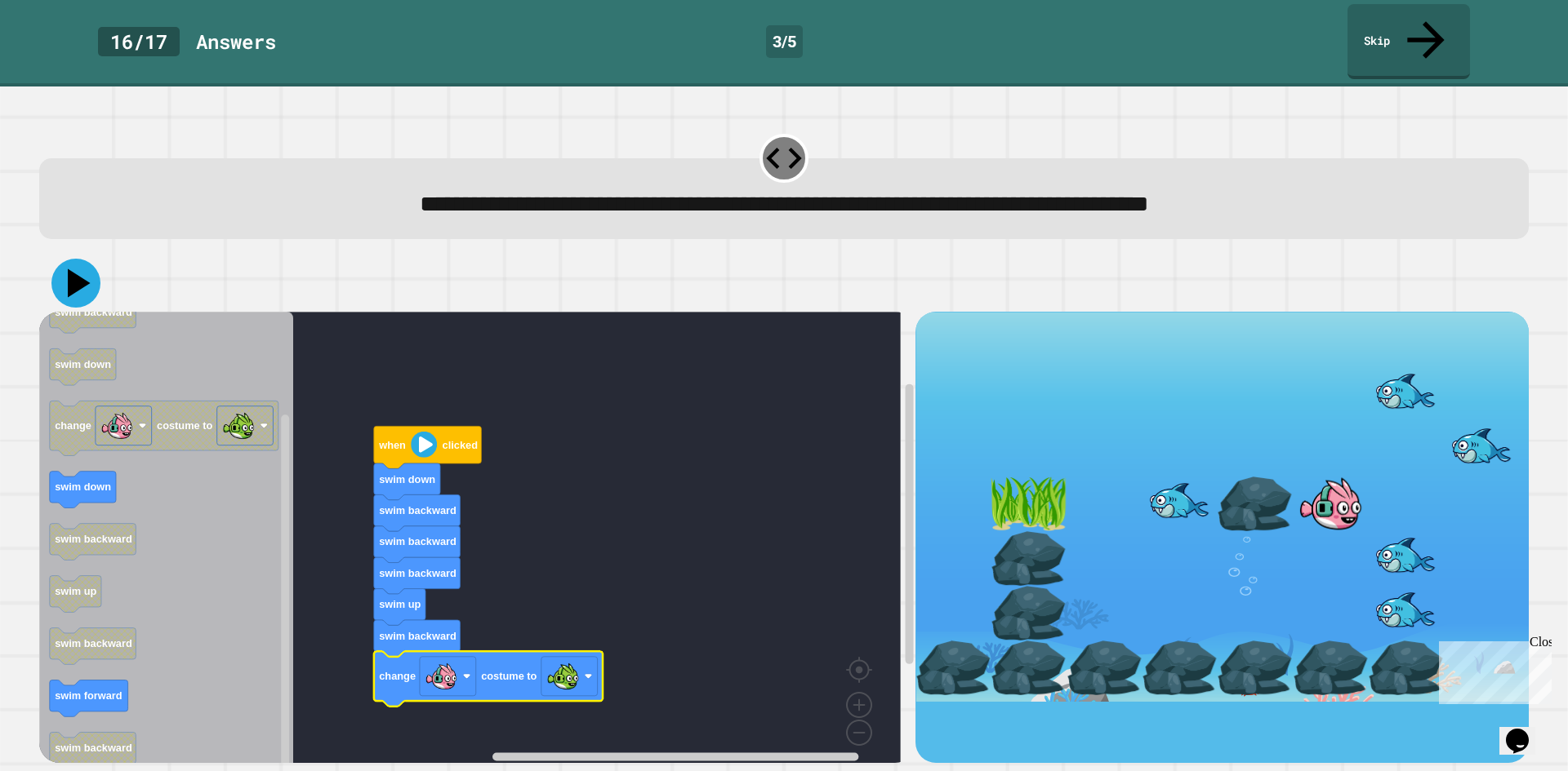
drag, startPoint x: 76, startPoint y: 247, endPoint x: 384, endPoint y: 247, distance: 308.0
click at [81, 269] on icon at bounding box center [79, 284] width 23 height 29
click at [1400, 13] on link "Skip" at bounding box center [1409, 40] width 123 height 79
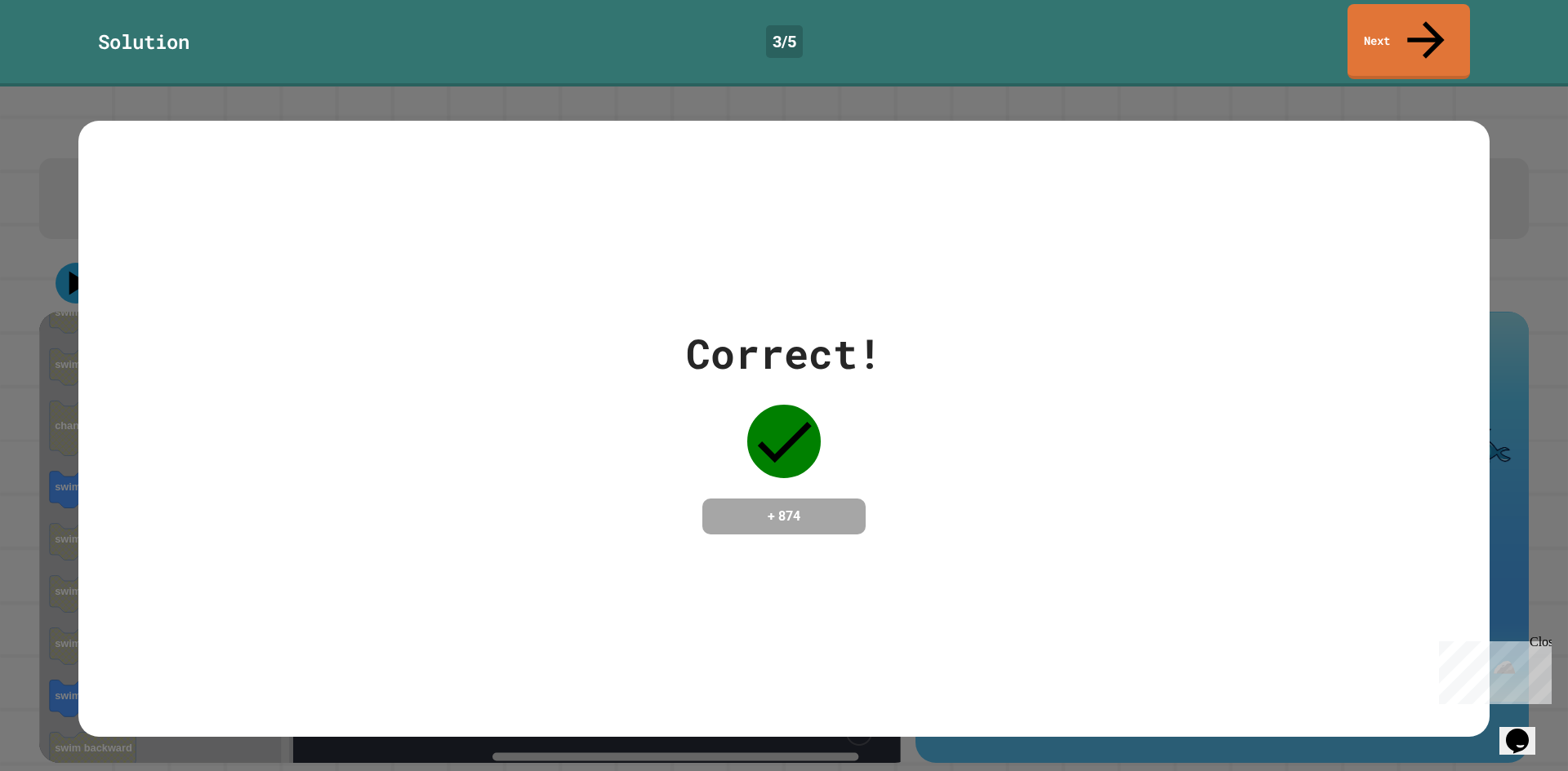
drag, startPoint x: 1363, startPoint y: 48, endPoint x: 1361, endPoint y: 40, distance: 8.2
click at [1363, 46] on div "**********" at bounding box center [784, 385] width 1568 height 771
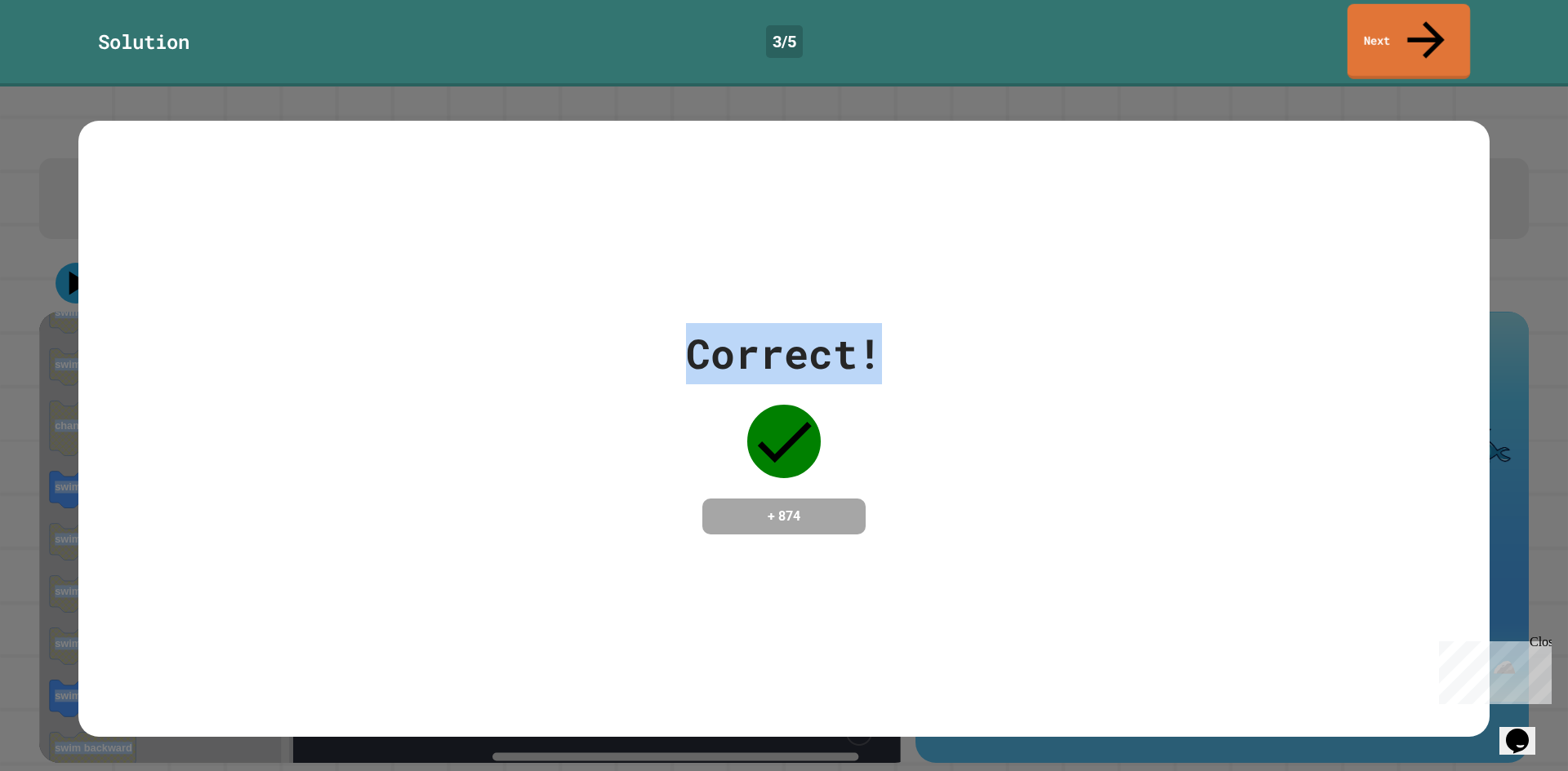
click at [1361, 29] on link "Next" at bounding box center [1409, 42] width 123 height 76
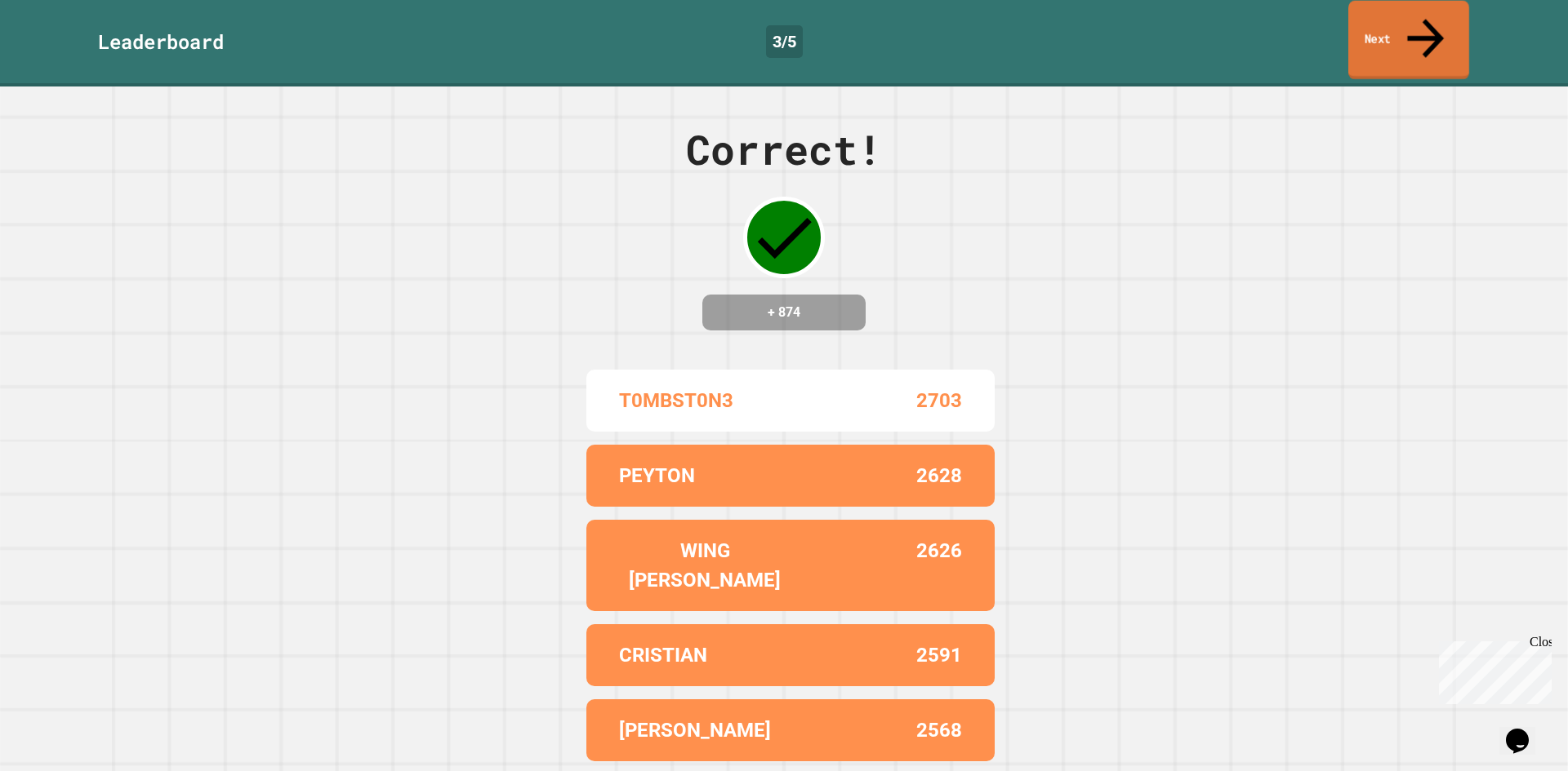
click at [1366, 27] on link "Next" at bounding box center [1409, 40] width 121 height 79
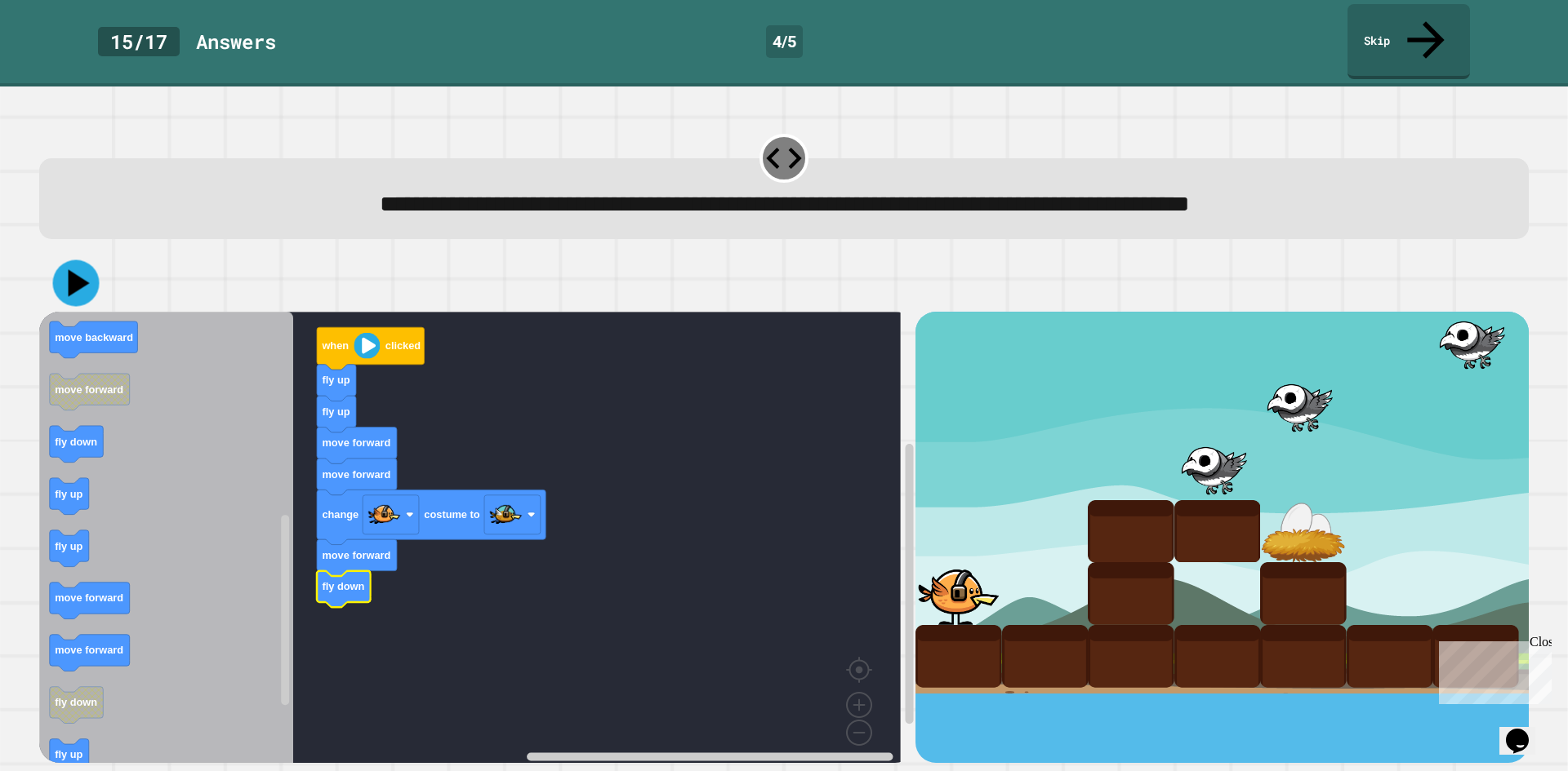
click at [70, 260] on icon at bounding box center [76, 283] width 46 height 46
click at [1426, 11] on icon at bounding box center [1425, 38] width 53 height 58
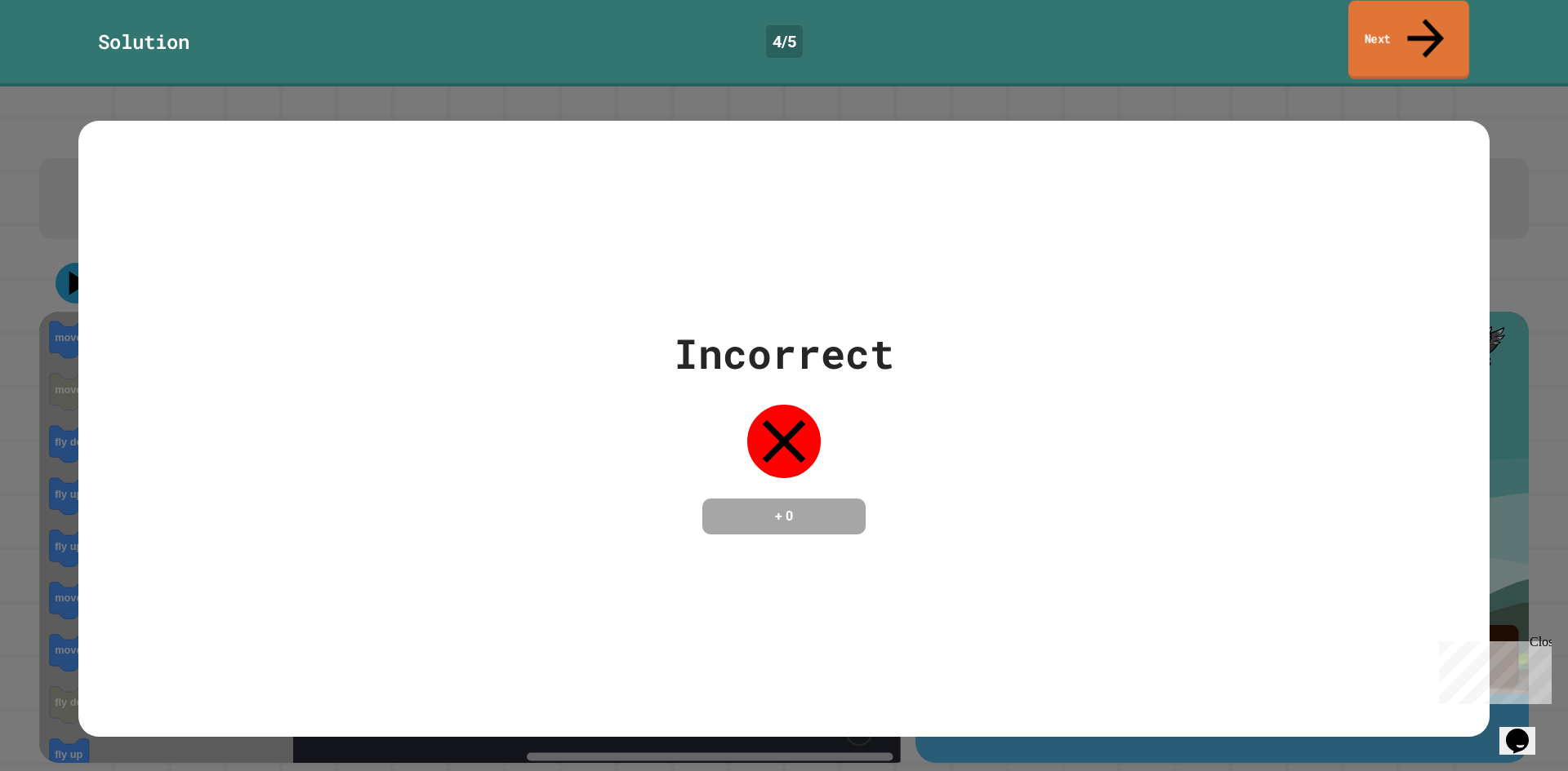
click at [1408, 25] on link "Next" at bounding box center [1409, 40] width 121 height 79
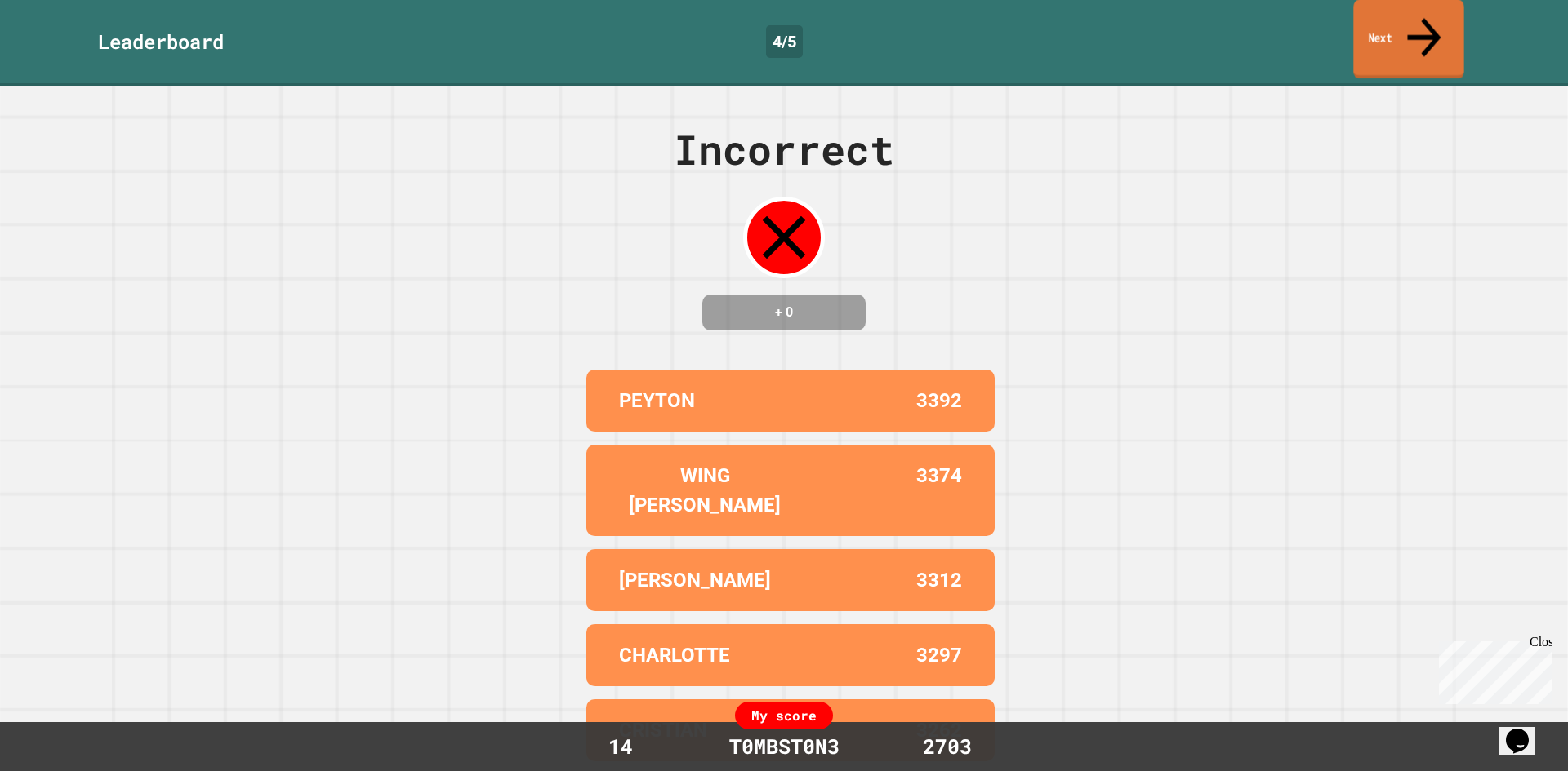
click at [1386, 23] on link "Next" at bounding box center [1408, 39] width 110 height 79
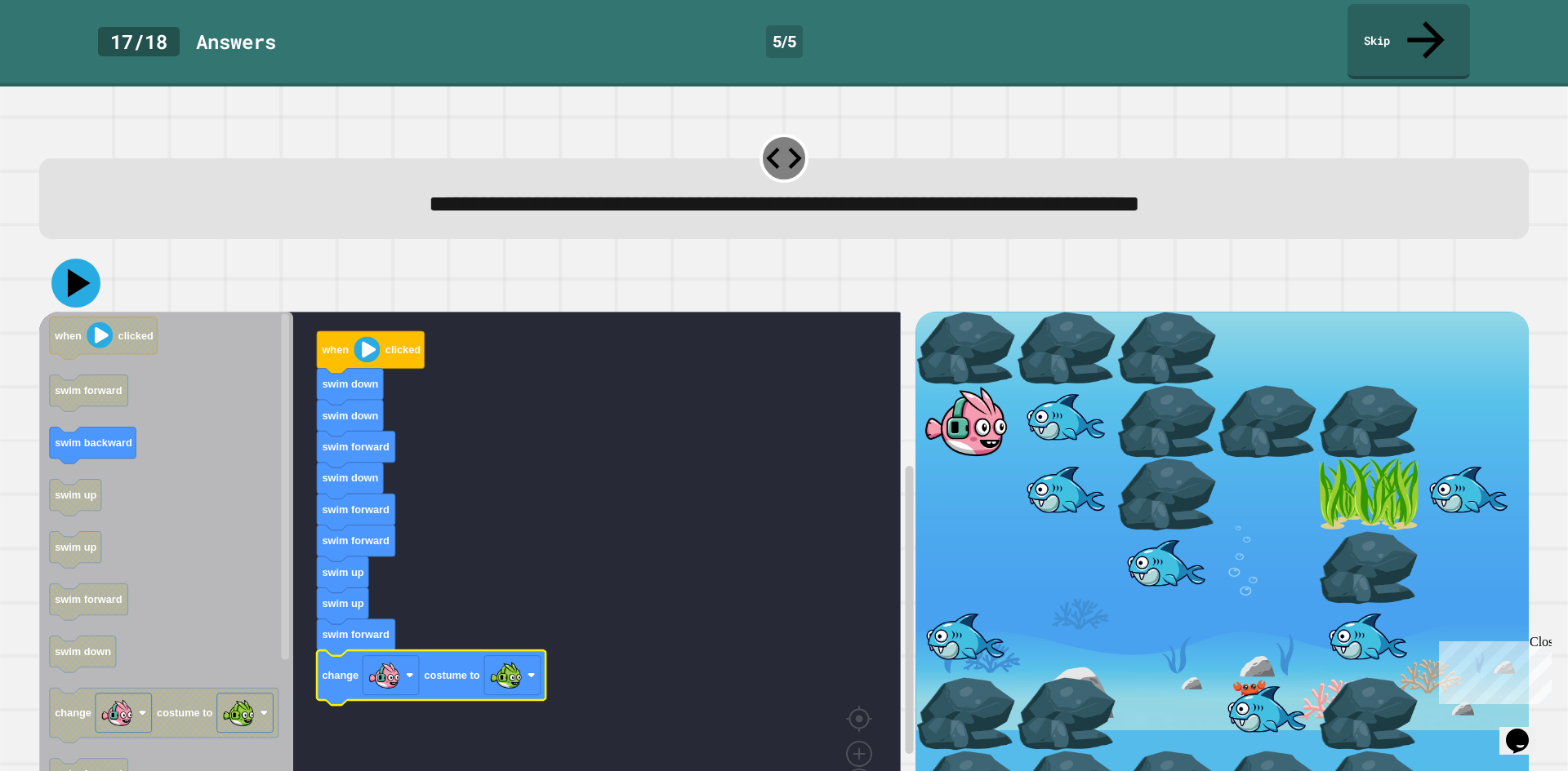
drag, startPoint x: 72, startPoint y: 254, endPoint x: 540, endPoint y: 191, distance: 472.2
click at [76, 269] on icon at bounding box center [79, 284] width 23 height 29
click at [1377, 15] on link "Skip" at bounding box center [1408, 40] width 123 height 79
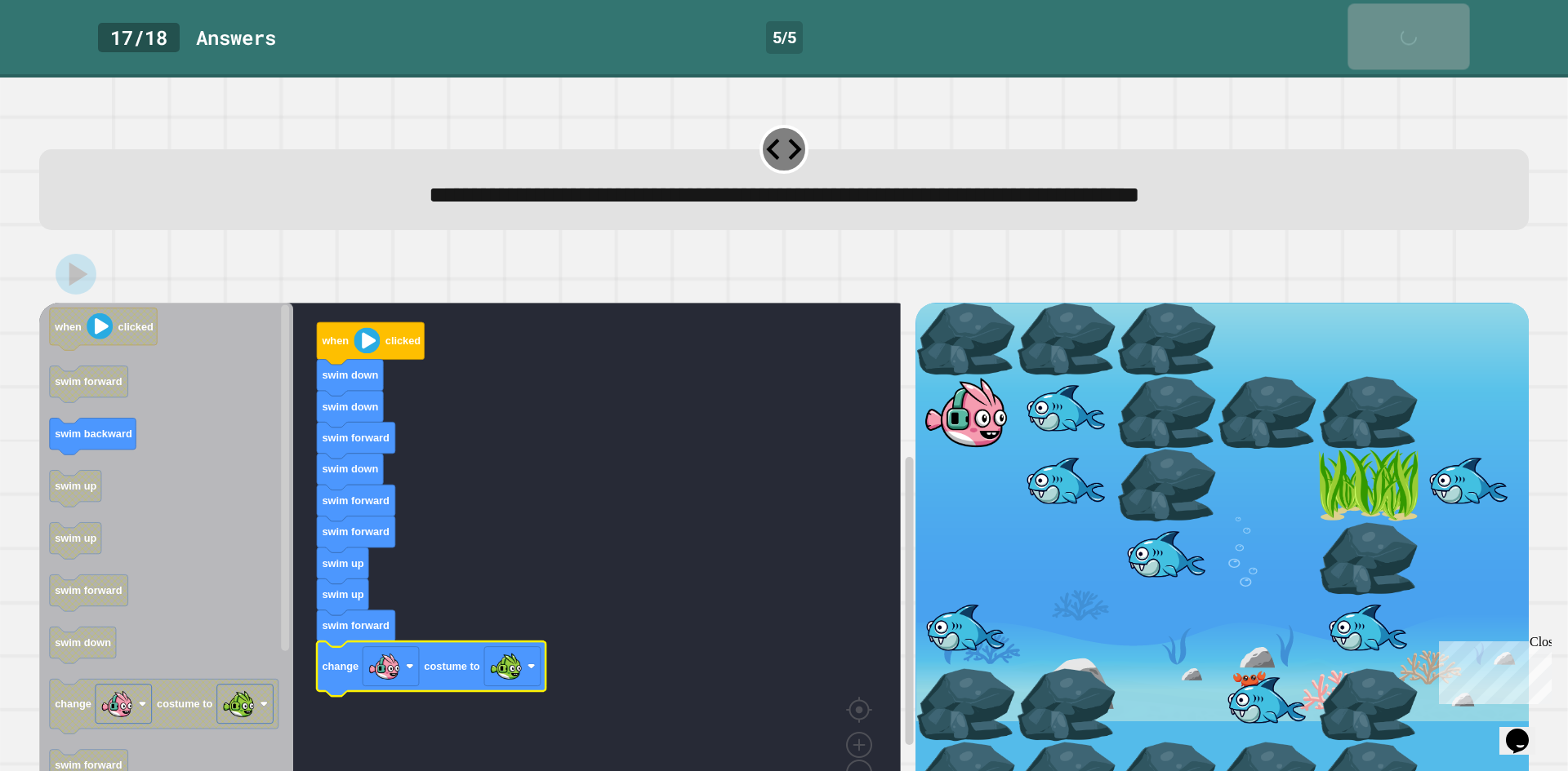
click at [1377, 15] on link "Skip" at bounding box center [1408, 36] width 122 height 66
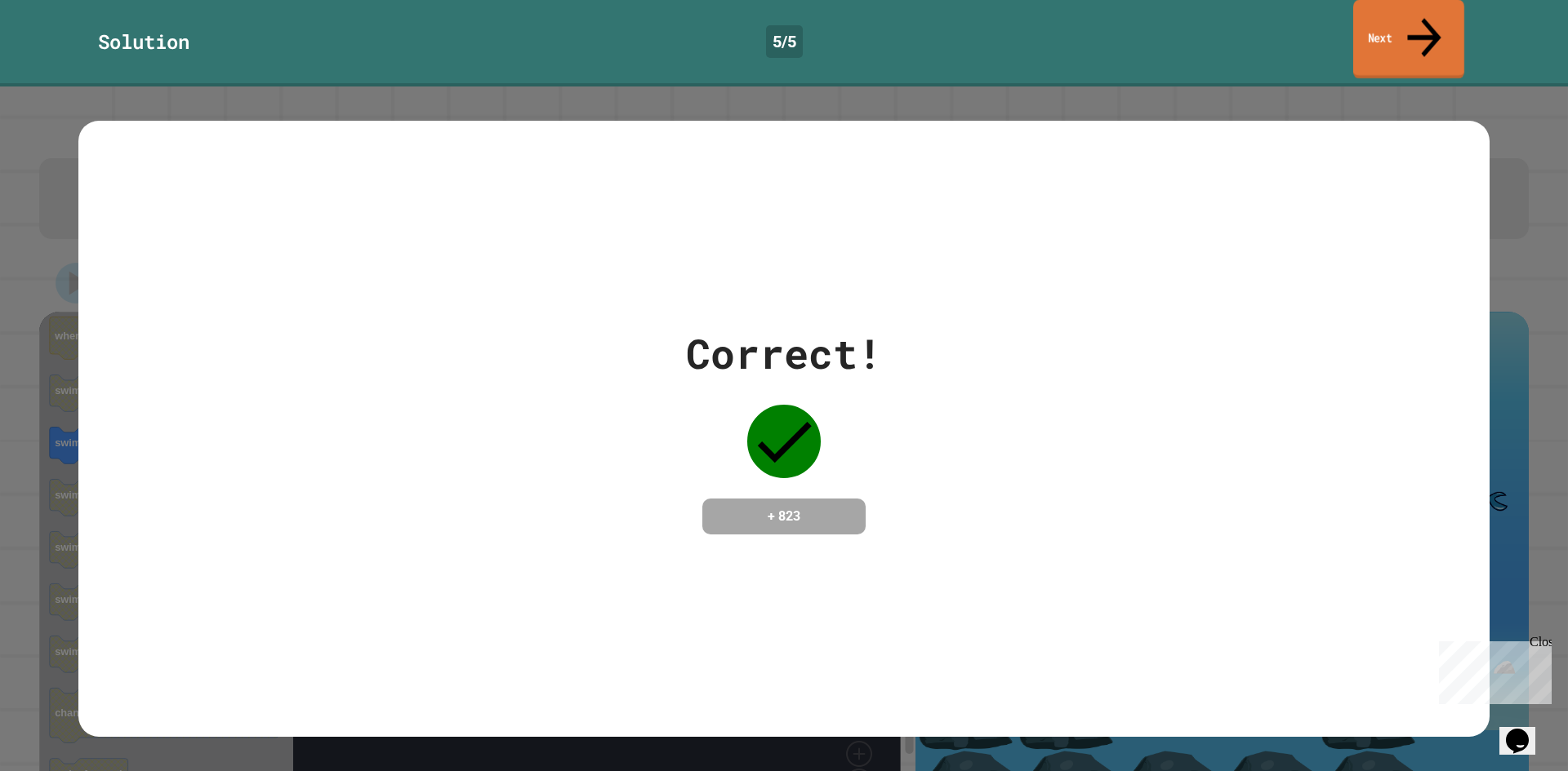
click at [1384, 30] on link "Next" at bounding box center [1409, 39] width 111 height 79
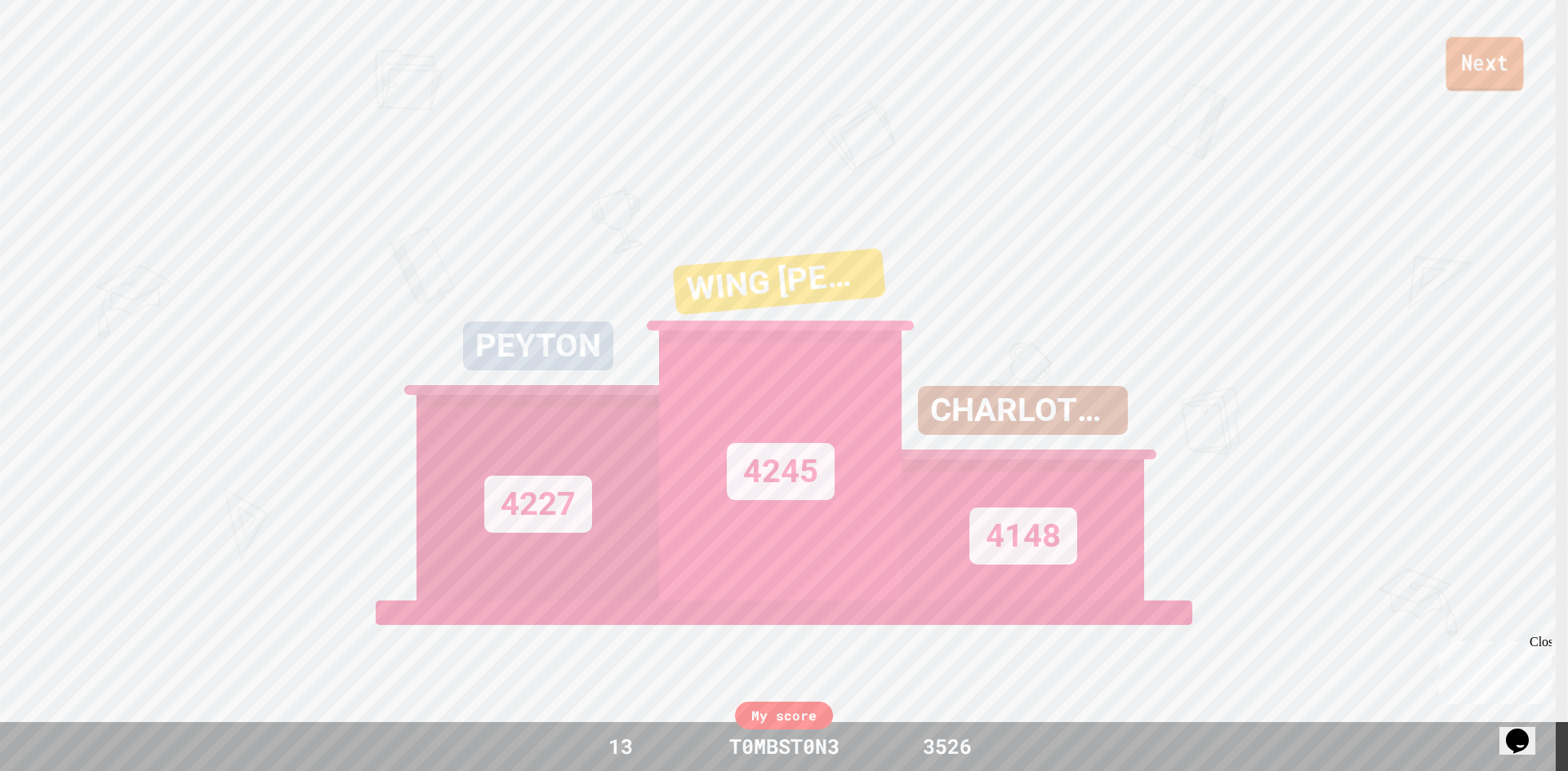
click at [1476, 78] on link "Next" at bounding box center [1485, 64] width 77 height 54
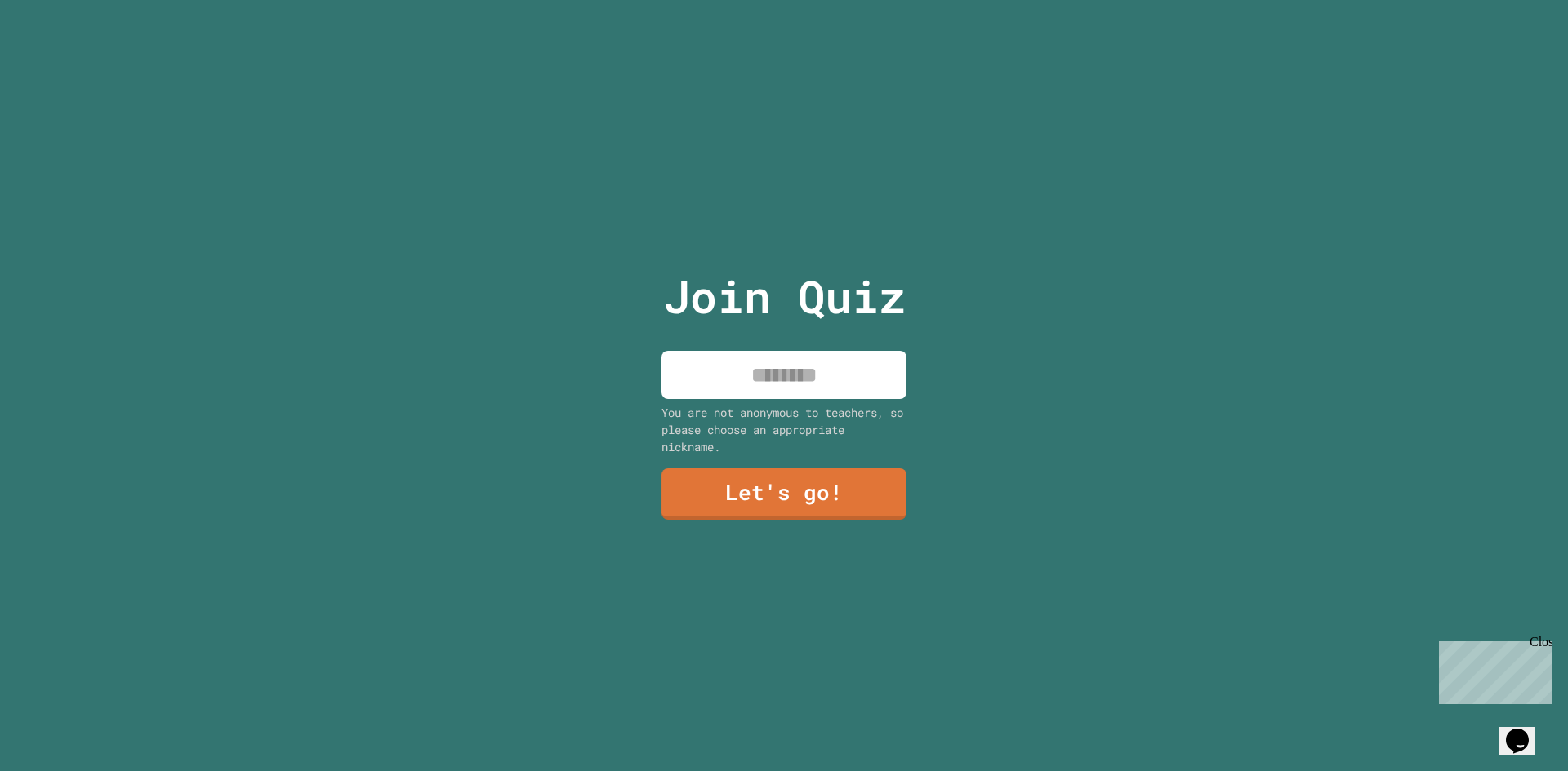
click at [811, 382] on input at bounding box center [784, 374] width 245 height 48
type input "*********"
click at [724, 492] on link "Let's go!" at bounding box center [784, 492] width 222 height 54
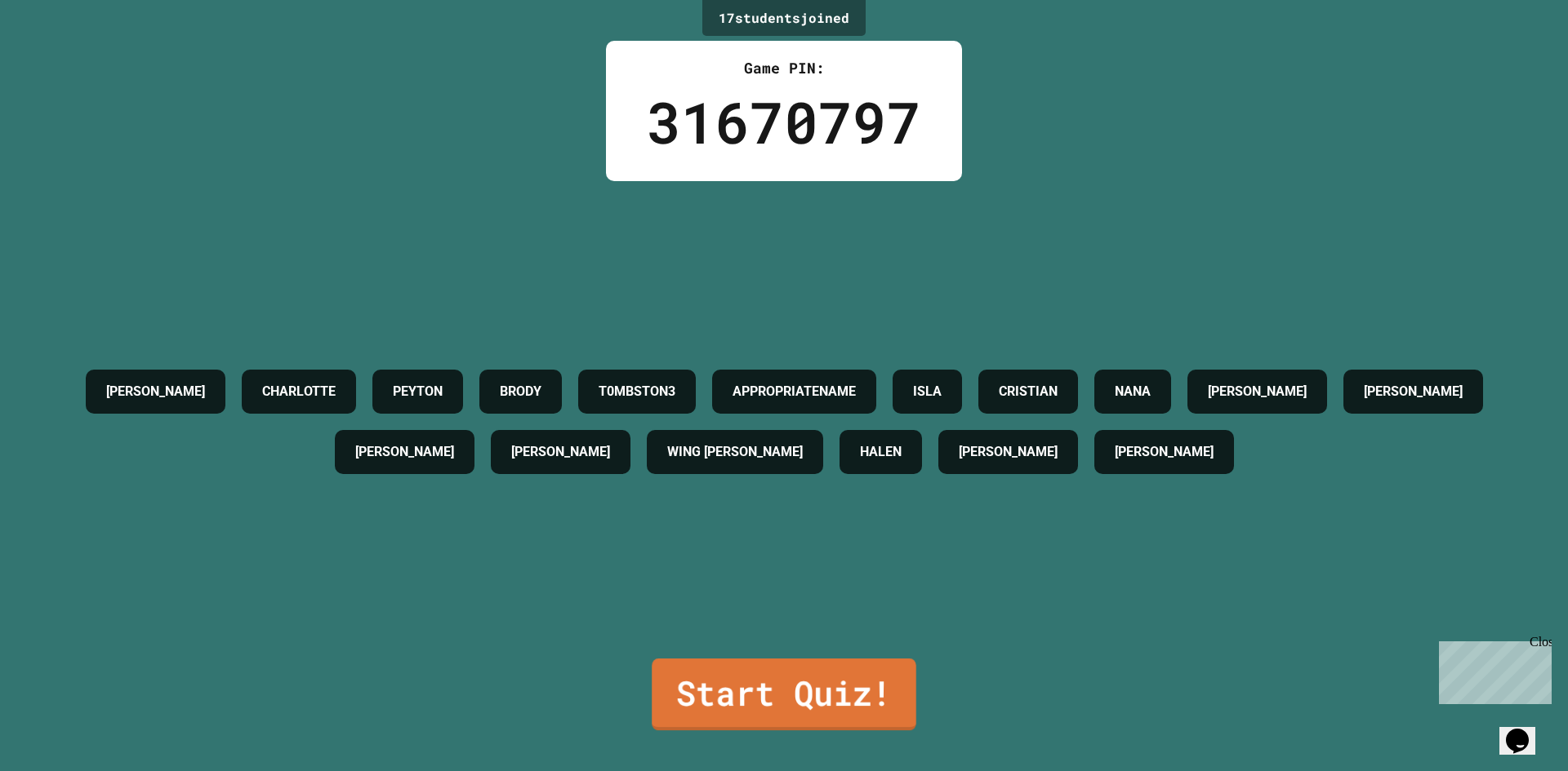
drag, startPoint x: 766, startPoint y: 670, endPoint x: 771, endPoint y: 658, distance: 13.0
click at [766, 669] on link "Start Quiz!" at bounding box center [783, 695] width 264 height 72
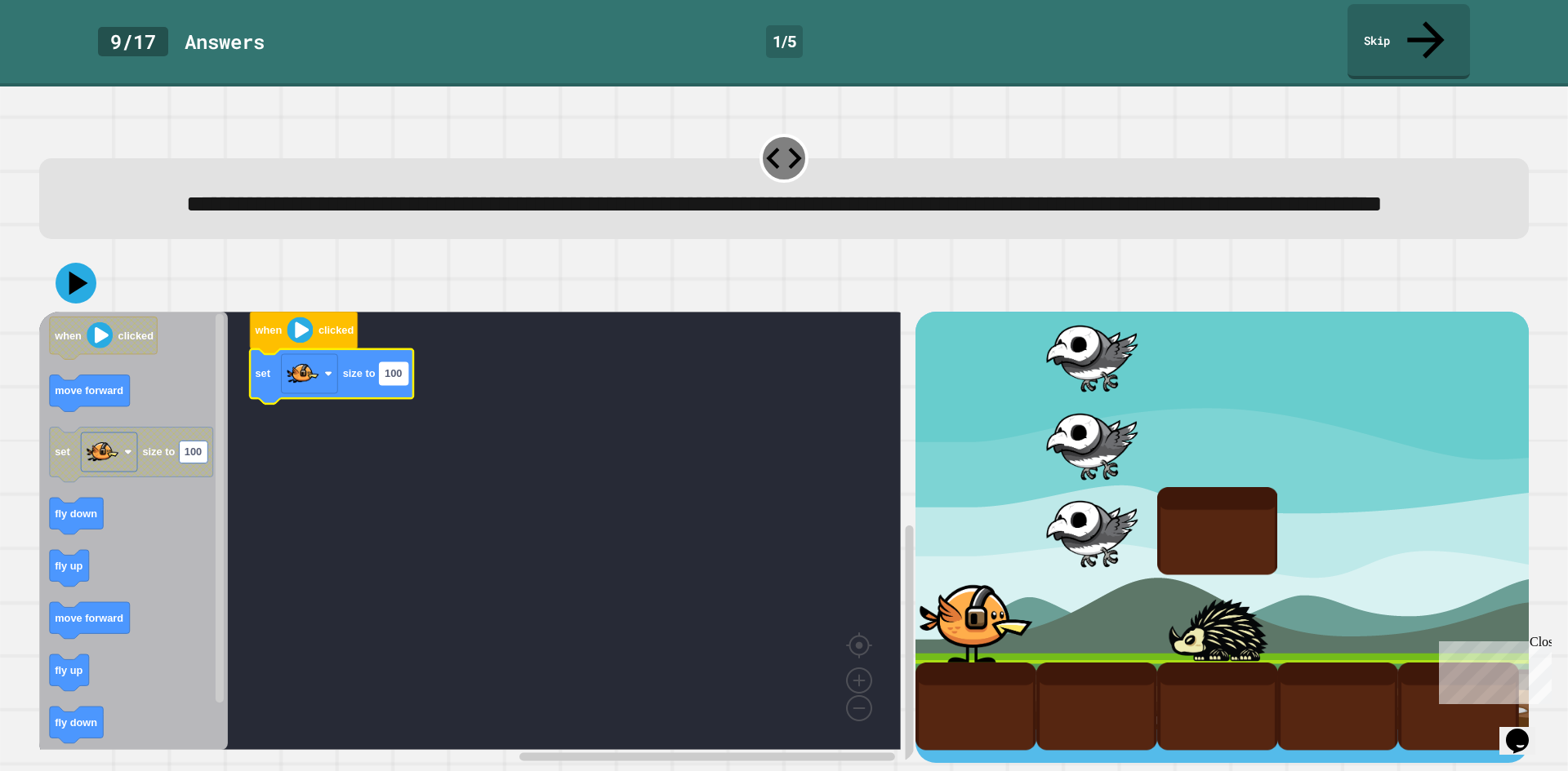
click at [402, 380] on text "100" at bounding box center [393, 374] width 17 height 13
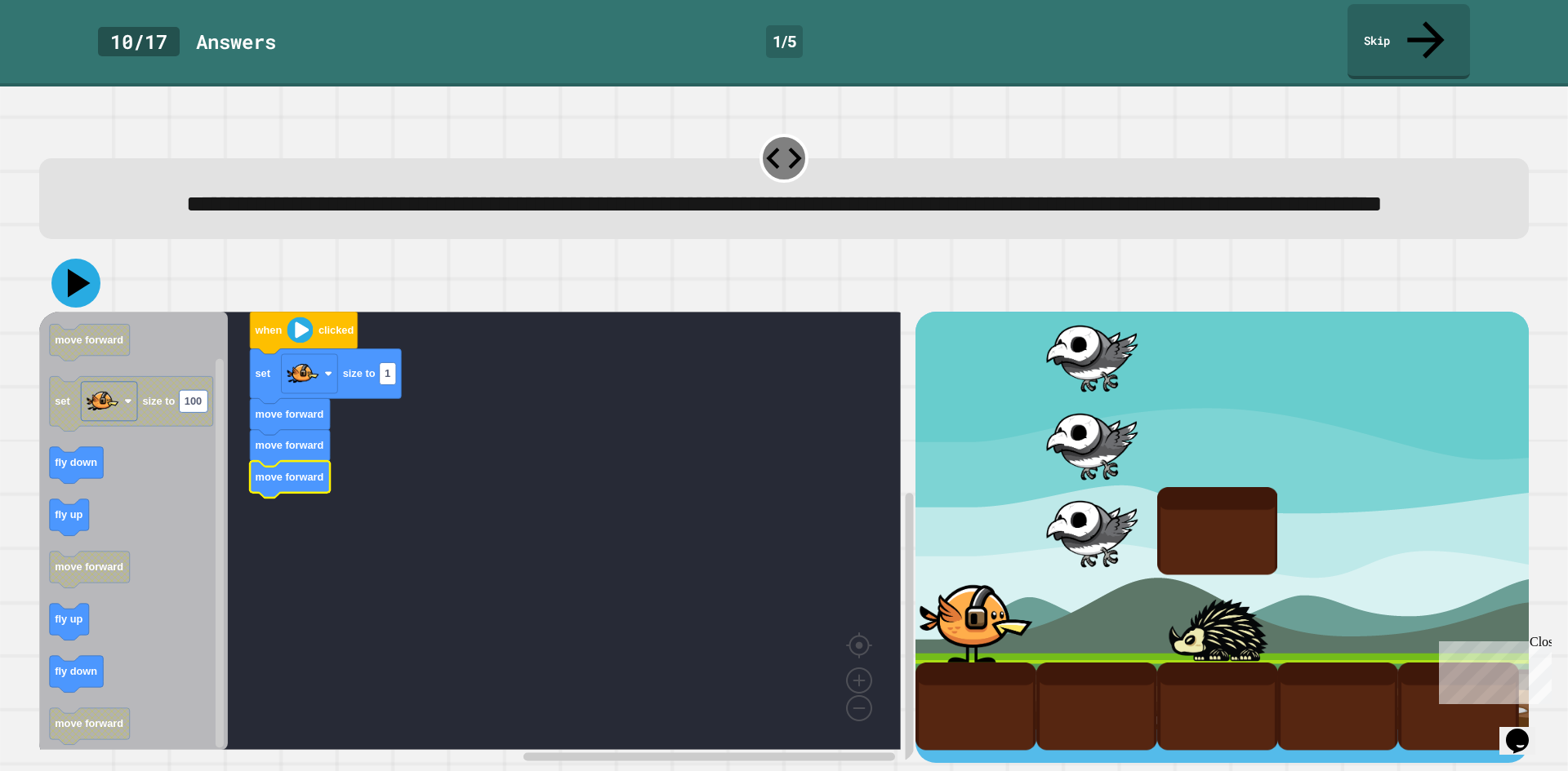
drag, startPoint x: 65, startPoint y: 279, endPoint x: 86, endPoint y: 271, distance: 22.5
click at [78, 273] on icon at bounding box center [76, 283] width 49 height 49
click at [1432, 27] on link "Skip" at bounding box center [1408, 40] width 123 height 77
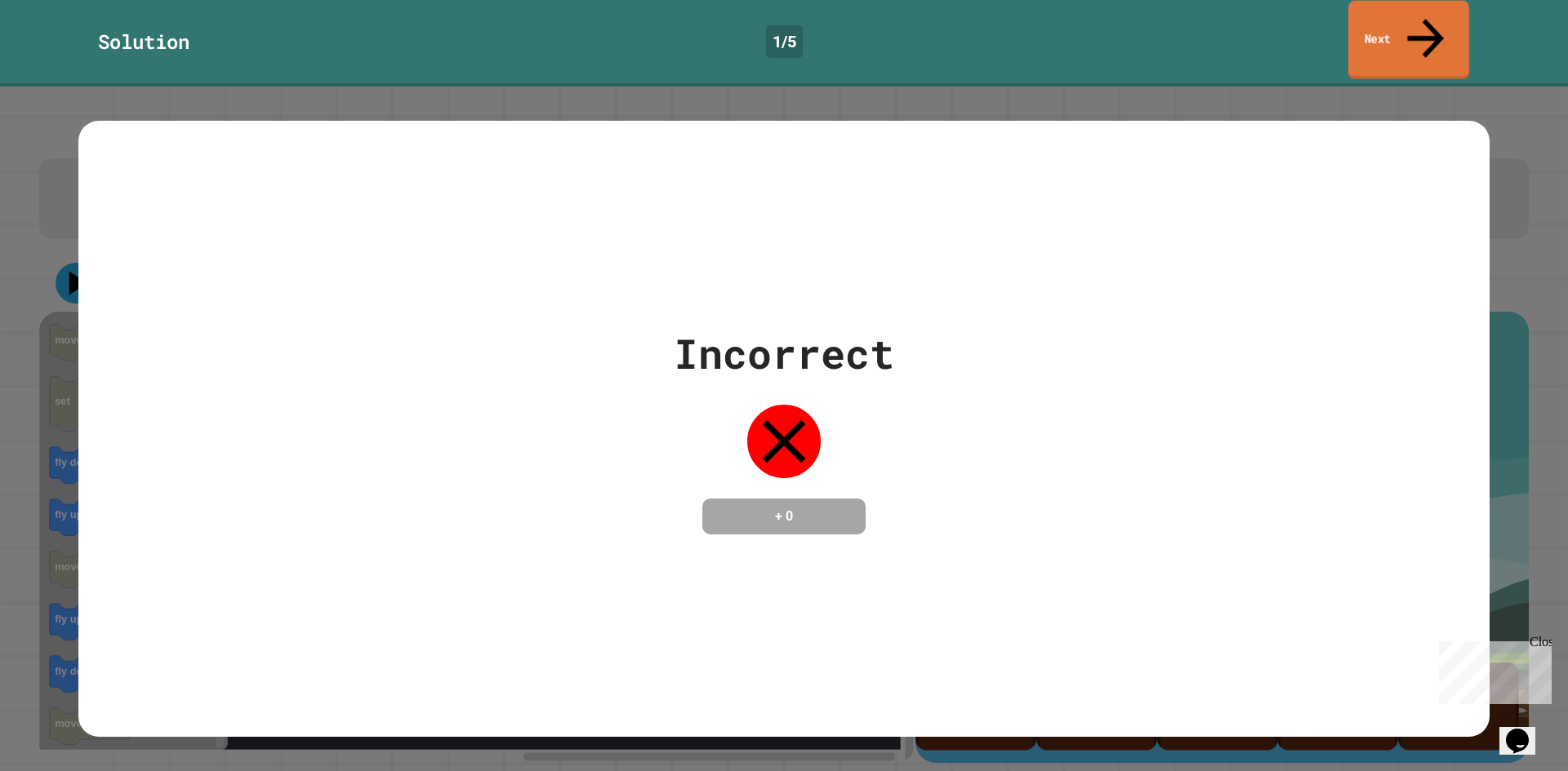
click at [1420, 16] on icon at bounding box center [1425, 38] width 55 height 58
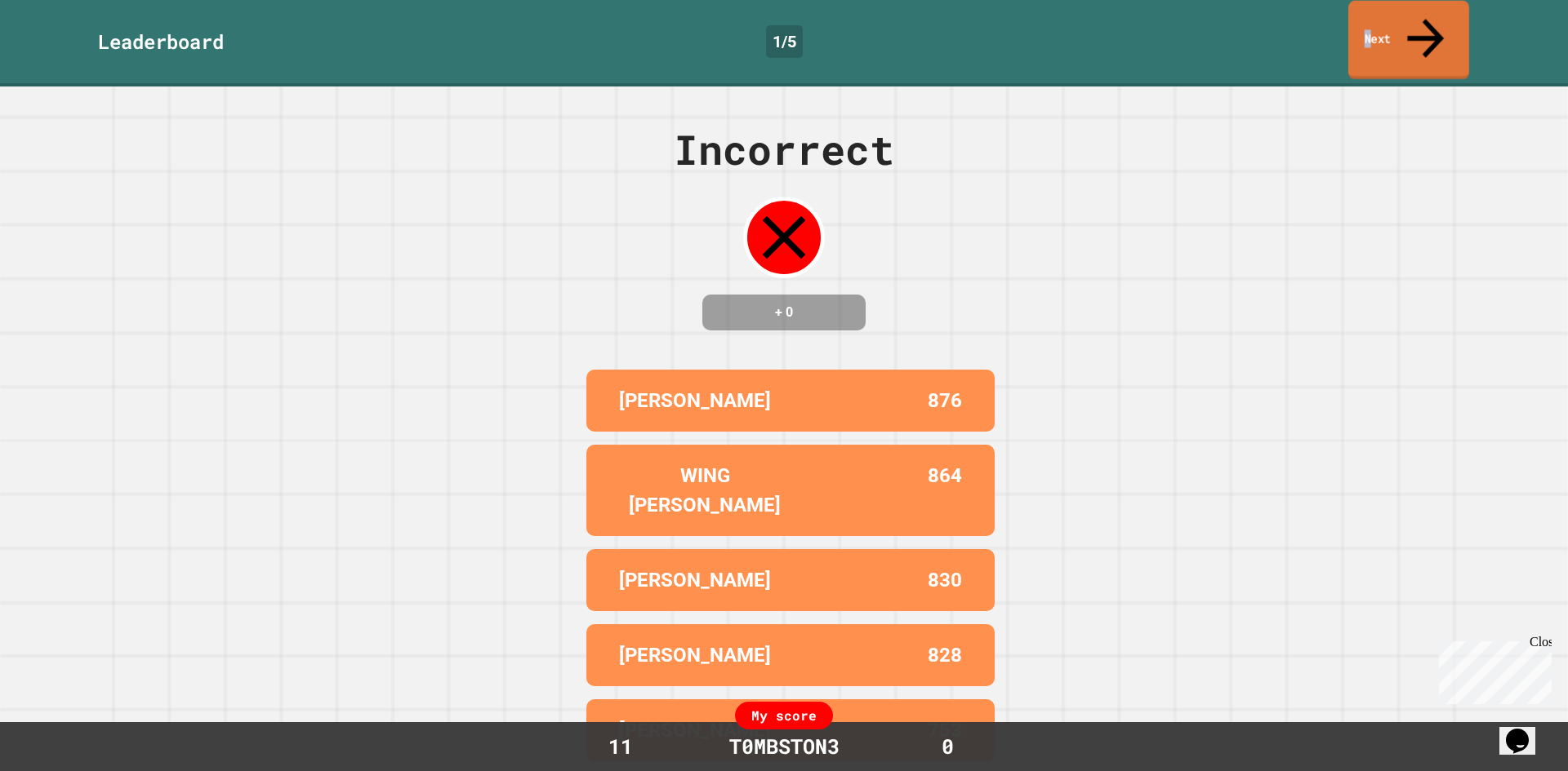
click at [1384, 15] on link "Next" at bounding box center [1409, 40] width 121 height 79
